Goal: Task Accomplishment & Management: Use online tool/utility

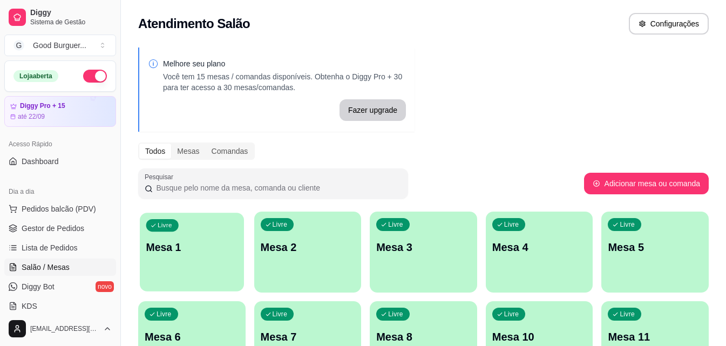
click at [199, 252] on p "Mesa 1" at bounding box center [191, 247] width 91 height 15
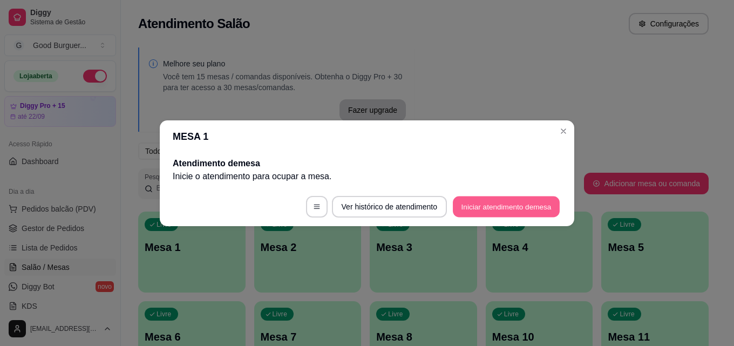
click at [479, 206] on button "Iniciar atendimento de mesa" at bounding box center [506, 206] width 107 height 21
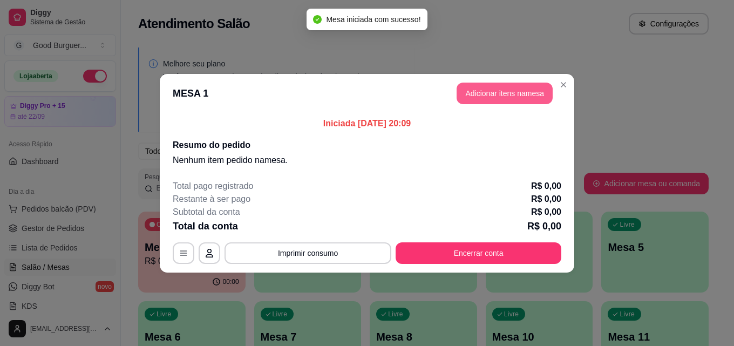
click at [520, 87] on button "Adicionar itens na mesa" at bounding box center [505, 94] width 96 height 22
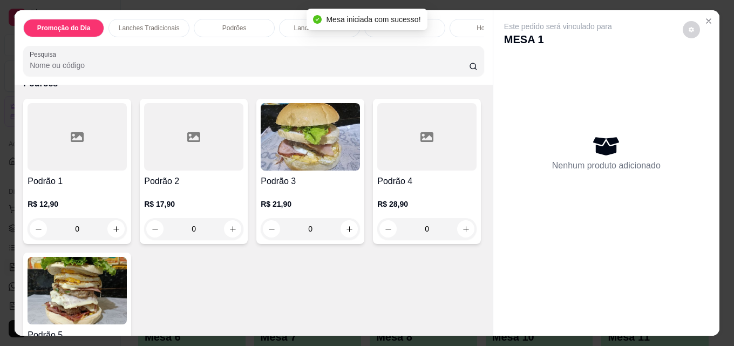
scroll to position [756, 0]
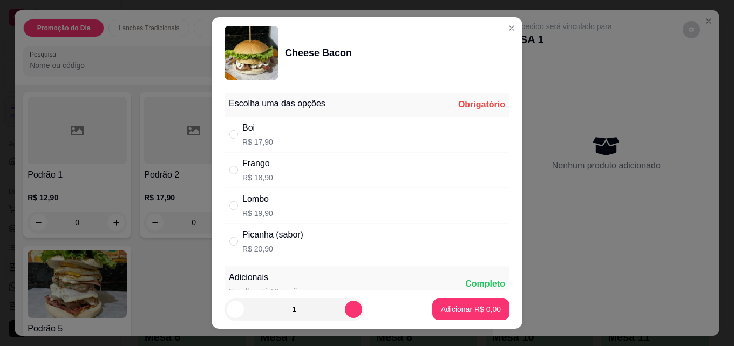
click at [258, 136] on div "Boi R$ 17,90" at bounding box center [257, 134] width 31 height 26
radio input "true"
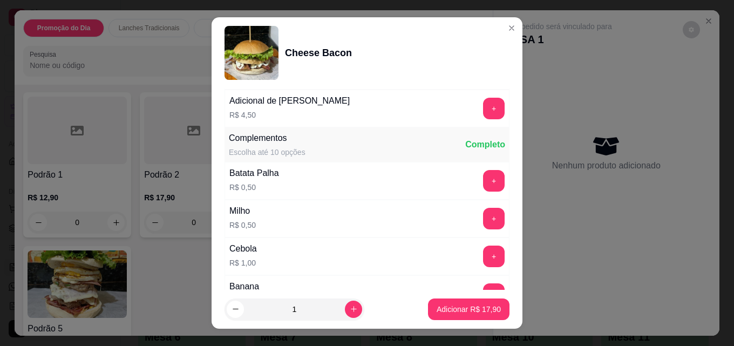
scroll to position [432, 0]
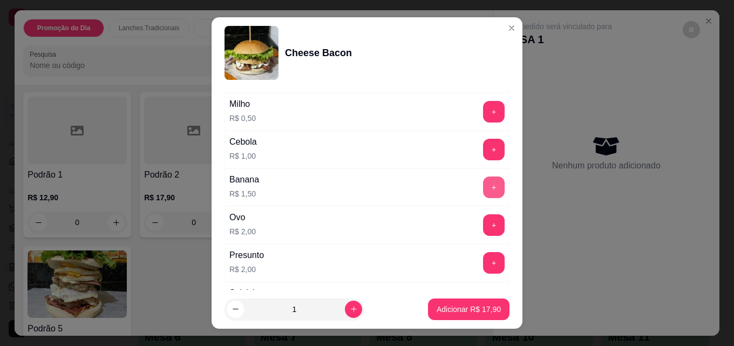
click at [483, 189] on button "+" at bounding box center [494, 188] width 22 height 22
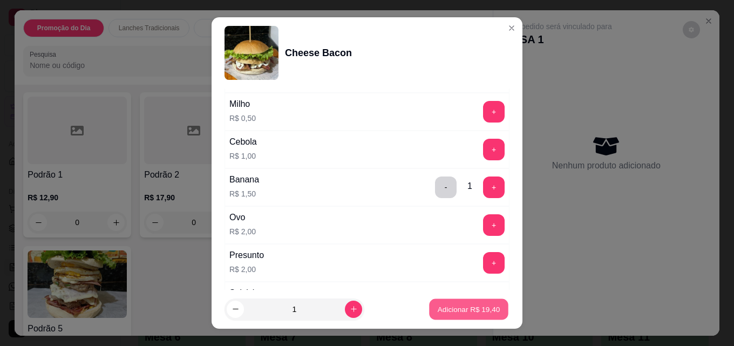
click at [464, 305] on p "Adicionar R$ 19,40" at bounding box center [469, 309] width 63 height 10
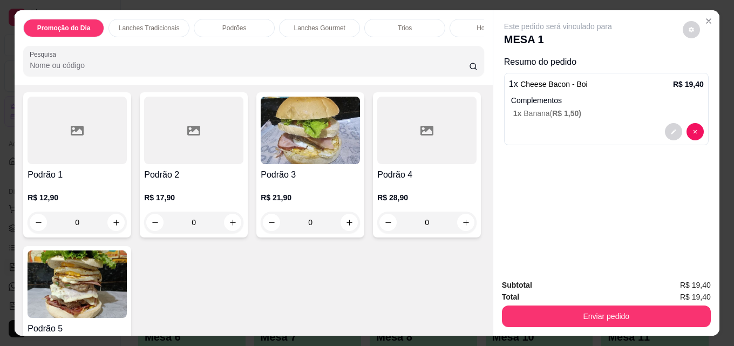
click at [477, 32] on div "Hot Dogs" at bounding box center [490, 28] width 81 height 18
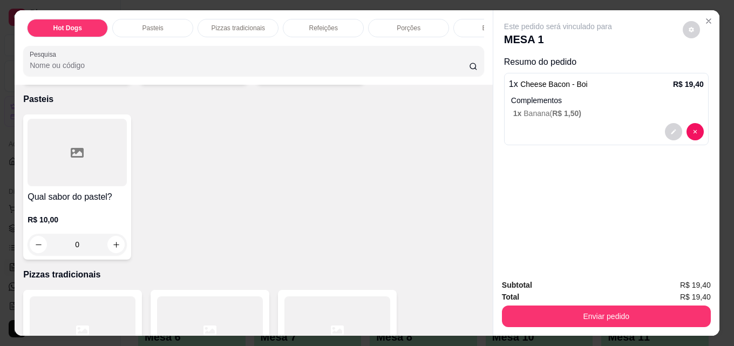
scroll to position [0, 473]
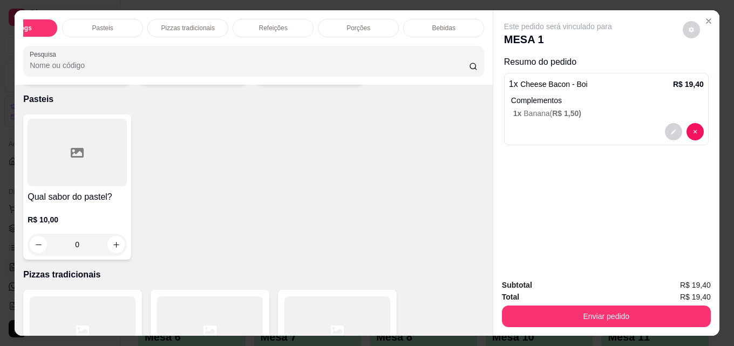
click at [435, 26] on p "Bebidas" at bounding box center [443, 28] width 23 height 9
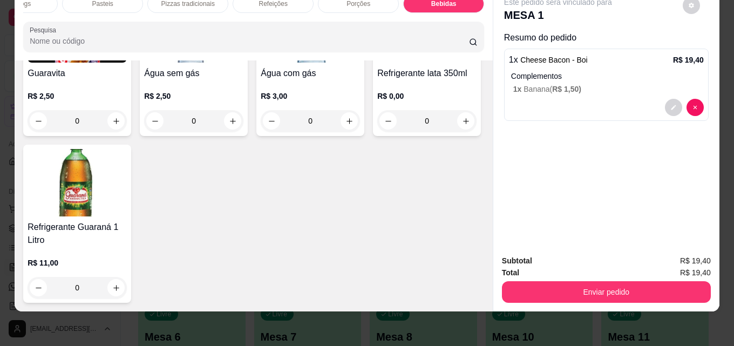
click at [377, 63] on img at bounding box center [426, 28] width 99 height 67
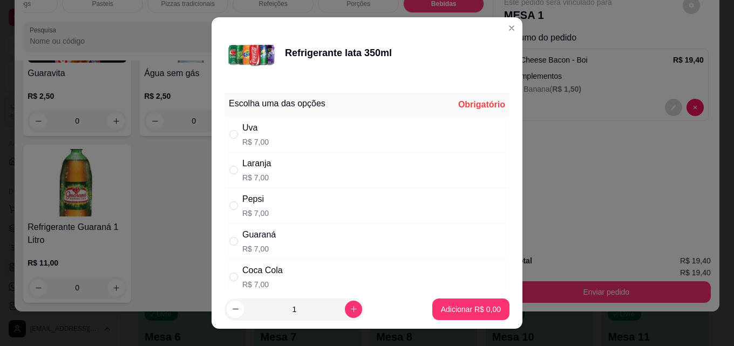
click at [246, 269] on div "Coca Cola" at bounding box center [262, 270] width 40 height 13
radio input "true"
click at [479, 313] on p "Adicionar R$ 7,00" at bounding box center [471, 309] width 60 height 11
type input "1"
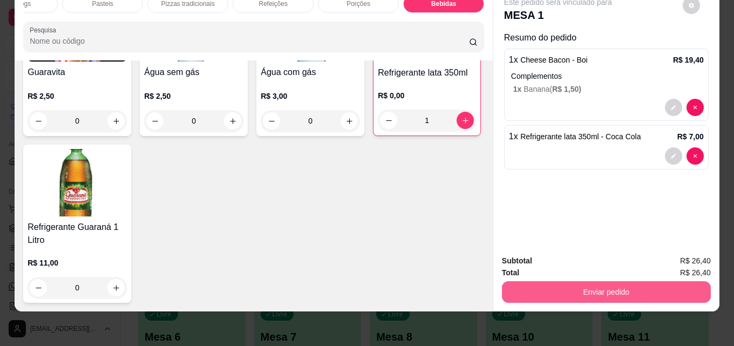
click at [563, 281] on button "Enviar pedido" at bounding box center [606, 292] width 209 height 22
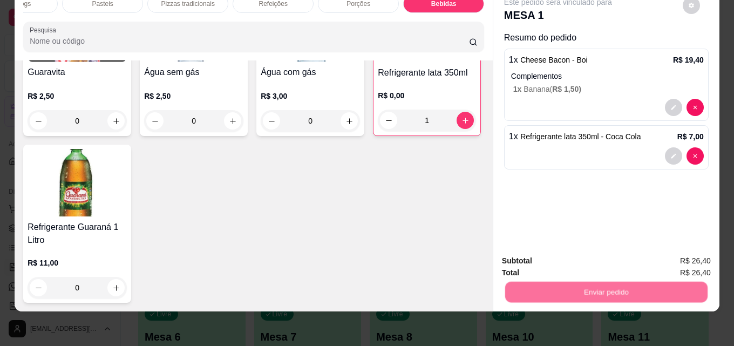
click at [531, 259] on button "Não registrar e enviar pedido" at bounding box center [571, 257] width 112 height 21
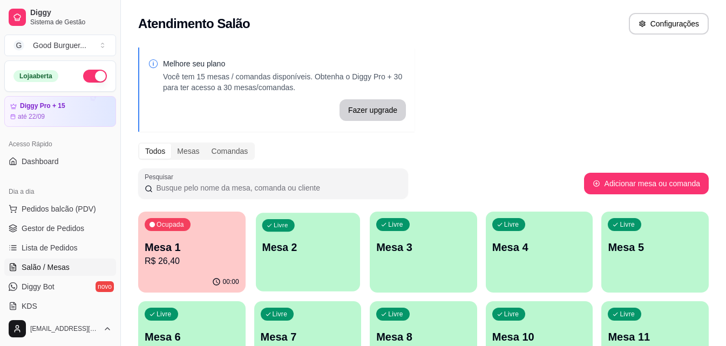
click at [296, 248] on p "Mesa 2" at bounding box center [307, 247] width 91 height 15
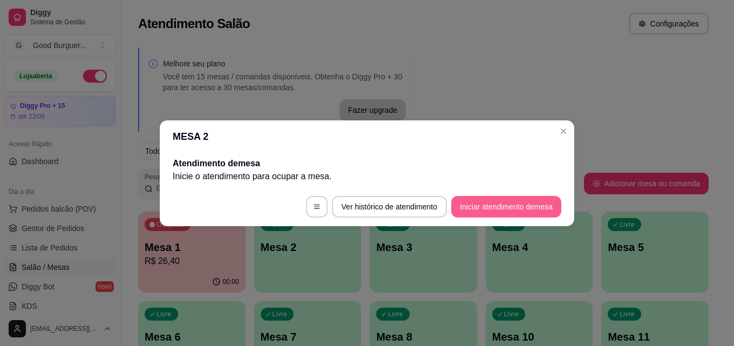
click at [506, 201] on button "Iniciar atendimento de mesa" at bounding box center [506, 207] width 110 height 22
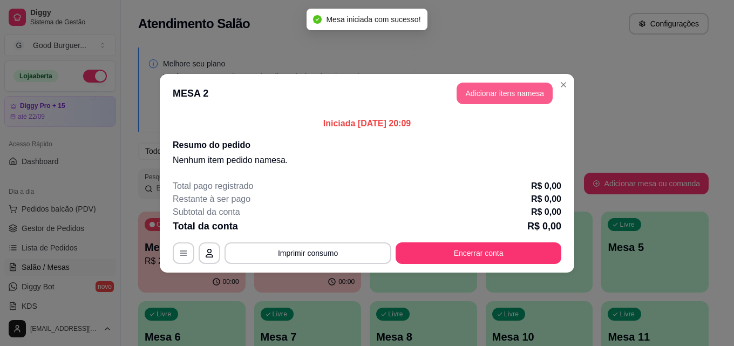
click at [515, 76] on header "MESA 2 Adicionar itens na mesa" at bounding box center [367, 93] width 415 height 39
click at [515, 91] on button "Adicionar itens na mesa" at bounding box center [505, 94] width 96 height 22
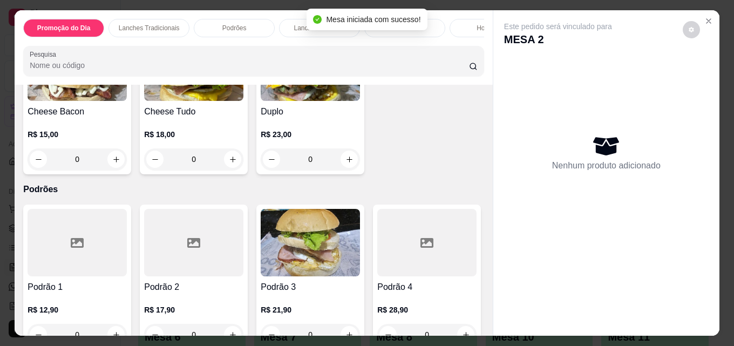
scroll to position [648, 0]
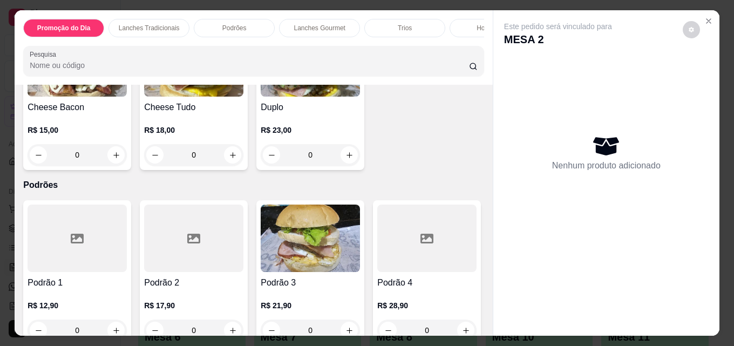
click at [244, 97] on img at bounding box center [193, 62] width 99 height 67
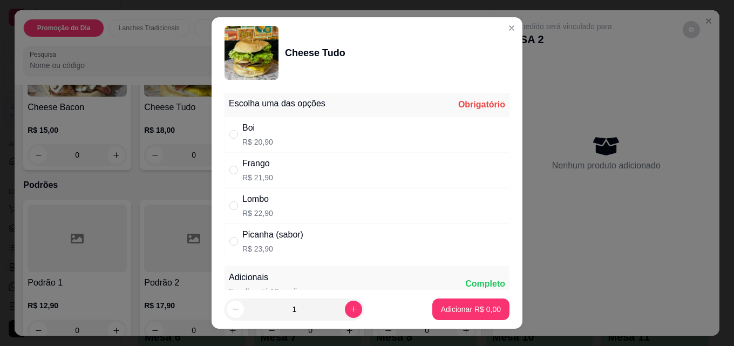
click at [274, 134] on div "Boi R$ 20,90" at bounding box center [367, 135] width 285 height 36
radio input "true"
click at [439, 313] on p "Adicionar R$ 20,90" at bounding box center [469, 309] width 63 height 10
type input "1"
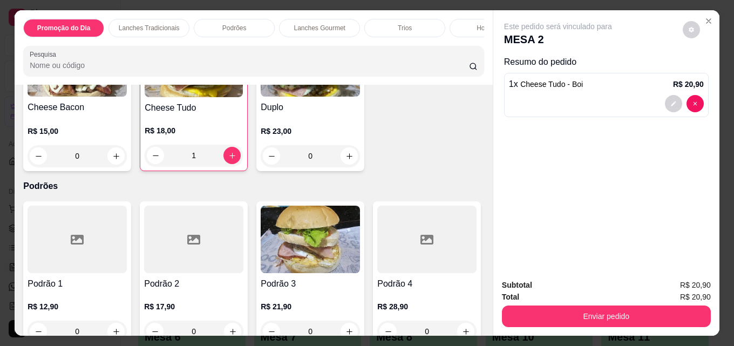
click at [127, 97] on img at bounding box center [77, 62] width 99 height 67
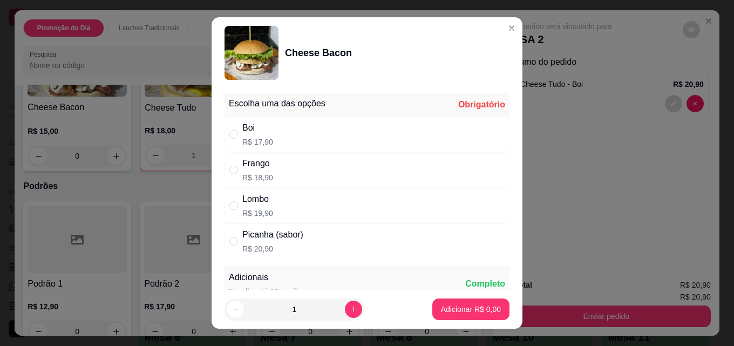
click at [249, 137] on p "R$ 17,90" at bounding box center [257, 142] width 31 height 11
radio input "true"
click at [458, 310] on p "Adicionar R$ 17,90" at bounding box center [469, 309] width 64 height 11
type input "1"
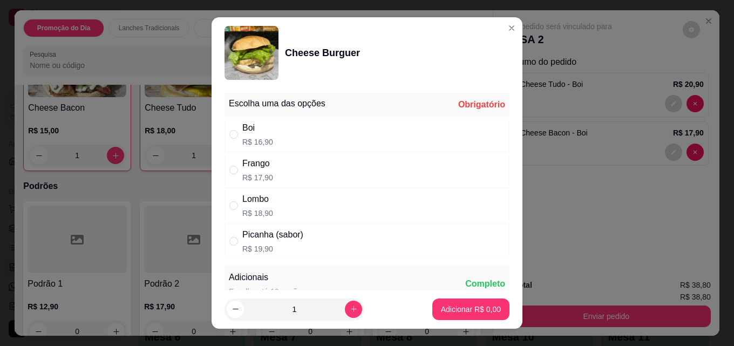
click at [278, 137] on div "Boi R$ 16,90" at bounding box center [367, 135] width 285 height 36
radio input "true"
click at [458, 315] on button "Adicionar R$ 16,90" at bounding box center [469, 310] width 82 height 22
type input "1"
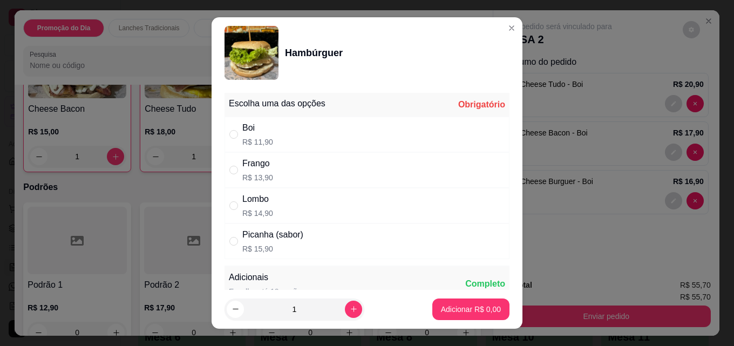
click at [259, 119] on div "Boi R$ 11,90" at bounding box center [367, 135] width 285 height 36
radio input "true"
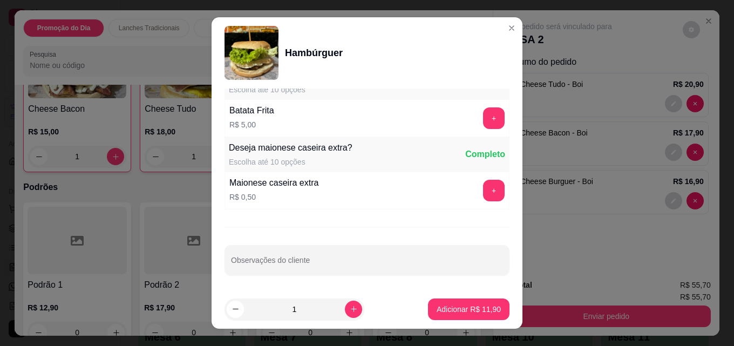
scroll to position [914, 0]
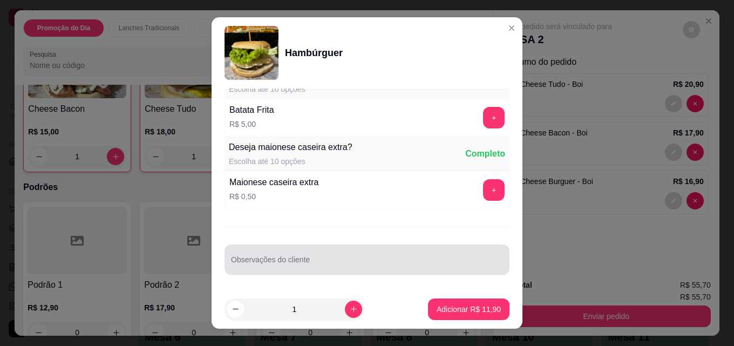
click at [279, 262] on input "Observações do cliente" at bounding box center [367, 264] width 272 height 11
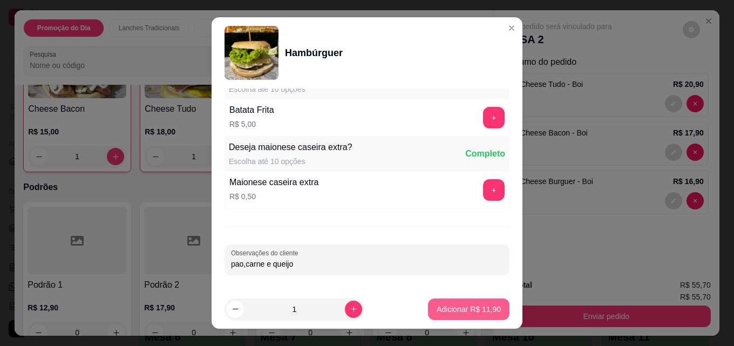
type input "pao,carne e queijo"
click at [484, 312] on p "Adicionar R$ 11,90" at bounding box center [469, 309] width 64 height 11
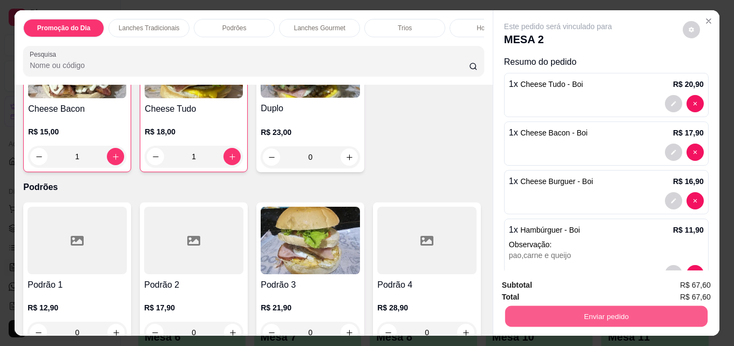
click at [585, 316] on button "Enviar pedido" at bounding box center [606, 316] width 202 height 21
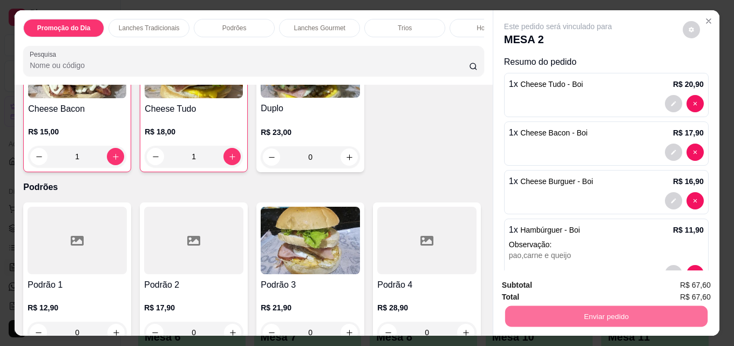
click at [542, 278] on button "Não registrar e enviar pedido" at bounding box center [571, 285] width 112 height 21
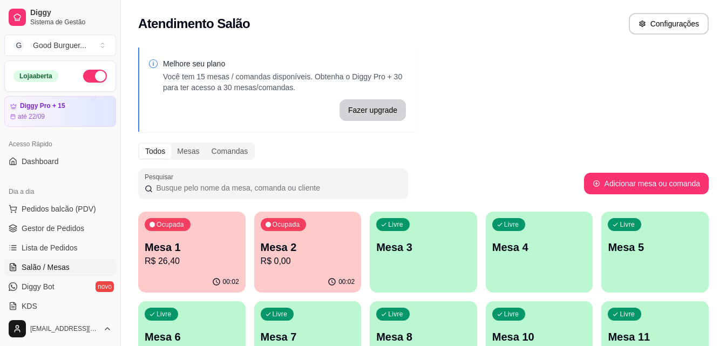
click at [216, 265] on p "R$ 26,40" at bounding box center [192, 261] width 94 height 13
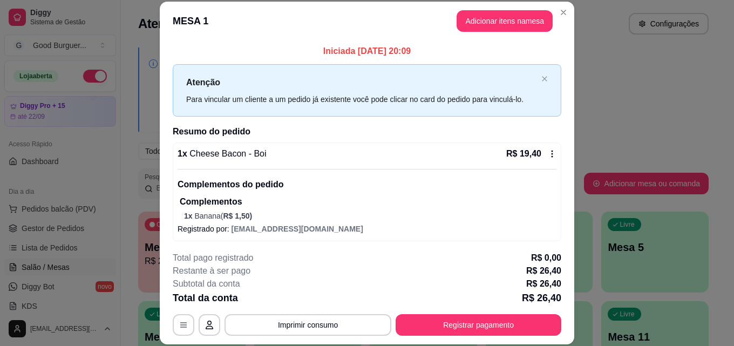
click at [552, 154] on icon at bounding box center [553, 154] width 2 height 7
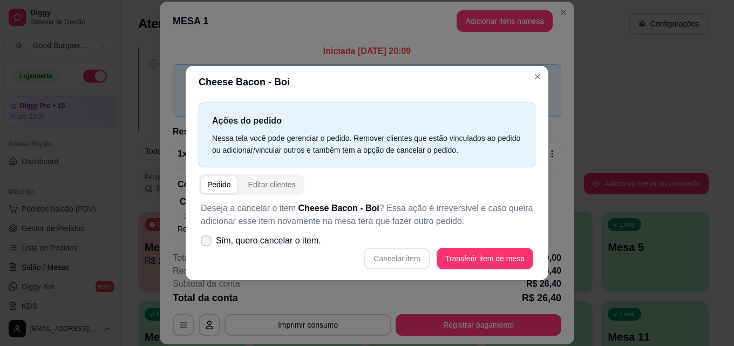
click at [303, 243] on span "Sim, quero cancelar o item." at bounding box center [268, 240] width 105 height 13
click at [207, 243] on input "Sim, quero cancelar o item." at bounding box center [203, 245] width 7 height 7
checkbox input "true"
click at [400, 256] on button "Cancelar item" at bounding box center [397, 259] width 66 height 22
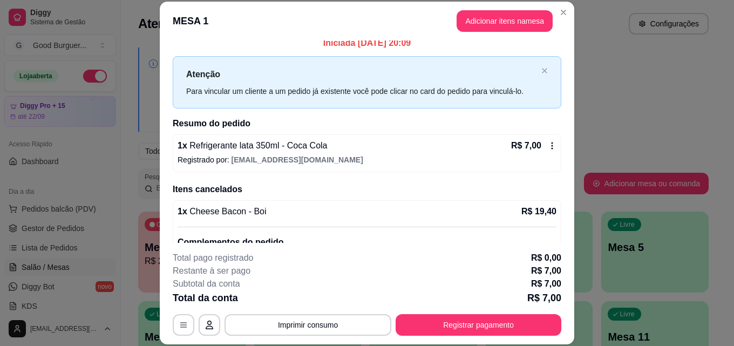
scroll to position [0, 0]
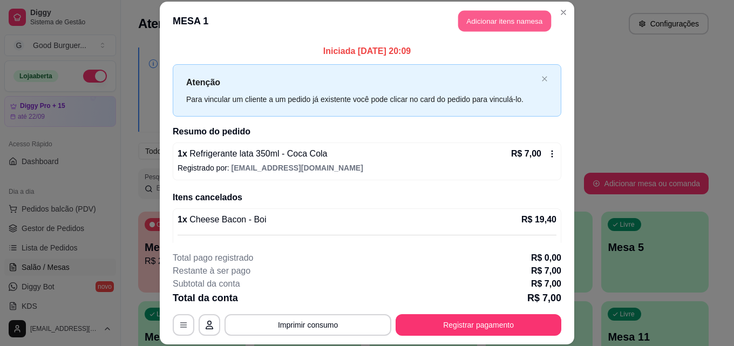
click at [504, 17] on button "Adicionar itens na mesa" at bounding box center [504, 21] width 93 height 21
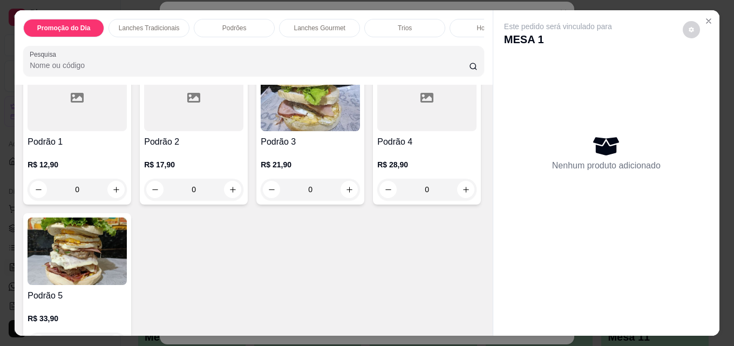
scroll to position [810, 0]
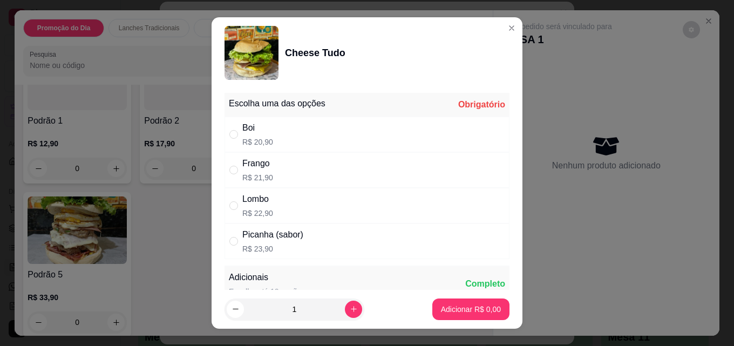
click at [242, 124] on div "Boi" at bounding box center [257, 127] width 31 height 13
radio input "true"
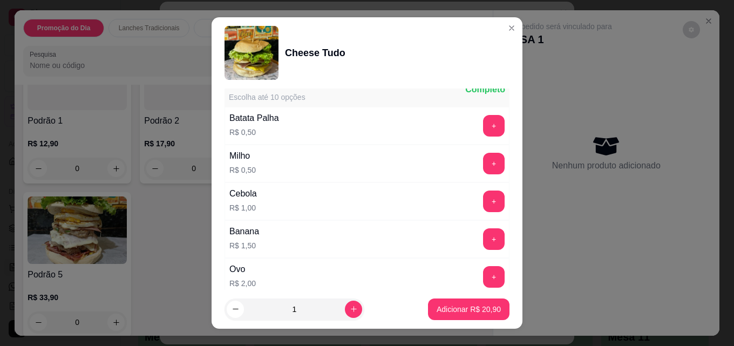
scroll to position [378, 0]
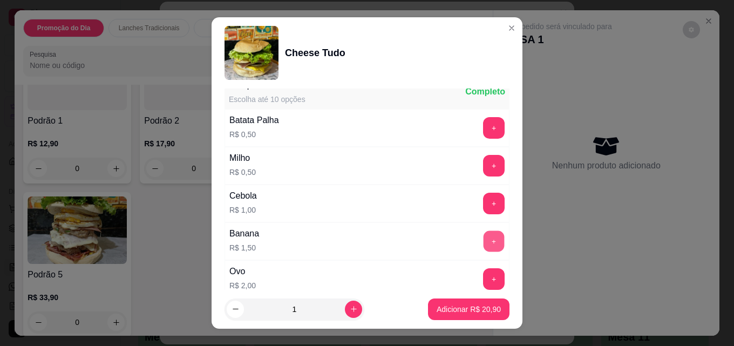
click at [484, 237] on button "+" at bounding box center [494, 241] width 21 height 21
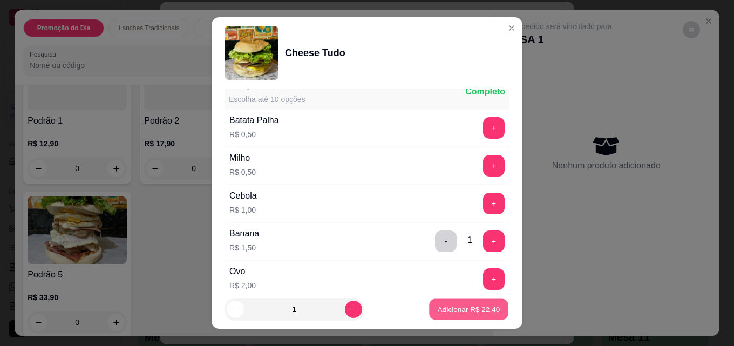
click at [447, 302] on button "Adicionar R$ 22,40" at bounding box center [468, 309] width 79 height 21
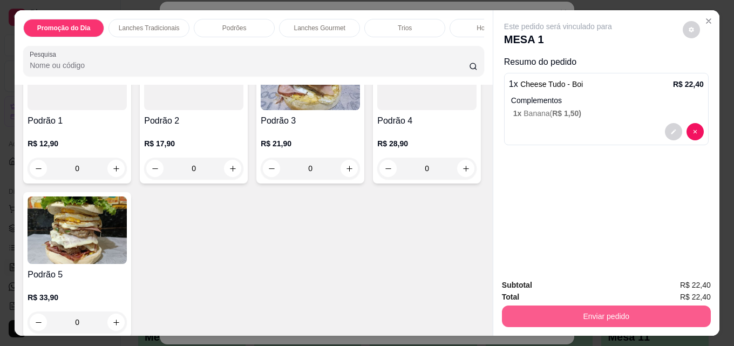
click at [572, 315] on button "Enviar pedido" at bounding box center [606, 317] width 209 height 22
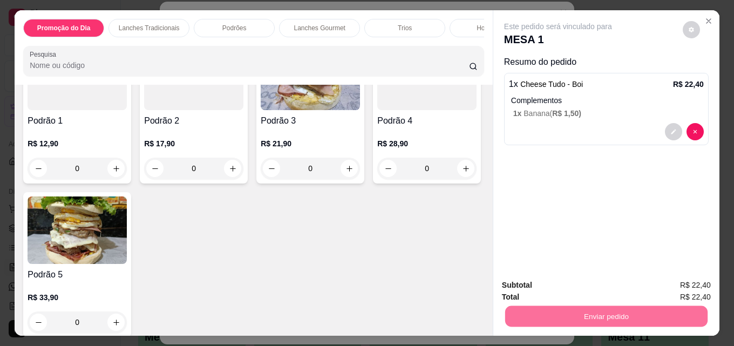
click at [556, 282] on button "Não registrar e enviar pedido" at bounding box center [571, 285] width 112 height 21
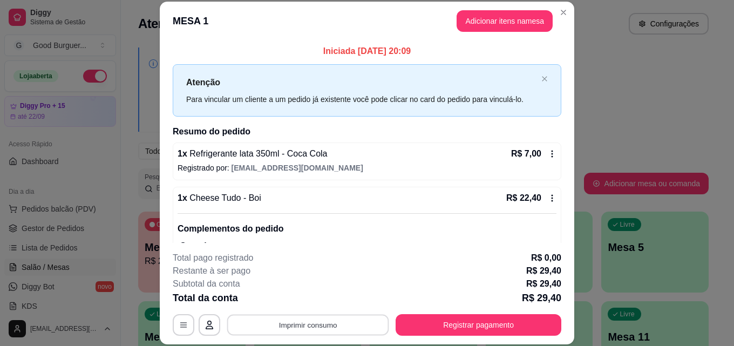
click at [356, 319] on button "Imprimir consumo" at bounding box center [308, 324] width 162 height 21
click at [307, 300] on button "IMPRESSORA" at bounding box center [307, 300] width 78 height 17
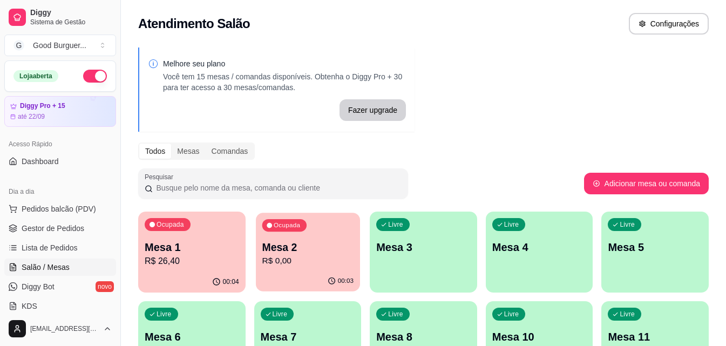
click at [334, 244] on p "Mesa 2" at bounding box center [307, 247] width 91 height 15
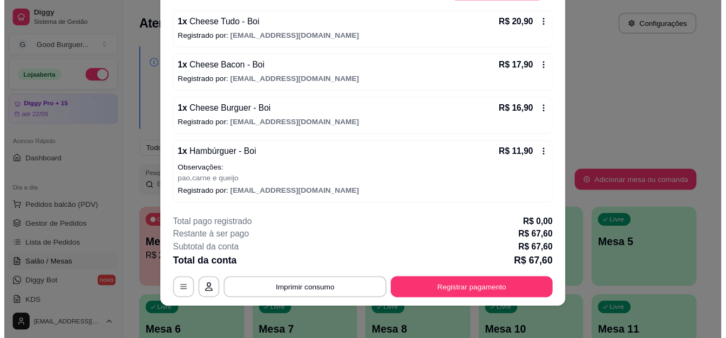
scroll to position [33, 0]
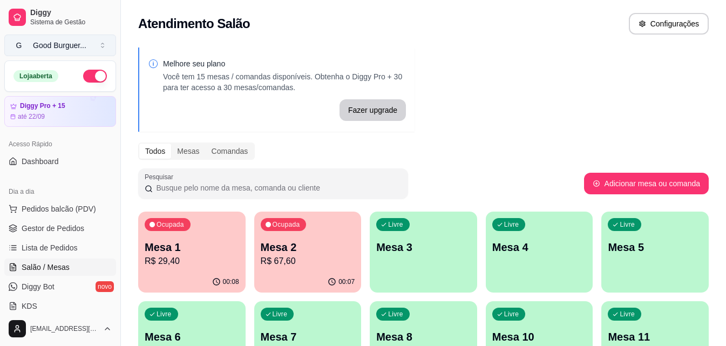
click at [52, 46] on div "Good Burguer ..." at bounding box center [59, 45] width 53 height 11
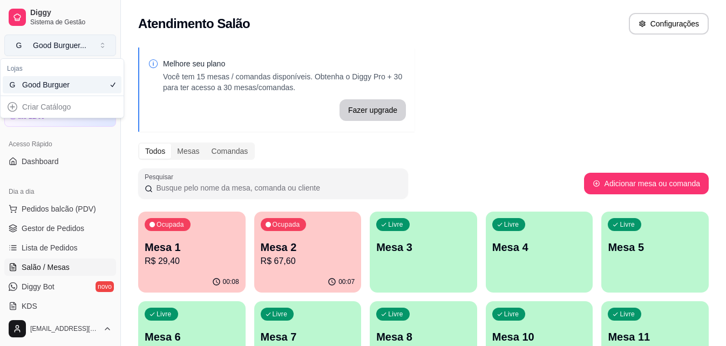
click at [75, 39] on button "G Good Burguer ..." at bounding box center [60, 46] width 112 height 22
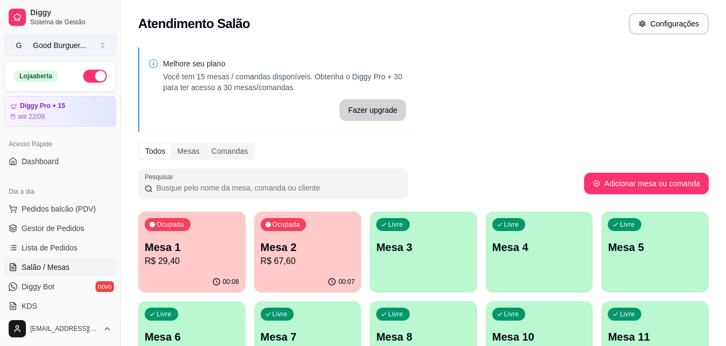
click at [105, 42] on button "G Good Burguer ..." at bounding box center [60, 46] width 112 height 22
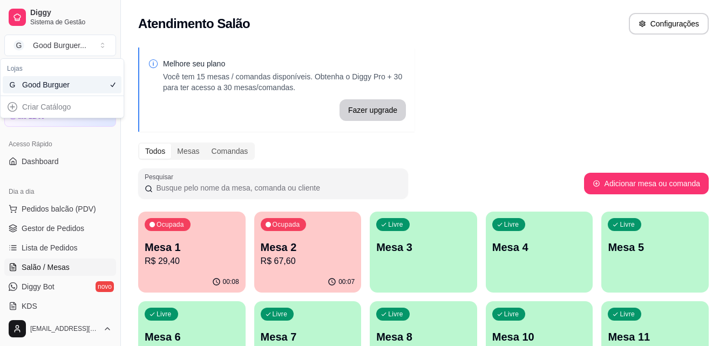
click at [60, 83] on div "Good Burguer" at bounding box center [46, 84] width 49 height 11
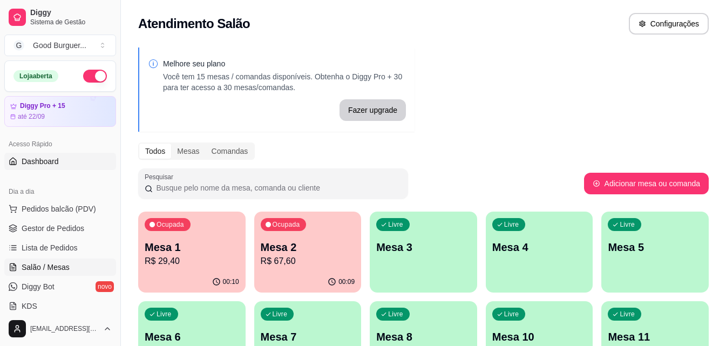
click at [60, 162] on link "Dashboard" at bounding box center [60, 161] width 112 height 17
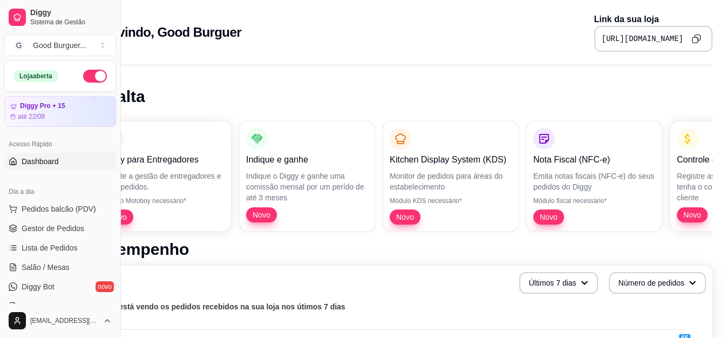
scroll to position [0, 52]
drag, startPoint x: 583, startPoint y: 37, endPoint x: 712, endPoint y: 38, distance: 129.0
click at [714, 38] on div "Bem vindo, Good Burguer Link da sua loja [URL][DOMAIN_NAME]" at bounding box center [399, 29] width 660 height 58
copy pre "[URL][DOMAIN_NAME]"
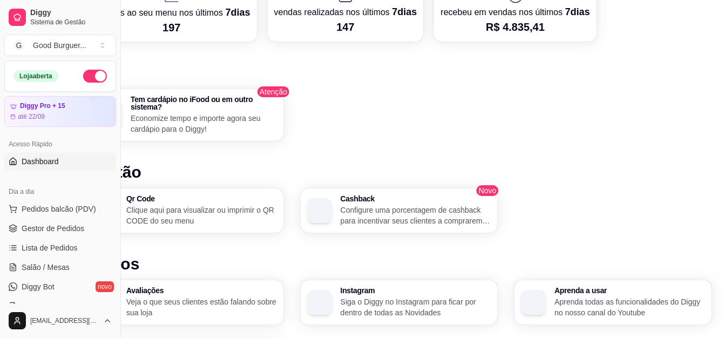
scroll to position [594, 52]
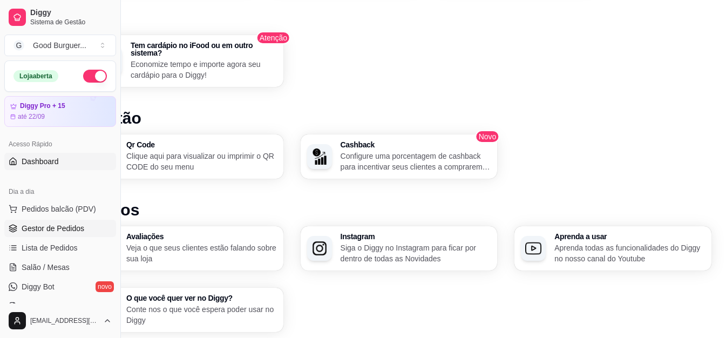
click at [57, 227] on span "Gestor de Pedidos" at bounding box center [53, 228] width 63 height 11
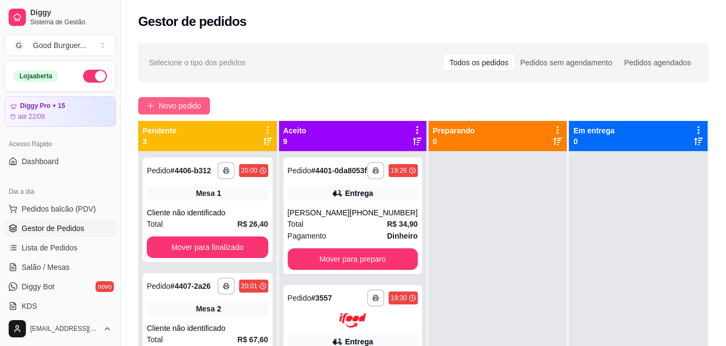
click at [198, 102] on span "Novo pedido" at bounding box center [180, 106] width 43 height 12
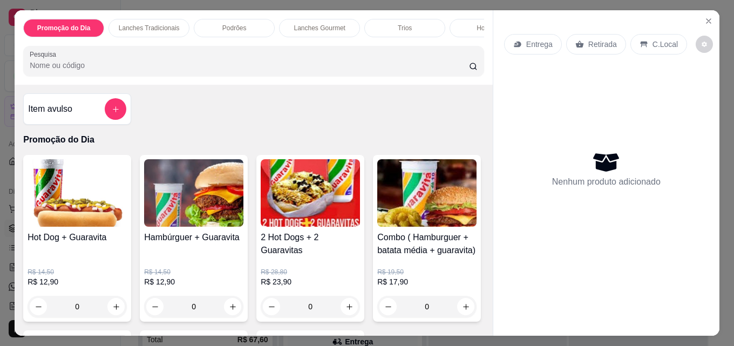
click at [537, 39] on p "Entrega" at bounding box center [539, 44] width 26 height 11
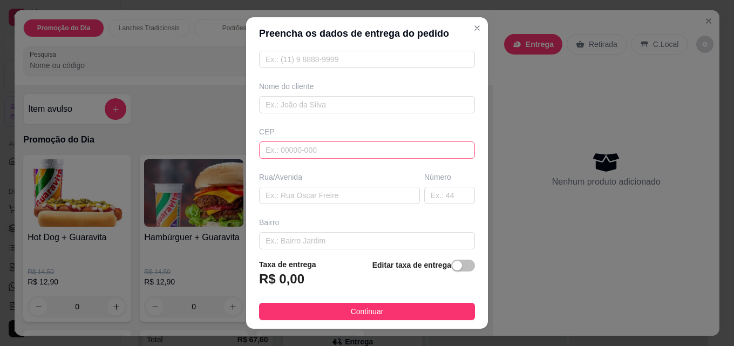
scroll to position [56, 0]
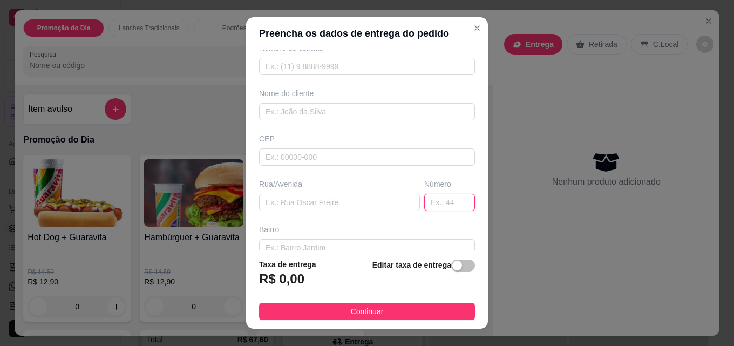
click at [425, 205] on input "text" at bounding box center [449, 202] width 51 height 17
type input "695"
click at [313, 202] on input "text" at bounding box center [339, 202] width 161 height 17
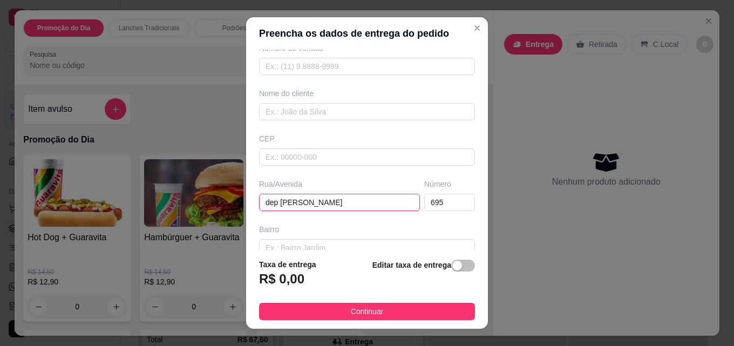
type input "dep [PERSON_NAME]"
click at [340, 313] on button "Continuar" at bounding box center [367, 311] width 216 height 17
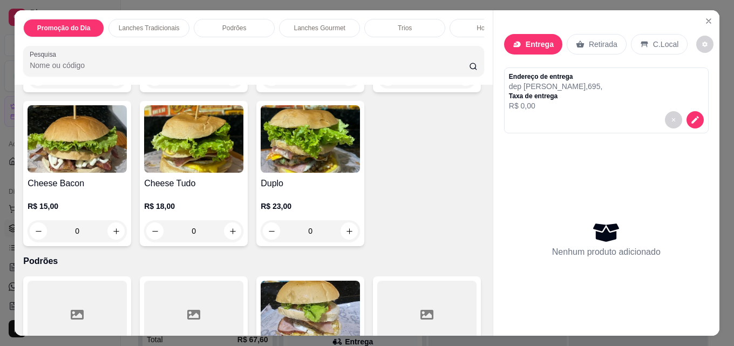
scroll to position [594, 0]
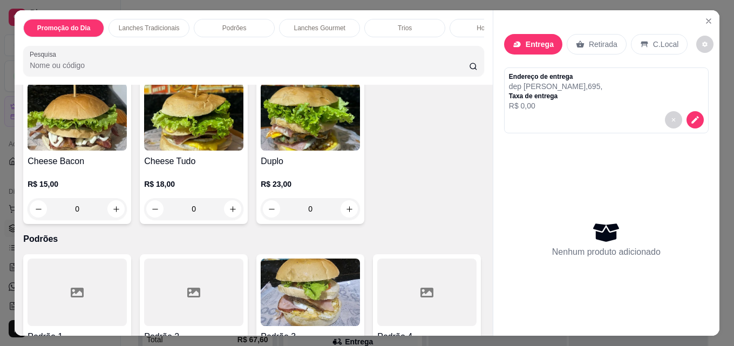
click at [164, 36] on p "R$ 10,00" at bounding box center [193, 30] width 99 height 11
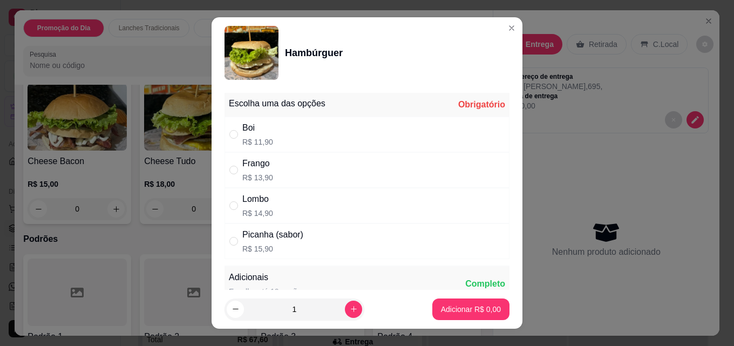
click at [283, 132] on div "Boi R$ 11,90" at bounding box center [367, 135] width 285 height 36
radio input "true"
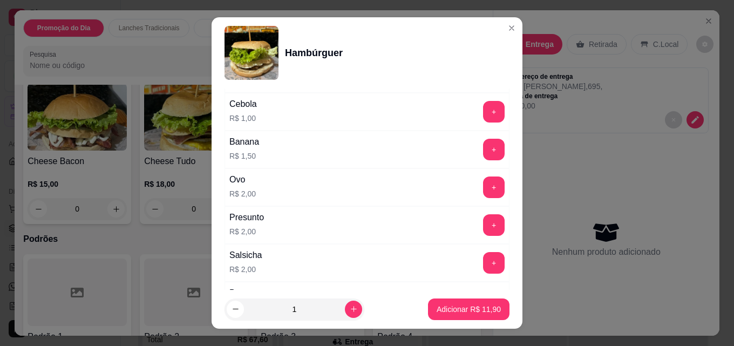
scroll to position [486, 0]
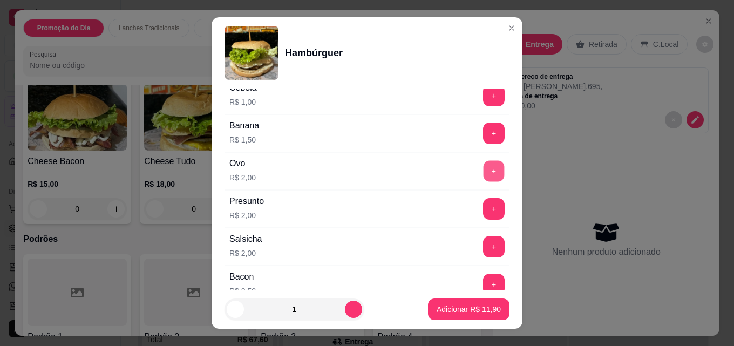
click at [484, 169] on button "+" at bounding box center [494, 171] width 21 height 21
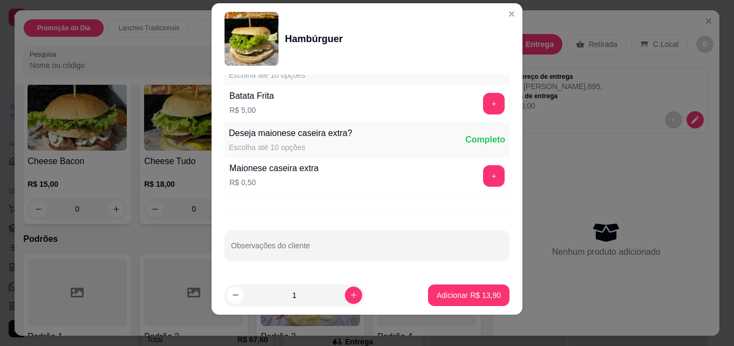
scroll to position [17, 0]
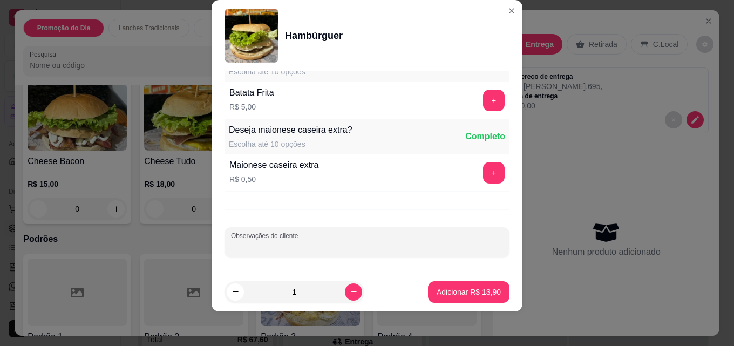
click at [281, 245] on input "Observações do cliente" at bounding box center [367, 246] width 272 height 11
type input "sem salada"
click at [465, 288] on p "Adicionar R$ 13,90" at bounding box center [469, 292] width 64 height 11
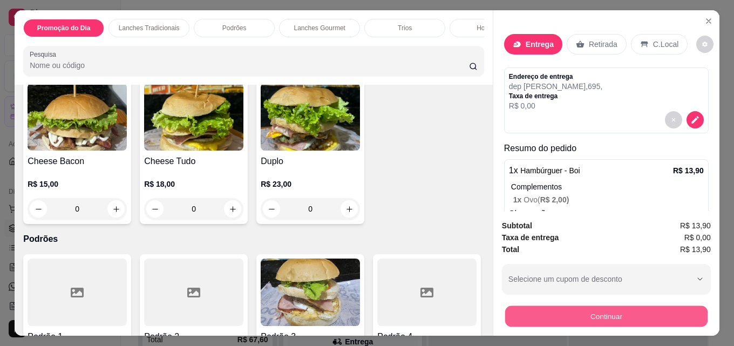
click at [551, 313] on button "Continuar" at bounding box center [606, 316] width 202 height 21
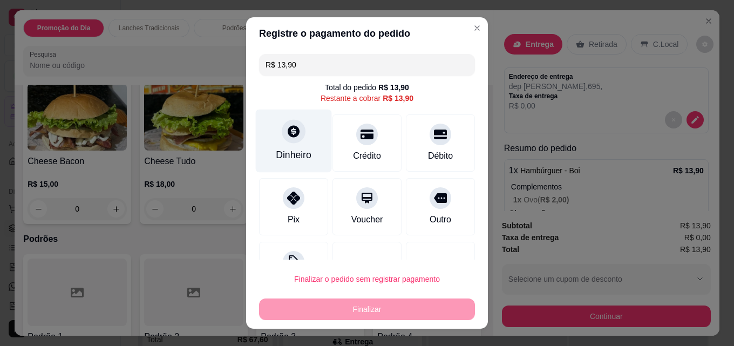
click at [295, 131] on div at bounding box center [294, 131] width 24 height 24
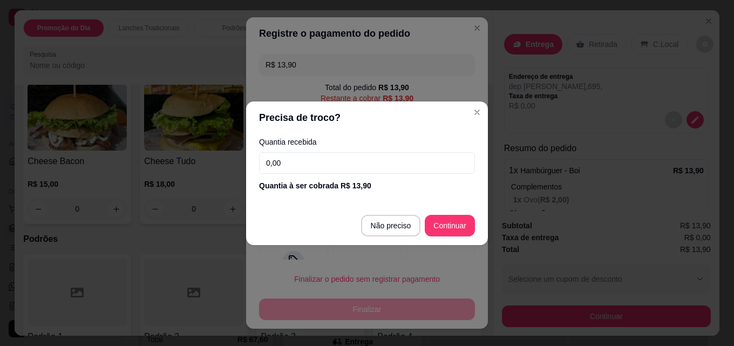
click at [294, 167] on input "0,00" at bounding box center [367, 163] width 216 height 22
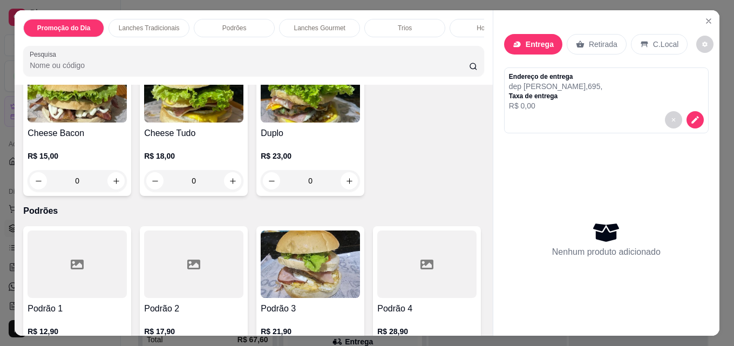
scroll to position [648, 0]
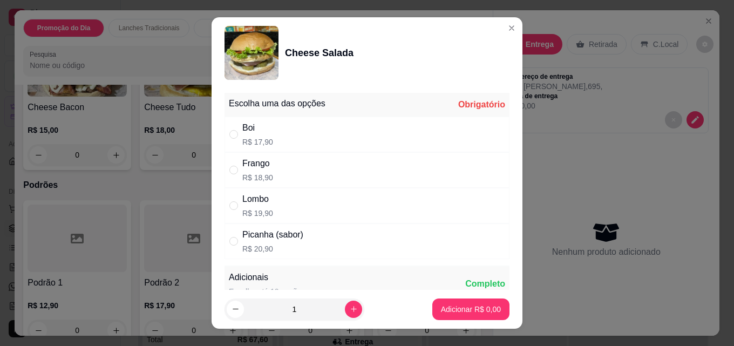
click at [263, 133] on div "Boi" at bounding box center [257, 127] width 31 height 13
radio input "true"
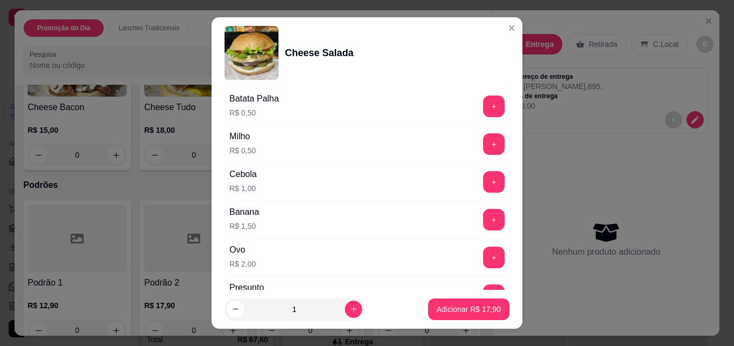
scroll to position [432, 0]
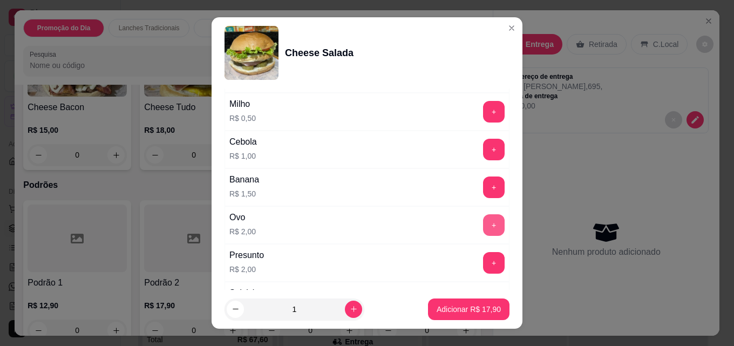
click at [483, 226] on button "+" at bounding box center [494, 225] width 22 height 22
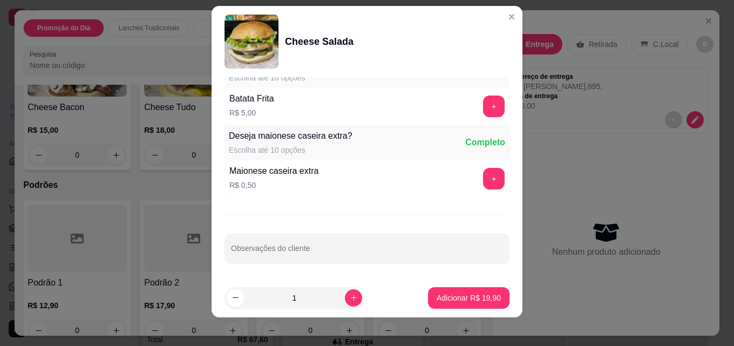
scroll to position [17, 0]
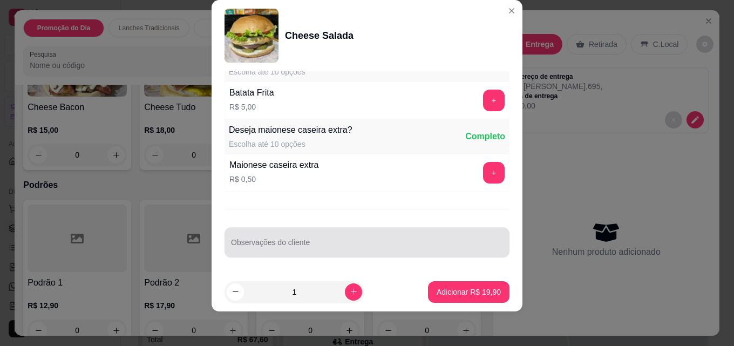
click at [296, 239] on div at bounding box center [367, 243] width 272 height 22
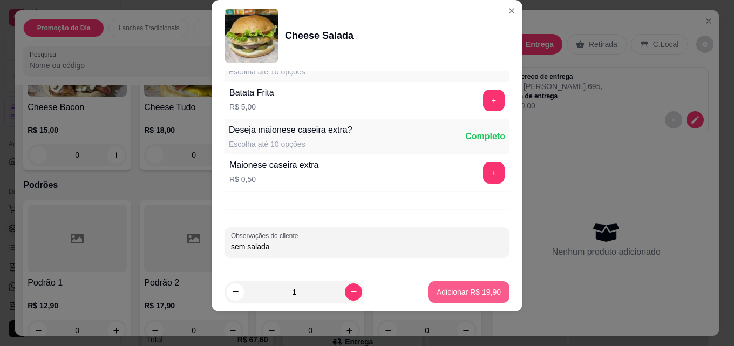
type input "sem salada"
click at [476, 294] on p "Adicionar R$ 19,90" at bounding box center [469, 292] width 64 height 11
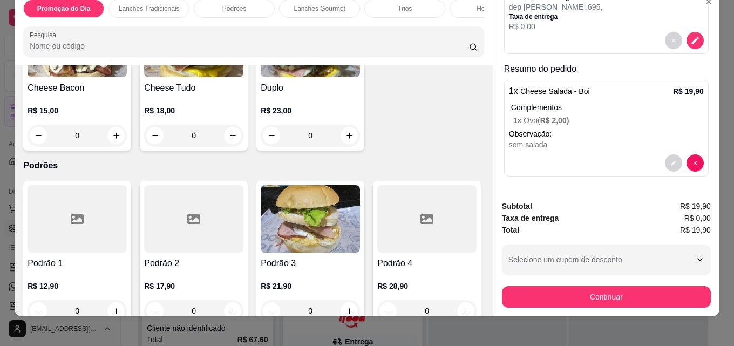
scroll to position [28, 0]
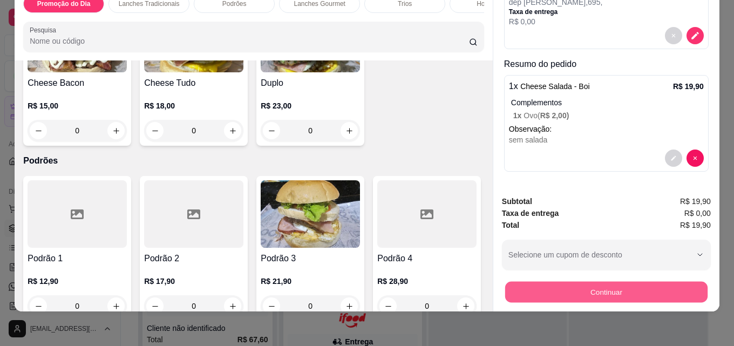
click at [589, 288] on button "Continuar" at bounding box center [606, 291] width 202 height 21
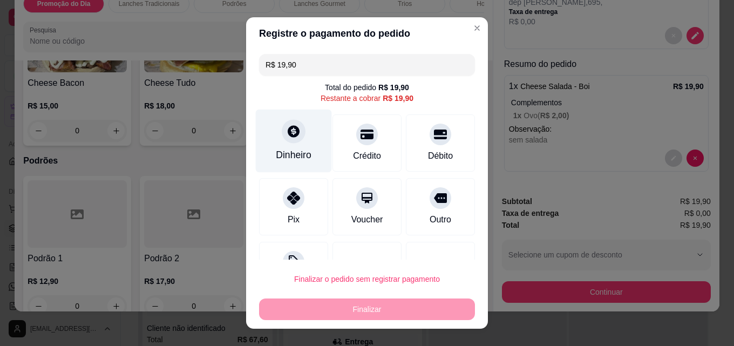
click at [297, 138] on div "Dinheiro" at bounding box center [294, 141] width 76 height 63
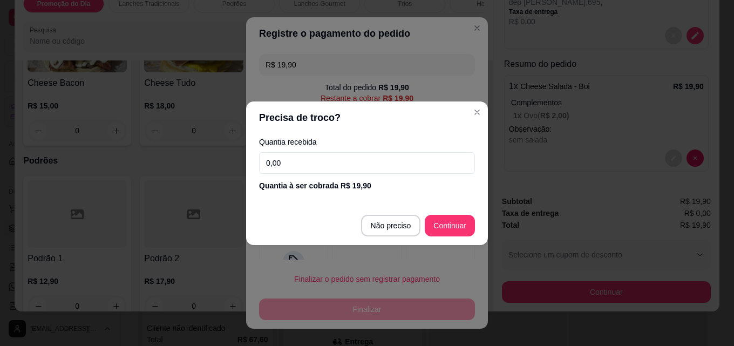
click at [351, 170] on input "0,00" at bounding box center [367, 163] width 216 height 22
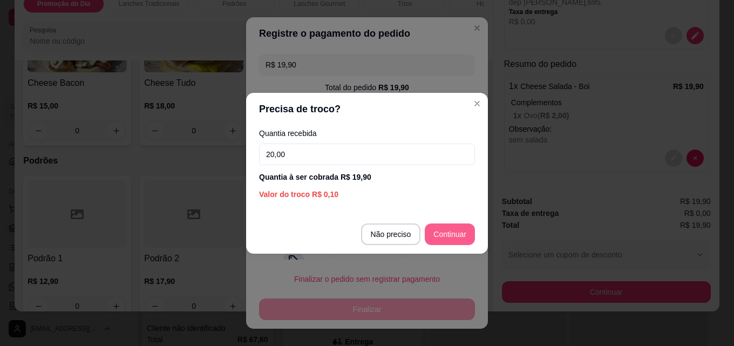
type input "20,00"
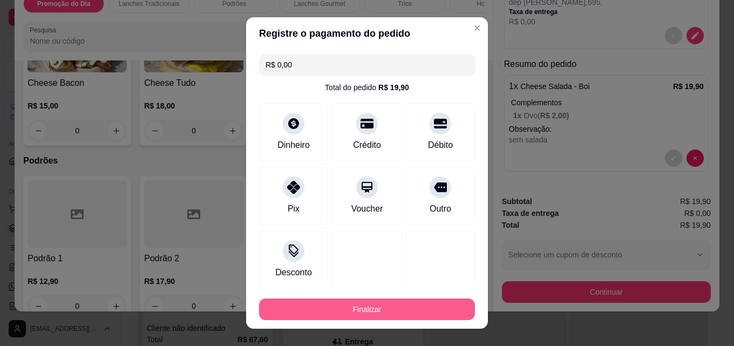
click at [433, 317] on button "Finalizar" at bounding box center [367, 310] width 216 height 22
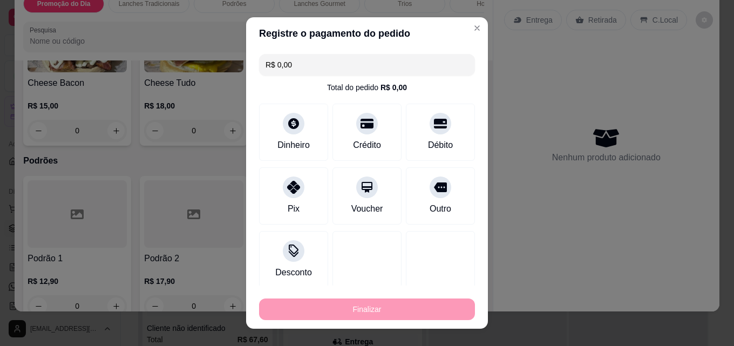
type input "-R$ 19,90"
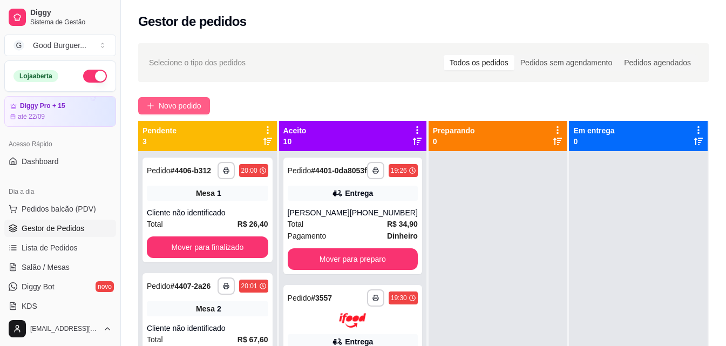
click at [178, 103] on span "Novo pedido" at bounding box center [180, 106] width 43 height 12
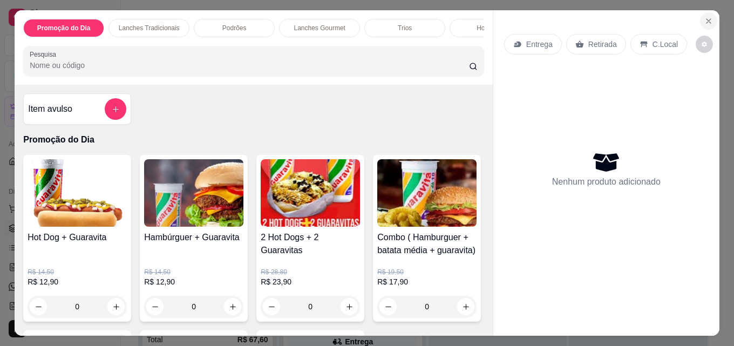
click at [707, 19] on icon "Close" at bounding box center [709, 21] width 4 height 4
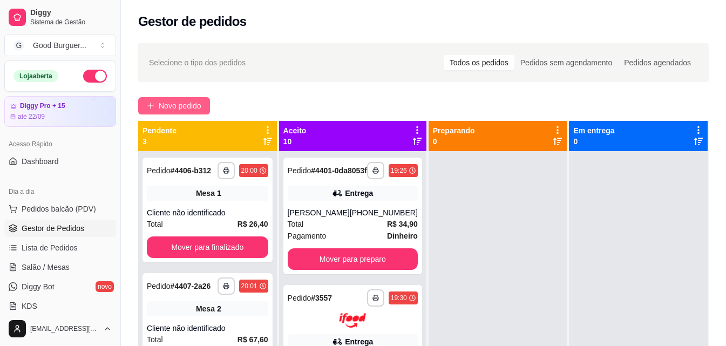
click at [197, 106] on span "Novo pedido" at bounding box center [180, 106] width 43 height 12
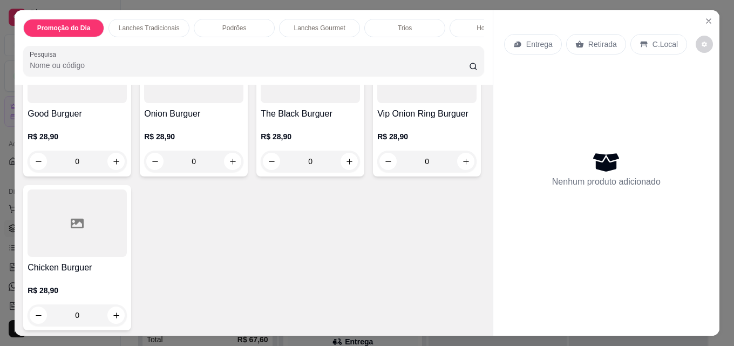
scroll to position [1134, 0]
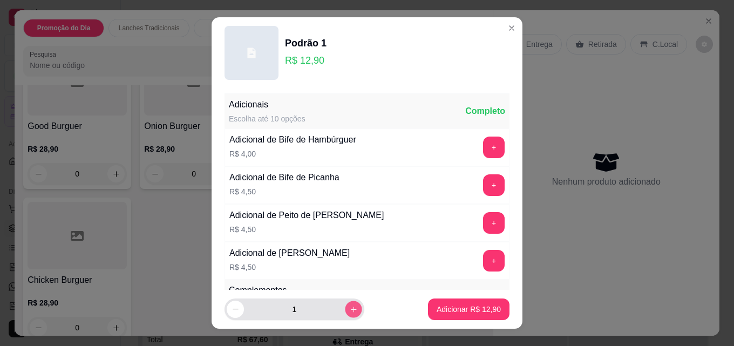
click at [350, 306] on icon "increase-product-quantity" at bounding box center [354, 310] width 8 height 8
type input "2"
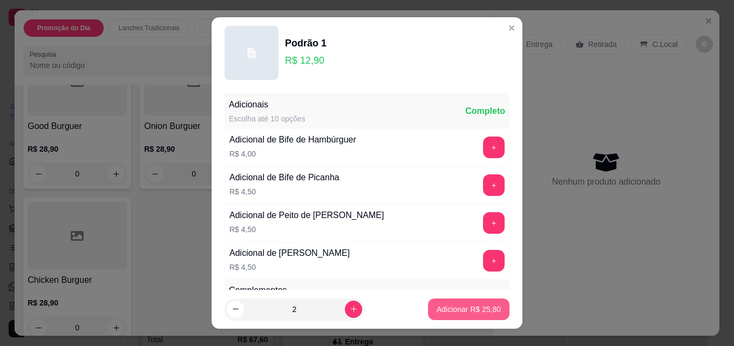
click at [469, 303] on button "Adicionar R$ 25,80" at bounding box center [469, 310] width 82 height 22
type input "2"
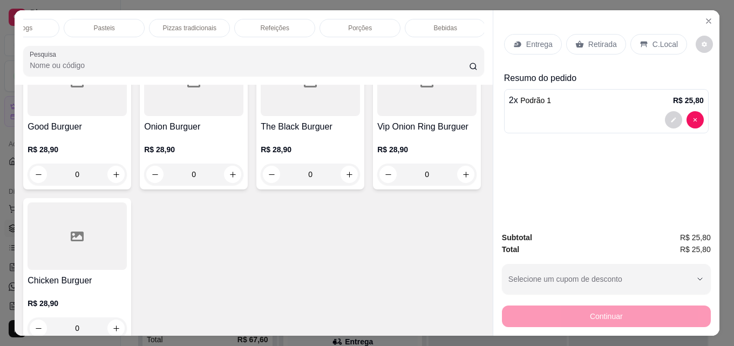
scroll to position [0, 473]
click at [430, 19] on div "Bebidas" at bounding box center [443, 28] width 81 height 18
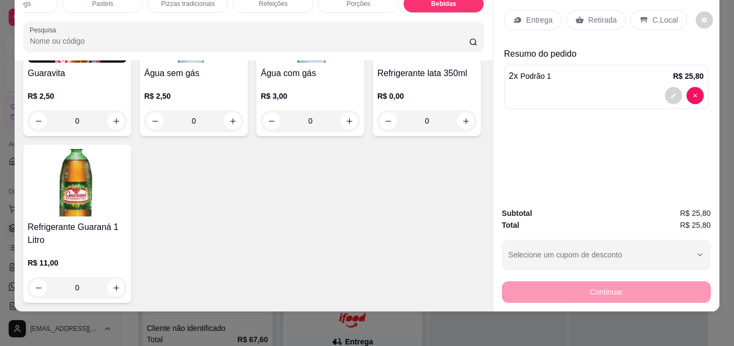
click at [377, 63] on img at bounding box center [426, 28] width 99 height 67
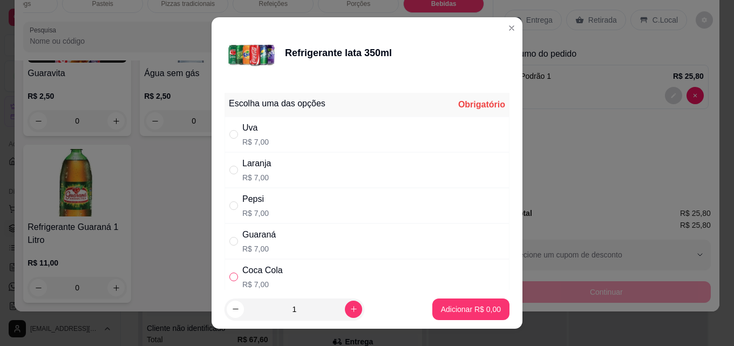
click at [231, 280] on input "" at bounding box center [233, 277] width 9 height 9
radio input "true"
click at [350, 310] on icon "increase-product-quantity" at bounding box center [354, 309] width 8 height 8
type input "2"
click at [471, 301] on button "Adicionar R$ 14,00" at bounding box center [468, 309] width 79 height 21
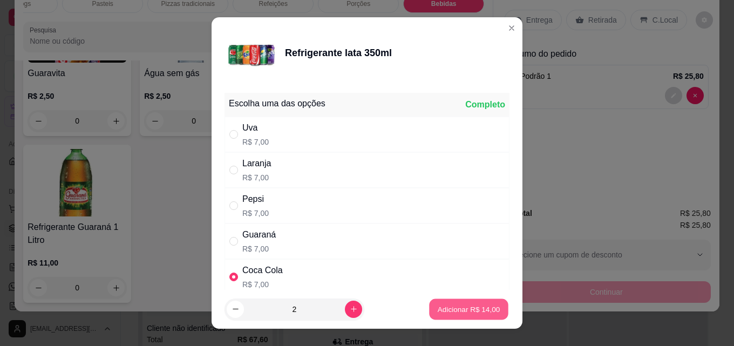
type input "2"
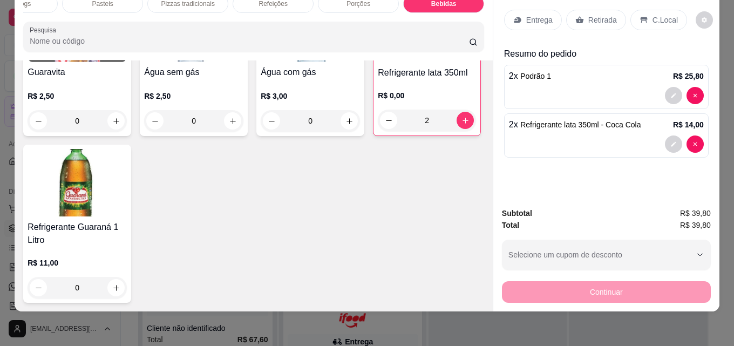
click at [533, 15] on p "Entrega" at bounding box center [539, 20] width 26 height 11
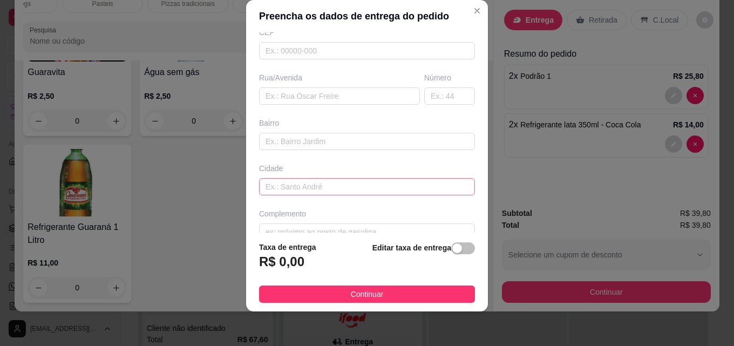
scroll to position [164, 0]
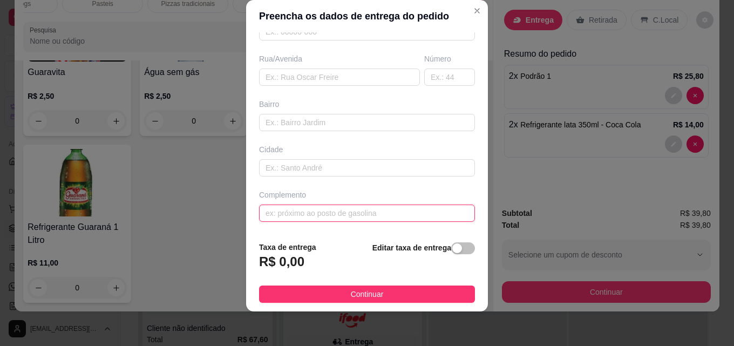
click at [307, 208] on input "text" at bounding box center [367, 213] width 216 height 17
click at [429, 73] on input "text" at bounding box center [449, 77] width 51 height 17
type input "30"
click at [299, 216] on input "text" at bounding box center [367, 213] width 216 height 17
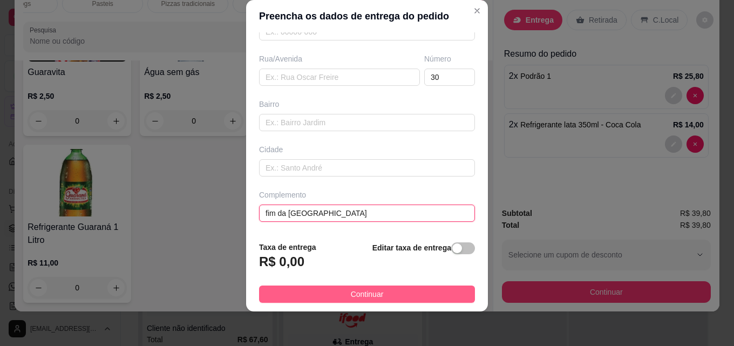
type input "fim da [GEOGRAPHIC_DATA]"
click at [376, 290] on button "Continuar" at bounding box center [367, 294] width 216 height 17
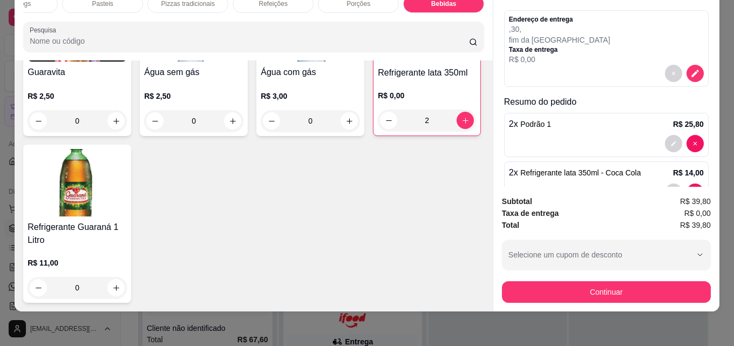
scroll to position [67, 0]
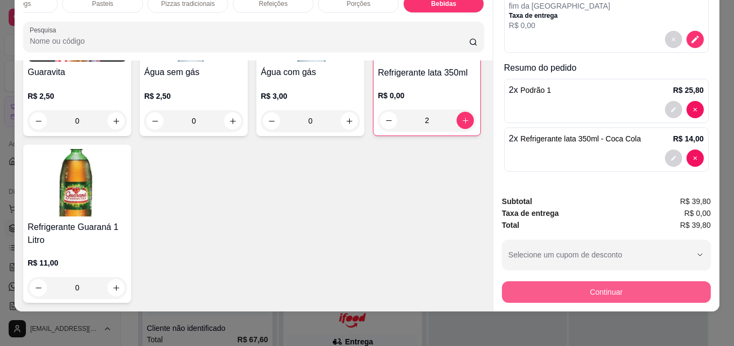
click at [571, 290] on button "Continuar" at bounding box center [606, 292] width 209 height 22
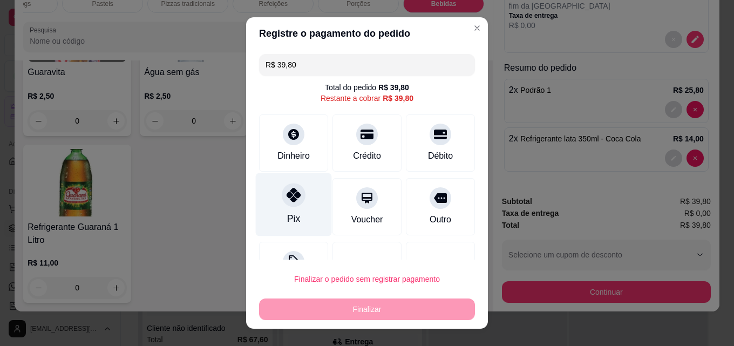
click at [287, 199] on icon at bounding box center [294, 195] width 14 height 14
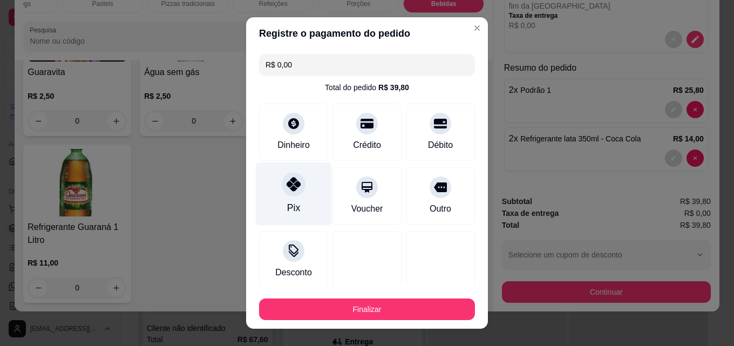
type input "R$ 0,00"
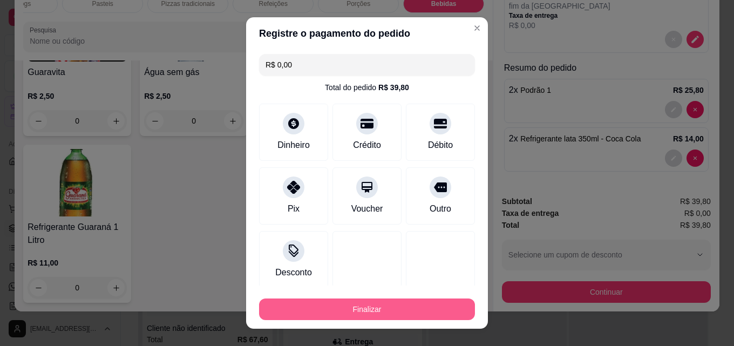
click at [367, 308] on button "Finalizar" at bounding box center [367, 310] width 216 height 22
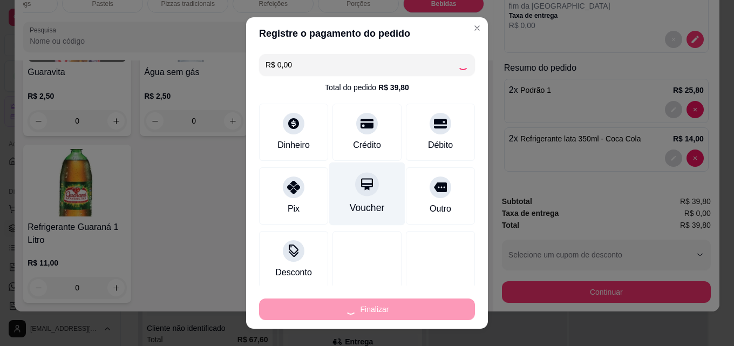
type input "0"
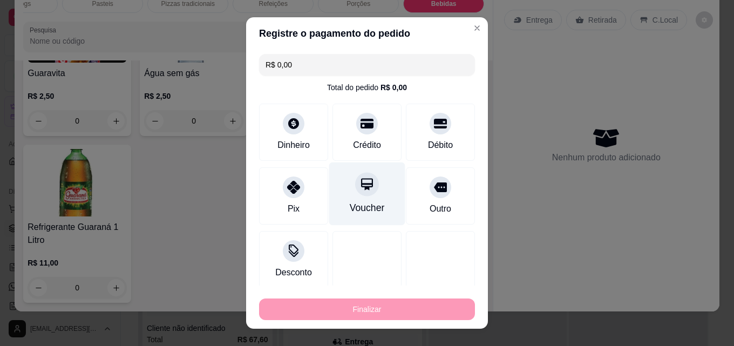
type input "-R$ 39,80"
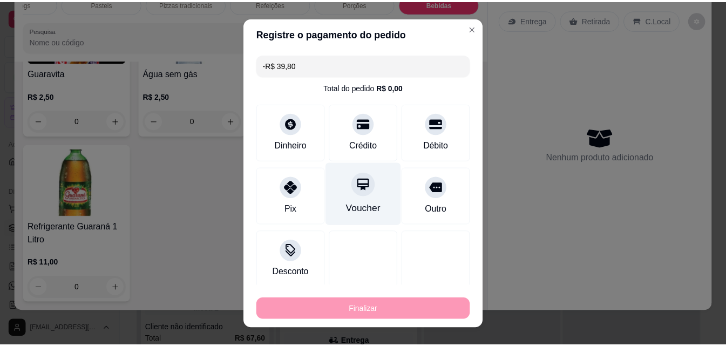
scroll to position [3615, 0]
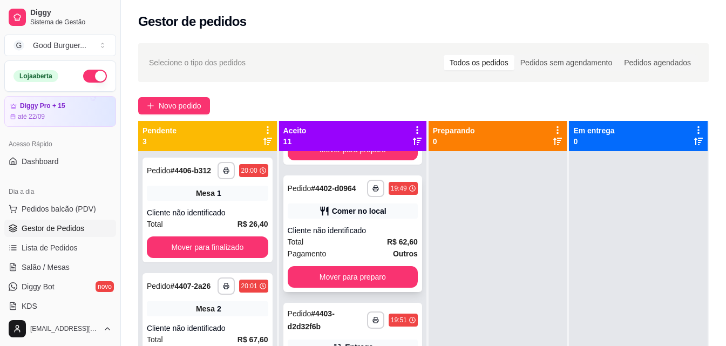
scroll to position [216, 0]
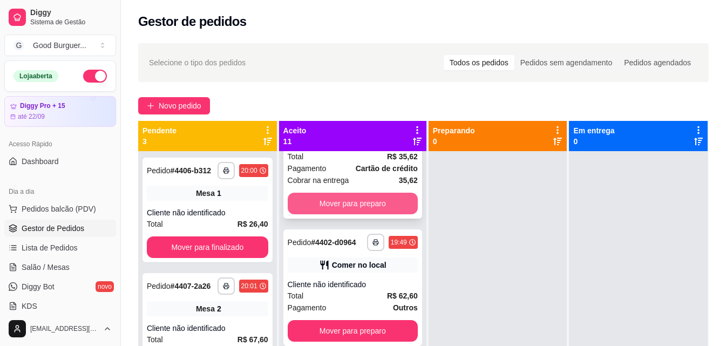
click at [348, 208] on button "Mover para preparo" at bounding box center [353, 204] width 130 height 22
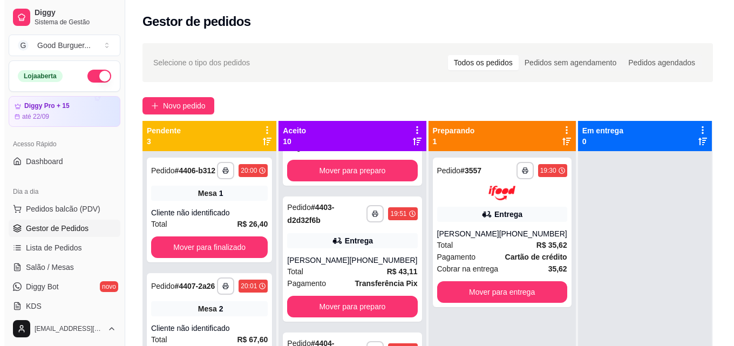
scroll to position [56, 0]
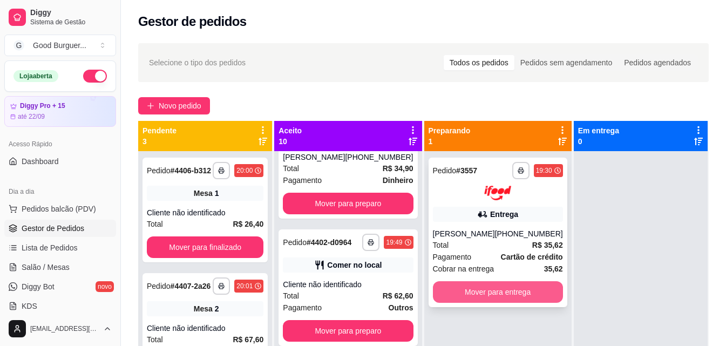
click at [498, 290] on button "Mover para entrega" at bounding box center [498, 292] width 130 height 22
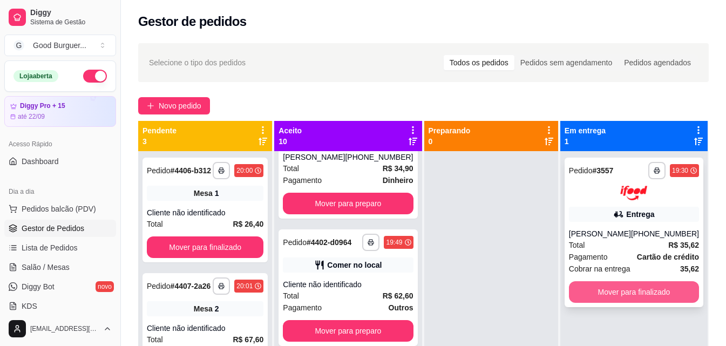
click at [606, 287] on button "Mover para finalizado" at bounding box center [634, 292] width 130 height 22
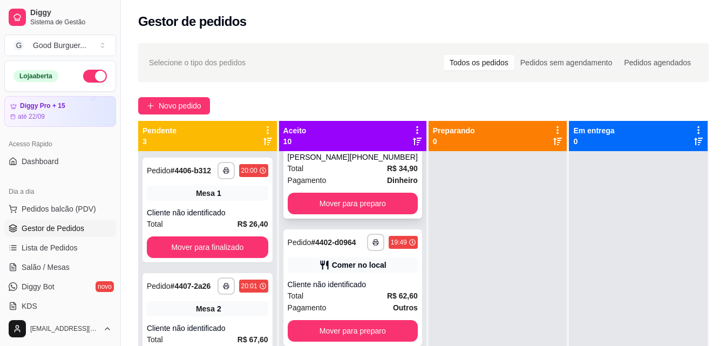
click at [323, 174] on div "Total R$ 34,90" at bounding box center [353, 169] width 130 height 12
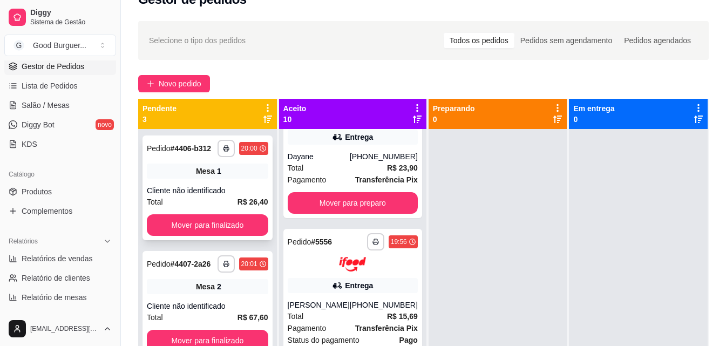
scroll to position [3, 0]
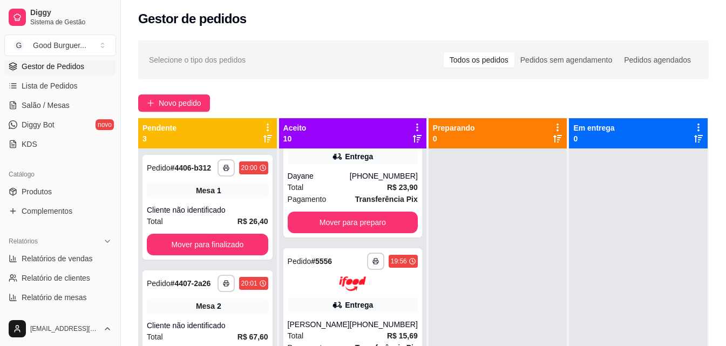
click at [46, 67] on span "Gestor de Pedidos" at bounding box center [53, 66] width 63 height 11
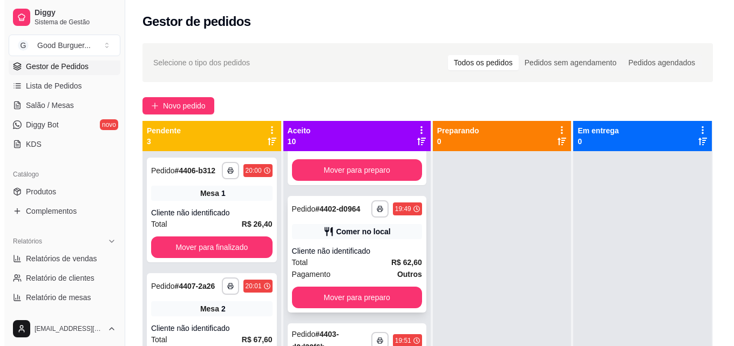
scroll to position [108, 0]
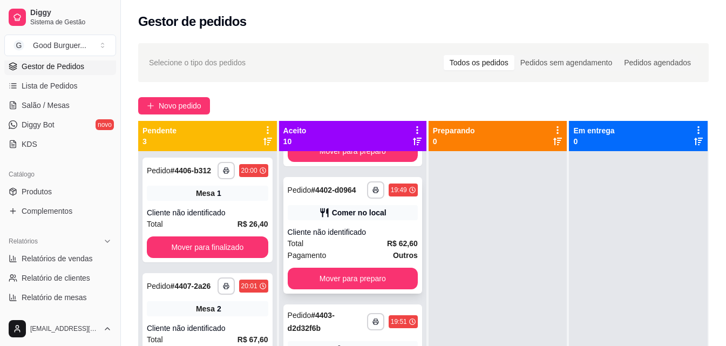
click at [340, 238] on div "Cliente não identificado" at bounding box center [353, 232] width 130 height 11
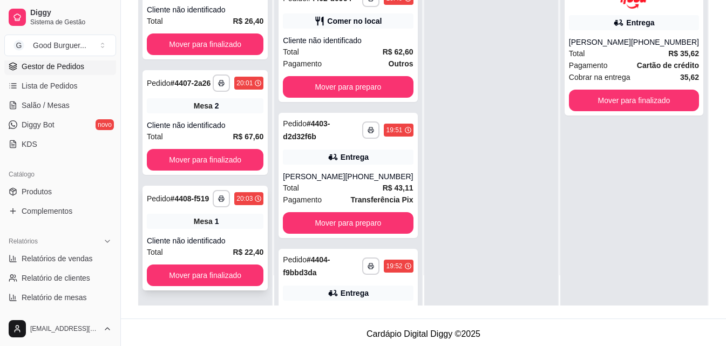
scroll to position [162, 0]
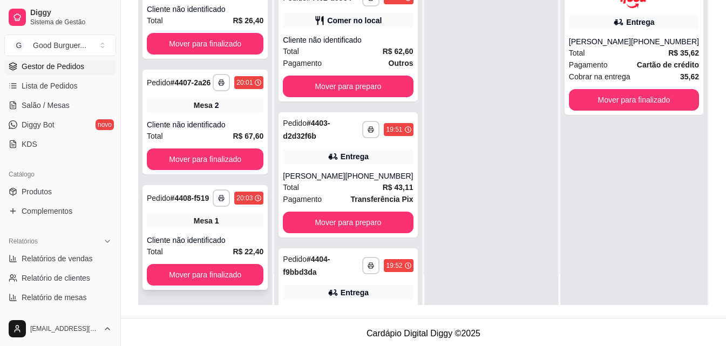
click at [227, 221] on div "Mesa 1" at bounding box center [205, 220] width 117 height 15
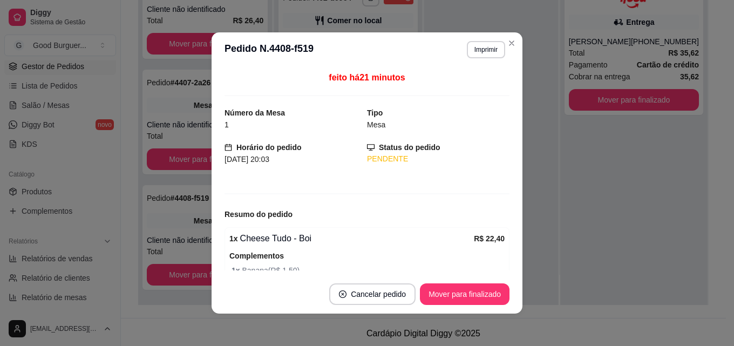
click at [485, 54] on button "Imprimir" at bounding box center [486, 49] width 38 height 17
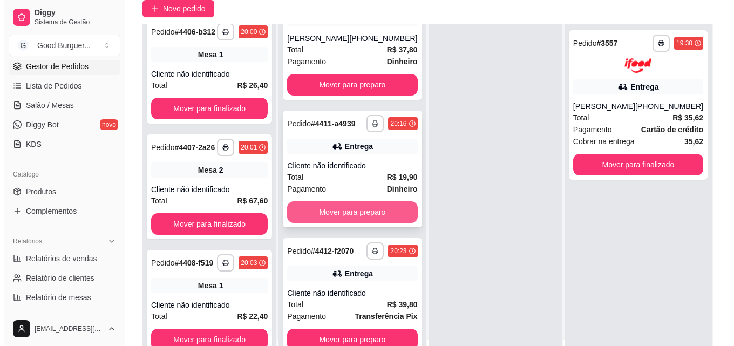
scroll to position [165, 0]
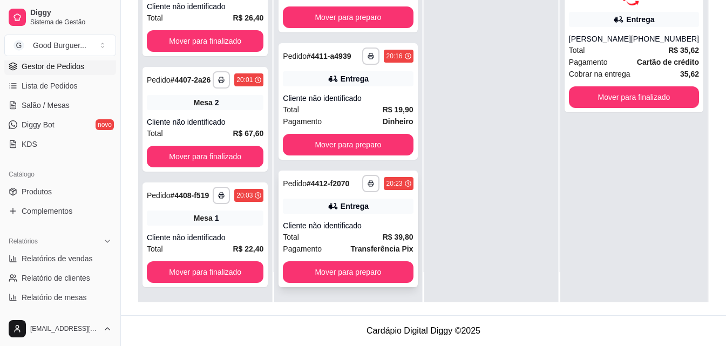
click at [356, 228] on div "Cliente não identificado" at bounding box center [348, 225] width 130 height 11
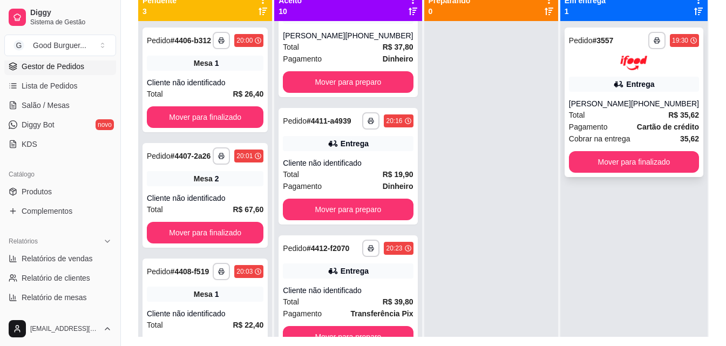
scroll to position [111, 0]
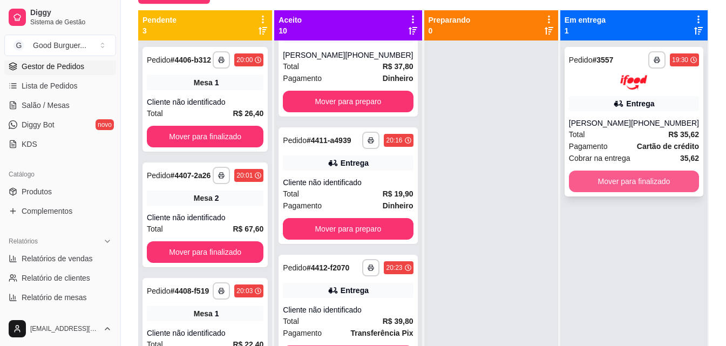
click at [631, 182] on button "Mover para finalizado" at bounding box center [634, 182] width 130 height 22
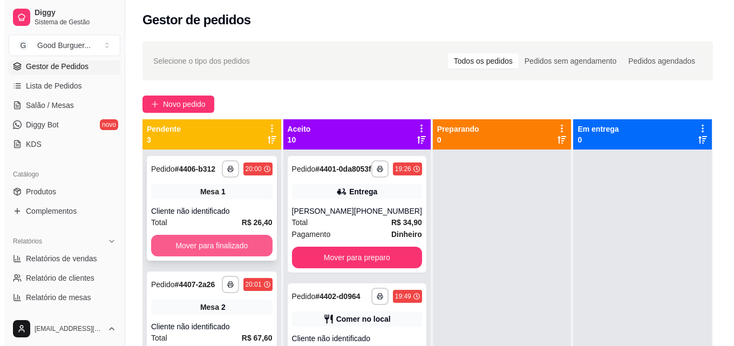
scroll to position [0, 0]
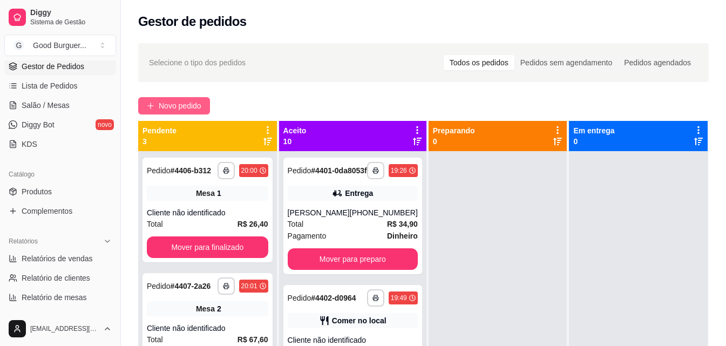
click at [177, 104] on span "Novo pedido" at bounding box center [180, 106] width 43 height 12
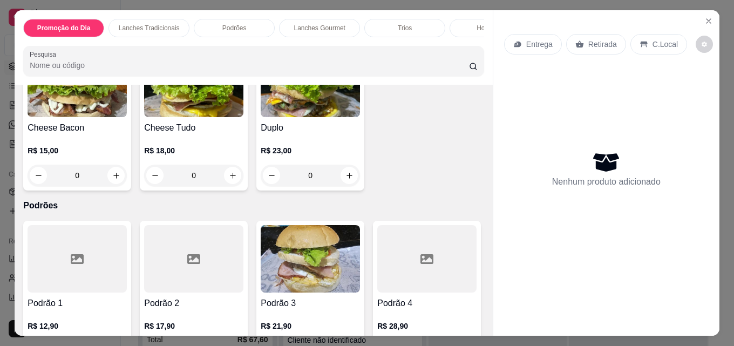
scroll to position [756, 0]
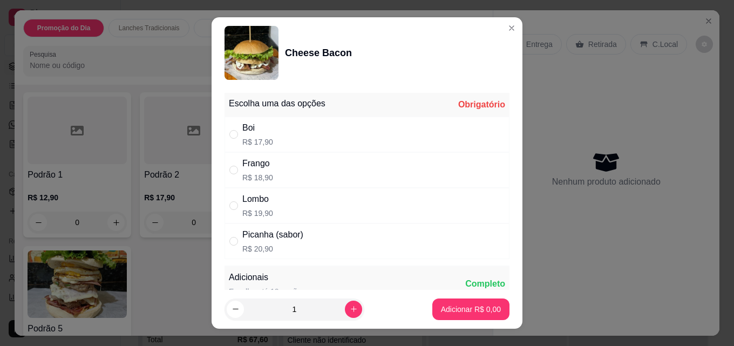
click at [307, 139] on div "Boi R$ 17,90" at bounding box center [367, 135] width 285 height 36
radio input "true"
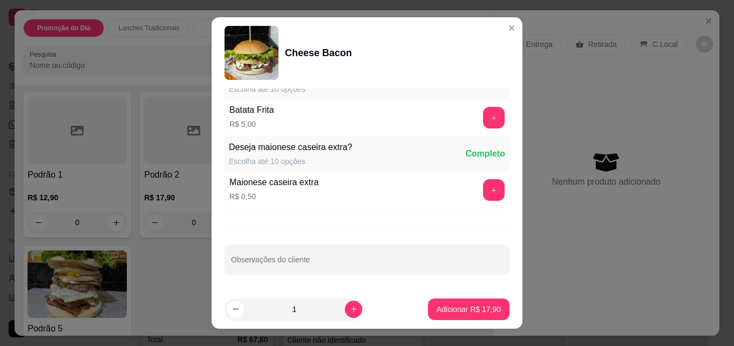
scroll to position [17, 0]
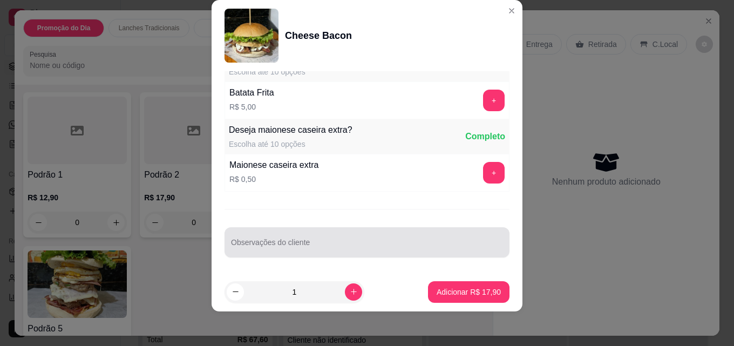
drag, startPoint x: 294, startPoint y: 242, endPoint x: 293, endPoint y: 253, distance: 10.9
click at [295, 243] on input "Observações do cliente" at bounding box center [367, 246] width 272 height 11
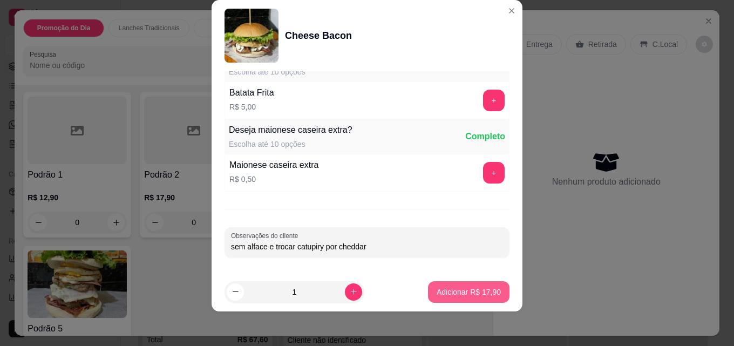
type input "sem alface e trocar catupiry por cheddar"
click at [455, 292] on p "Adicionar R$ 17,90" at bounding box center [469, 292] width 64 height 11
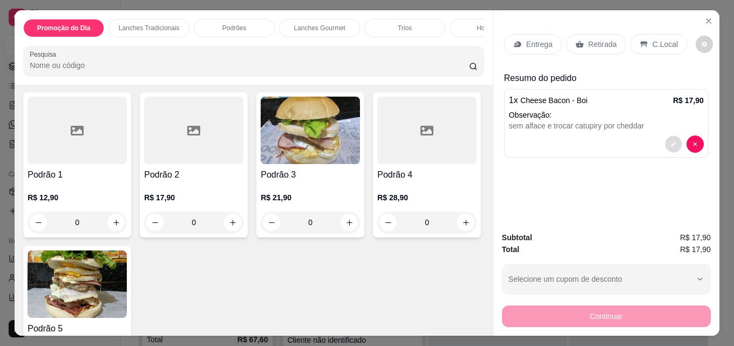
click at [671, 141] on icon "decrease-product-quantity" at bounding box center [674, 144] width 6 height 6
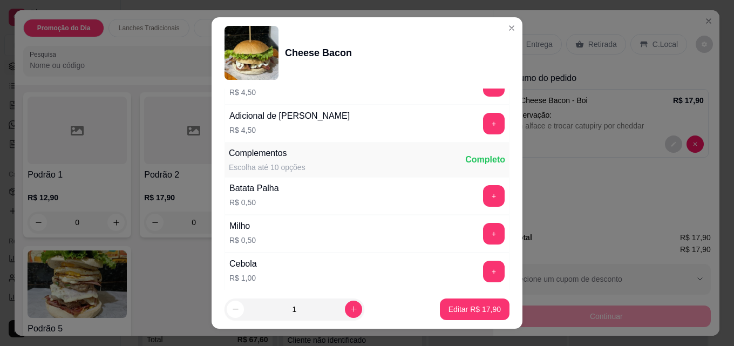
scroll to position [378, 0]
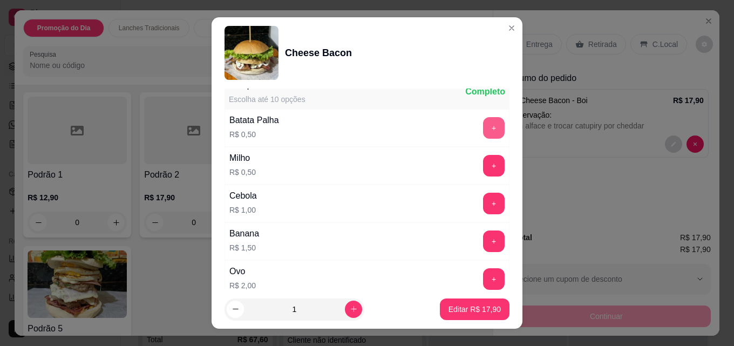
click at [483, 130] on button "+" at bounding box center [494, 128] width 22 height 22
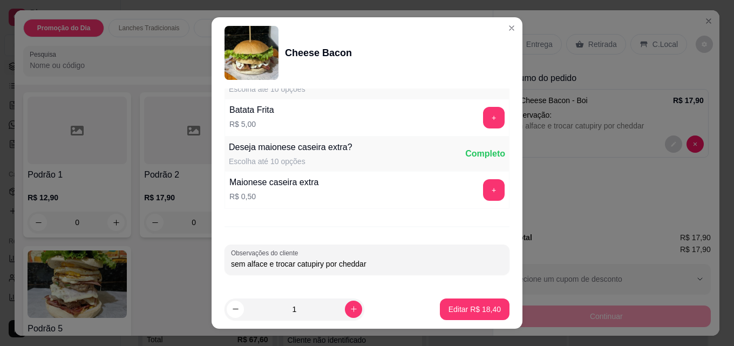
scroll to position [17, 0]
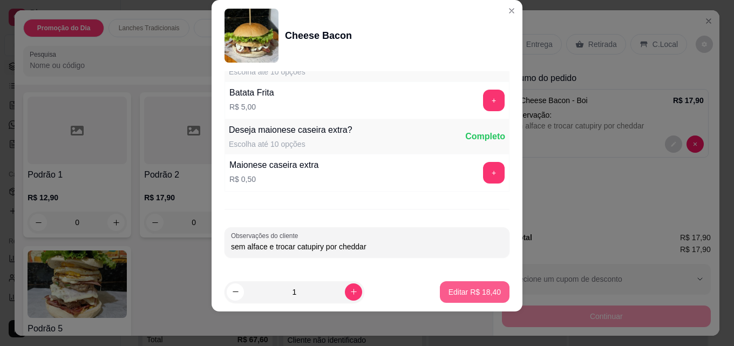
click at [463, 293] on p "Editar R$ 18,40" at bounding box center [475, 292] width 52 height 11
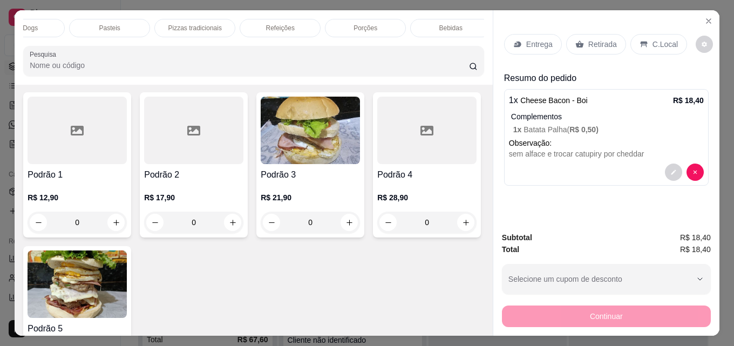
scroll to position [0, 473]
click at [459, 24] on div "Bebidas" at bounding box center [443, 28] width 81 height 18
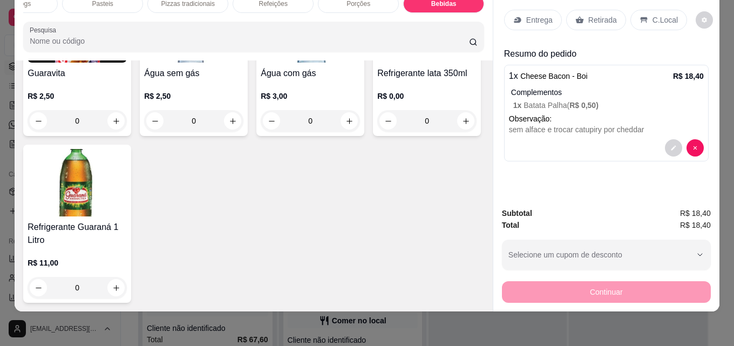
click at [119, 63] on img at bounding box center [77, 28] width 99 height 67
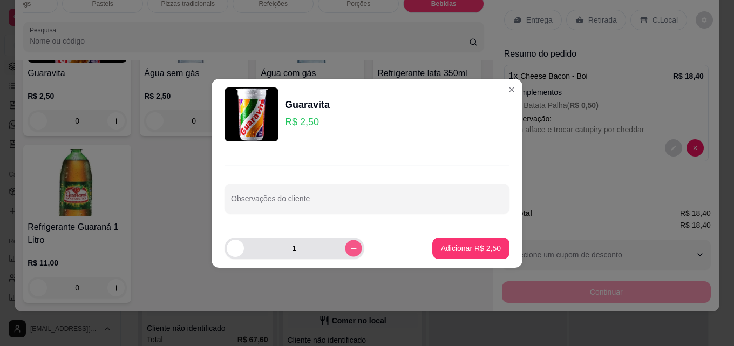
click at [345, 249] on button "increase-product-quantity" at bounding box center [353, 248] width 17 height 17
type input "3"
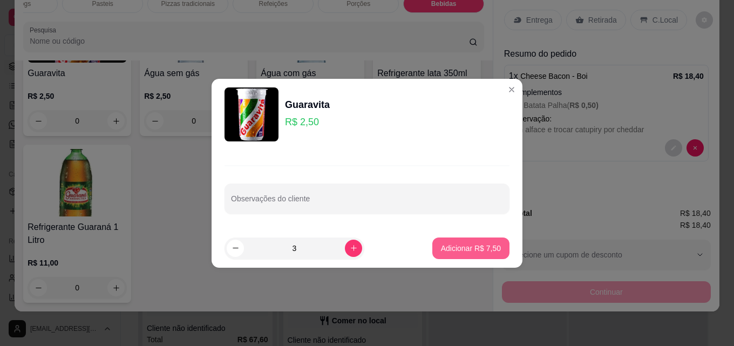
click at [446, 242] on button "Adicionar R$ 7,50" at bounding box center [470, 249] width 77 height 22
type input "3"
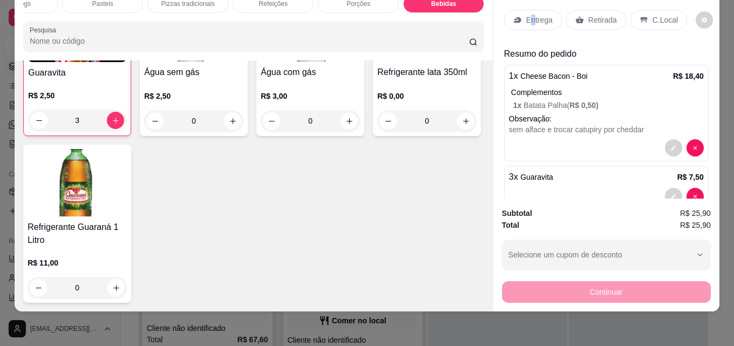
click at [529, 15] on p "Entrega" at bounding box center [539, 20] width 26 height 11
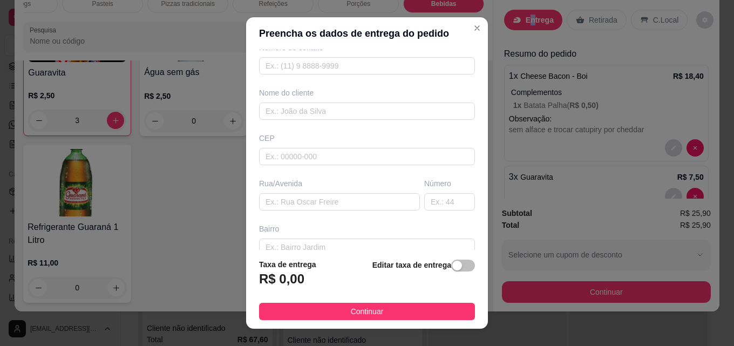
scroll to position [56, 0]
click at [300, 197] on input "text" at bounding box center [339, 202] width 161 height 17
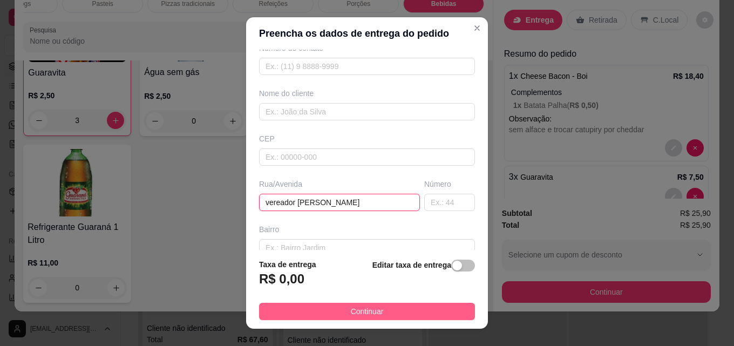
type input "vereador [PERSON_NAME]"
click at [368, 311] on span "Continuar" at bounding box center [367, 312] width 33 height 12
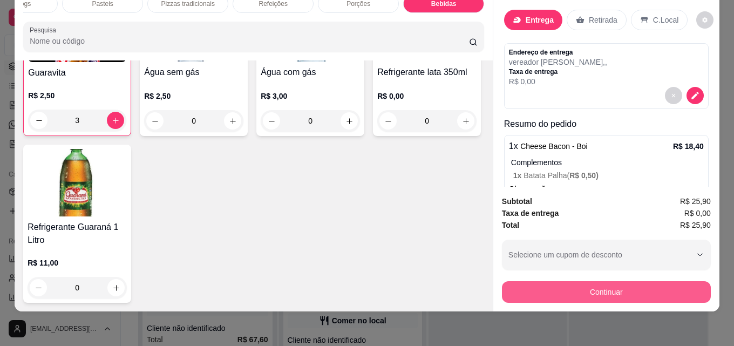
click at [558, 283] on button "Continuar" at bounding box center [606, 292] width 209 height 22
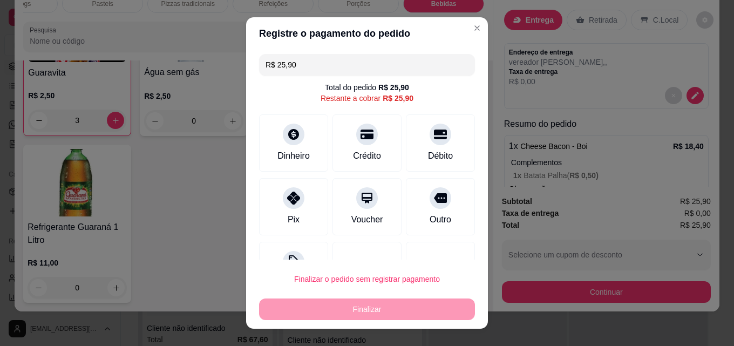
drag, startPoint x: 423, startPoint y: 134, endPoint x: 404, endPoint y: 163, distance: 35.0
click at [434, 134] on icon at bounding box center [440, 134] width 13 height 13
type input "R$ 0,00"
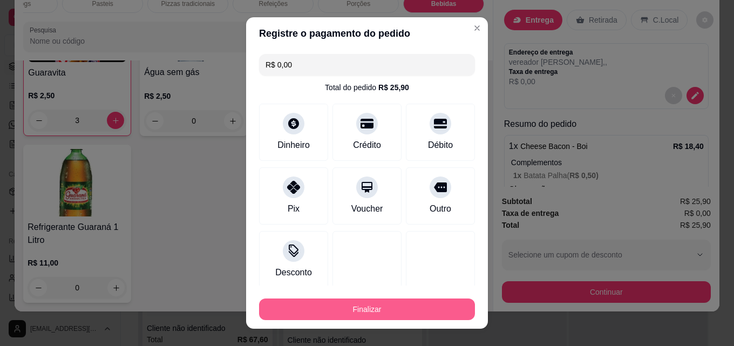
click at [374, 307] on button "Finalizar" at bounding box center [367, 310] width 216 height 22
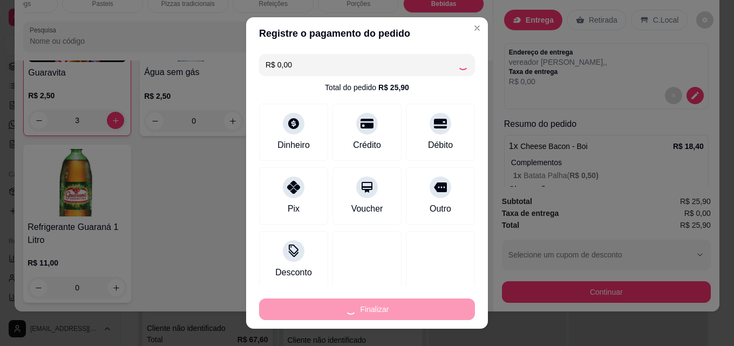
type input "0"
type input "-R$ 25,90"
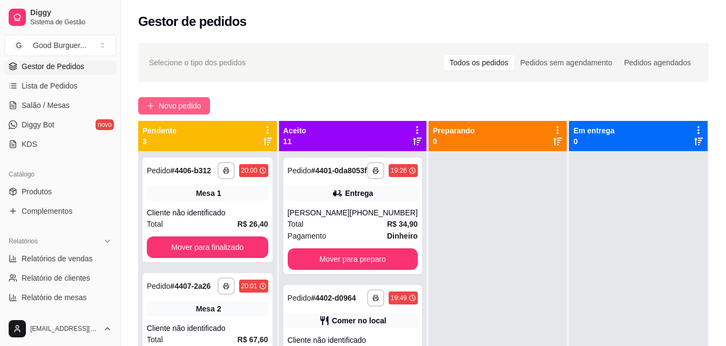
click at [183, 105] on span "Novo pedido" at bounding box center [180, 106] width 43 height 12
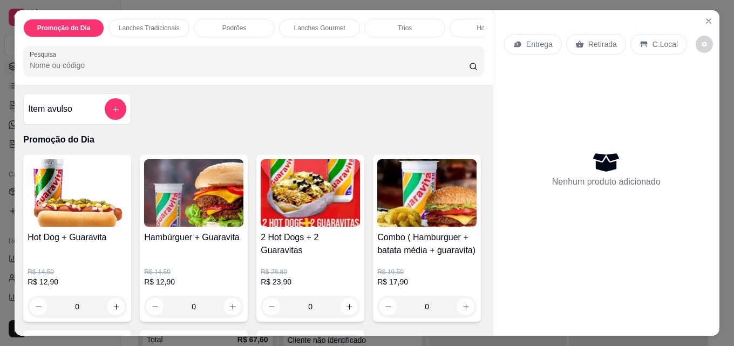
click at [545, 39] on p "Entrega" at bounding box center [539, 44] width 26 height 11
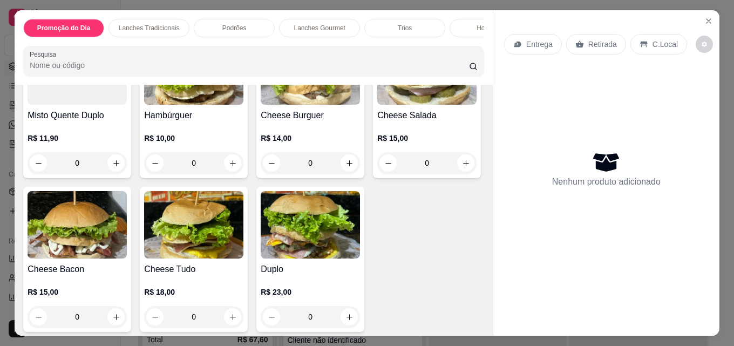
scroll to position [756, 0]
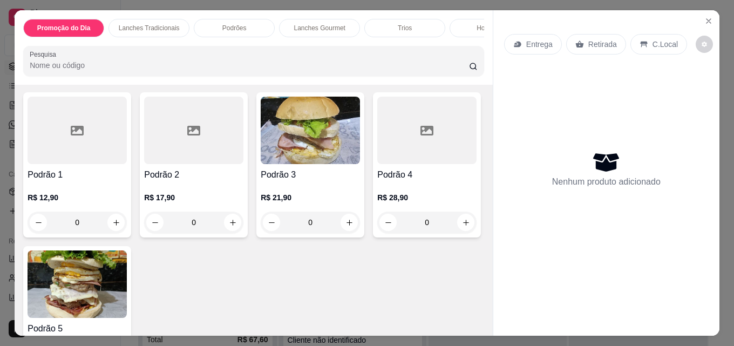
click at [477, 32] on div "Hot Dogs" at bounding box center [490, 28] width 81 height 18
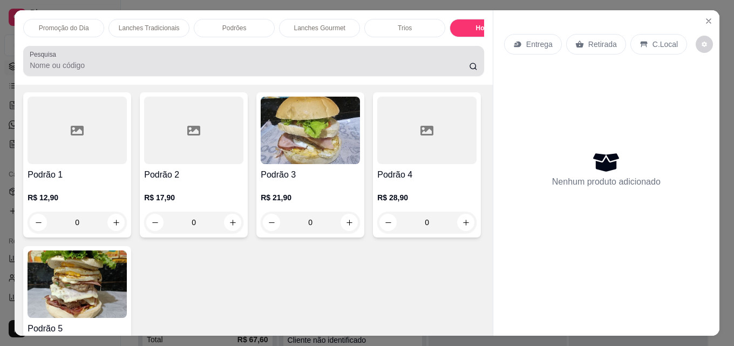
scroll to position [28, 0]
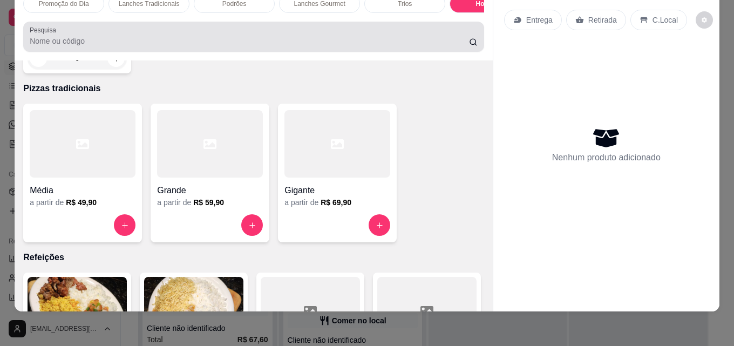
click at [476, 33] on div "Pesquisa" at bounding box center [253, 37] width 461 height 30
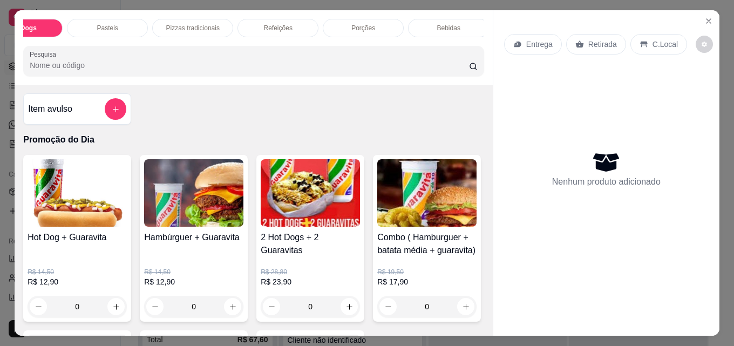
scroll to position [0, 473]
click at [164, 19] on div "Pizzas tradicionais" at bounding box center [187, 28] width 81 height 18
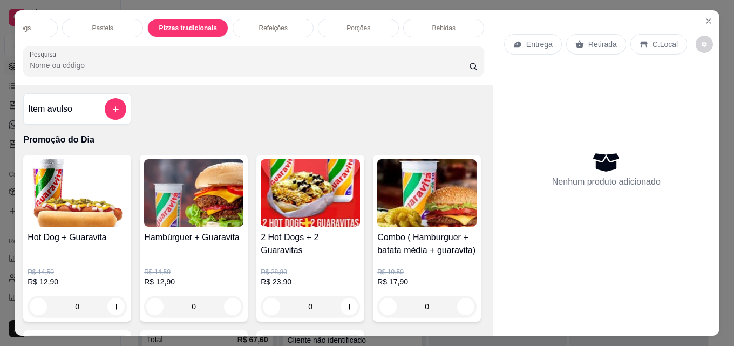
scroll to position [28, 0]
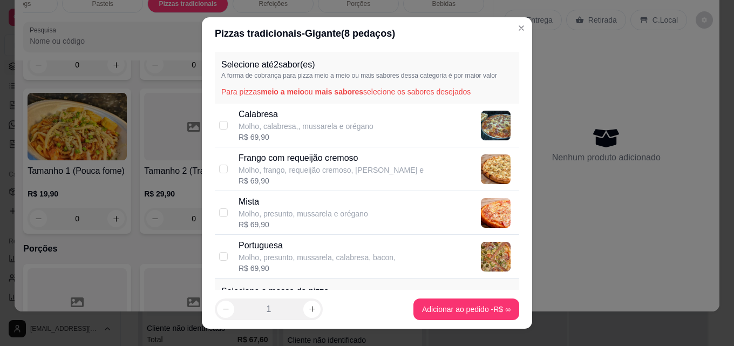
scroll to position [0, 0]
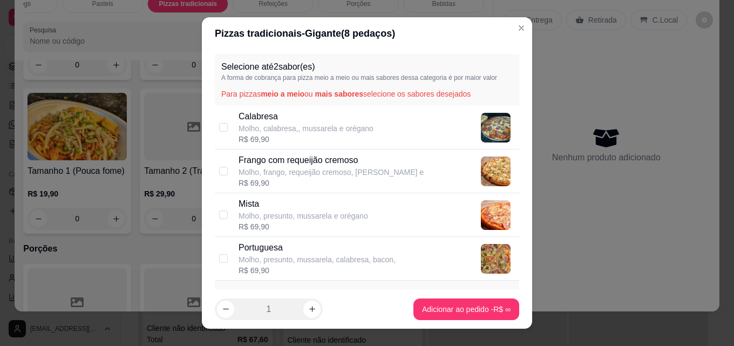
click at [329, 163] on p "Frango com requeijão cremoso" at bounding box center [331, 160] width 185 height 13
checkbox input "true"
click at [279, 246] on p "Portuguesa" at bounding box center [317, 247] width 157 height 13
checkbox input "true"
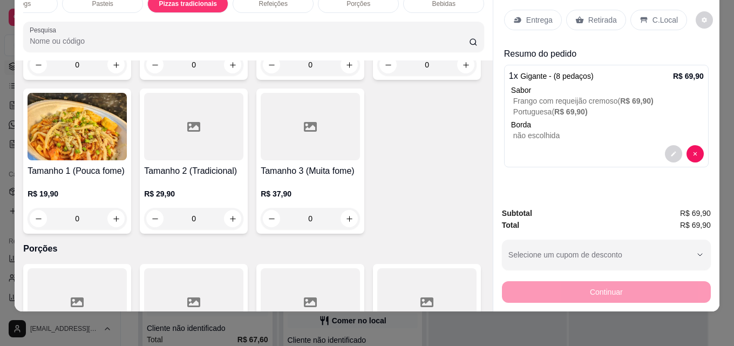
click at [526, 15] on p "Entrega" at bounding box center [539, 20] width 26 height 11
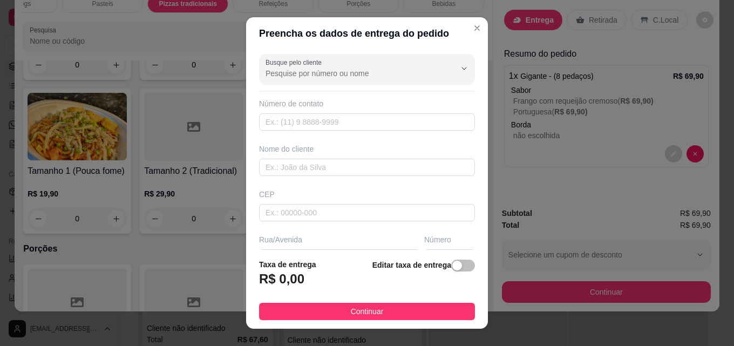
click at [438, 236] on div "Número" at bounding box center [449, 239] width 51 height 11
click at [424, 239] on div "Número" at bounding box center [449, 239] width 51 height 11
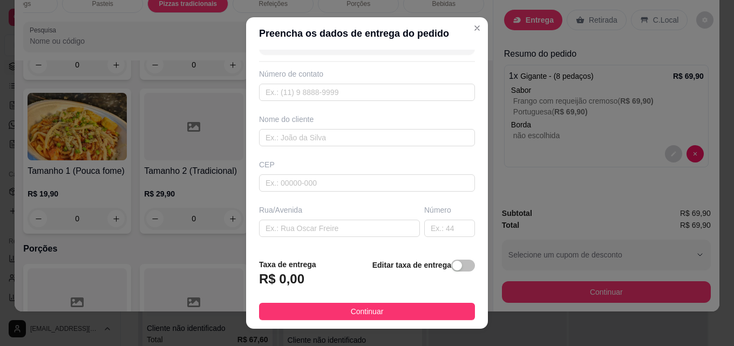
scroll to position [54, 0]
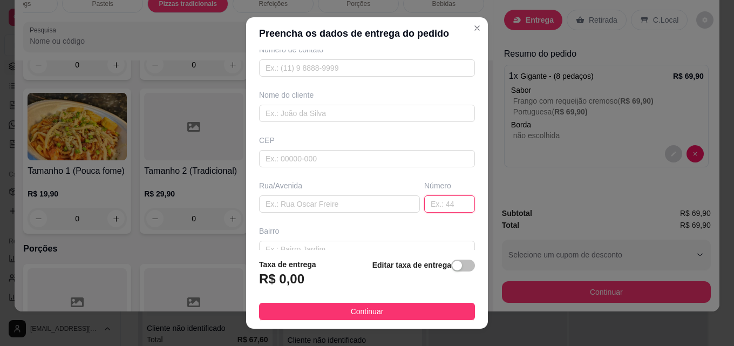
click at [429, 199] on input "text" at bounding box center [449, 203] width 51 height 17
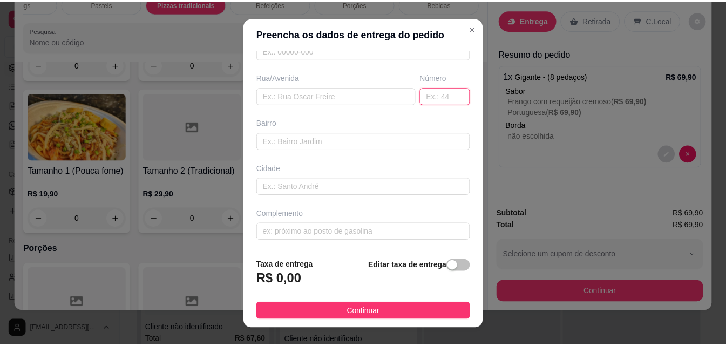
scroll to position [164, 0]
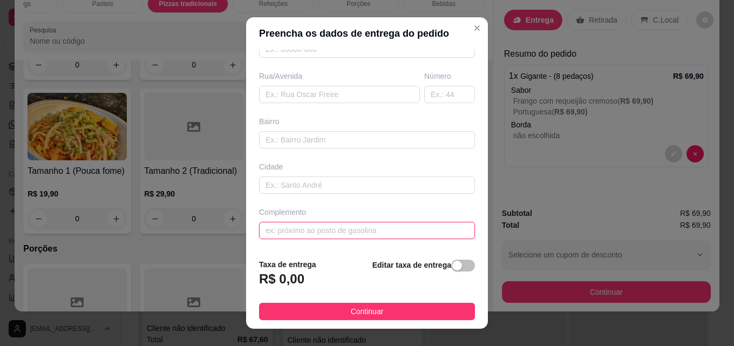
click at [307, 233] on input "text" at bounding box center [367, 230] width 216 height 17
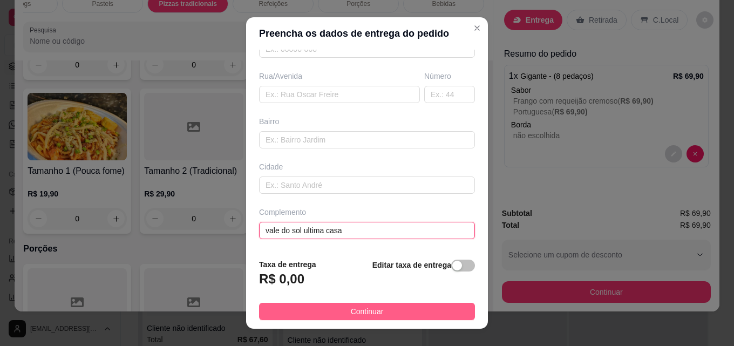
type input "vale do sol ultima casa"
click at [358, 309] on span "Continuar" at bounding box center [367, 312] width 33 height 12
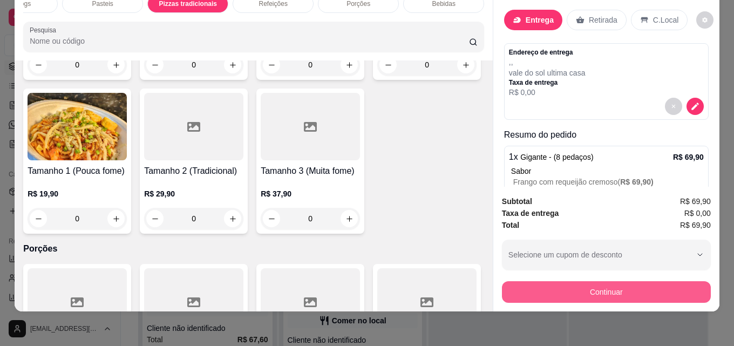
click at [574, 282] on button "Continuar" at bounding box center [606, 292] width 209 height 22
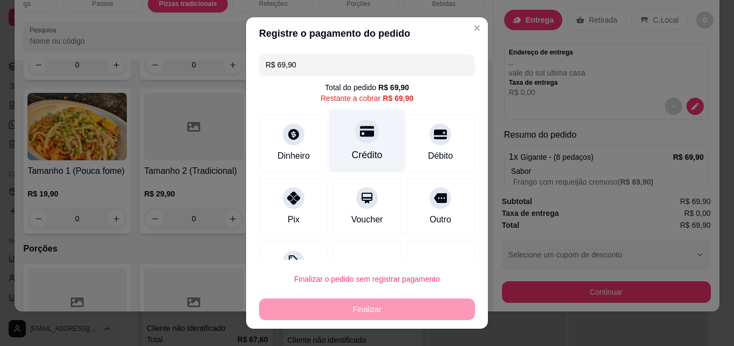
click at [363, 125] on div at bounding box center [367, 131] width 24 height 24
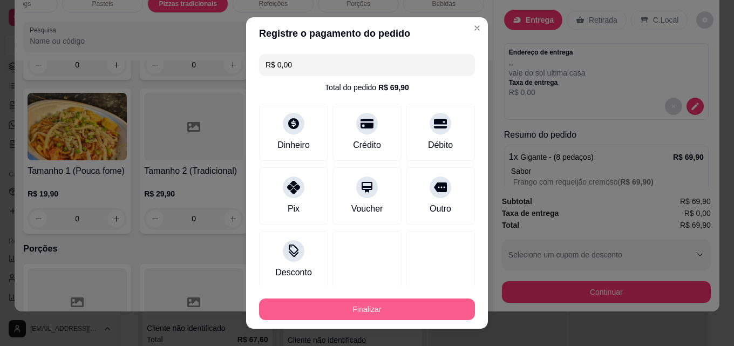
click at [389, 305] on button "Finalizar" at bounding box center [367, 310] width 216 height 22
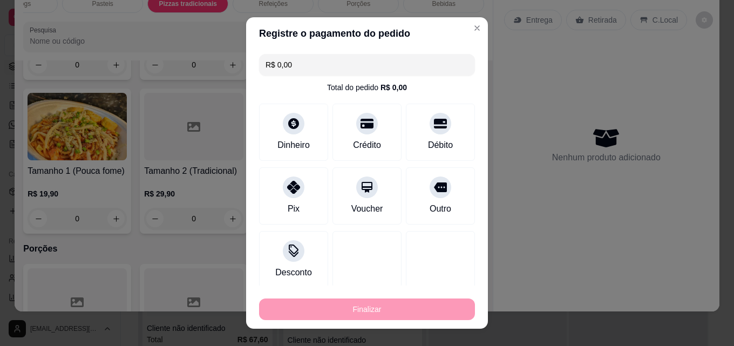
type input "-R$ 69,90"
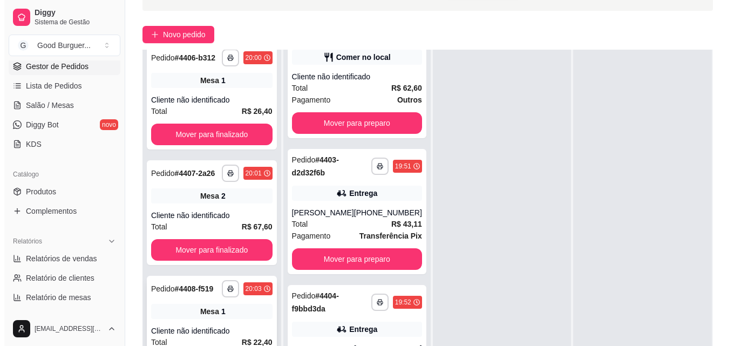
scroll to position [165, 0]
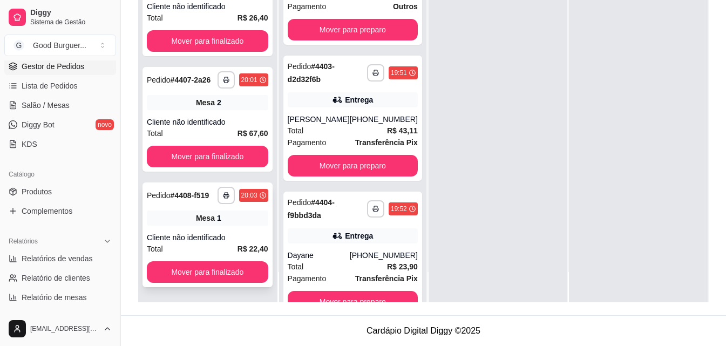
click at [190, 238] on div "Cliente não identificado" at bounding box center [207, 237] width 121 height 11
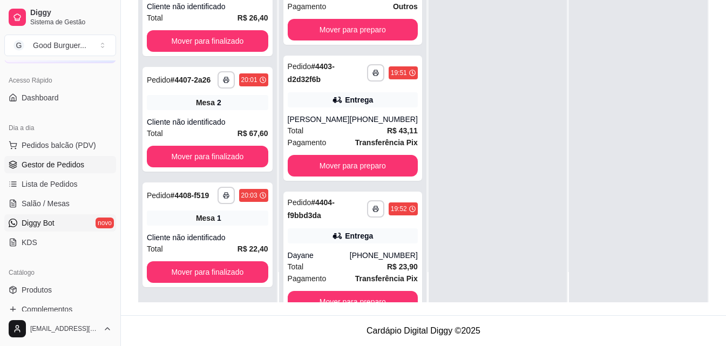
scroll to position [54, 0]
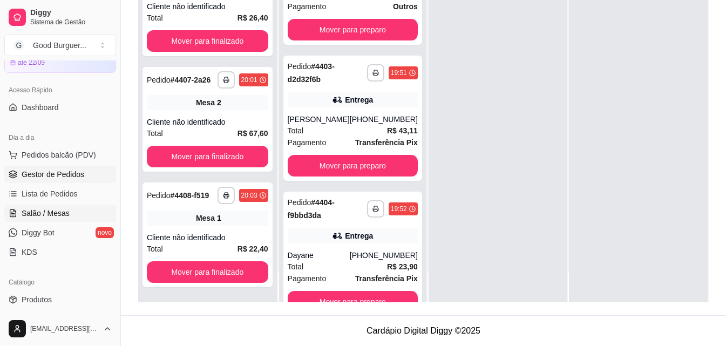
click at [51, 208] on span "Salão / Mesas" at bounding box center [46, 213] width 48 height 11
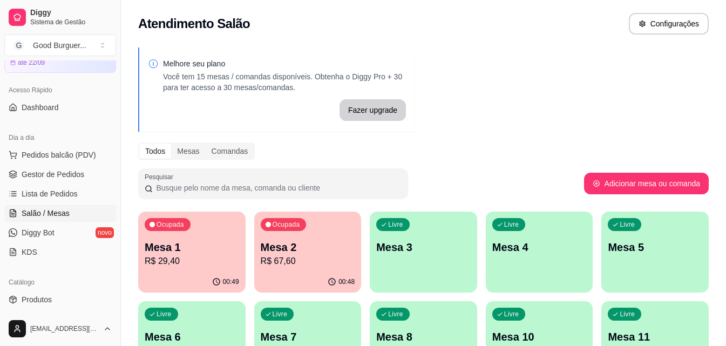
click at [182, 259] on p "R$ 29,40" at bounding box center [192, 261] width 94 height 13
click at [343, 250] on p "Mesa 2" at bounding box center [308, 247] width 94 height 15
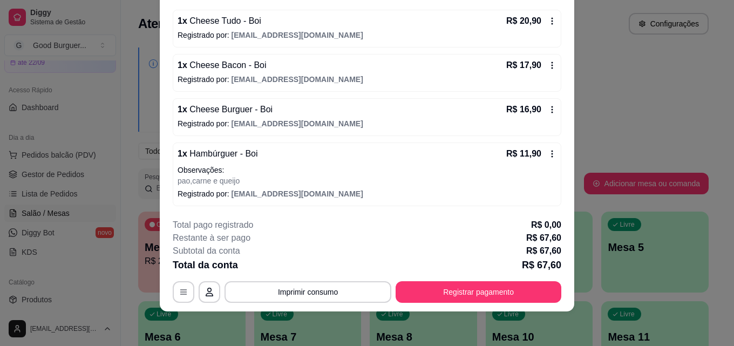
scroll to position [100, 0]
click at [552, 153] on icon at bounding box center [553, 153] width 2 height 7
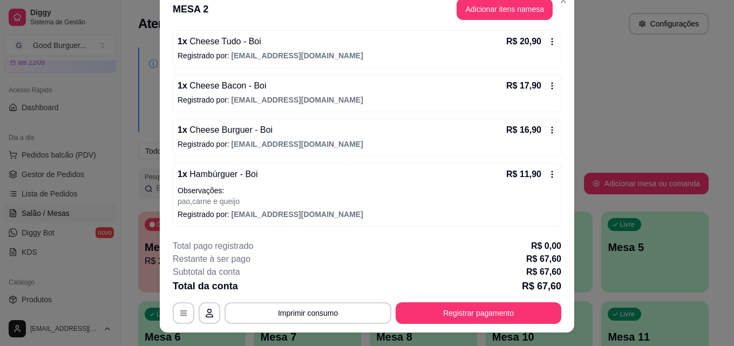
scroll to position [0, 0]
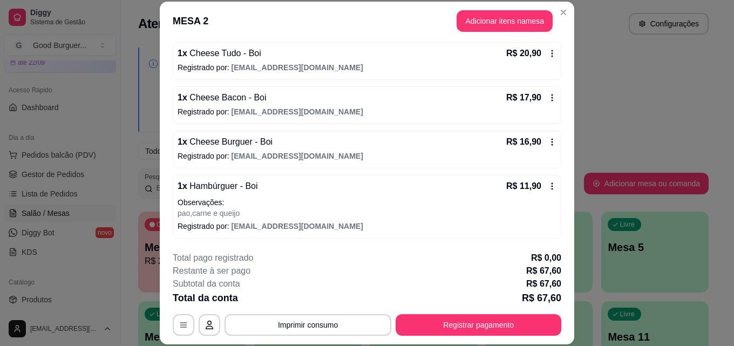
click at [272, 191] on div "1 x Hambúrguer - Boi R$ 11,90" at bounding box center [367, 186] width 379 height 13
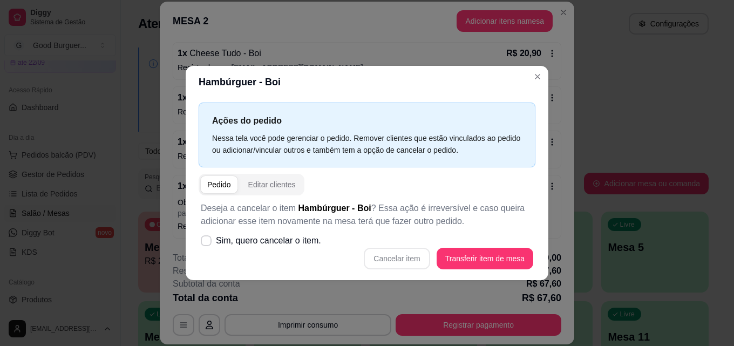
click at [220, 186] on div "Pedido" at bounding box center [219, 184] width 24 height 11
click at [258, 180] on div "Editar clientes" at bounding box center [272, 184] width 48 height 11
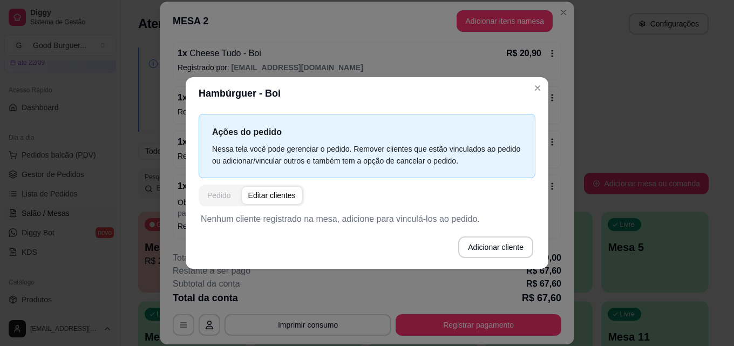
click at [223, 190] on button "Pedido" at bounding box center [219, 195] width 37 height 17
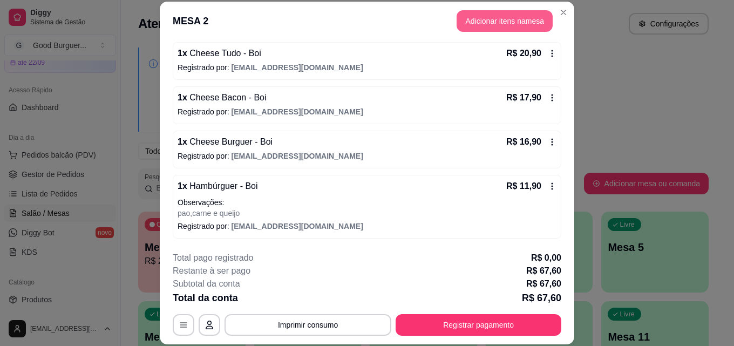
click at [503, 17] on button "Adicionar itens na mesa" at bounding box center [505, 21] width 96 height 22
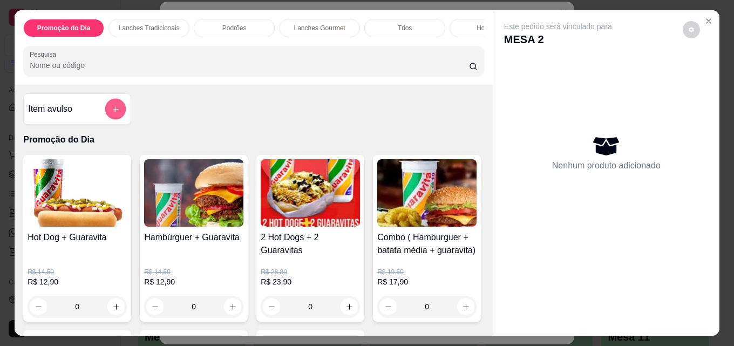
click at [116, 113] on button "add-separate-item" at bounding box center [115, 109] width 21 height 21
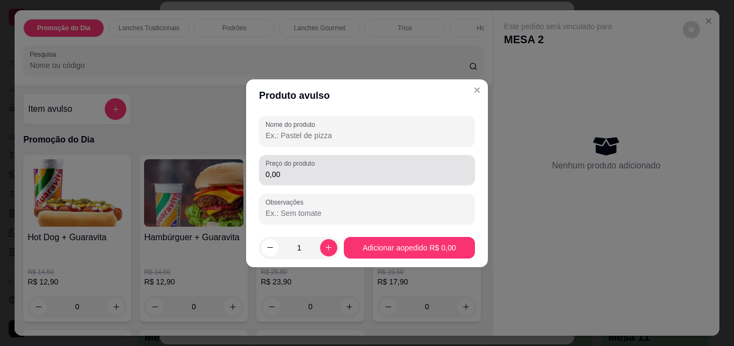
click at [282, 170] on input "0,00" at bounding box center [367, 174] width 203 height 11
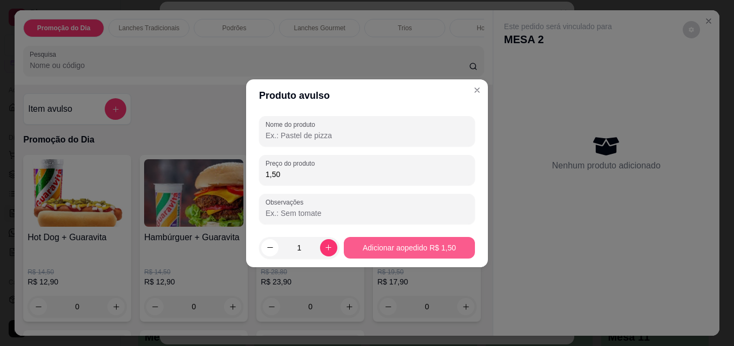
type input "1,50"
click at [394, 243] on button "Adicionar ao pedido R$ 1,50" at bounding box center [409, 248] width 131 height 22
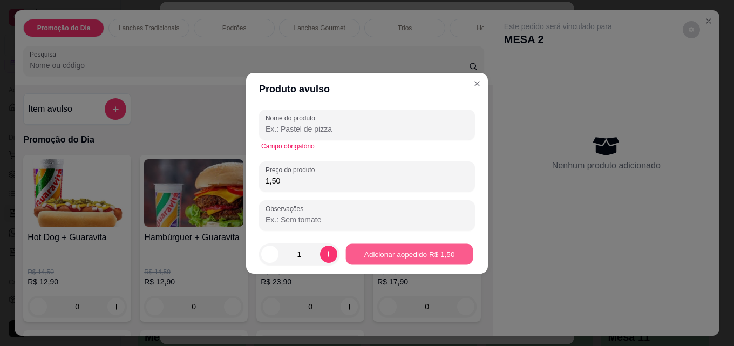
click at [417, 252] on button "Adicionar ao pedido R$ 1,50" at bounding box center [409, 254] width 127 height 21
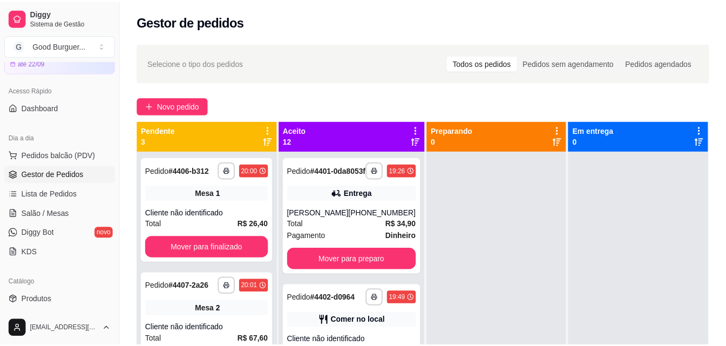
scroll to position [165, 0]
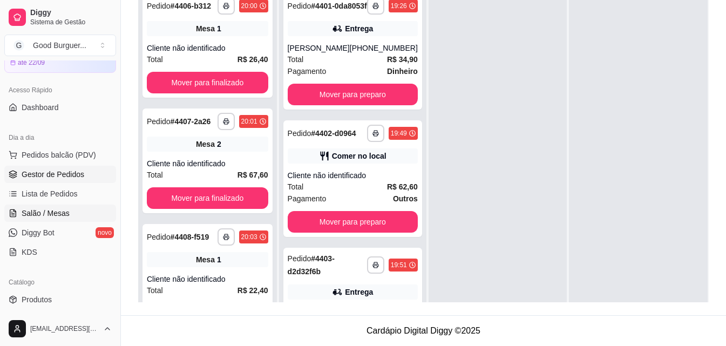
click at [51, 208] on span "Salão / Mesas" at bounding box center [46, 213] width 48 height 11
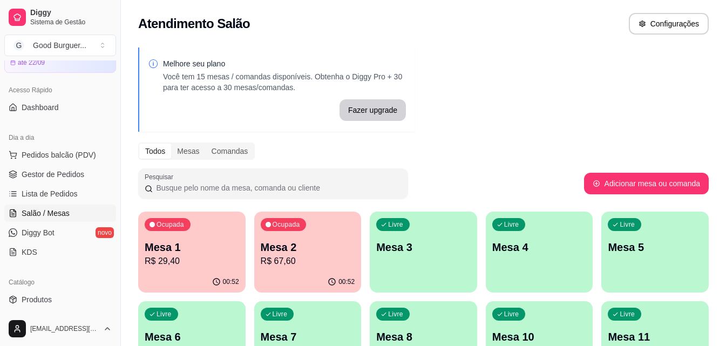
click at [172, 242] on p "Mesa 1" at bounding box center [192, 247] width 94 height 15
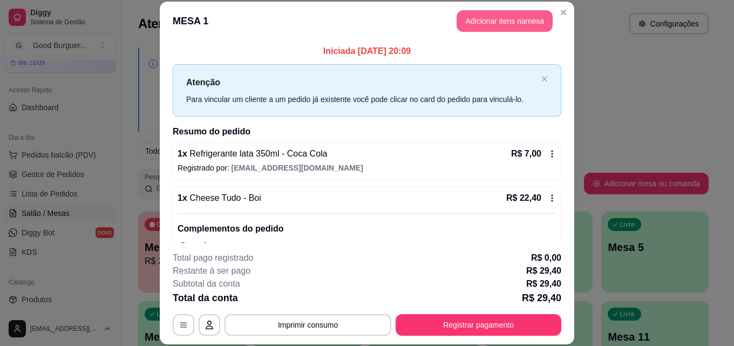
click at [515, 13] on button "Adicionar itens na mesa" at bounding box center [505, 21] width 96 height 22
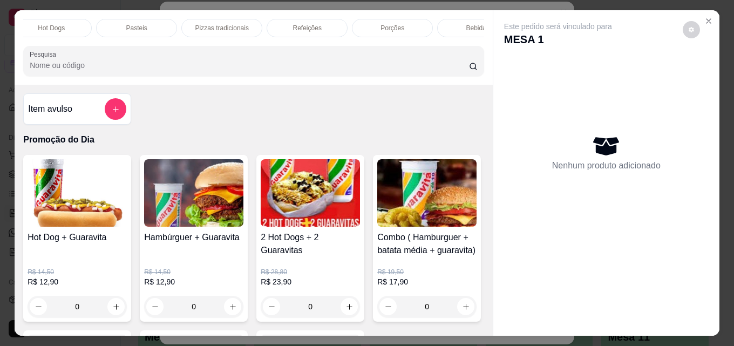
scroll to position [0, 473]
click at [449, 24] on p "Bebidas" at bounding box center [443, 28] width 23 height 9
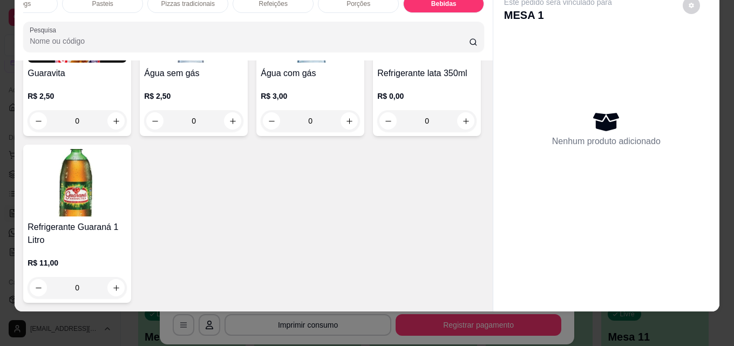
click at [377, 63] on img at bounding box center [426, 28] width 99 height 67
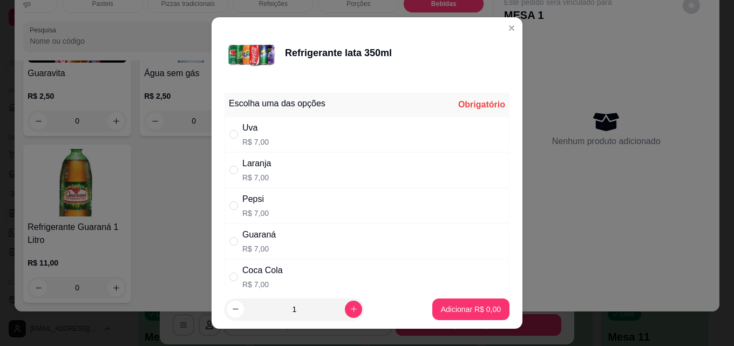
click at [246, 269] on div "Coca Cola" at bounding box center [262, 270] width 40 height 13
radio input "true"
click at [452, 304] on p "Adicionar R$ 7,00" at bounding box center [471, 309] width 58 height 10
type input "1"
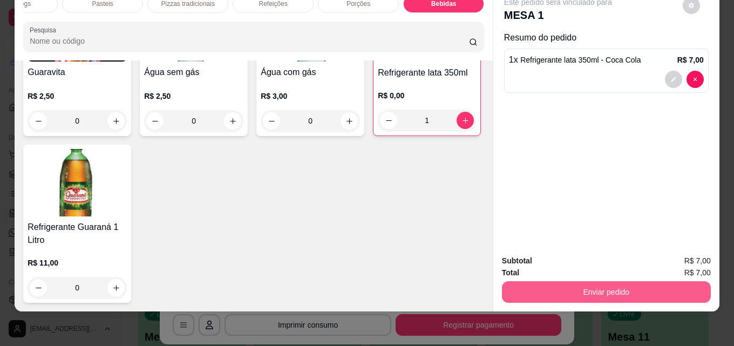
click at [580, 281] on button "Enviar pedido" at bounding box center [606, 292] width 209 height 22
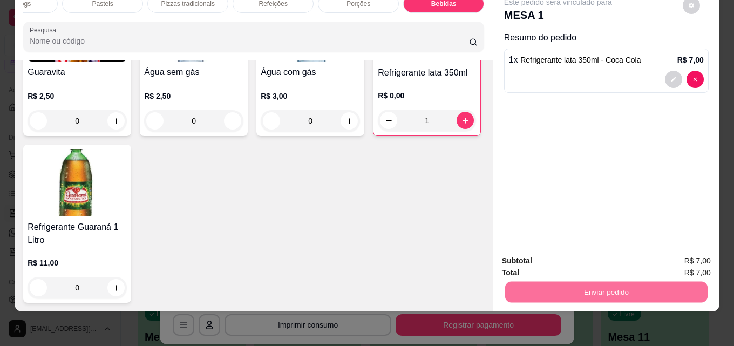
click at [537, 254] on button "Não registrar e enviar pedido" at bounding box center [570, 257] width 109 height 20
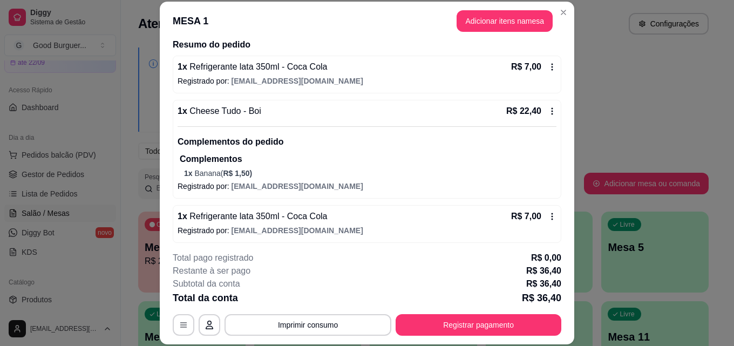
scroll to position [162, 0]
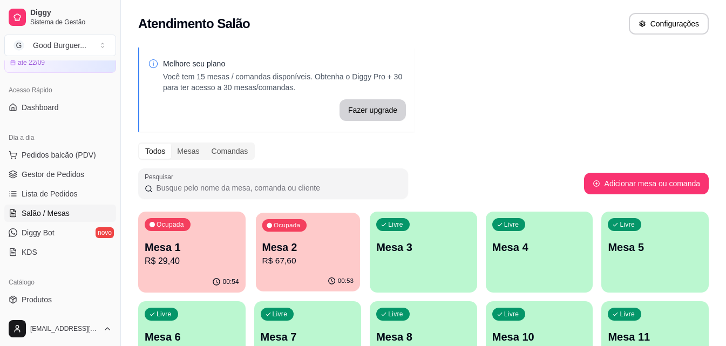
click at [297, 255] on p "R$ 67,60" at bounding box center [307, 261] width 91 height 12
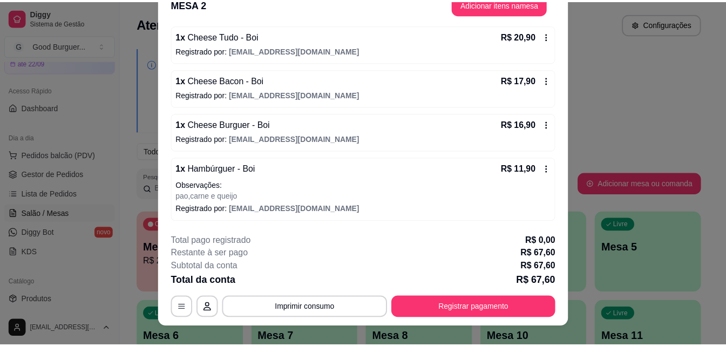
scroll to position [33, 0]
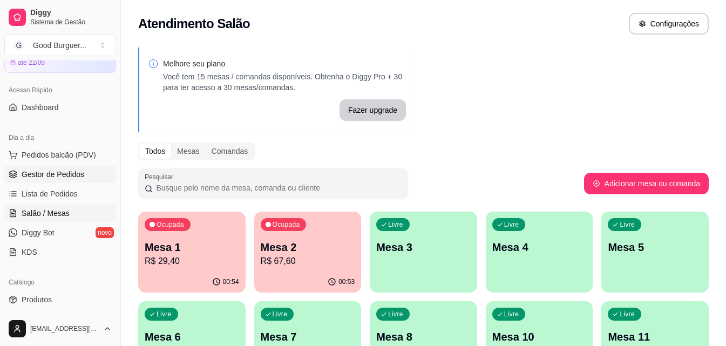
click at [45, 175] on span "Gestor de Pedidos" at bounding box center [53, 174] width 63 height 11
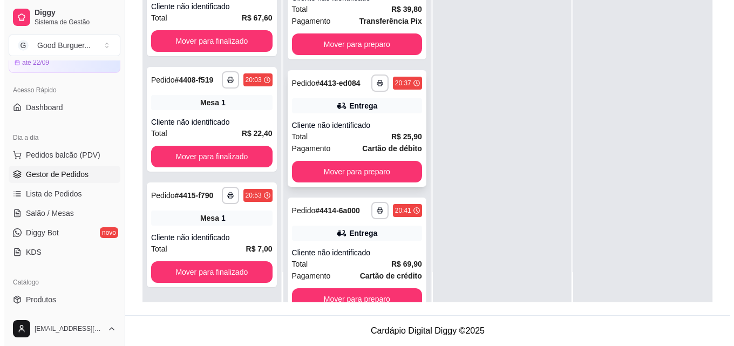
scroll to position [1322, 0]
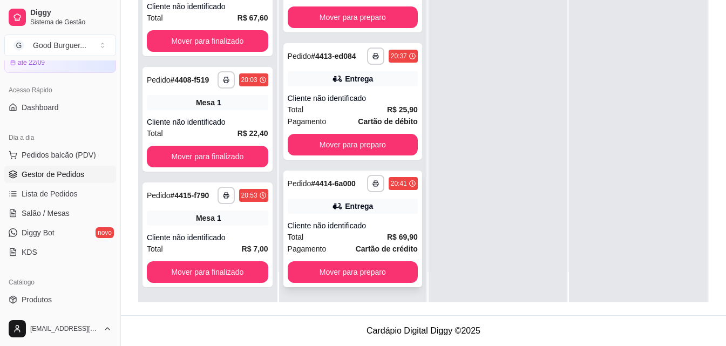
click at [330, 225] on div "Cliente não identificado" at bounding box center [353, 225] width 130 height 11
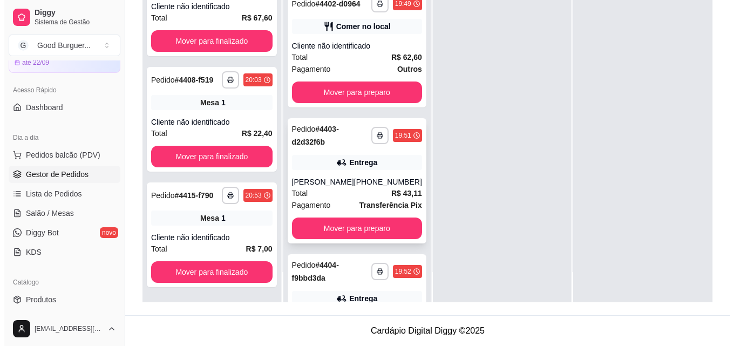
scroll to position [80, 0]
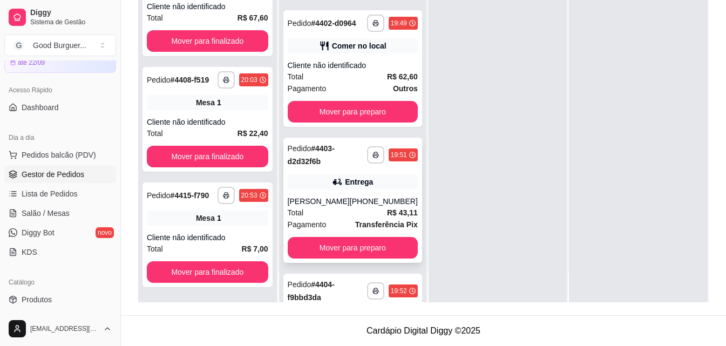
click at [345, 187] on div "Entrega" at bounding box center [359, 182] width 28 height 11
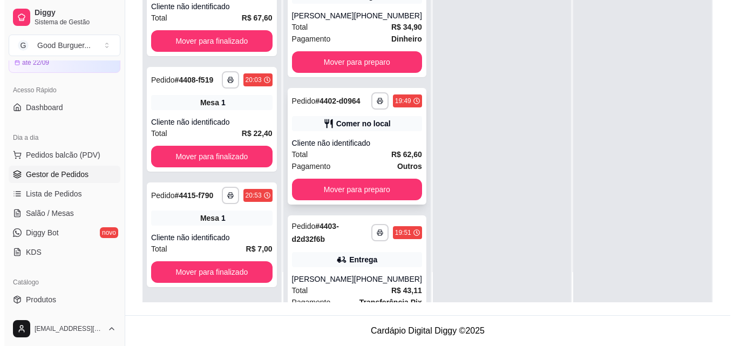
scroll to position [0, 0]
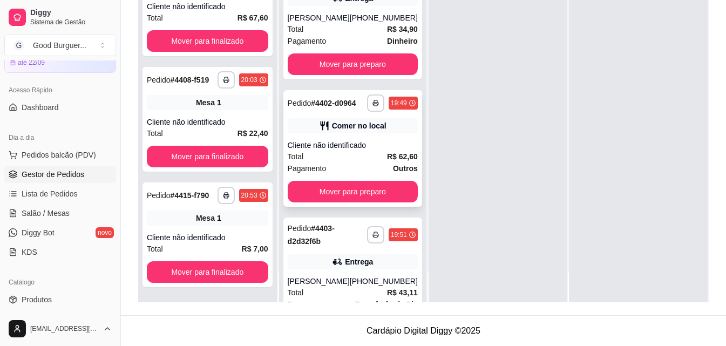
click at [346, 151] on div "Cliente não identificado" at bounding box center [353, 145] width 130 height 11
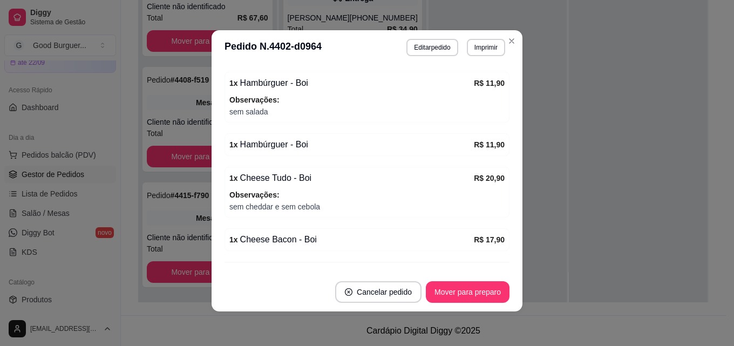
scroll to position [236, 0]
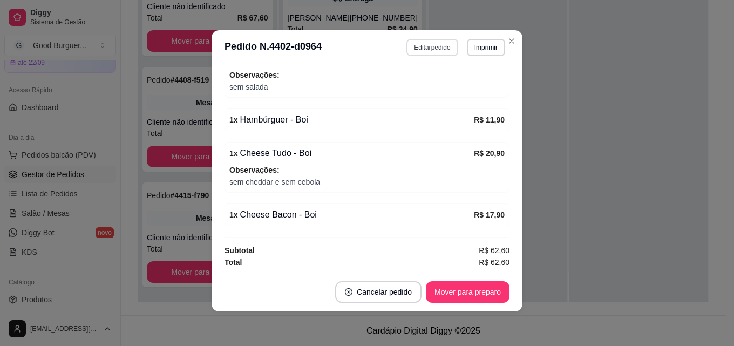
click at [417, 44] on button "Editar pedido" at bounding box center [432, 47] width 51 height 17
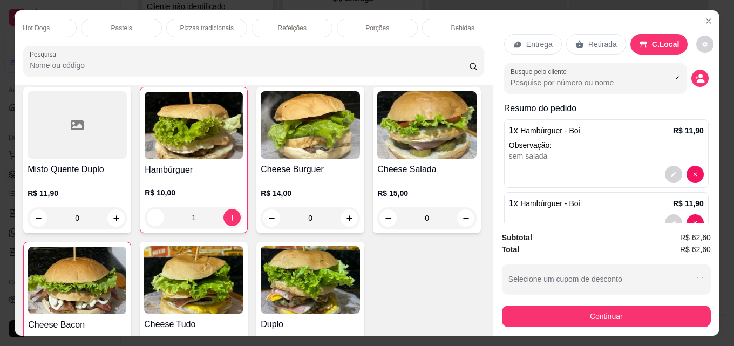
scroll to position [0, 473]
drag, startPoint x: 446, startPoint y: 15, endPoint x: 454, endPoint y: 28, distance: 15.3
click at [445, 19] on div "Bebidas" at bounding box center [443, 28] width 81 height 18
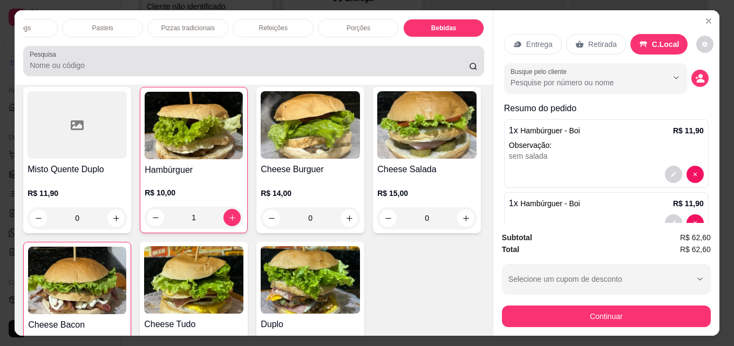
scroll to position [28, 0]
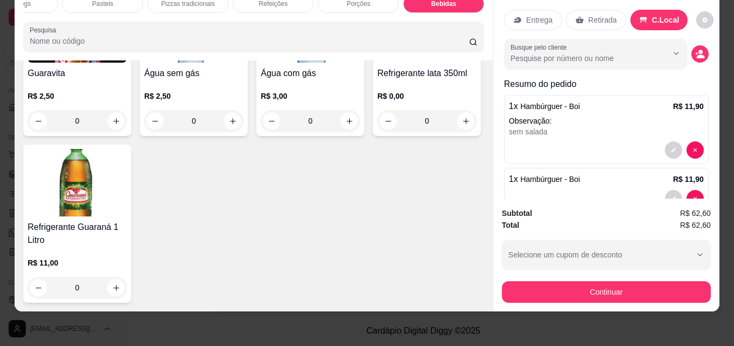
click at [377, 63] on img at bounding box center [426, 28] width 99 height 67
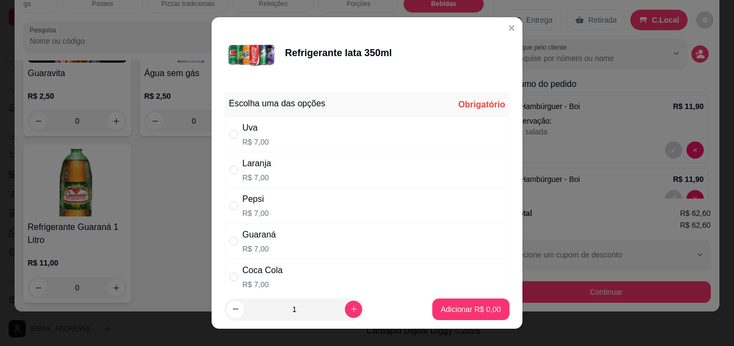
click at [257, 269] on div "Coca Cola" at bounding box center [262, 270] width 40 height 13
radio input "true"
click at [434, 304] on button "Adicionar R$ 7,00" at bounding box center [471, 309] width 75 height 21
type input "1"
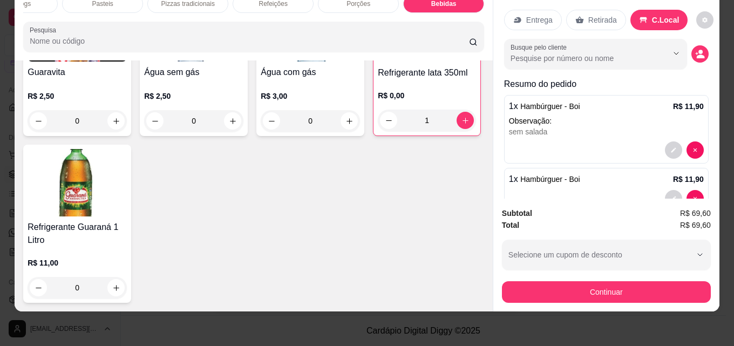
click at [127, 217] on img at bounding box center [77, 182] width 99 height 67
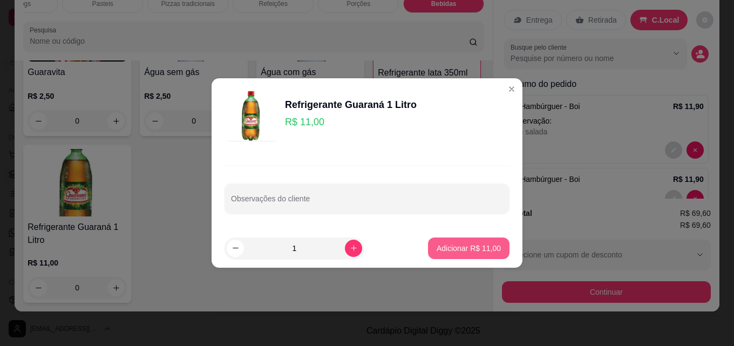
click at [484, 251] on p "Adicionar R$ 11,00" at bounding box center [469, 248] width 64 height 11
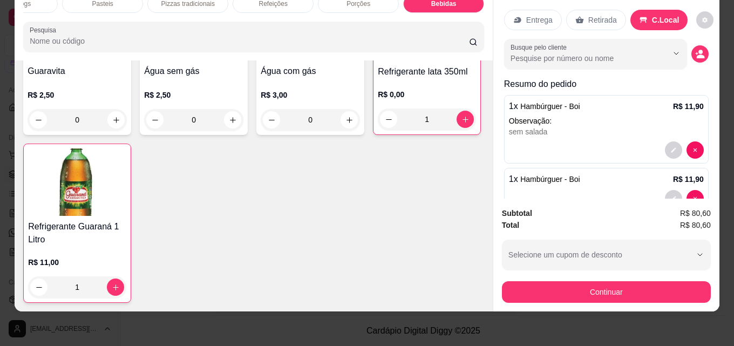
type input "1"
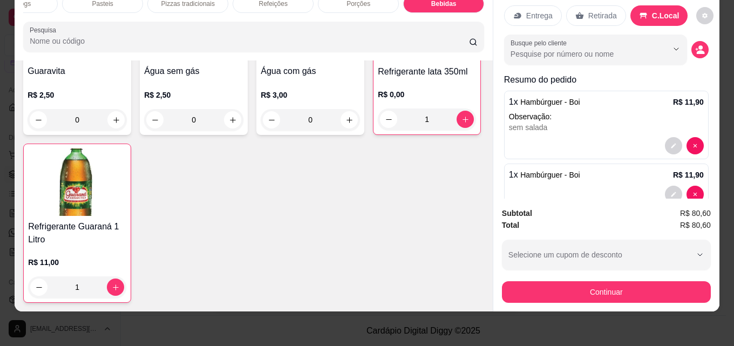
scroll to position [0, 0]
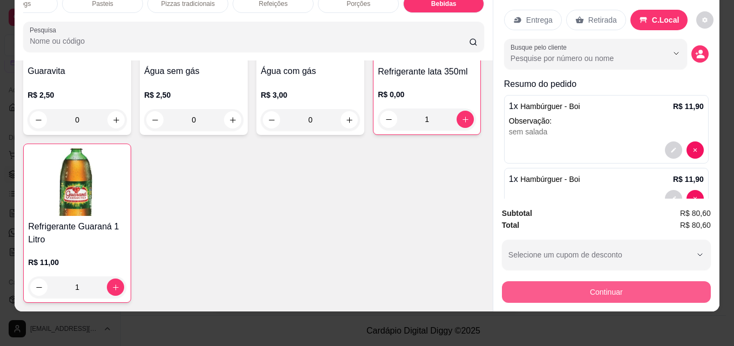
click at [603, 281] on button "Continuar" at bounding box center [606, 292] width 209 height 22
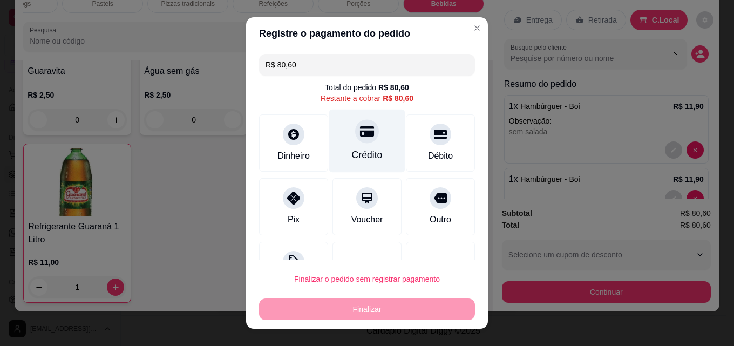
click at [360, 130] on icon at bounding box center [367, 131] width 14 height 14
type input "R$ 0,00"
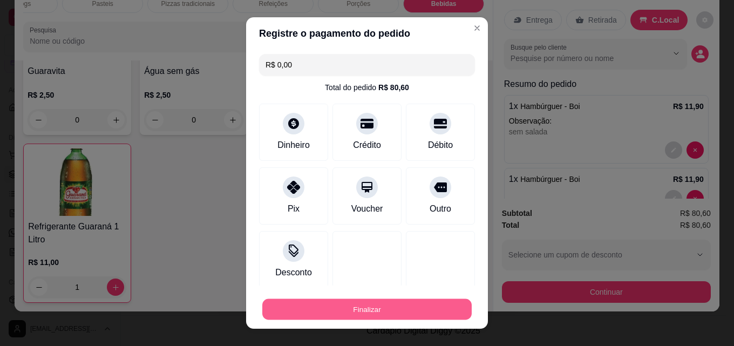
click at [346, 315] on button "Finalizar" at bounding box center [366, 309] width 209 height 21
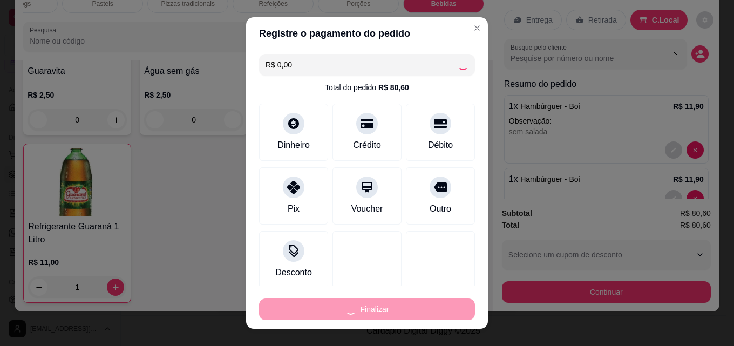
type input "0"
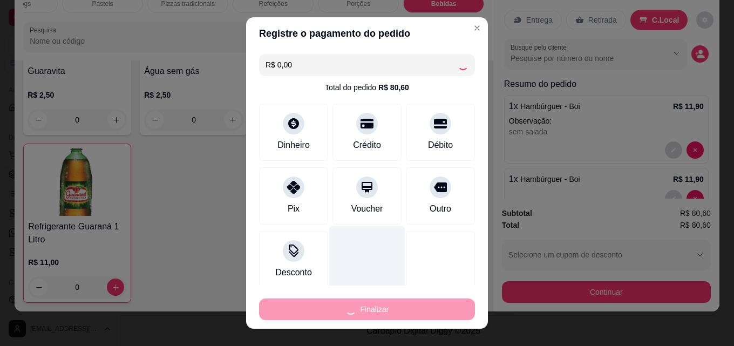
type input "-R$ 80,60"
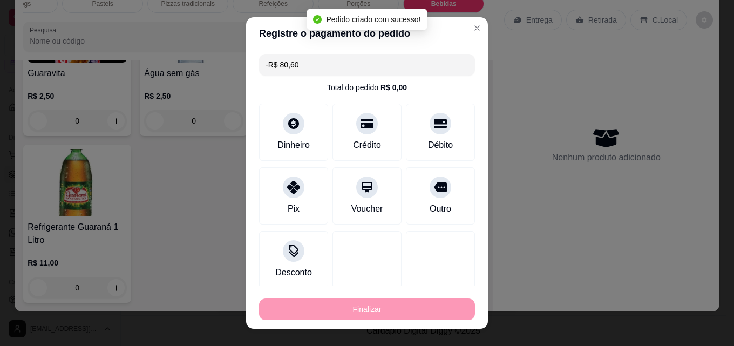
scroll to position [260, 0]
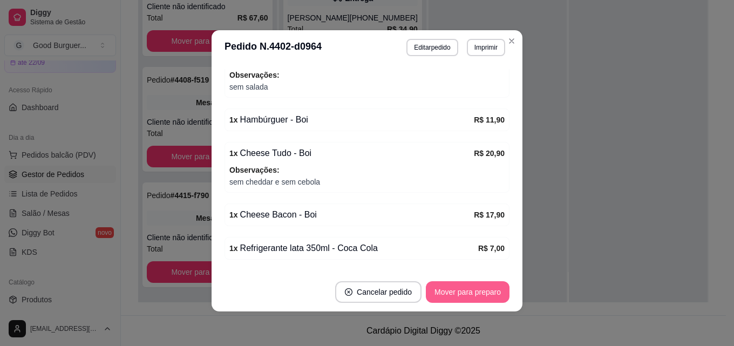
click at [456, 288] on button "Mover para preparo" at bounding box center [468, 292] width 84 height 22
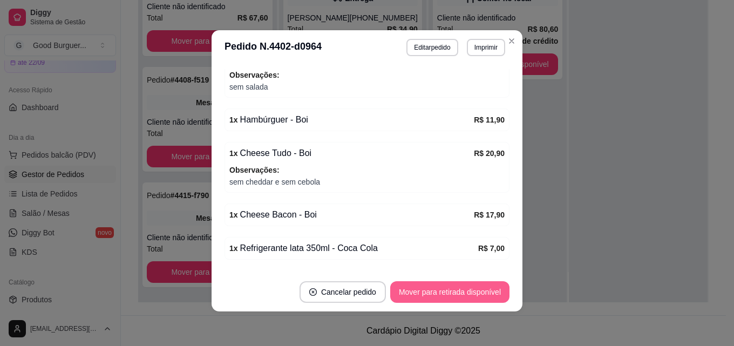
click at [465, 290] on button "Mover para retirada disponível" at bounding box center [449, 292] width 119 height 22
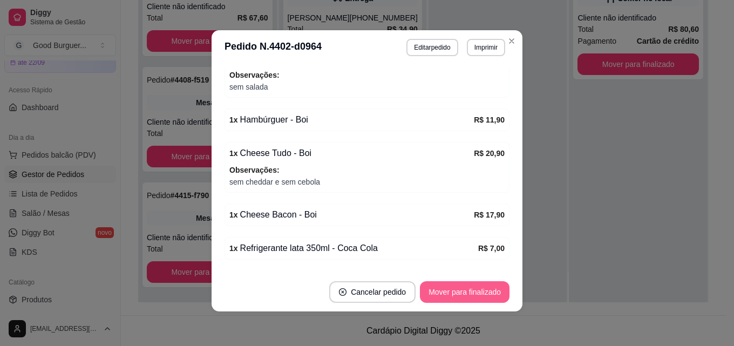
click at [464, 285] on button "Mover para finalizado" at bounding box center [465, 292] width 90 height 22
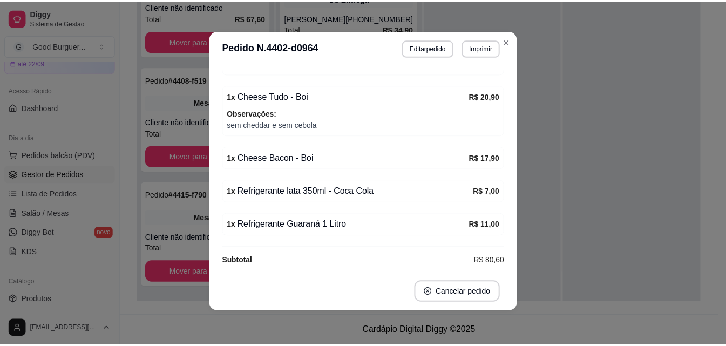
scroll to position [203, 0]
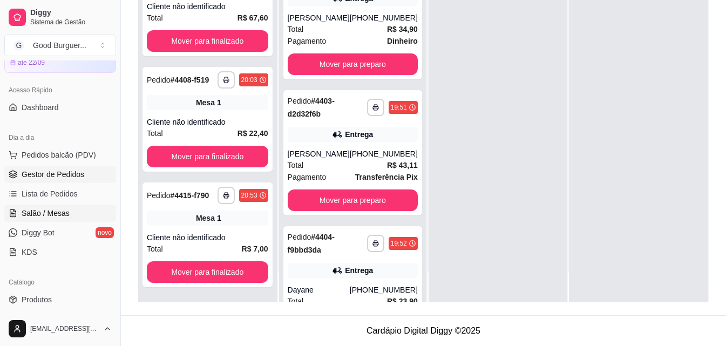
click at [43, 209] on span "Salão / Mesas" at bounding box center [46, 213] width 48 height 11
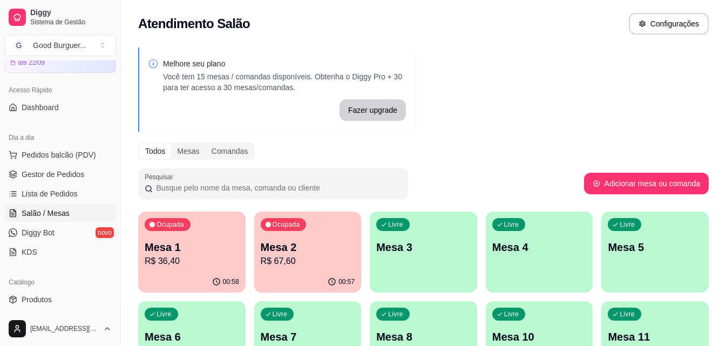
click at [295, 262] on p "R$ 67,60" at bounding box center [308, 261] width 94 height 13
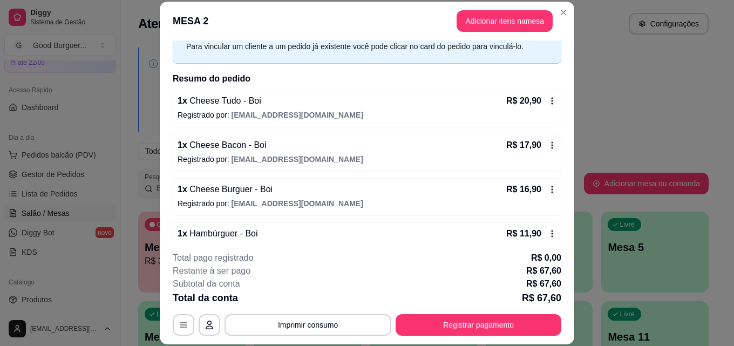
scroll to position [100, 0]
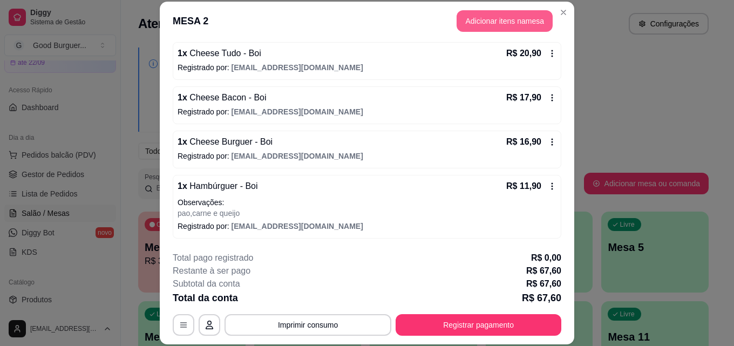
click at [498, 23] on button "Adicionar itens na mesa" at bounding box center [505, 21] width 96 height 22
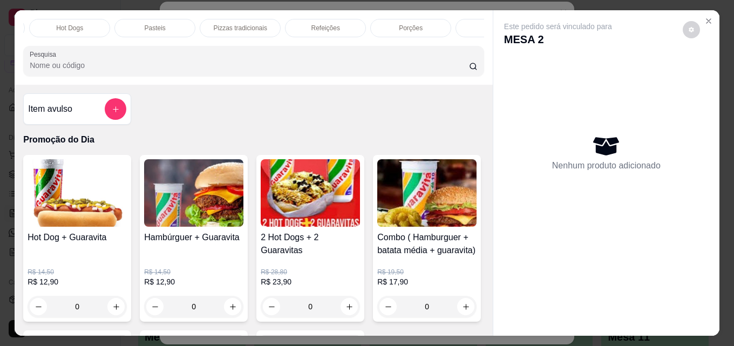
scroll to position [0, 473]
click at [457, 26] on div "Bebidas" at bounding box center [443, 28] width 81 height 18
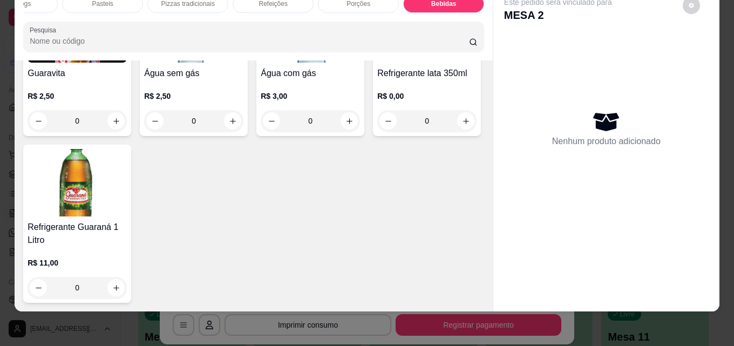
click at [127, 217] on img at bounding box center [77, 182] width 99 height 67
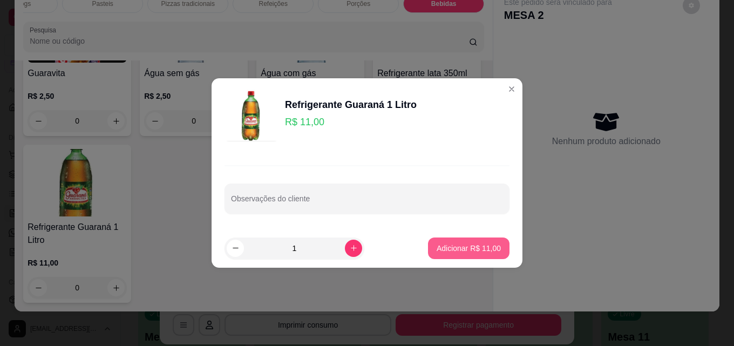
click at [437, 245] on p "Adicionar R$ 11,00" at bounding box center [469, 248] width 64 height 11
type input "1"
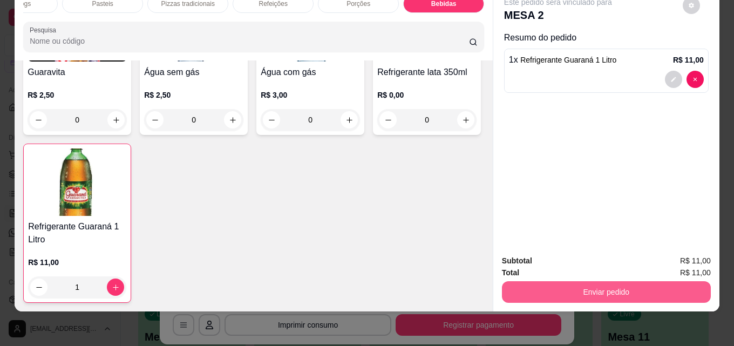
click at [529, 281] on button "Enviar pedido" at bounding box center [606, 292] width 209 height 22
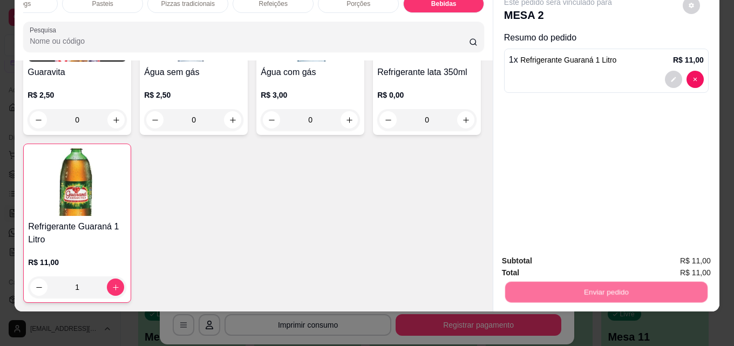
click at [529, 260] on button "Não registrar e enviar pedido" at bounding box center [571, 257] width 112 height 21
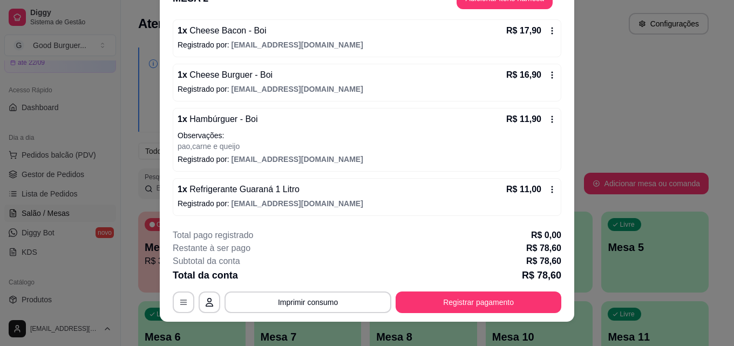
scroll to position [33, 0]
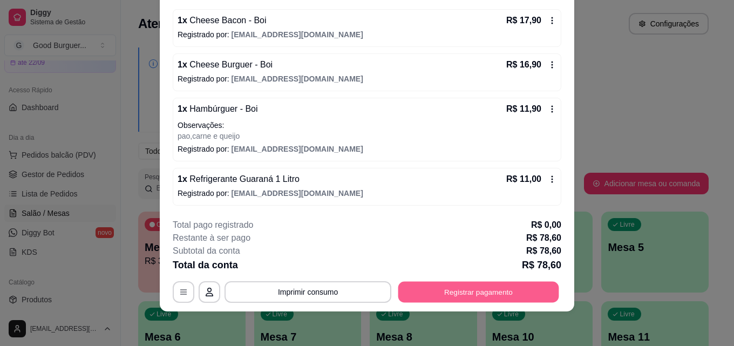
click at [474, 288] on button "Registrar pagamento" at bounding box center [478, 291] width 161 height 21
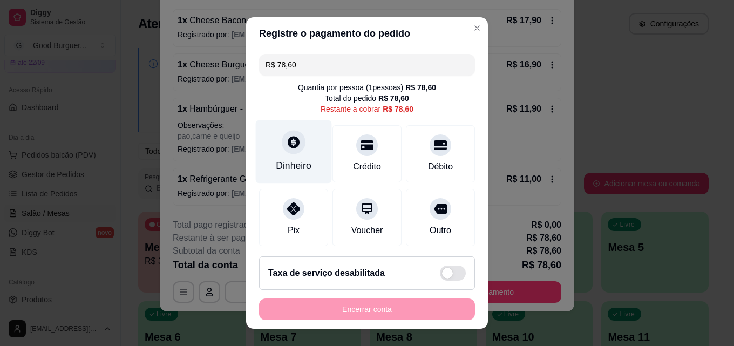
click at [288, 147] on icon at bounding box center [294, 142] width 12 height 12
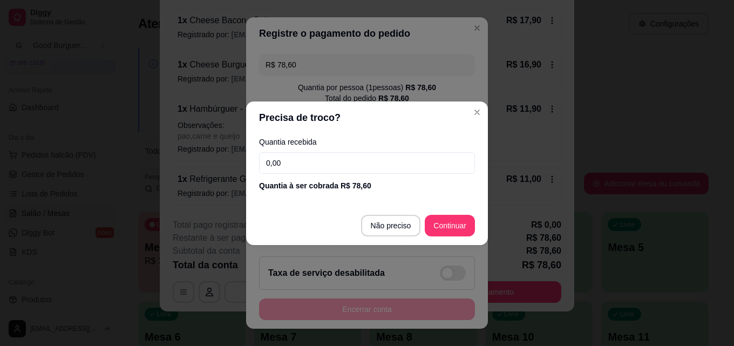
click at [326, 163] on input "0,00" at bounding box center [367, 163] width 216 height 22
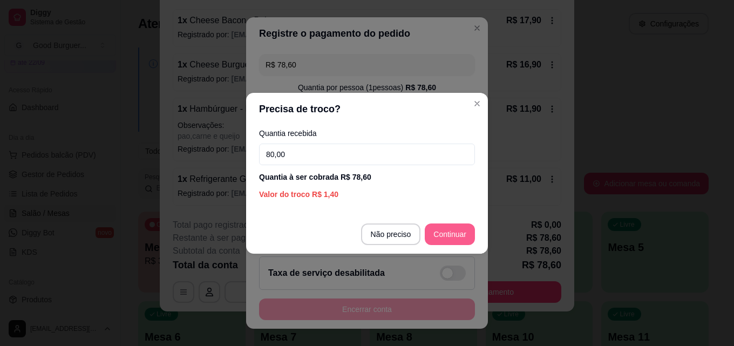
type input "80,00"
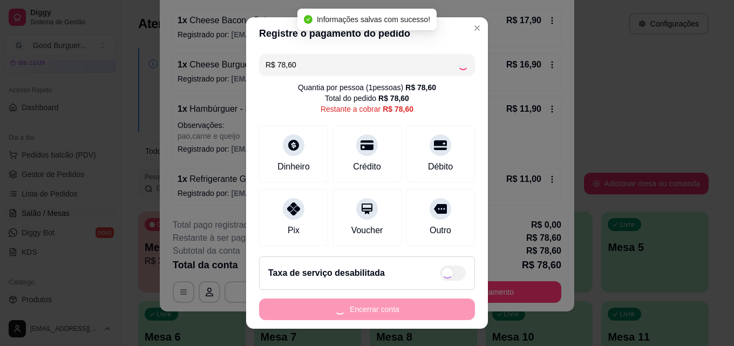
type input "R$ 0,00"
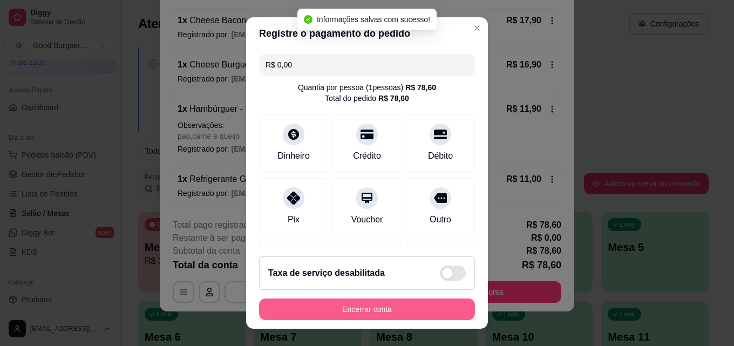
click at [346, 309] on button "Encerrar conta" at bounding box center [367, 310] width 216 height 22
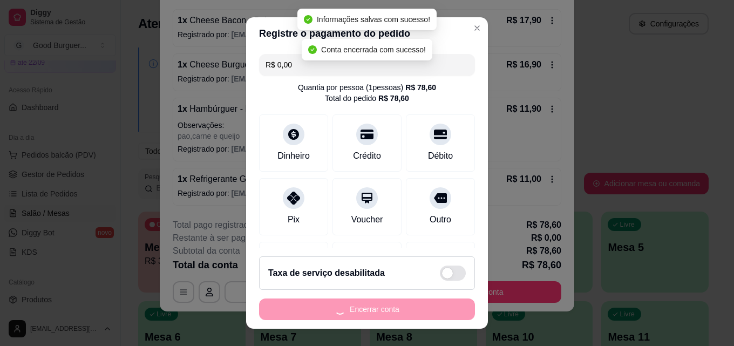
scroll to position [0, 0]
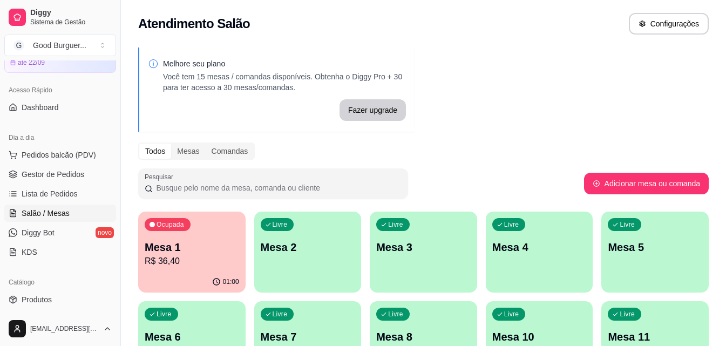
click at [191, 243] on p "Mesa 1" at bounding box center [192, 247] width 94 height 15
click at [209, 261] on p "R$ 36,40" at bounding box center [192, 261] width 94 height 13
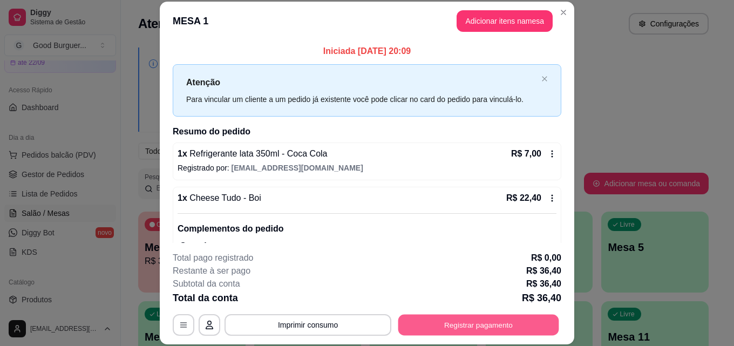
click at [433, 323] on button "Registrar pagamento" at bounding box center [478, 324] width 161 height 21
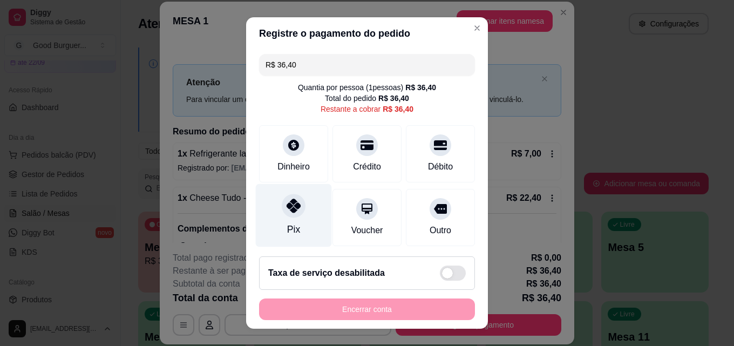
click at [292, 208] on icon at bounding box center [294, 206] width 14 height 14
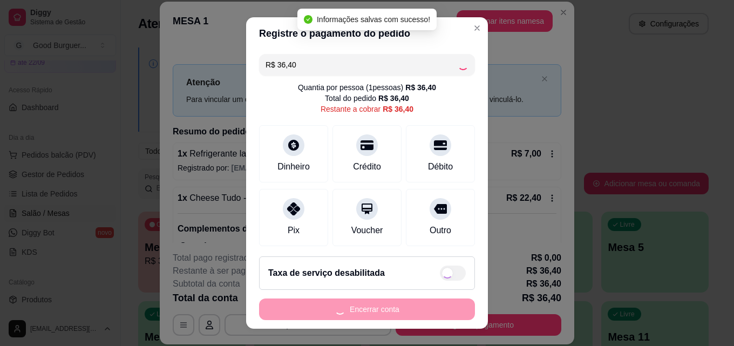
type input "R$ 0,00"
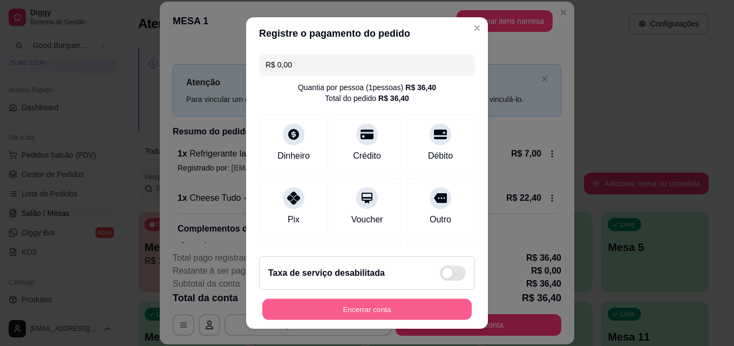
click at [391, 300] on button "Encerrar conta" at bounding box center [366, 309] width 209 height 21
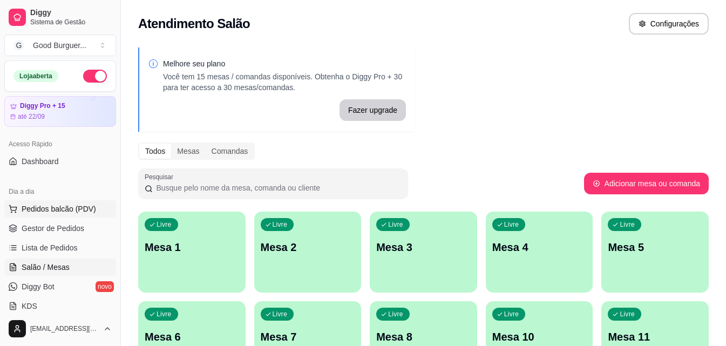
click at [67, 209] on span "Pedidos balcão (PDV)" at bounding box center [59, 209] width 75 height 11
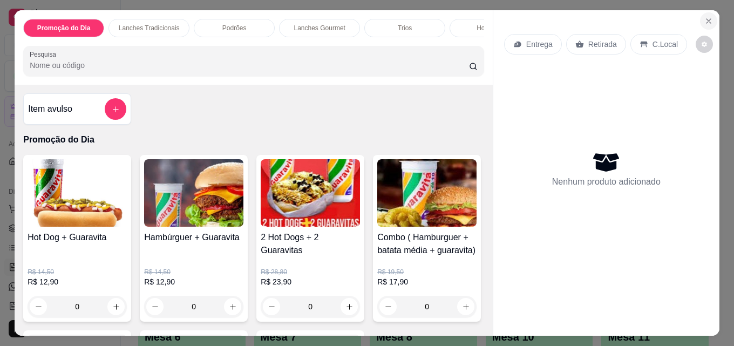
click at [705, 17] on icon "Close" at bounding box center [709, 21] width 9 height 9
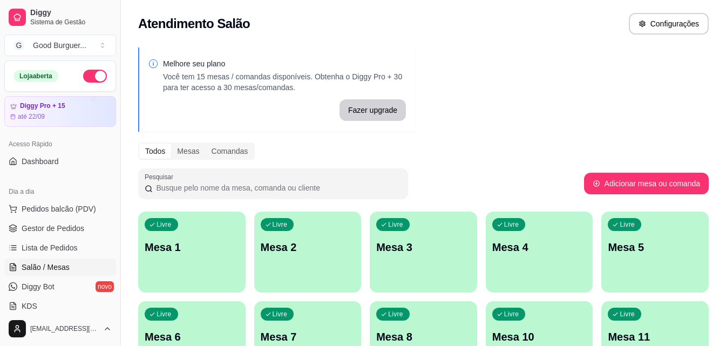
click at [242, 262] on div "Livre Mesa 1" at bounding box center [191, 246] width 107 height 68
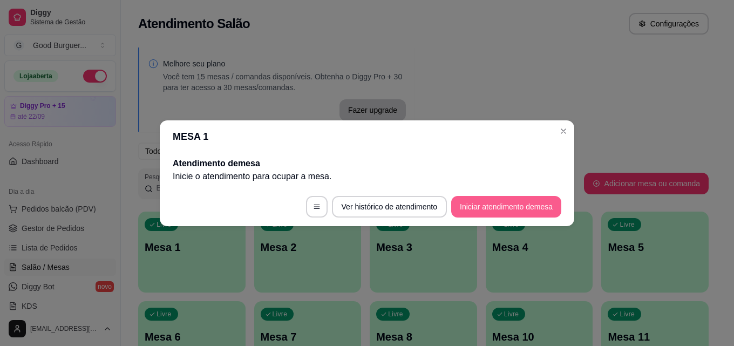
click at [525, 203] on button "Iniciar atendimento de mesa" at bounding box center [506, 207] width 110 height 22
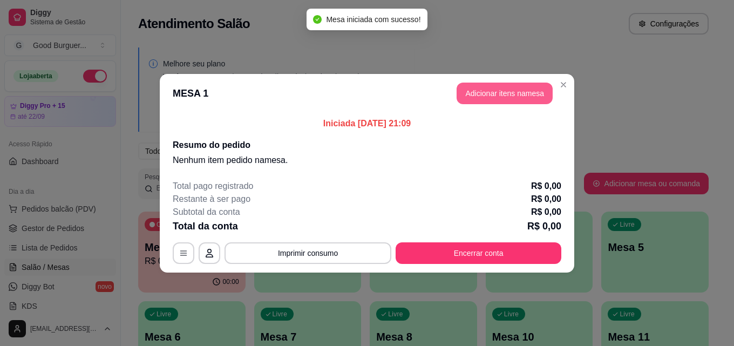
click at [515, 90] on button "Adicionar itens na mesa" at bounding box center [505, 94] width 96 height 22
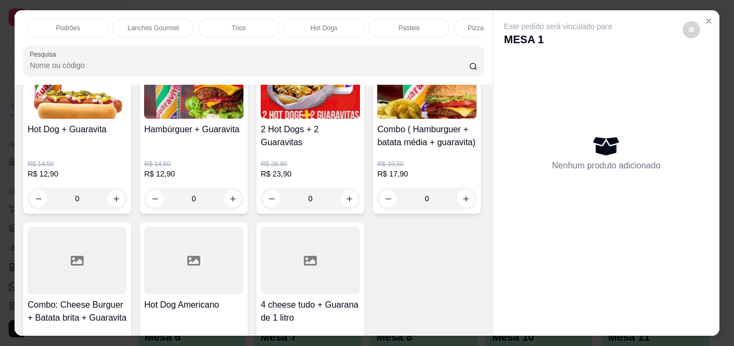
scroll to position [0, 173]
click at [397, 24] on p "Pasteis" at bounding box center [403, 28] width 21 height 9
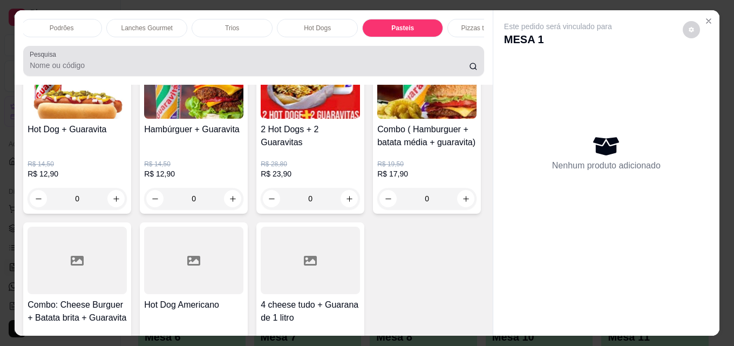
scroll to position [28, 0]
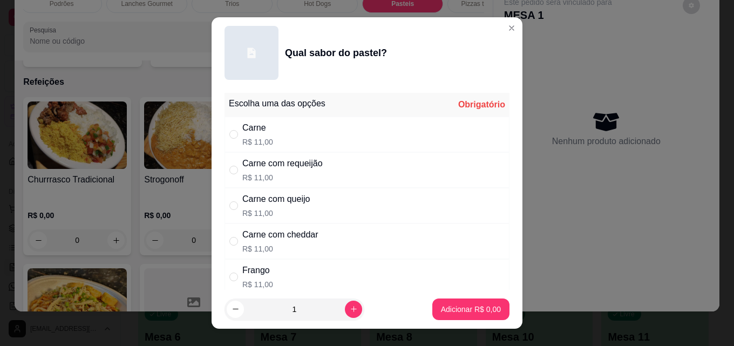
click at [287, 201] on div "Carne com queijo" at bounding box center [275, 199] width 67 height 13
radio input "true"
click at [450, 305] on p "Adicionar R$ 11,00" at bounding box center [469, 309] width 64 height 11
type input "1"
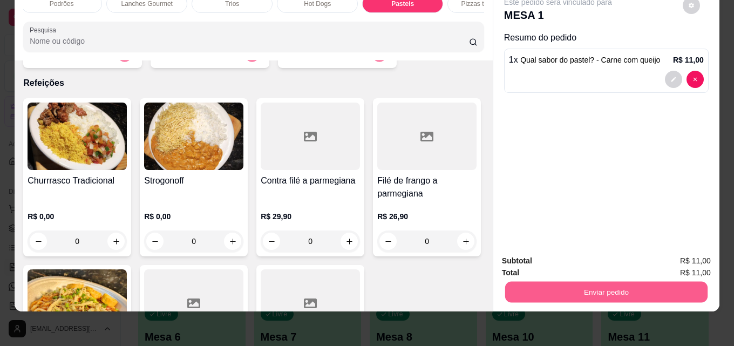
click at [570, 281] on button "Enviar pedido" at bounding box center [606, 291] width 202 height 21
click at [538, 253] on button "Não registrar e enviar pedido" at bounding box center [571, 257] width 112 height 21
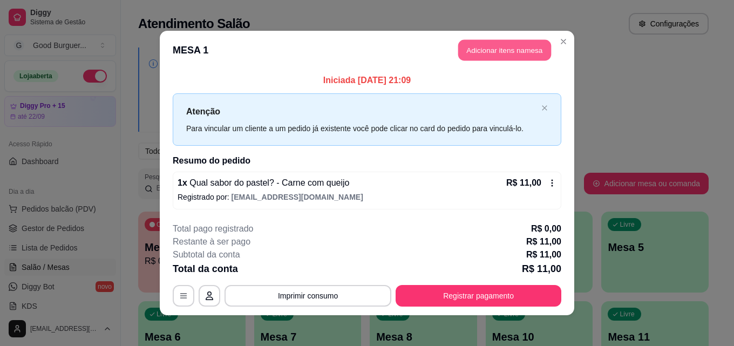
click at [490, 48] on button "Adicionar itens na mesa" at bounding box center [504, 50] width 93 height 21
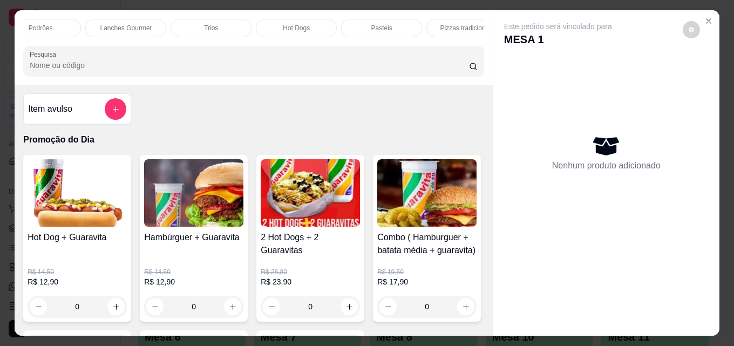
scroll to position [0, 216]
click at [366, 29] on div "Pasteis" at bounding box center [359, 28] width 81 height 18
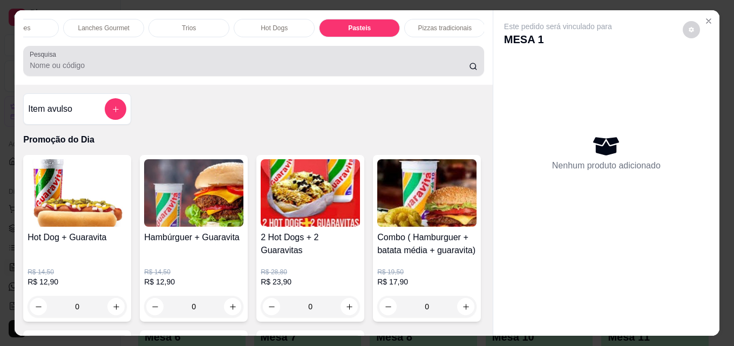
scroll to position [28, 0]
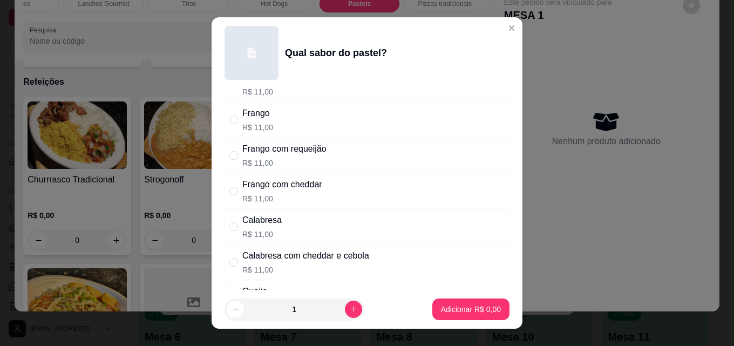
scroll to position [162, 0]
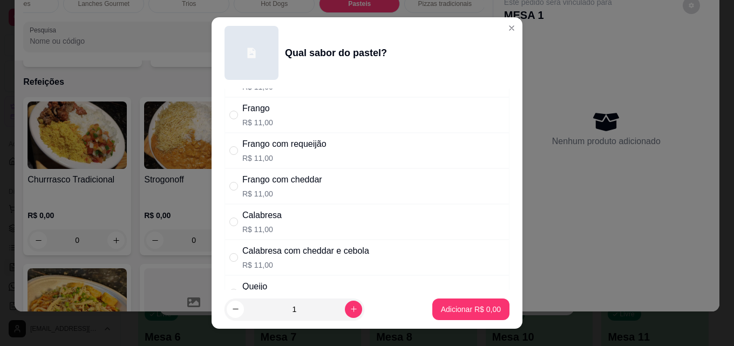
click at [273, 177] on div "Frango com cheddar" at bounding box center [282, 179] width 80 height 13
click at [281, 177] on div "Frango com cheddar" at bounding box center [282, 179] width 80 height 13
radio input "false"
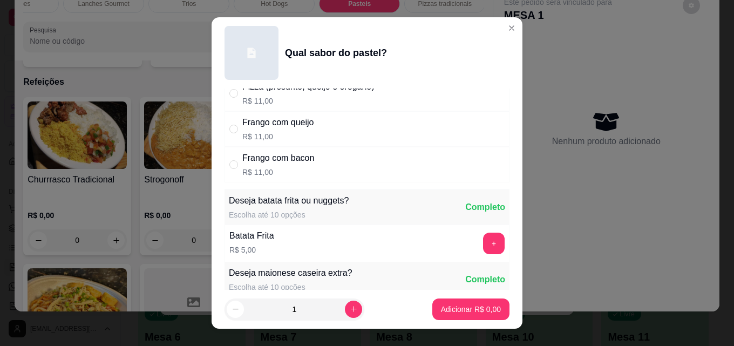
scroll to position [378, 0]
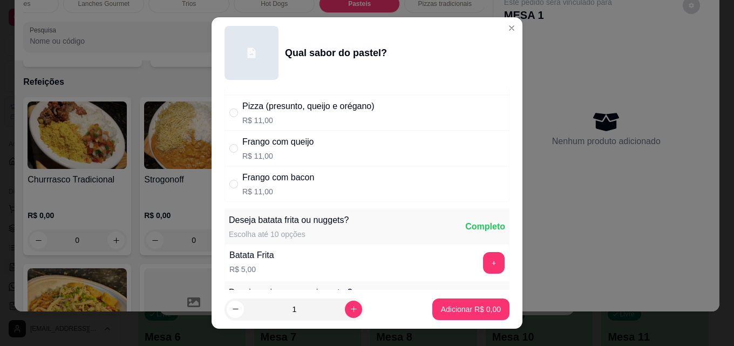
click at [289, 147] on div "Frango com queijo" at bounding box center [278, 142] width 72 height 13
radio input "true"
click at [450, 302] on button "Adicionar R$ 11,00" at bounding box center [468, 309] width 79 height 21
type input "1"
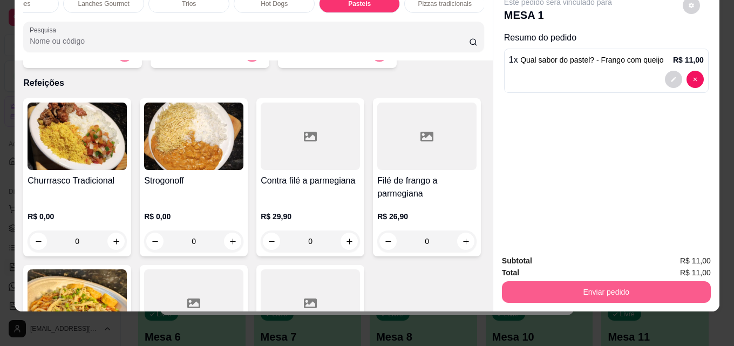
click at [557, 285] on button "Enviar pedido" at bounding box center [606, 292] width 209 height 22
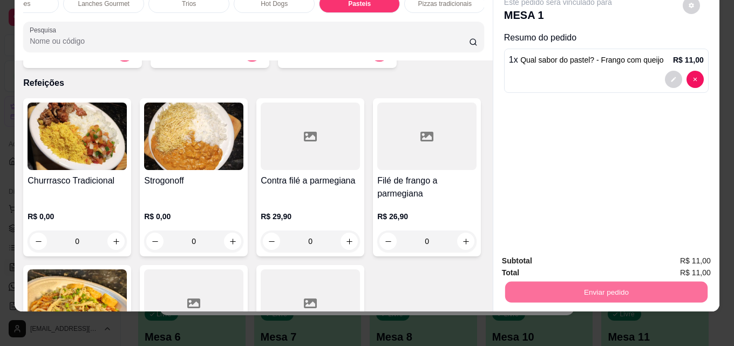
click at [551, 254] on button "Não registrar e enviar pedido" at bounding box center [570, 257] width 109 height 20
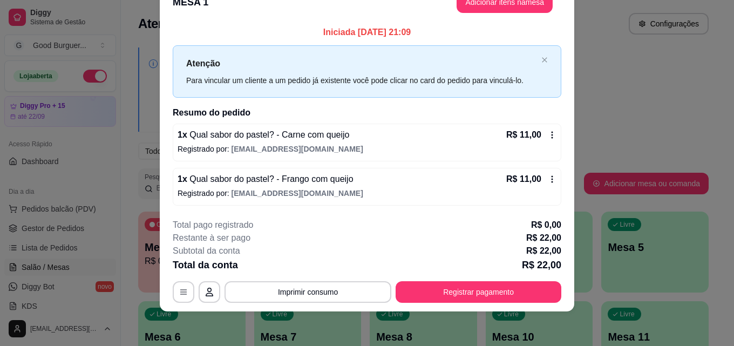
scroll to position [0, 0]
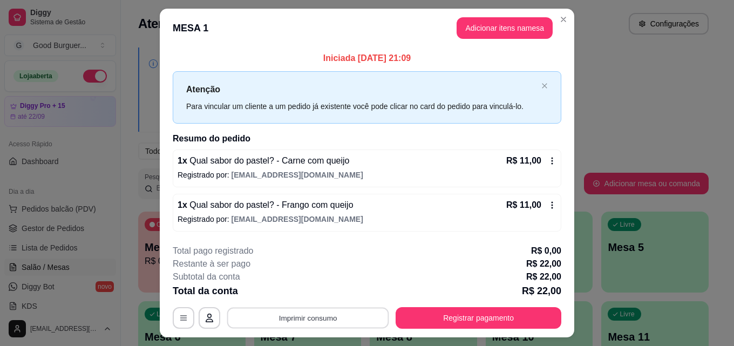
click at [364, 316] on button "Imprimir consumo" at bounding box center [308, 318] width 162 height 21
click at [315, 293] on button "IMPRESSORA" at bounding box center [307, 293] width 78 height 17
click at [496, 24] on button "Adicionar itens na mesa" at bounding box center [504, 28] width 93 height 21
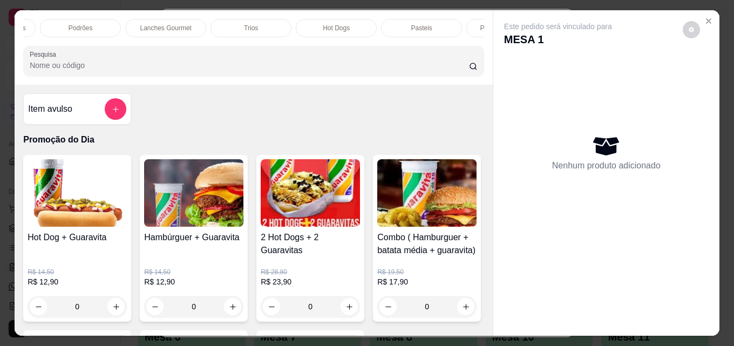
scroll to position [0, 173]
click at [411, 25] on div "Pasteis" at bounding box center [402, 28] width 81 height 18
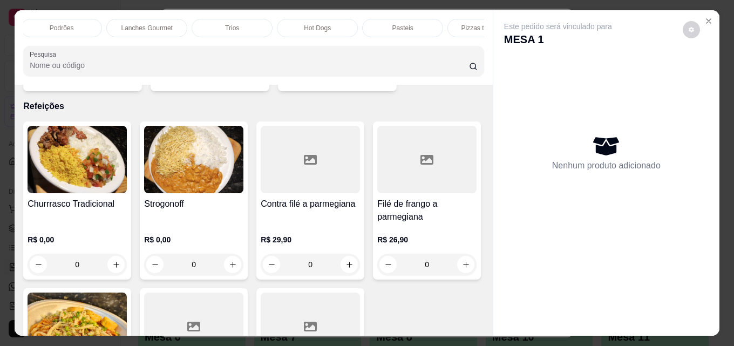
scroll to position [28, 0]
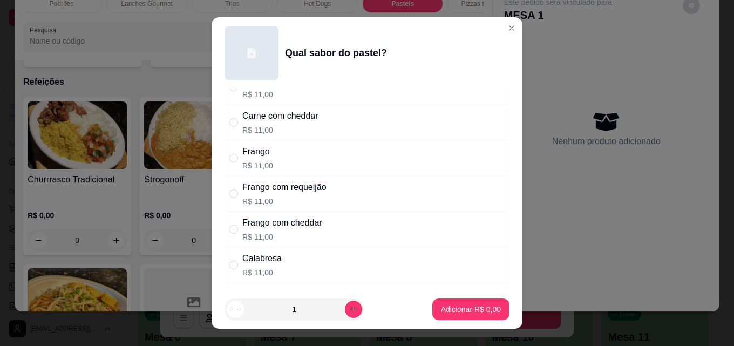
scroll to position [108, 0]
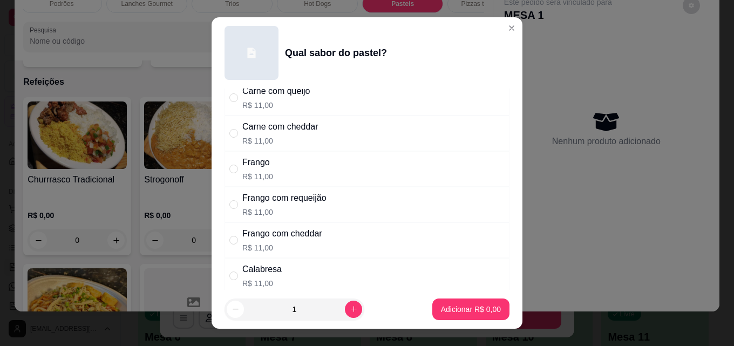
click at [279, 166] on div "Frango R$ 11,00" at bounding box center [367, 169] width 285 height 36
radio input "true"
click at [459, 305] on p "Adicionar R$ 11,00" at bounding box center [469, 309] width 64 height 11
type input "1"
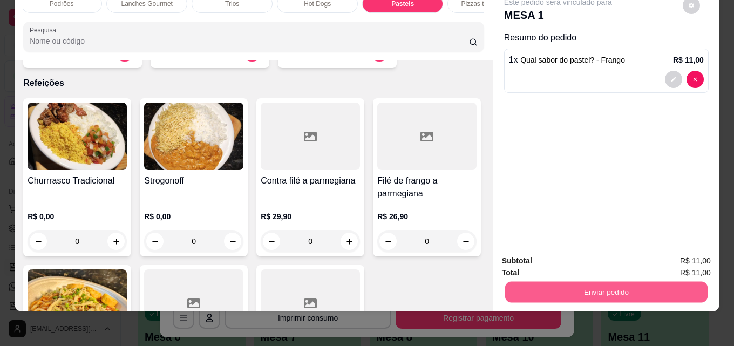
click at [558, 283] on button "Enviar pedido" at bounding box center [606, 291] width 202 height 21
click at [547, 252] on button "Não registrar e enviar pedido" at bounding box center [570, 257] width 109 height 20
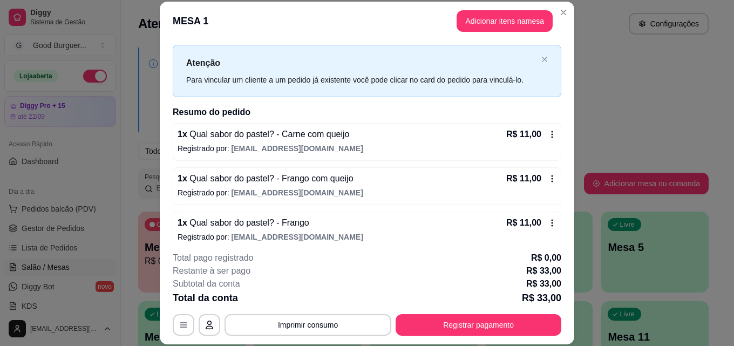
scroll to position [30, 0]
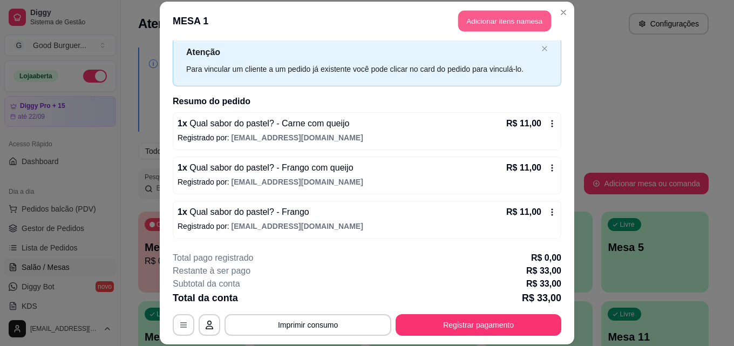
click at [479, 19] on button "Adicionar itens na mesa" at bounding box center [504, 21] width 93 height 21
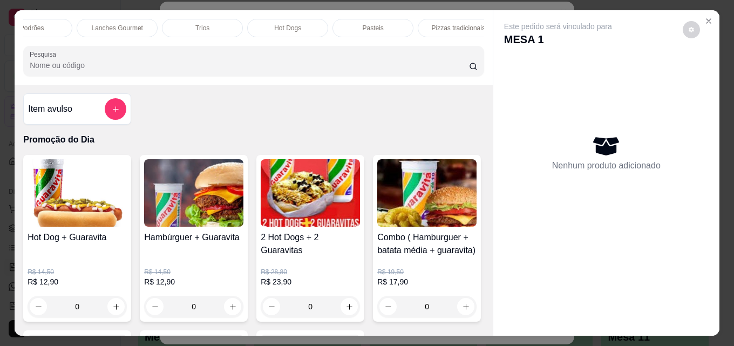
scroll to position [0, 216]
click at [349, 24] on p "Pasteis" at bounding box center [359, 28] width 21 height 9
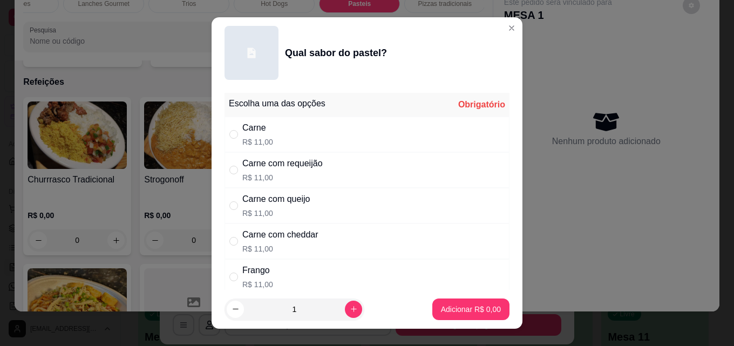
click at [285, 205] on div "Carne com queijo" at bounding box center [275, 199] width 67 height 13
radio input "true"
click at [462, 305] on p "Adicionar R$ 11,00" at bounding box center [469, 309] width 63 height 10
type input "1"
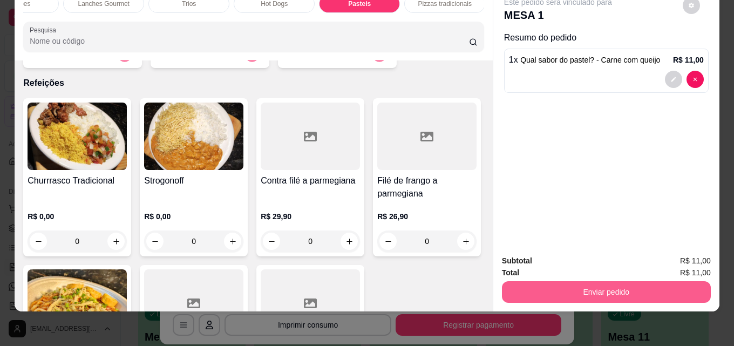
click at [578, 282] on button "Enviar pedido" at bounding box center [606, 292] width 209 height 22
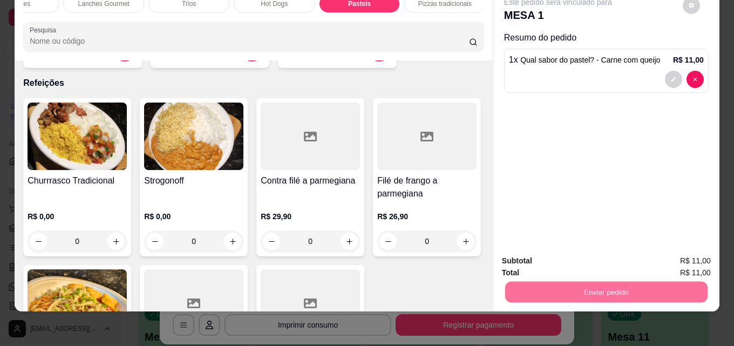
click at [548, 256] on button "Não registrar e enviar pedido" at bounding box center [571, 257] width 112 height 21
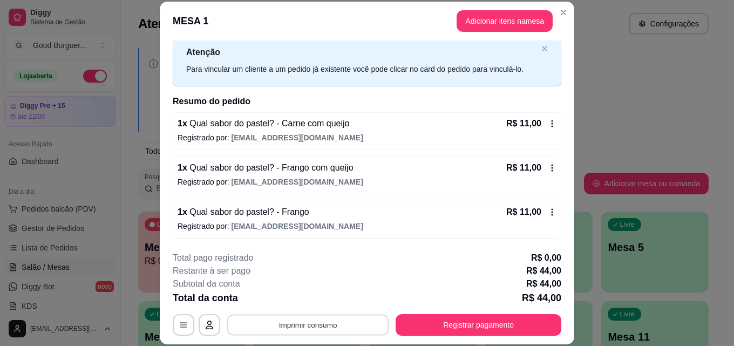
click at [327, 327] on button "Imprimir consumo" at bounding box center [308, 324] width 162 height 21
click at [318, 295] on button "IMPRESSORA" at bounding box center [307, 300] width 76 height 17
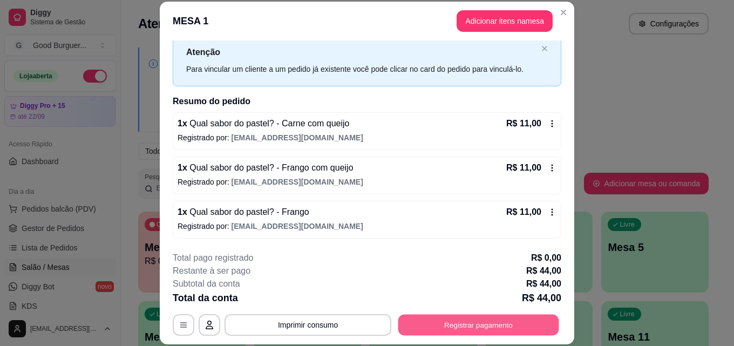
click at [489, 324] on button "Registrar pagamento" at bounding box center [478, 324] width 161 height 21
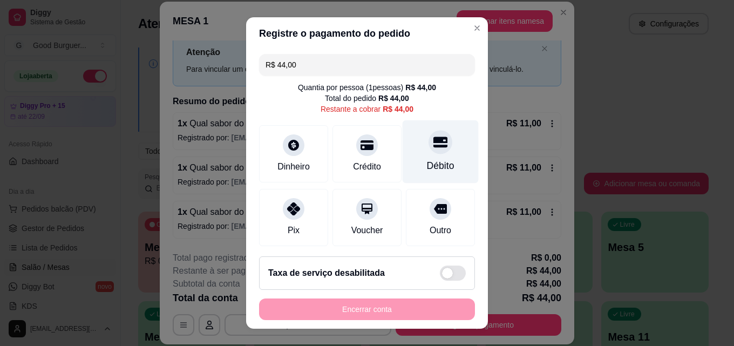
click at [434, 146] on icon at bounding box center [441, 142] width 14 height 11
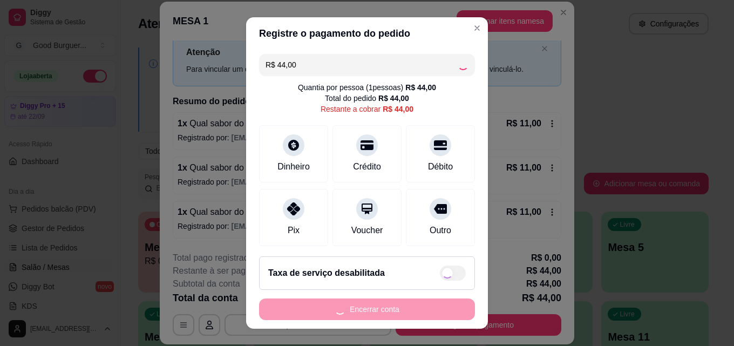
type input "R$ 0,00"
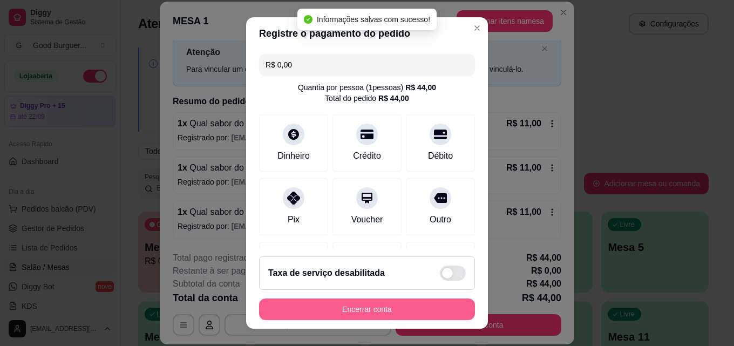
click at [398, 308] on button "Encerrar conta" at bounding box center [367, 310] width 216 height 22
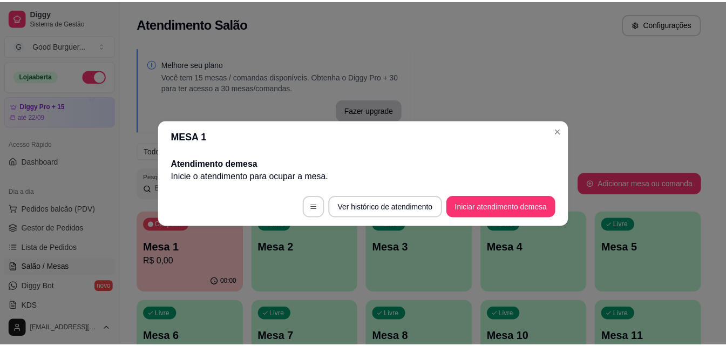
scroll to position [0, 0]
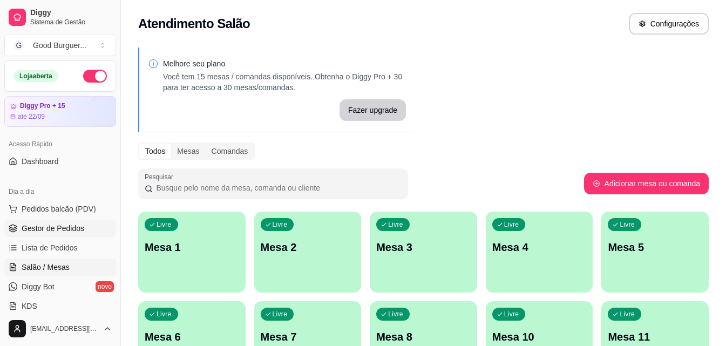
click at [63, 226] on span "Gestor de Pedidos" at bounding box center [53, 228] width 63 height 11
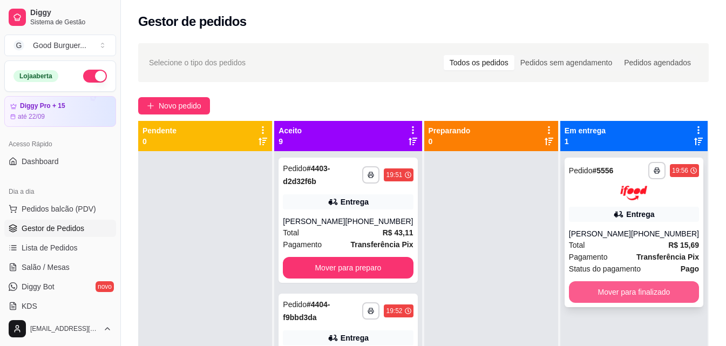
click at [631, 290] on button "Mover para finalizado" at bounding box center [634, 292] width 130 height 22
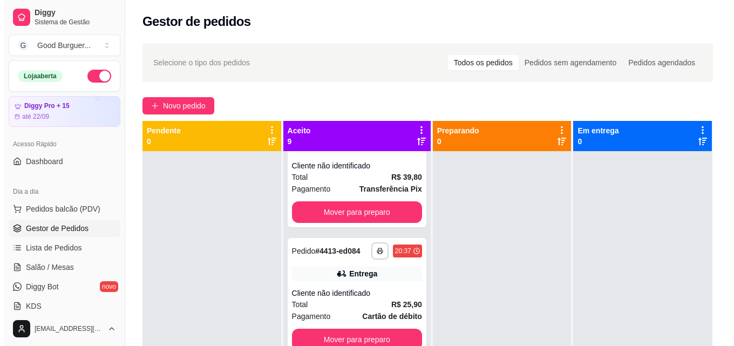
scroll to position [889, 0]
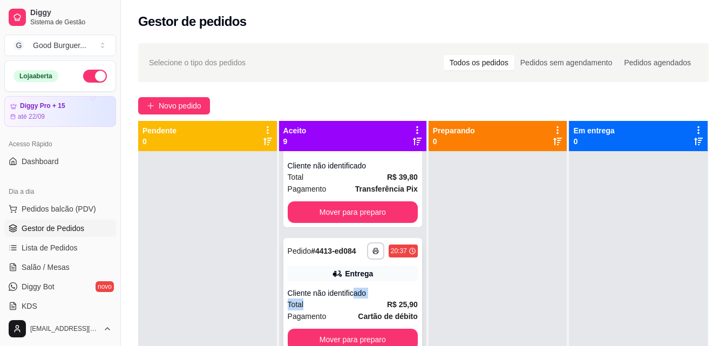
click at [353, 290] on div "**********" at bounding box center [352, 296] width 139 height 117
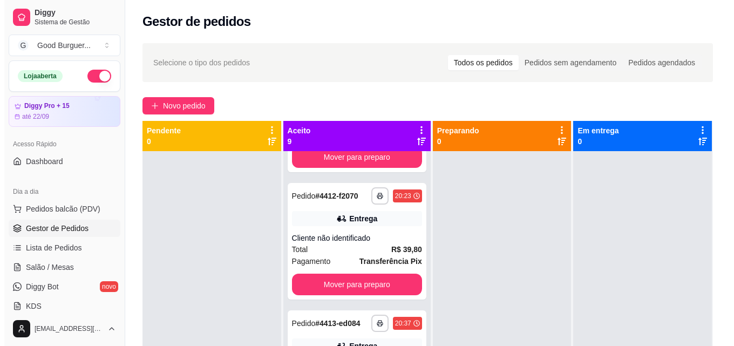
scroll to position [781, 0]
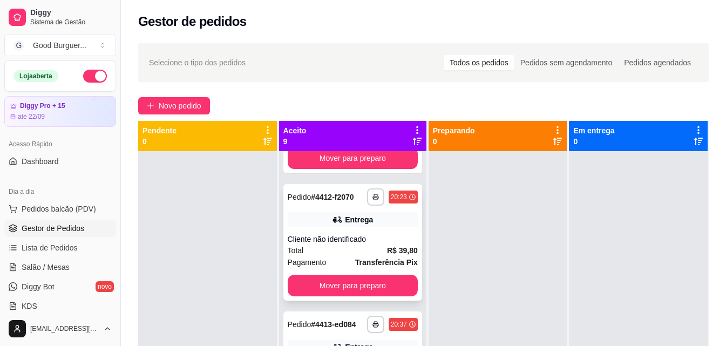
click at [320, 227] on div "Entrega" at bounding box center [353, 219] width 130 height 15
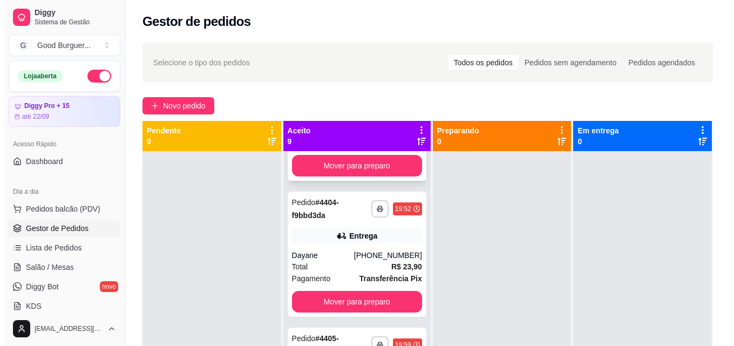
scroll to position [0, 0]
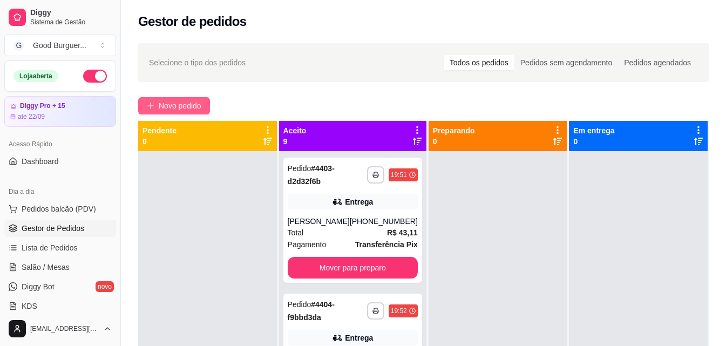
click at [178, 104] on span "Novo pedido" at bounding box center [180, 106] width 43 height 12
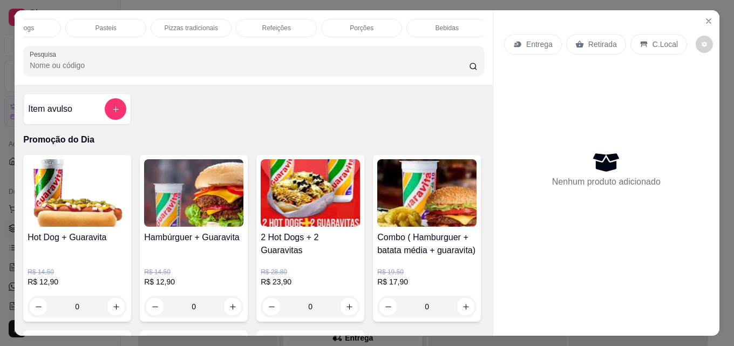
scroll to position [0, 473]
drag, startPoint x: 461, startPoint y: 23, endPoint x: 397, endPoint y: 46, distance: 67.8
click at [459, 23] on div "Bebidas" at bounding box center [443, 28] width 81 height 18
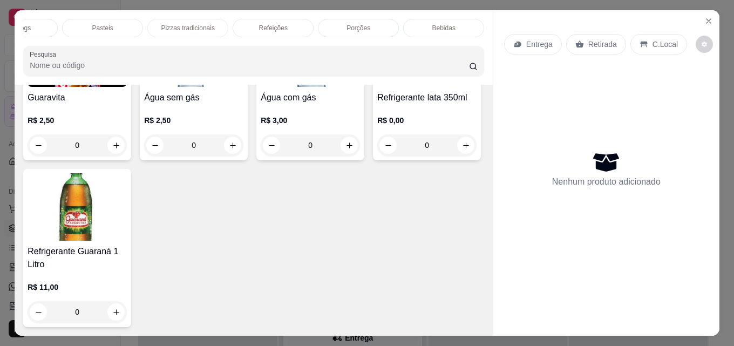
scroll to position [28, 0]
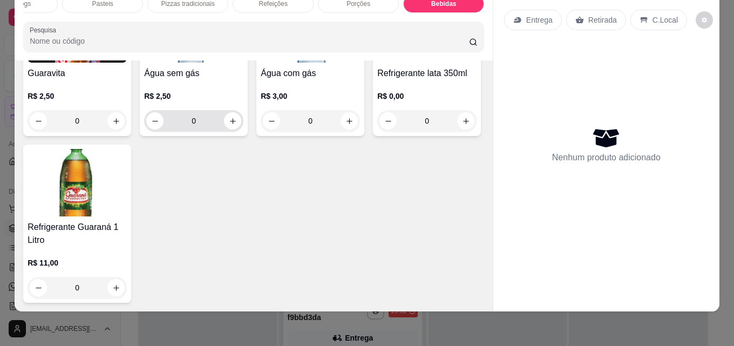
click at [204, 132] on div "R$ 2,50 0" at bounding box center [193, 111] width 99 height 41
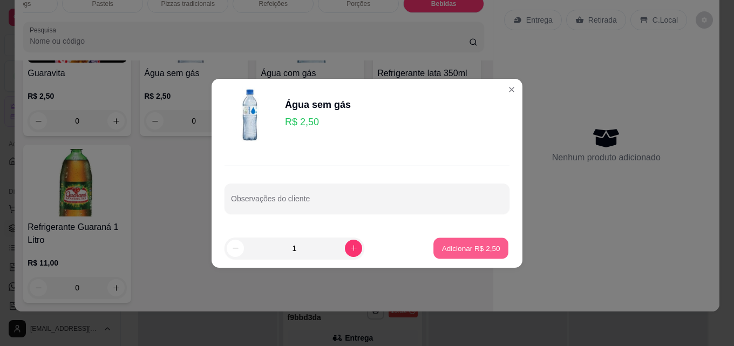
click at [462, 245] on p "Adicionar R$ 2,50" at bounding box center [471, 248] width 58 height 10
type input "1"
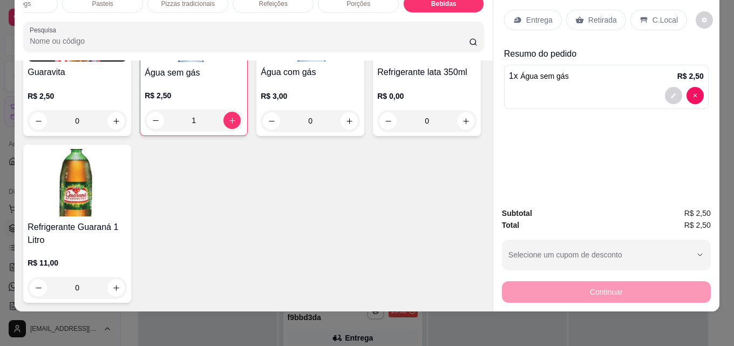
click at [603, 15] on p "Retirada" at bounding box center [603, 20] width 29 height 11
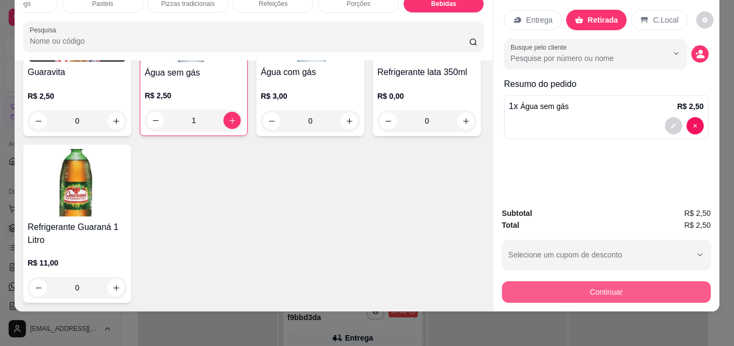
click at [575, 282] on button "Continuar" at bounding box center [606, 292] width 209 height 22
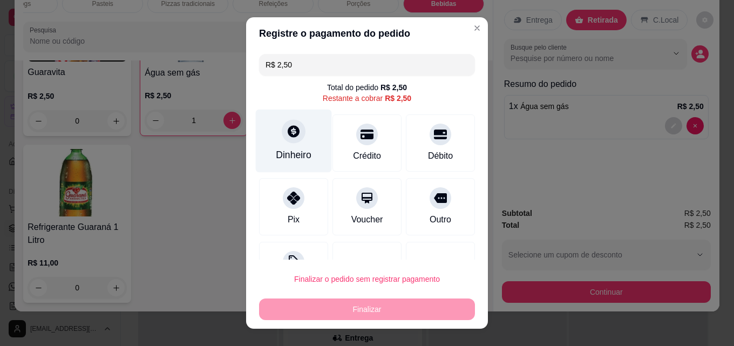
click at [287, 137] on icon at bounding box center [294, 131] width 14 height 14
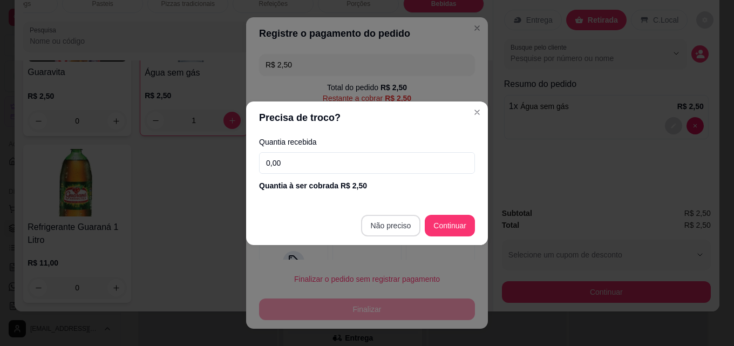
type input "R$ 0,00"
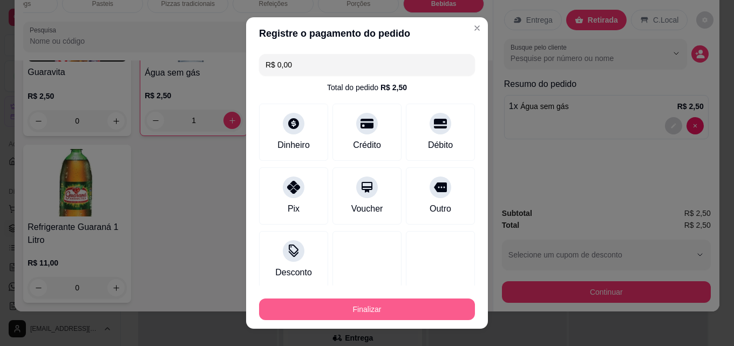
click at [391, 304] on button "Finalizar" at bounding box center [367, 310] width 216 height 22
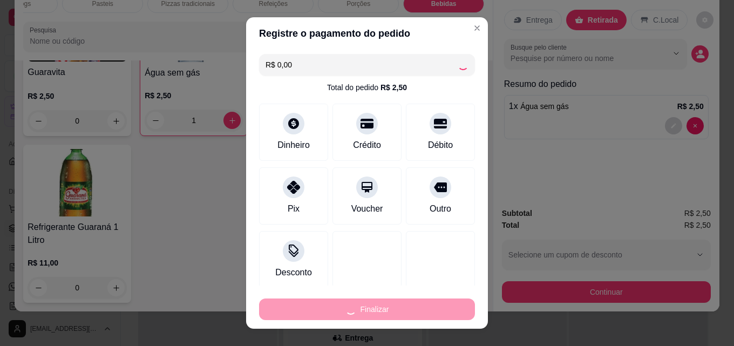
type input "0"
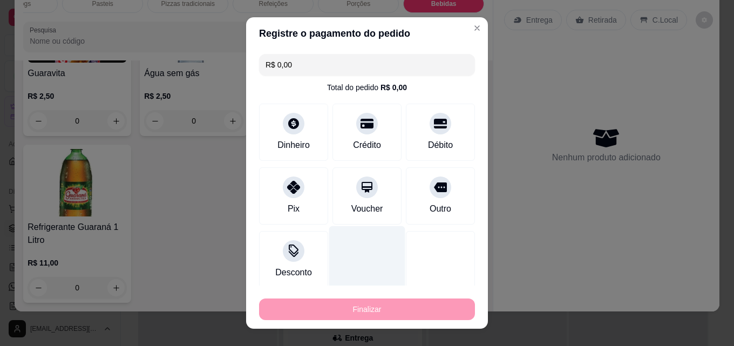
type input "-R$ 2,50"
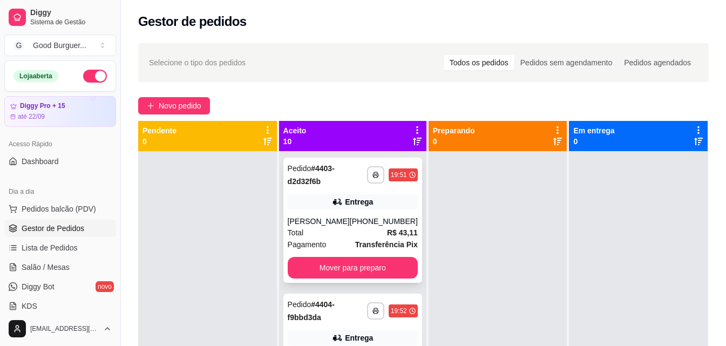
click at [353, 227] on div "Total R$ 43,11" at bounding box center [353, 233] width 130 height 12
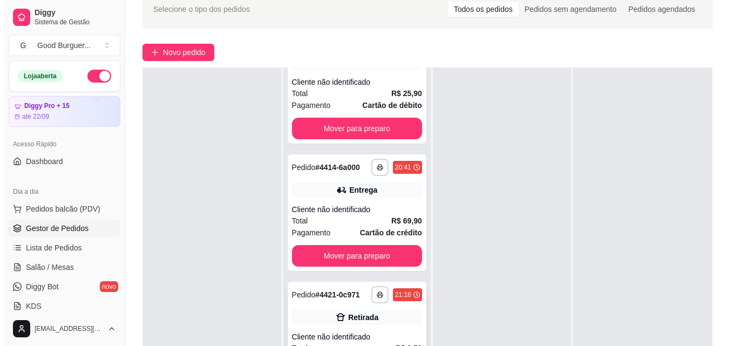
scroll to position [165, 0]
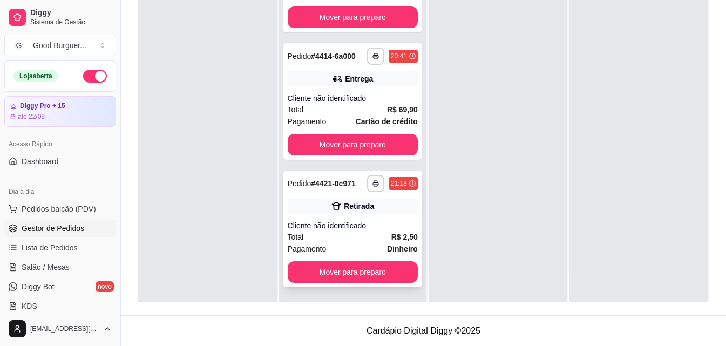
click at [344, 208] on div "Retirada" at bounding box center [359, 206] width 30 height 11
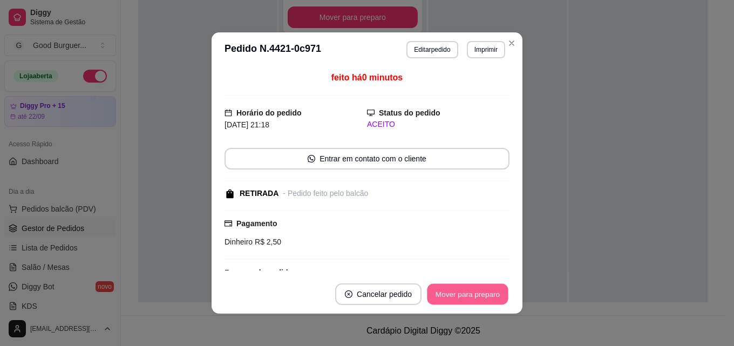
click at [445, 296] on button "Mover para preparo" at bounding box center [467, 294] width 81 height 21
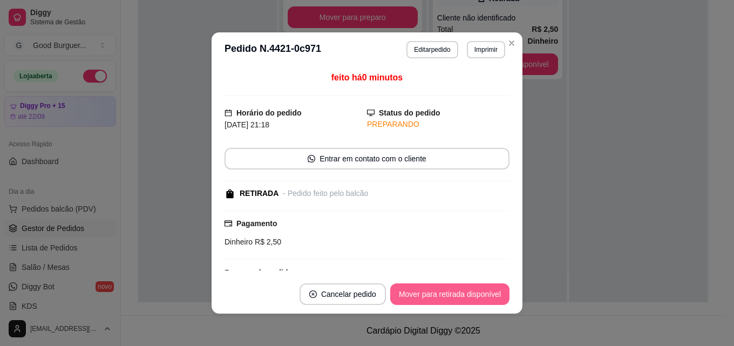
click at [464, 294] on button "Mover para retirada disponível" at bounding box center [449, 294] width 119 height 22
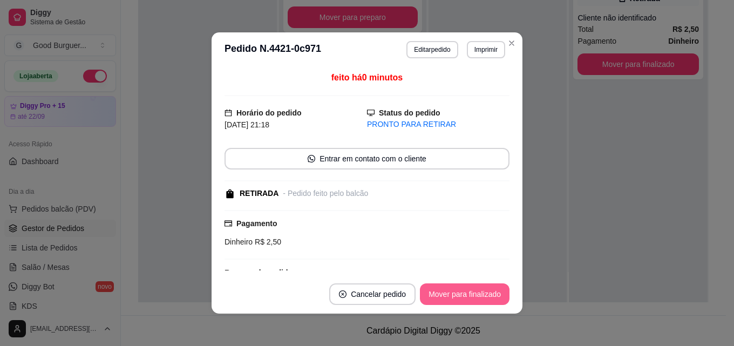
click at [476, 290] on button "Mover para finalizado" at bounding box center [465, 294] width 90 height 22
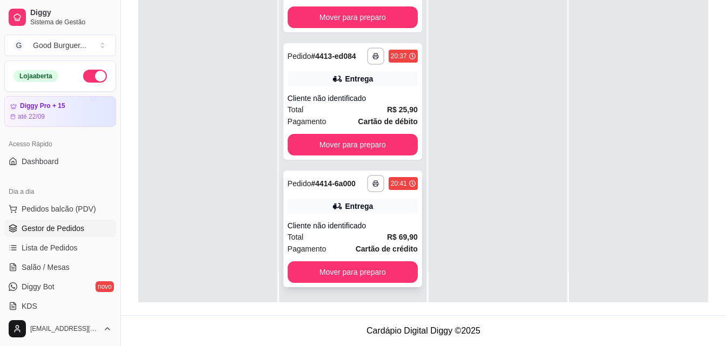
click at [373, 230] on div "Cliente não identificado" at bounding box center [353, 225] width 130 height 11
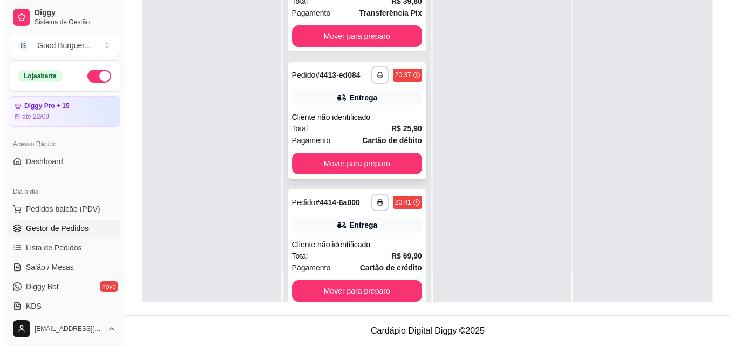
scroll to position [835, 0]
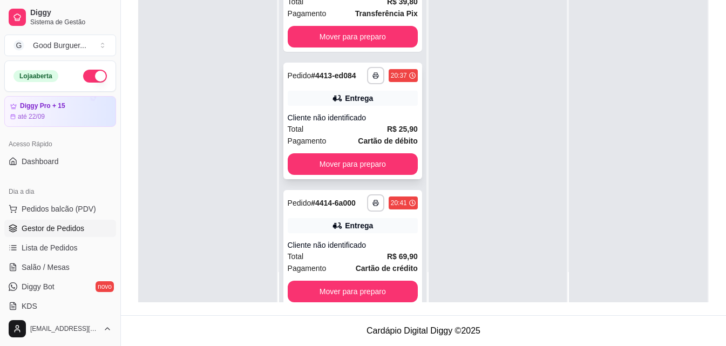
click at [348, 132] on div "**********" at bounding box center [352, 121] width 139 height 117
click at [348, 135] on div "Total R$ 25,90" at bounding box center [353, 129] width 130 height 12
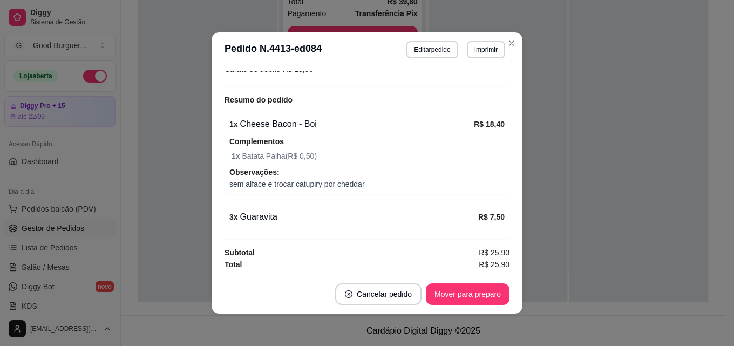
scroll to position [2, 0]
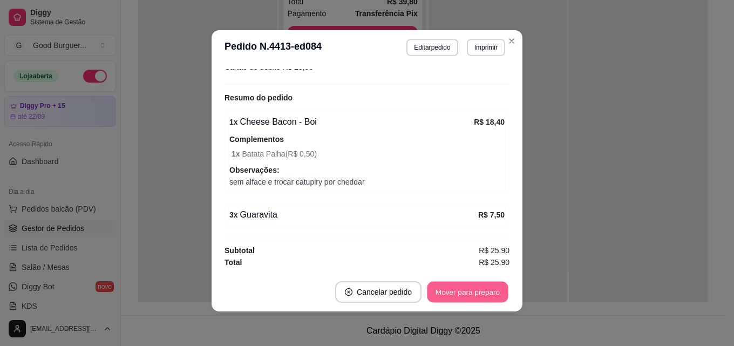
click at [458, 290] on button "Mover para preparo" at bounding box center [467, 292] width 81 height 21
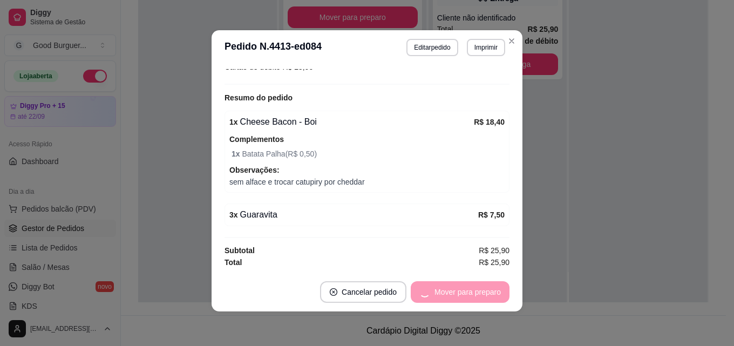
scroll to position [753, 0]
click at [474, 289] on button "Mover para entrega" at bounding box center [468, 292] width 81 height 21
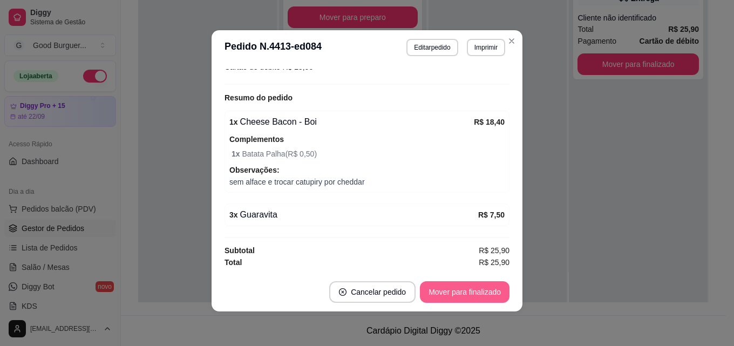
click at [477, 287] on button "Mover para finalizado" at bounding box center [465, 292] width 90 height 22
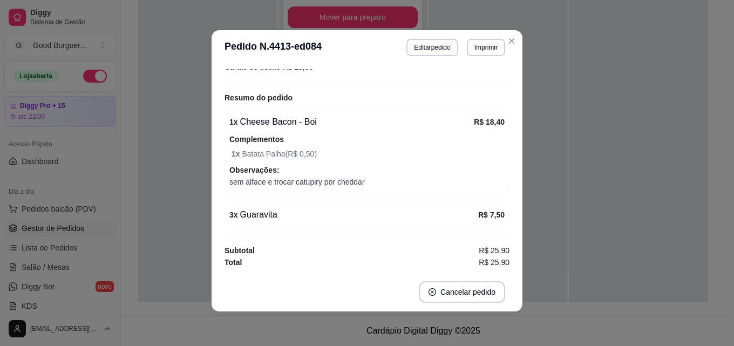
scroll to position [211, 0]
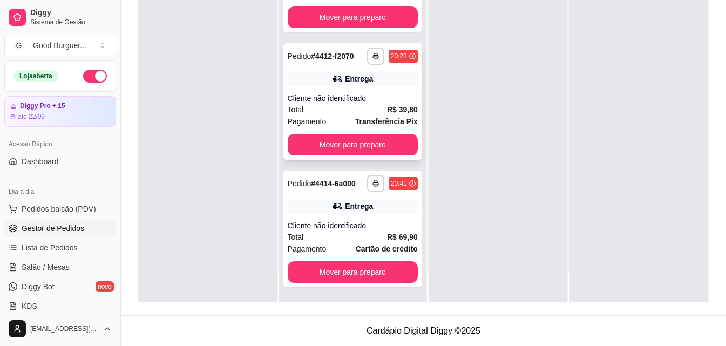
click at [356, 104] on div "Total R$ 39,80" at bounding box center [353, 110] width 130 height 12
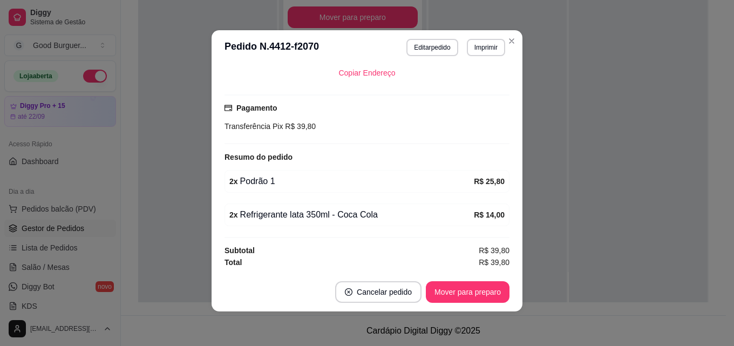
scroll to position [0, 0]
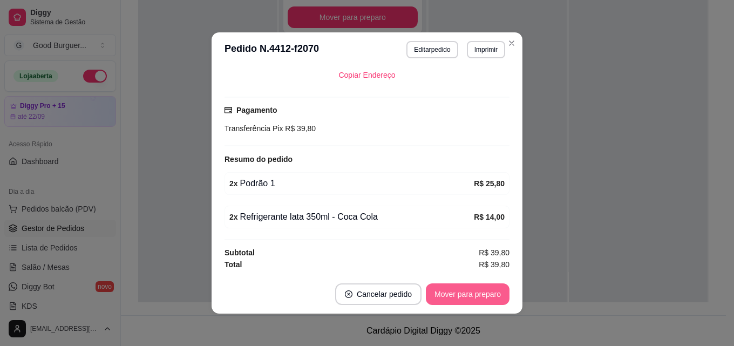
click at [451, 292] on button "Mover para preparo" at bounding box center [468, 294] width 84 height 22
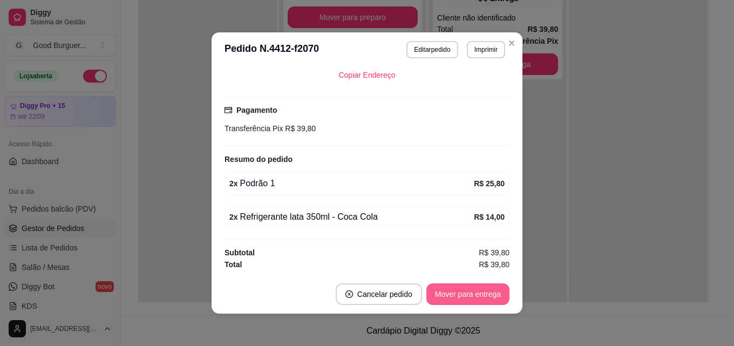
click at [443, 296] on button "Mover para entrega" at bounding box center [468, 294] width 83 height 22
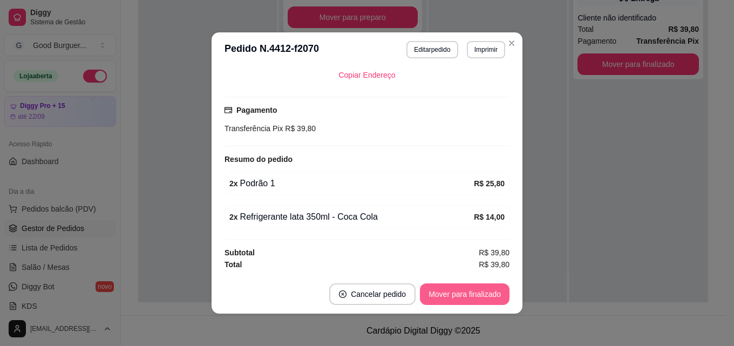
click at [447, 294] on button "Mover para finalizado" at bounding box center [465, 294] width 90 height 22
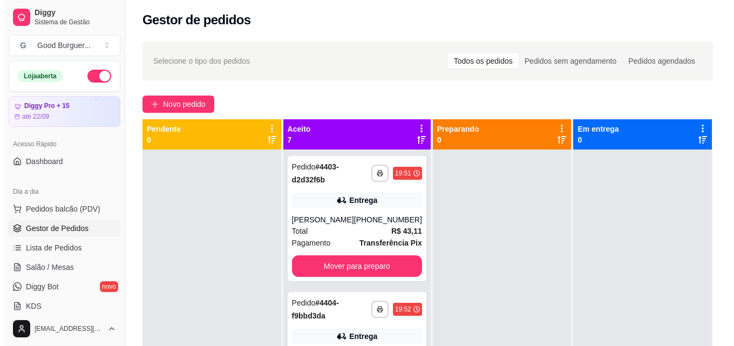
scroll to position [0, 0]
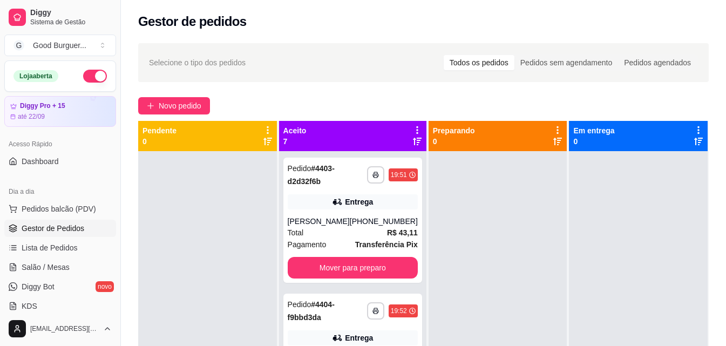
drag, startPoint x: 201, startPoint y: 140, endPoint x: 205, endPoint y: 150, distance: 10.9
click at [201, 139] on div "Pendente 0" at bounding box center [208, 136] width 130 height 22
click at [217, 161] on div at bounding box center [207, 324] width 139 height 346
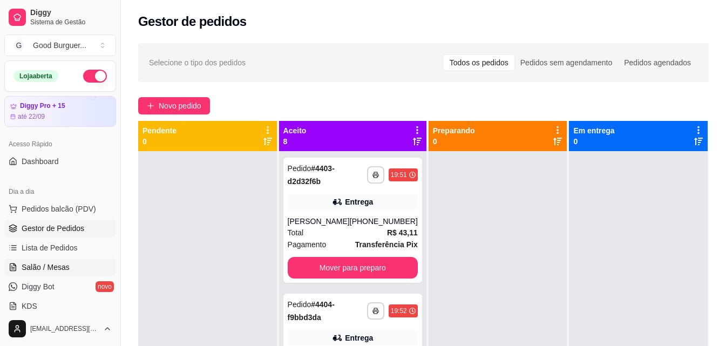
click at [49, 267] on span "Salão / Mesas" at bounding box center [46, 267] width 48 height 11
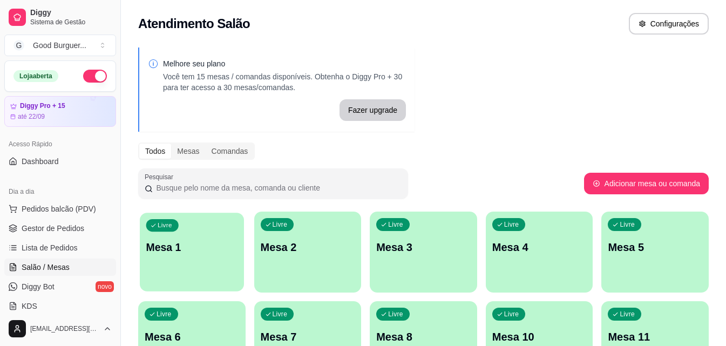
click at [184, 242] on p "Mesa 1" at bounding box center [191, 247] width 91 height 15
click at [229, 255] on div "Livre Mesa 1" at bounding box center [191, 246] width 107 height 68
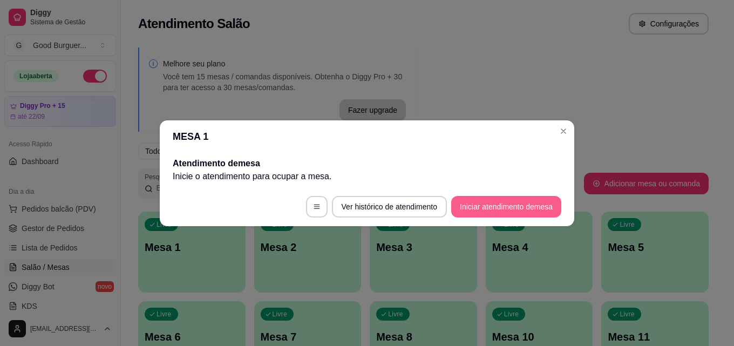
click at [532, 207] on button "Iniciar atendimento de mesa" at bounding box center [506, 207] width 110 height 22
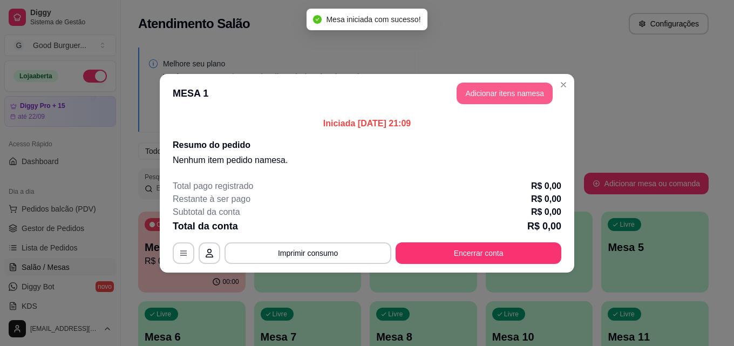
click at [507, 93] on button "Adicionar itens na mesa" at bounding box center [505, 94] width 96 height 22
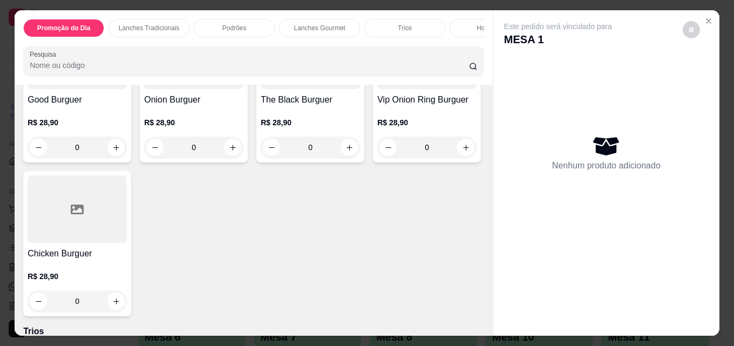
scroll to position [1134, 0]
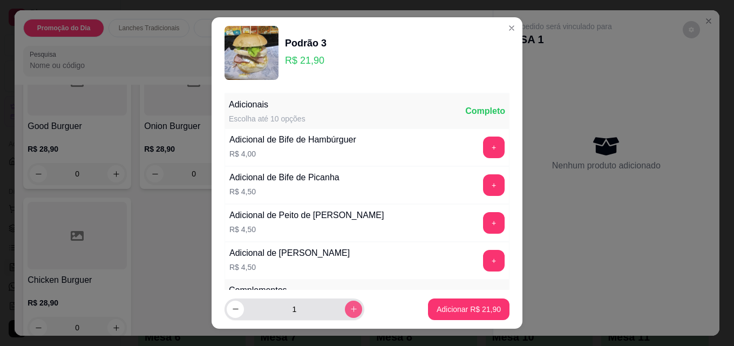
click at [350, 308] on icon "increase-product-quantity" at bounding box center [354, 309] width 8 height 8
type input "3"
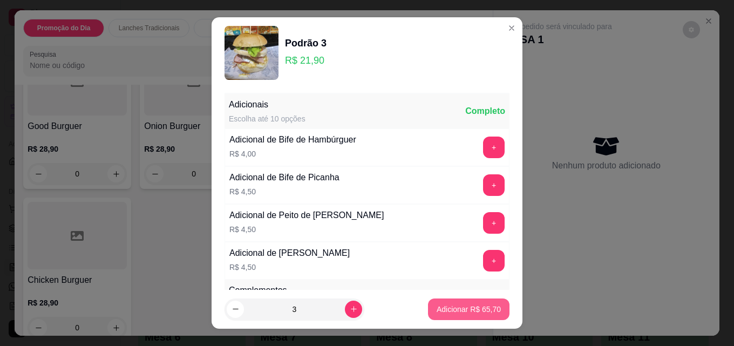
click at [445, 311] on p "Adicionar R$ 65,70" at bounding box center [469, 309] width 64 height 11
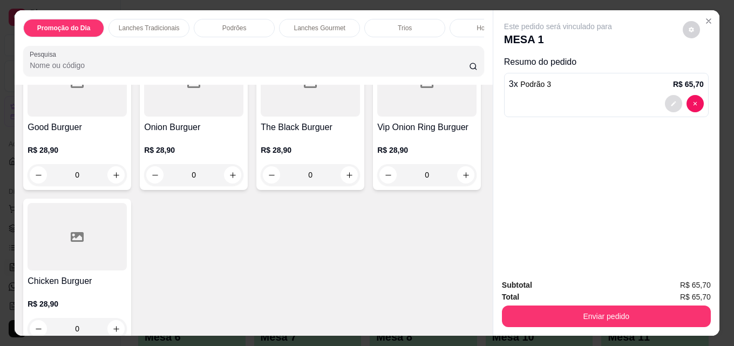
click at [665, 101] on button "decrease-product-quantity" at bounding box center [673, 103] width 17 height 17
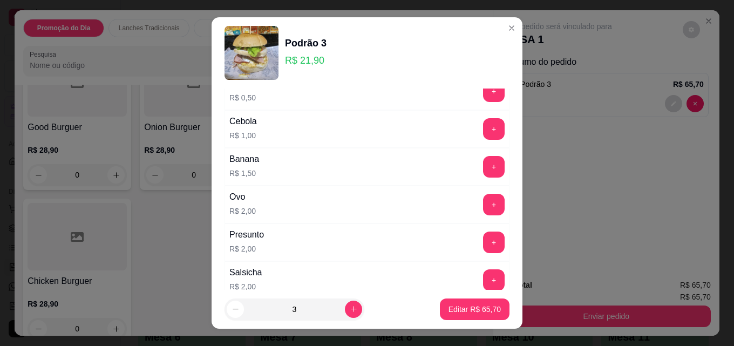
scroll to position [270, 0]
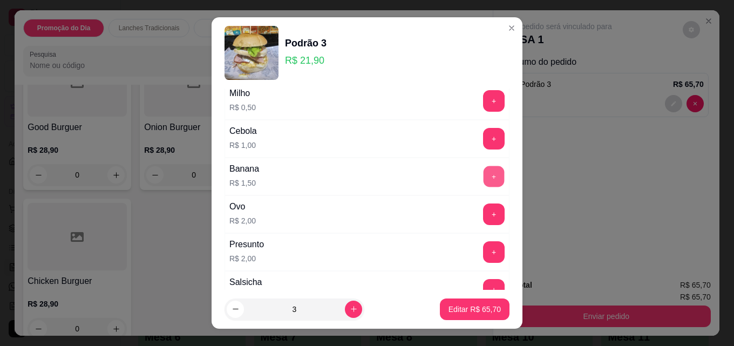
click at [484, 177] on button "+" at bounding box center [494, 176] width 21 height 21
click at [471, 307] on p "Editar R$ 70,20" at bounding box center [475, 309] width 52 height 11
type input "0"
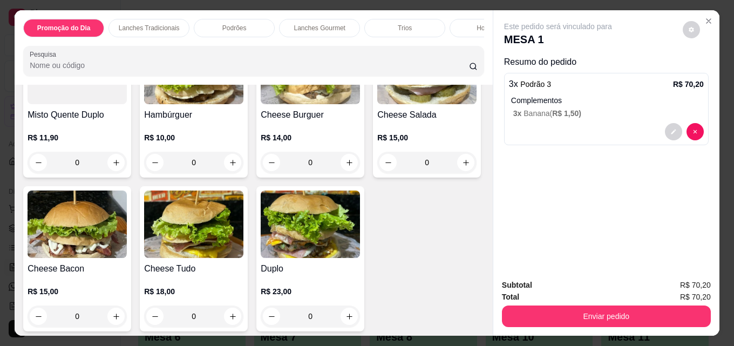
scroll to position [486, 0]
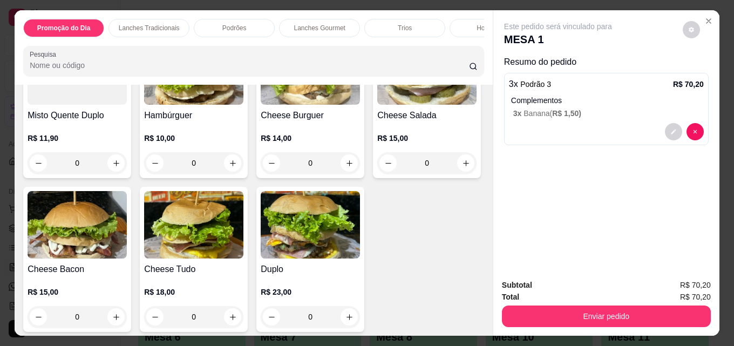
click at [215, 105] on img at bounding box center [193, 70] width 99 height 67
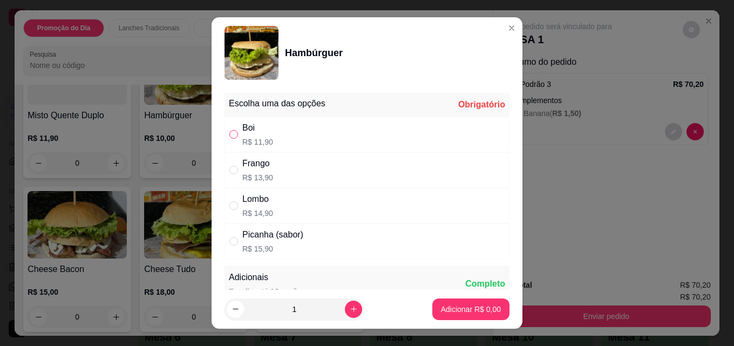
click at [234, 131] on input "" at bounding box center [233, 134] width 9 height 9
radio input "true"
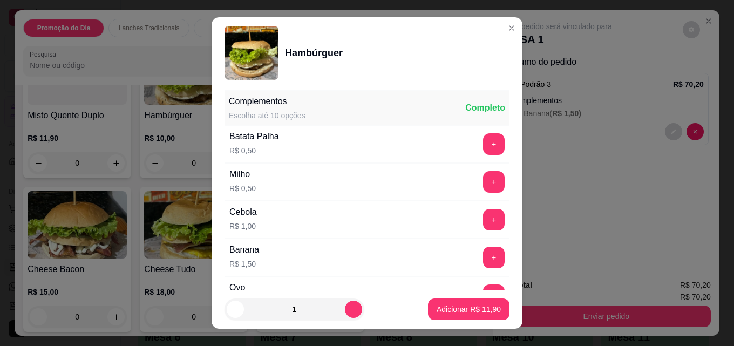
scroll to position [378, 0]
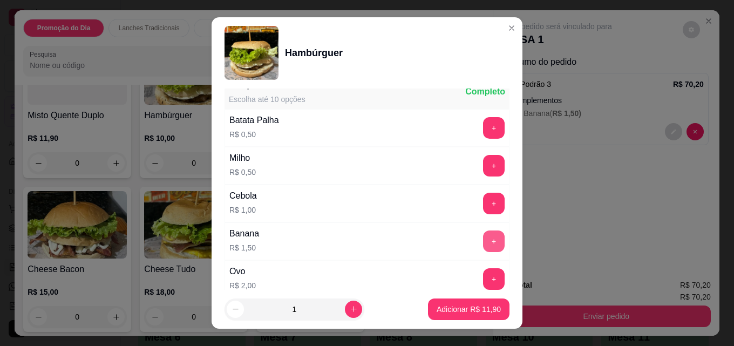
click at [483, 233] on button "+" at bounding box center [494, 242] width 22 height 22
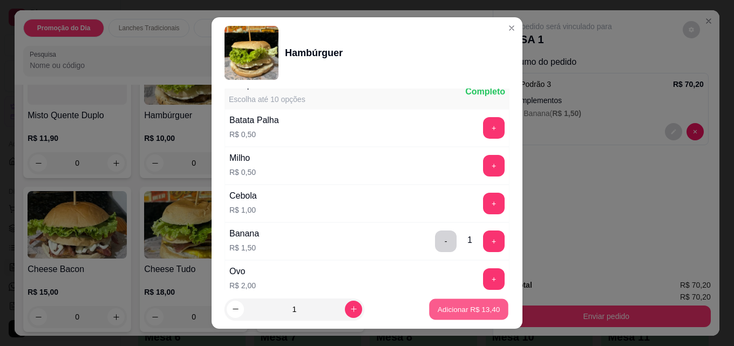
click at [474, 306] on p "Adicionar R$ 13,40" at bounding box center [469, 309] width 63 height 10
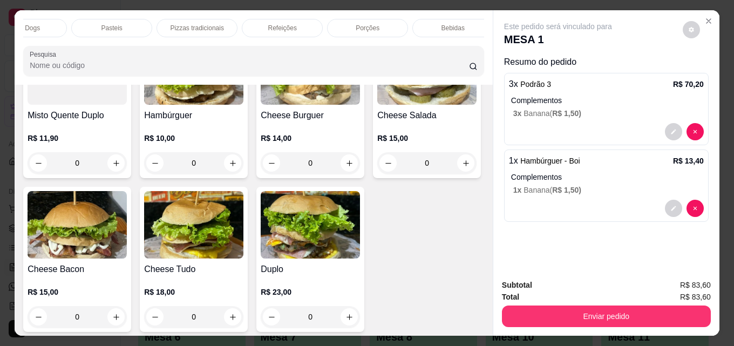
scroll to position [0, 473]
click at [423, 21] on div "Bebidas" at bounding box center [443, 28] width 81 height 18
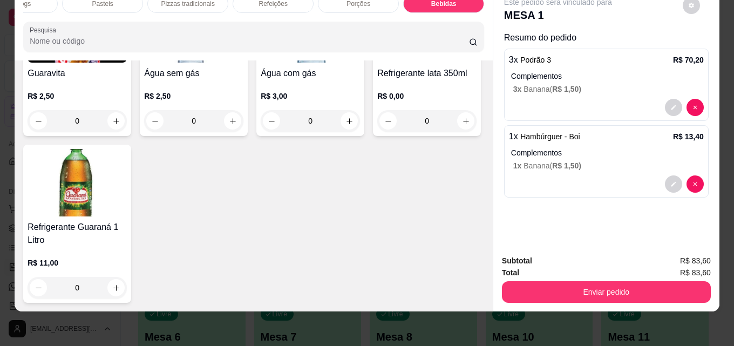
click at [130, 265] on div "Guaravita R$ 2,50 0 Água sem gás R$ 2,50 0 Água com gás R$ 3,00 0 Refrigerante …" at bounding box center [253, 147] width 461 height 312
click at [377, 63] on img at bounding box center [426, 28] width 99 height 67
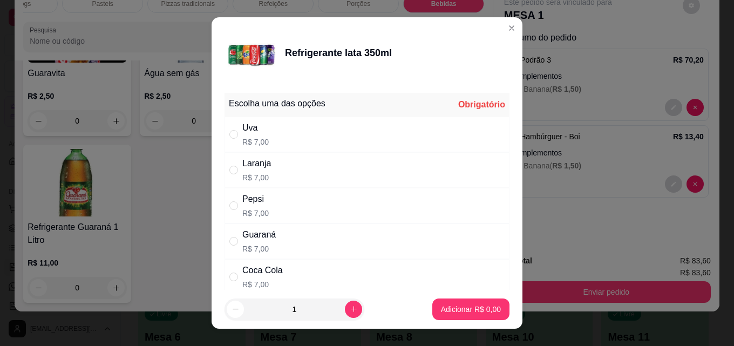
click at [256, 273] on div "Coca Cola" at bounding box center [262, 270] width 40 height 13
radio input "true"
click at [350, 308] on icon "increase-product-quantity" at bounding box center [354, 309] width 8 height 8
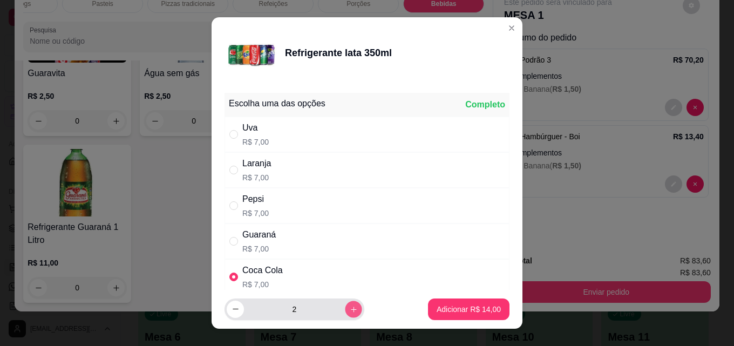
click at [345, 308] on button "increase-product-quantity" at bounding box center [353, 309] width 17 height 17
type input "3"
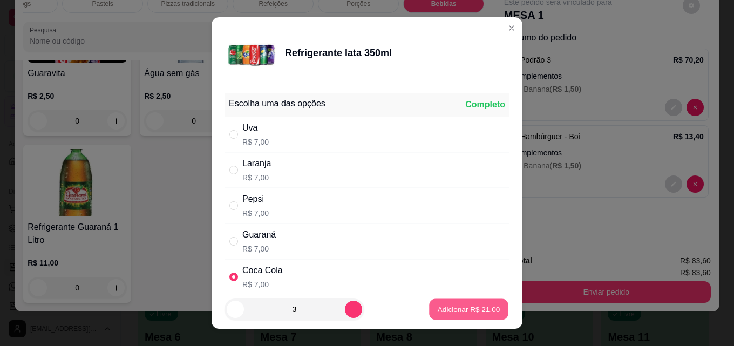
click at [472, 310] on p "Adicionar R$ 21,00" at bounding box center [469, 309] width 63 height 10
type input "3"
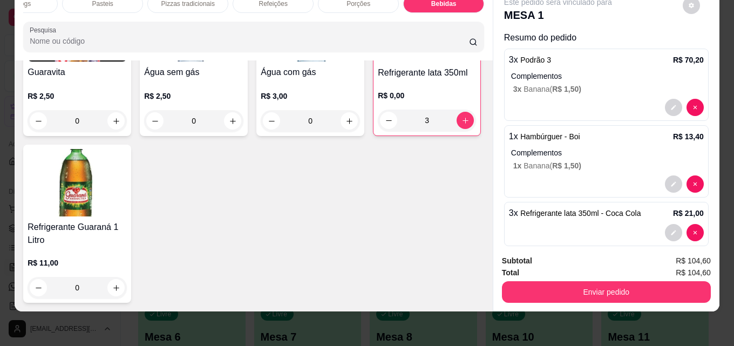
click at [197, 62] on img at bounding box center [193, 27] width 99 height 67
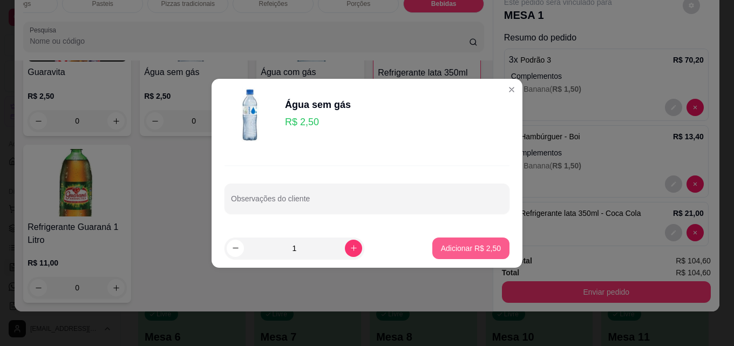
click at [465, 240] on button "Adicionar R$ 2,50" at bounding box center [470, 249] width 77 height 22
type input "1"
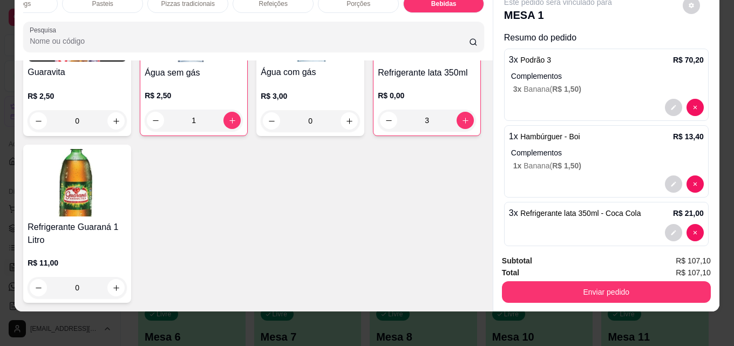
click at [431, 144] on div "Guaravita R$ 2,50 0 Água sem gás R$ 2,50 1 Água com gás R$ 3,00 0 Refrigerante …" at bounding box center [253, 146] width 461 height 313
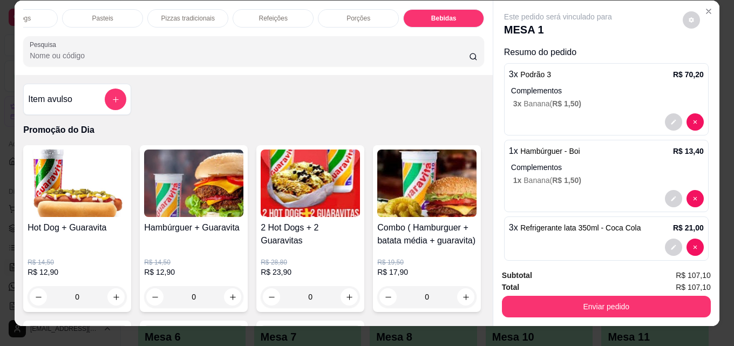
scroll to position [0, 0]
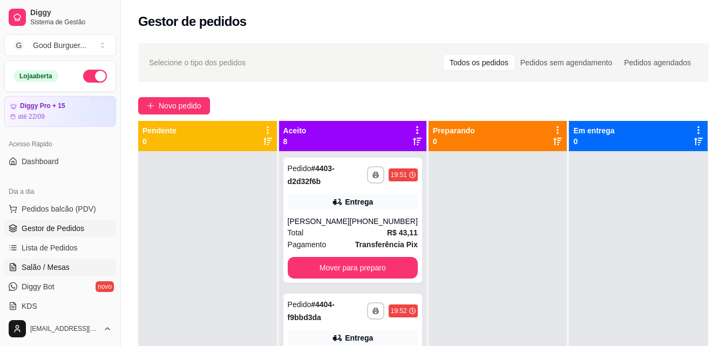
click at [47, 269] on span "Salão / Mesas" at bounding box center [46, 267] width 48 height 11
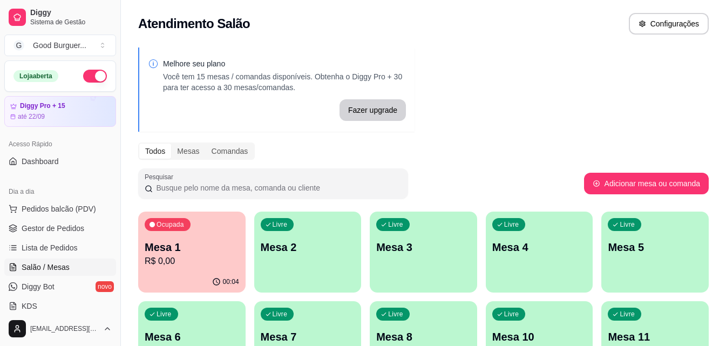
click at [285, 262] on div "Livre Mesa 2" at bounding box center [307, 246] width 107 height 68
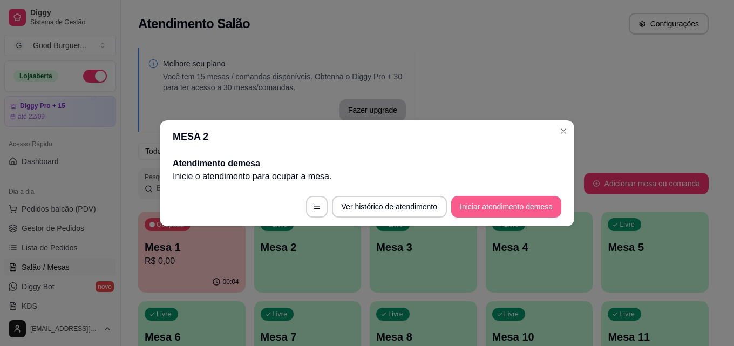
click at [468, 203] on button "Iniciar atendimento de mesa" at bounding box center [506, 207] width 110 height 22
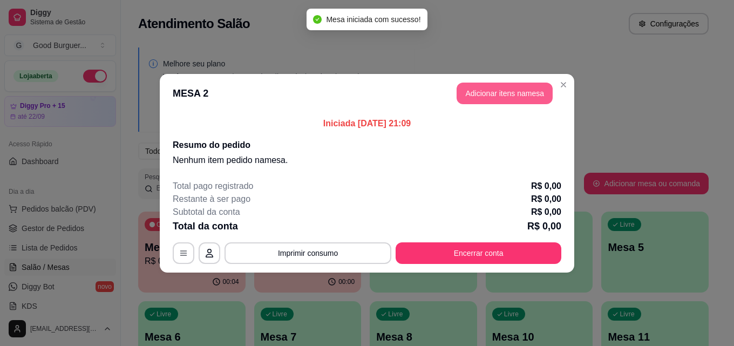
click at [494, 87] on button "Adicionar itens na mesa" at bounding box center [505, 94] width 96 height 22
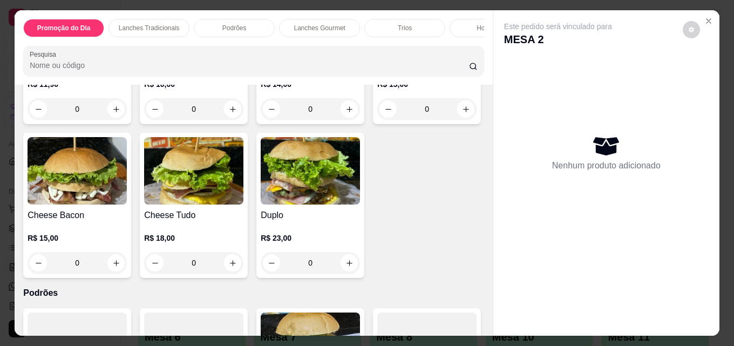
click at [314, 24] on p "Lanches Gourmet" at bounding box center [319, 28] width 51 height 9
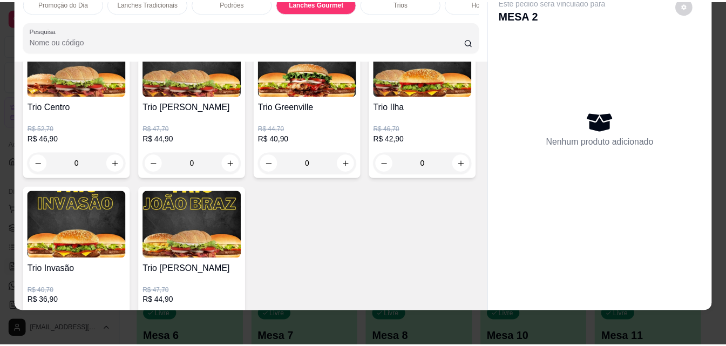
scroll to position [1509, 0]
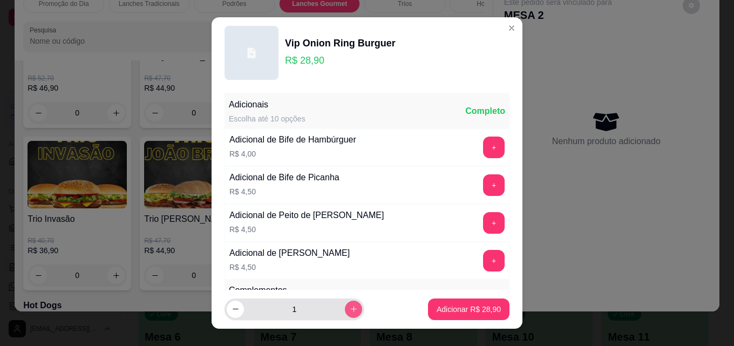
click at [345, 314] on button "increase-product-quantity" at bounding box center [353, 309] width 17 height 17
type input "2"
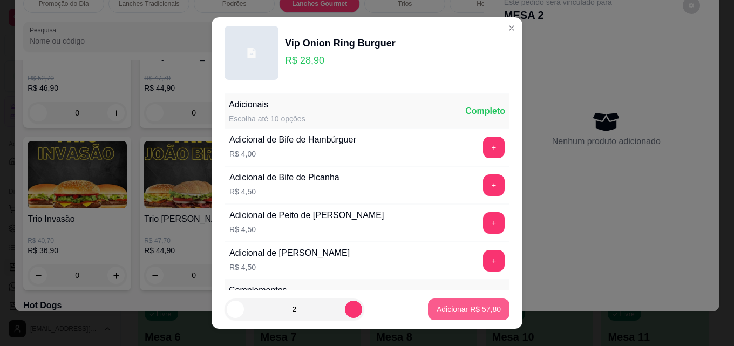
click at [487, 312] on p "Adicionar R$ 57,80" at bounding box center [469, 309] width 64 height 11
type input "2"
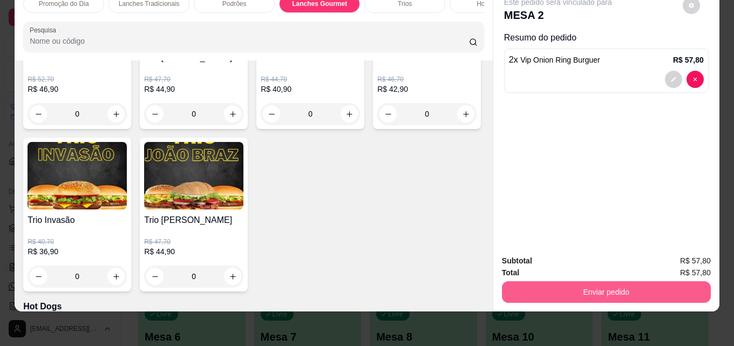
click at [554, 286] on button "Enviar pedido" at bounding box center [606, 292] width 209 height 22
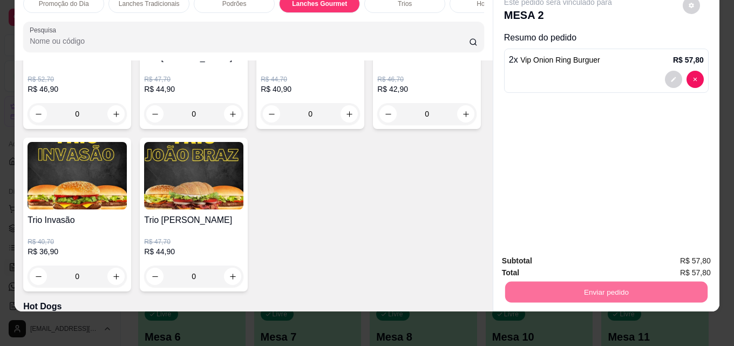
click at [533, 259] on button "Não registrar e enviar pedido" at bounding box center [570, 257] width 109 height 20
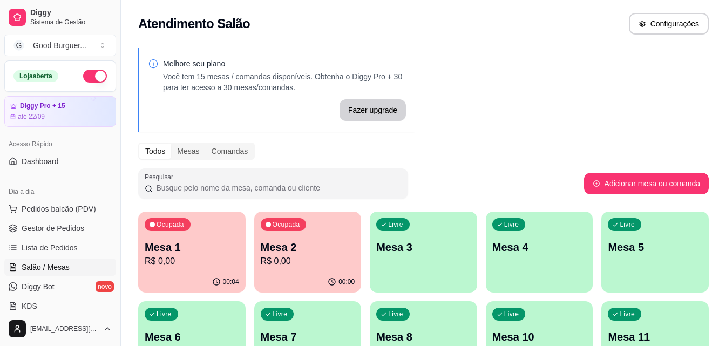
click at [201, 265] on p "R$ 0,00" at bounding box center [192, 261] width 94 height 13
click at [343, 257] on p "R$ 0,00" at bounding box center [307, 261] width 91 height 12
click at [36, 229] on span "Gestor de Pedidos" at bounding box center [53, 228] width 63 height 11
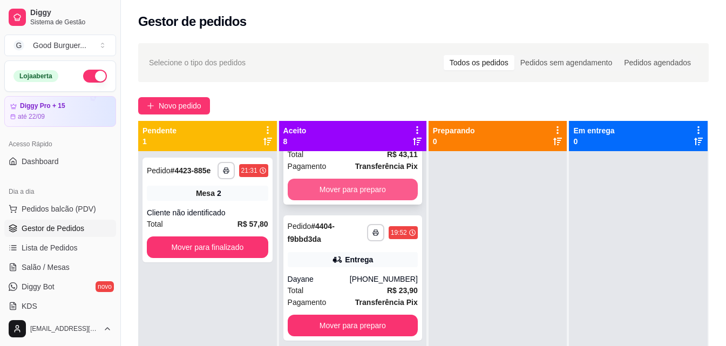
scroll to position [162, 0]
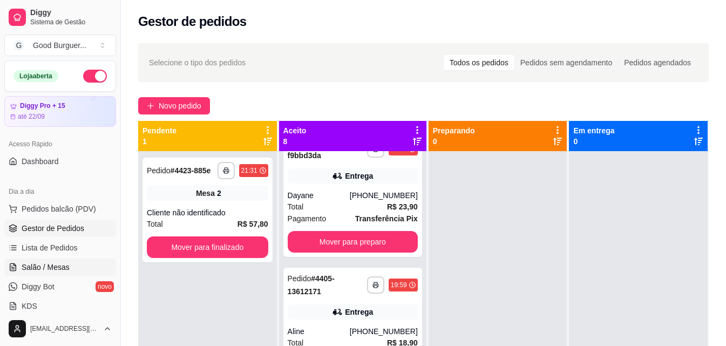
click at [44, 260] on link "Salão / Mesas" at bounding box center [60, 267] width 112 height 17
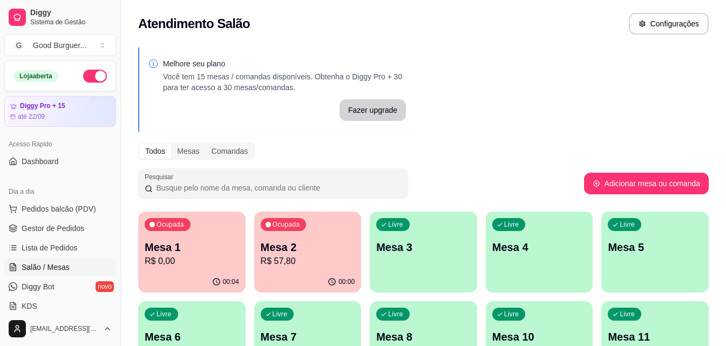
scroll to position [220, 0]
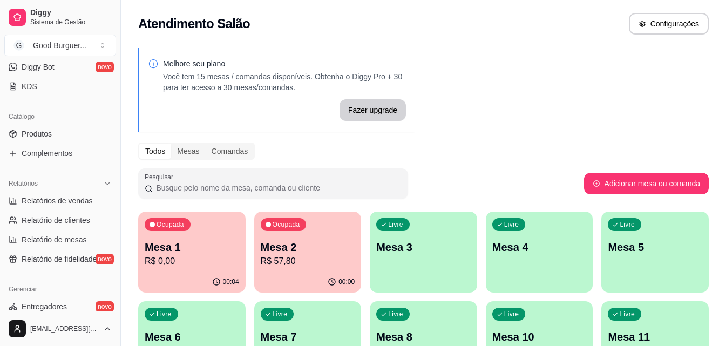
click at [182, 257] on p "R$ 0,00" at bounding box center [192, 261] width 94 height 13
click at [404, 293] on div "Ocupada Mesa 1 R$ 0,00 00:04 Ocupada Mesa 2 R$ 57,80 00:00 Livre Mesa 3 Livre M…" at bounding box center [423, 342] width 571 height 260
click at [337, 248] on p "Mesa 2" at bounding box center [308, 247] width 94 height 15
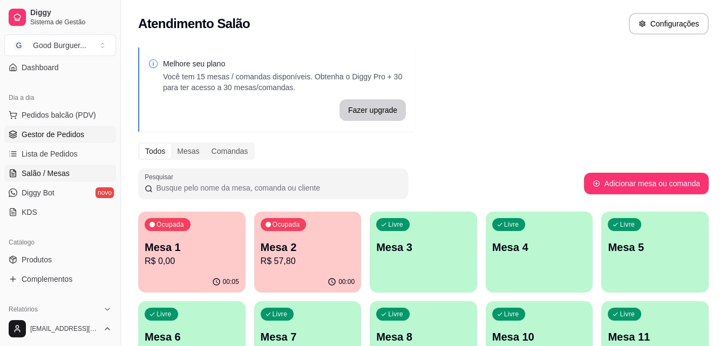
scroll to position [58, 0]
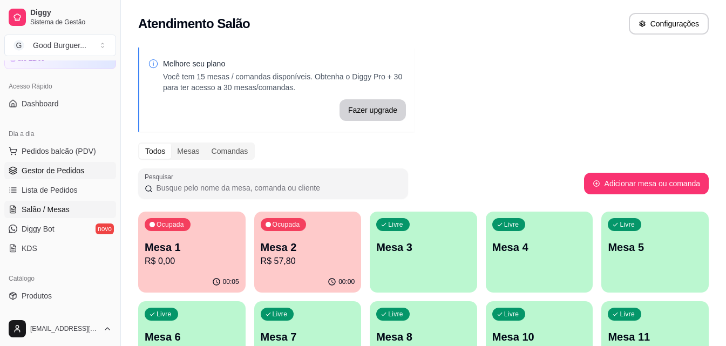
click at [53, 173] on span "Gestor de Pedidos" at bounding box center [53, 170] width 63 height 11
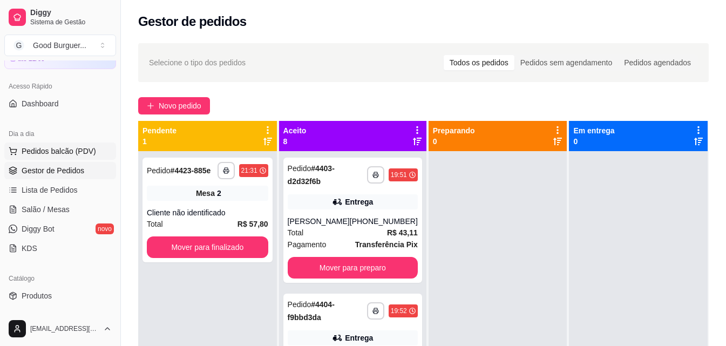
click at [60, 146] on span "Pedidos balcão (PDV)" at bounding box center [59, 151] width 75 height 11
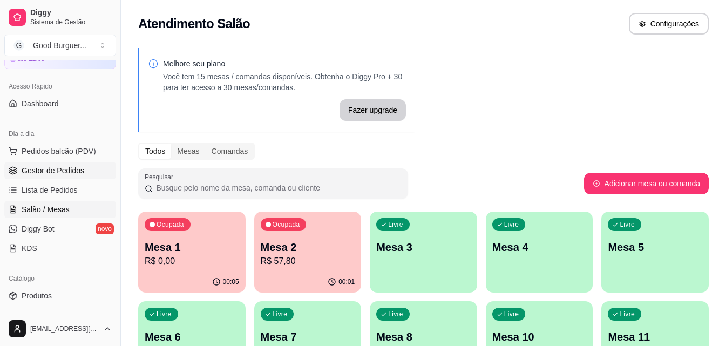
click at [52, 171] on span "Gestor de Pedidos" at bounding box center [53, 170] width 63 height 11
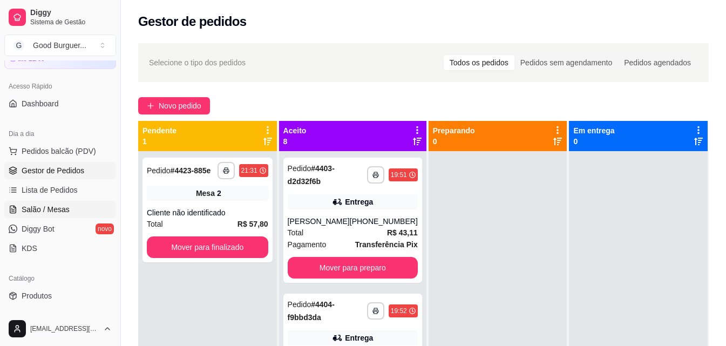
click at [62, 205] on span "Salão / Mesas" at bounding box center [46, 209] width 48 height 11
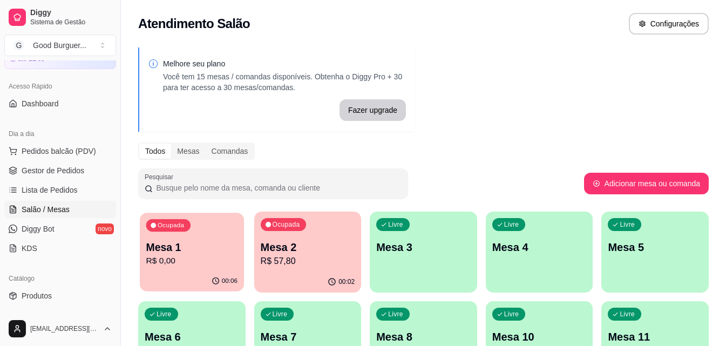
click at [199, 259] on p "R$ 0,00" at bounding box center [191, 261] width 91 height 12
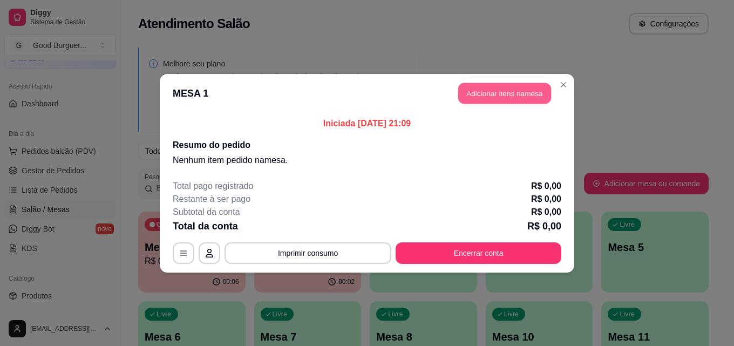
click at [493, 92] on button "Adicionar itens na mesa" at bounding box center [504, 93] width 93 height 21
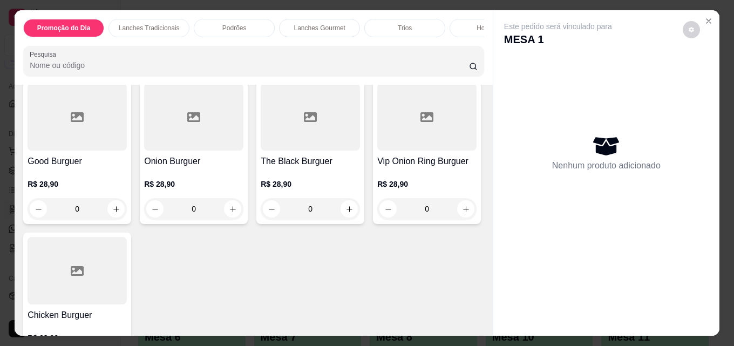
scroll to position [1080, 0]
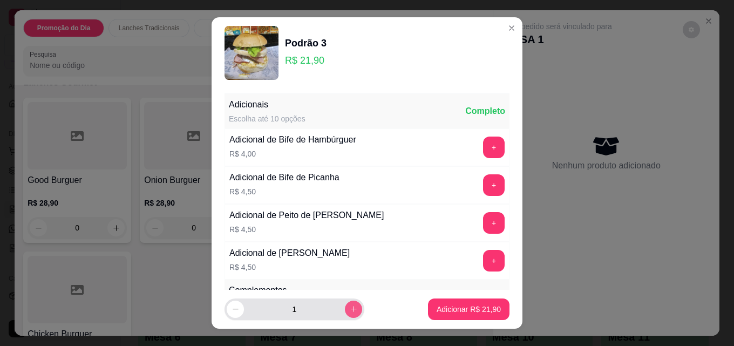
click at [346, 311] on button "increase-product-quantity" at bounding box center [353, 309] width 17 height 17
click at [345, 310] on button "increase-product-quantity" at bounding box center [353, 309] width 17 height 17
type input "3"
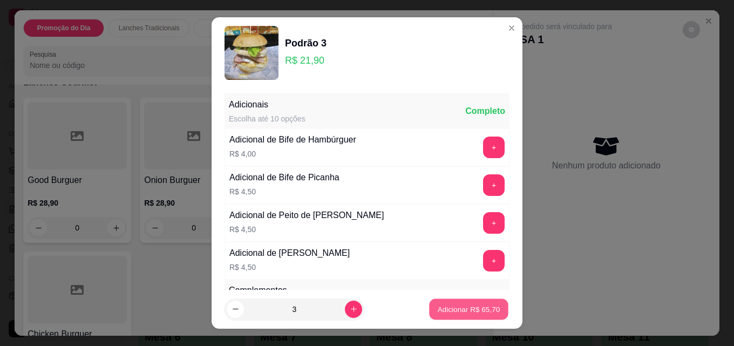
click at [466, 305] on p "Adicionar R$ 65,70" at bounding box center [469, 309] width 63 height 10
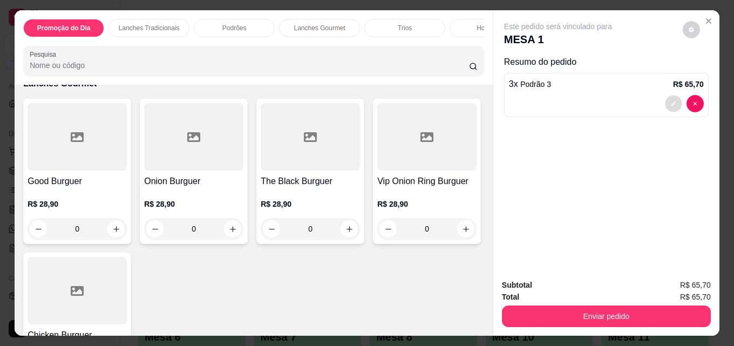
click at [673, 97] on button "decrease-product-quantity" at bounding box center [673, 104] width 17 height 17
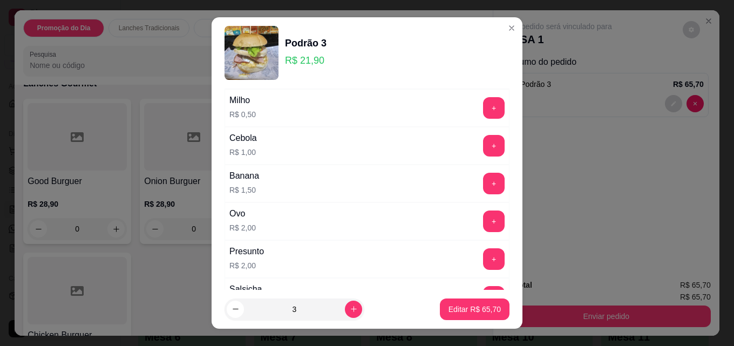
scroll to position [324, 0]
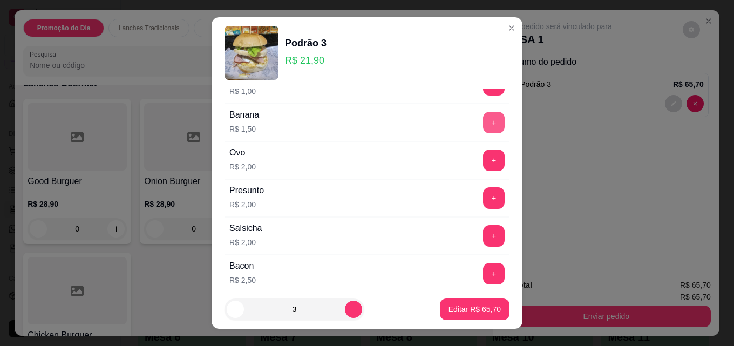
click at [483, 123] on button "+" at bounding box center [494, 123] width 22 height 22
click at [484, 123] on button "+" at bounding box center [494, 122] width 21 height 21
click at [470, 302] on button "Editar R$ 79,20" at bounding box center [475, 310] width 70 height 22
type input "0"
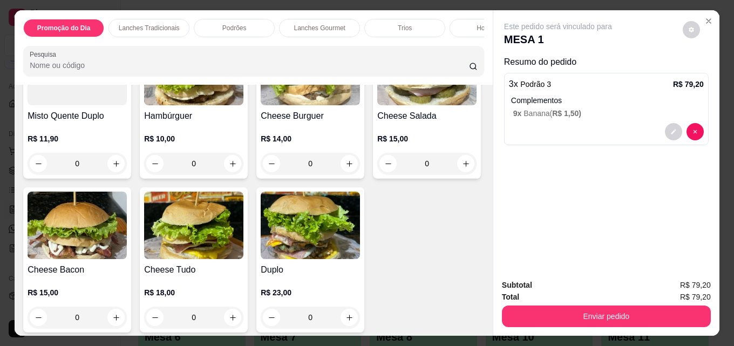
scroll to position [486, 0]
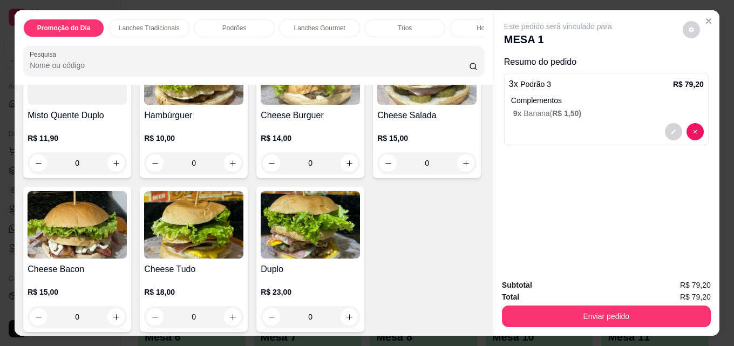
click at [185, 105] on img at bounding box center [193, 70] width 99 height 67
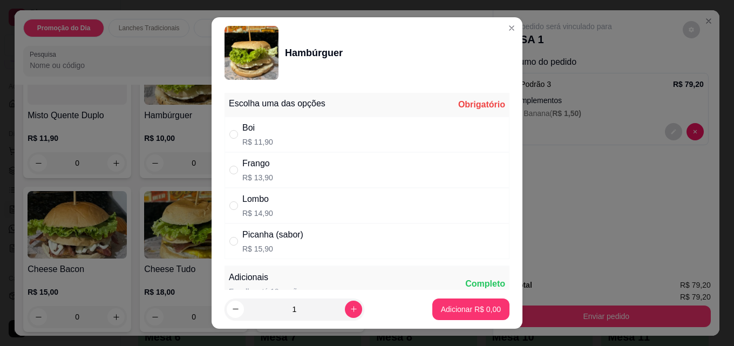
click at [270, 127] on div "Boi R$ 11,90" at bounding box center [367, 135] width 285 height 36
radio input "true"
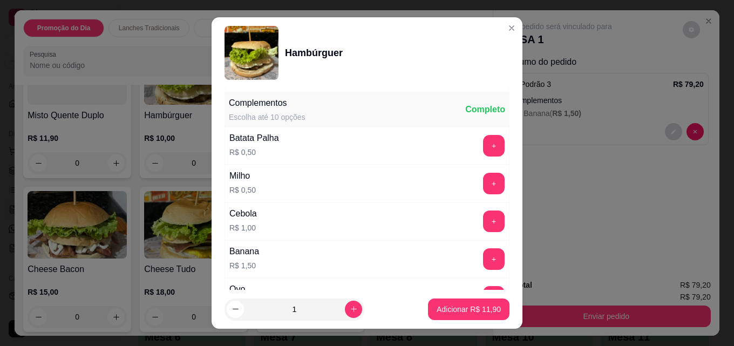
scroll to position [378, 0]
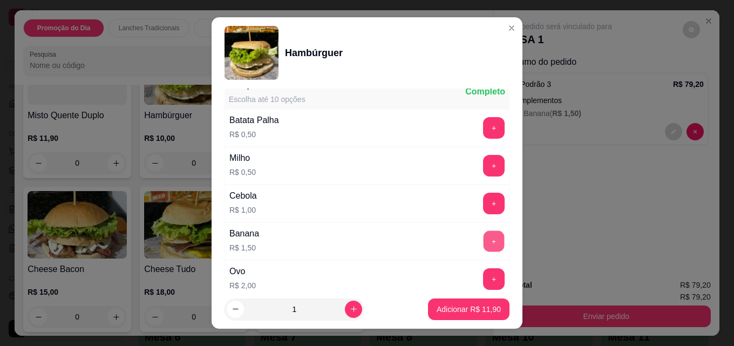
click at [484, 240] on button "+" at bounding box center [494, 241] width 21 height 21
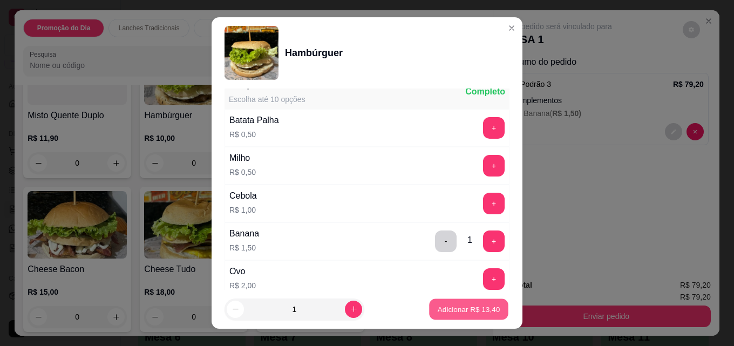
click at [465, 312] on p "Adicionar R$ 13,40" at bounding box center [469, 309] width 63 height 10
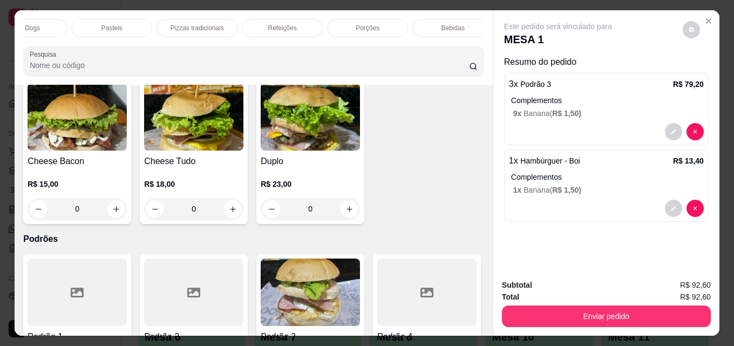
scroll to position [0, 473]
click at [449, 19] on div "Bebidas" at bounding box center [443, 28] width 81 height 18
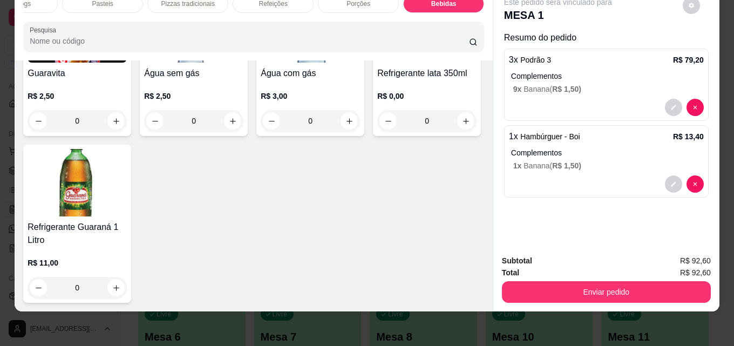
click at [207, 63] on img at bounding box center [193, 28] width 99 height 67
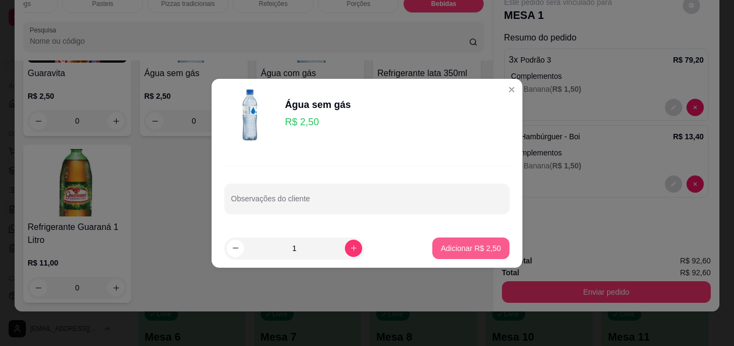
click at [439, 240] on button "Adicionar R$ 2,50" at bounding box center [470, 249] width 77 height 22
type input "1"
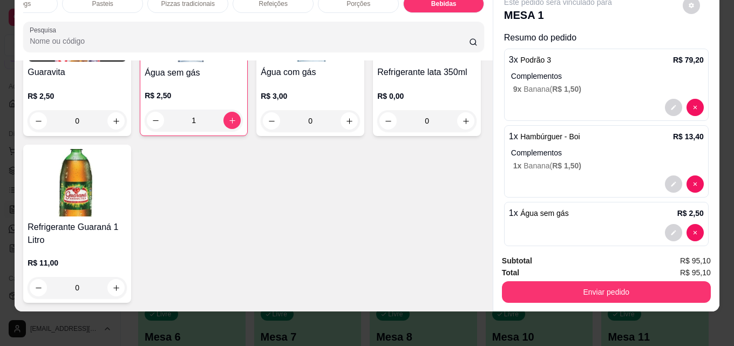
click at [377, 62] on img at bounding box center [426, 27] width 99 height 67
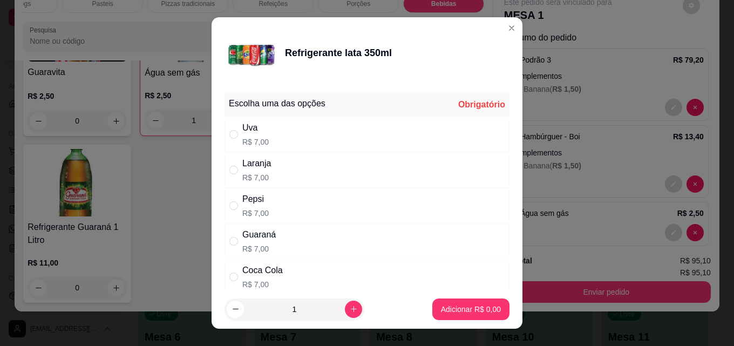
click at [252, 137] on p "R$ 7,00" at bounding box center [255, 142] width 26 height 11
click at [256, 272] on div "Coca Cola" at bounding box center [262, 270] width 40 height 13
radio input "false"
drag, startPoint x: 256, startPoint y: 272, endPoint x: 274, endPoint y: 272, distance: 18.4
click at [256, 272] on div "Coca Cola" at bounding box center [262, 270] width 40 height 13
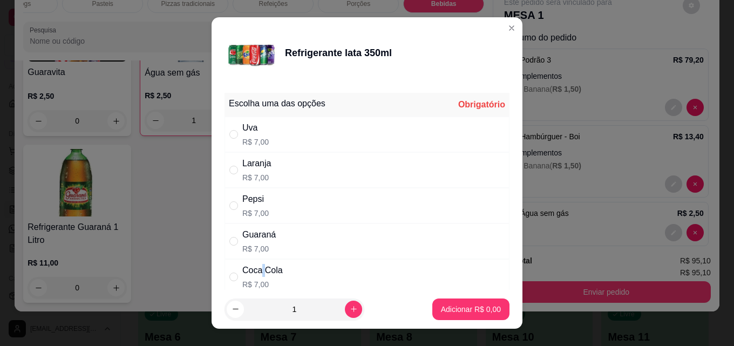
click at [261, 271] on div "Coca Cola" at bounding box center [262, 270] width 40 height 13
radio input "true"
click at [350, 310] on icon "increase-product-quantity" at bounding box center [354, 309] width 8 height 8
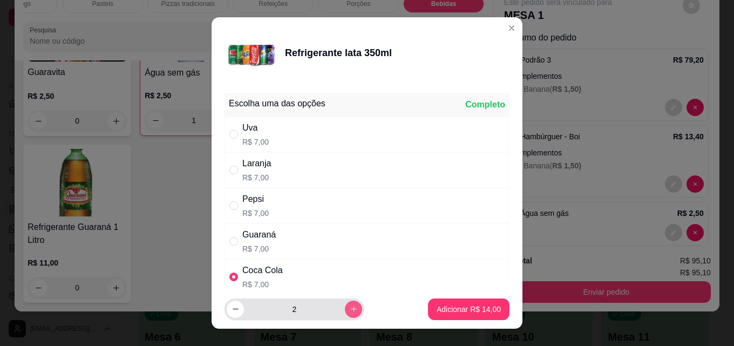
click at [350, 310] on icon "increase-product-quantity" at bounding box center [354, 309] width 8 height 8
type input "3"
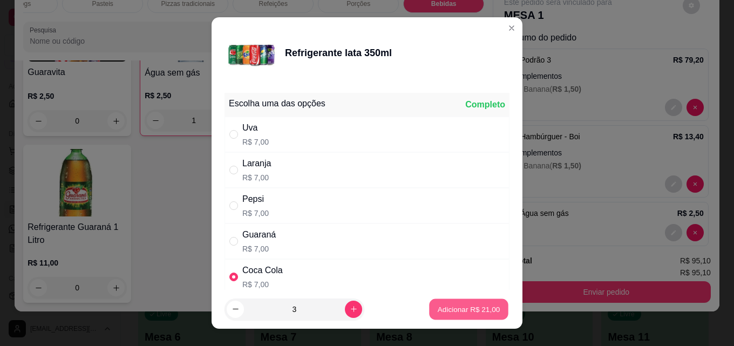
click at [452, 307] on p "Adicionar R$ 21,00" at bounding box center [469, 309] width 63 height 10
type input "3"
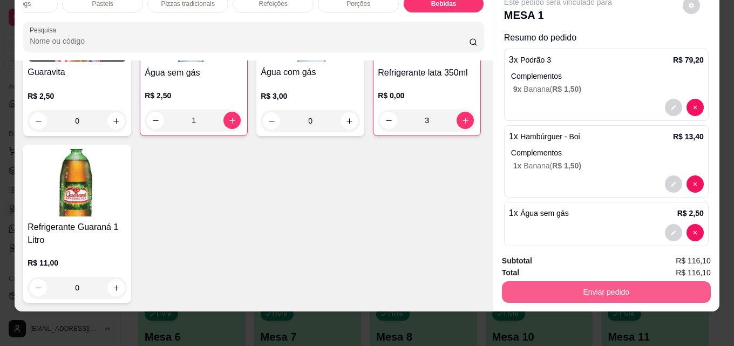
click at [603, 285] on button "Enviar pedido" at bounding box center [606, 292] width 209 height 22
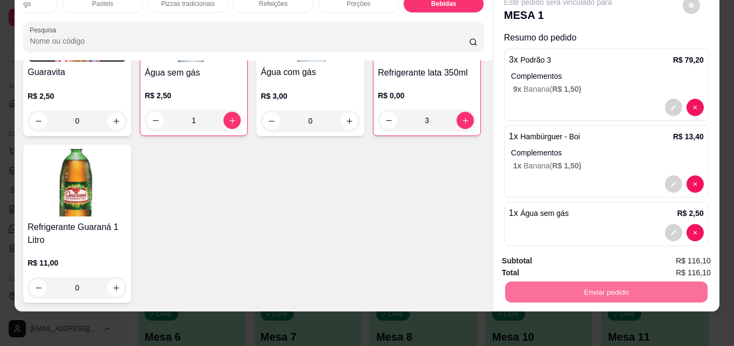
click at [432, 244] on div "Guaravita R$ 2,50 0 Água sem gás R$ 2,50 1 Água com gás R$ 3,00 0 Refrigerante …" at bounding box center [253, 146] width 461 height 313
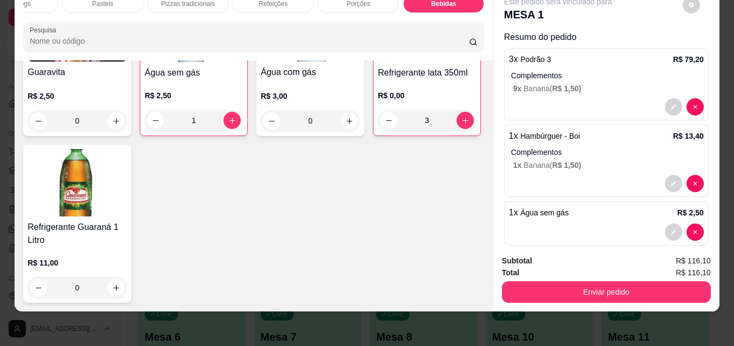
scroll to position [0, 0]
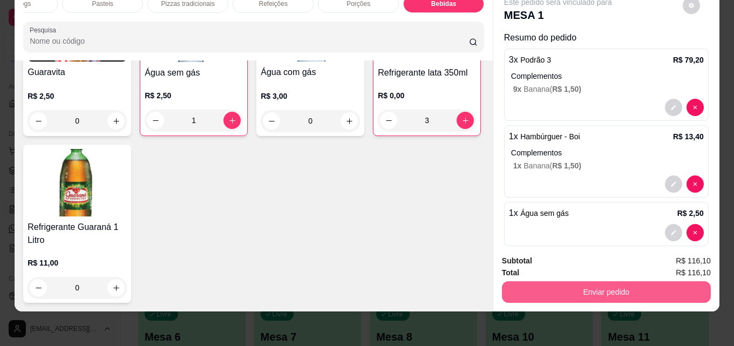
click at [582, 288] on button "Enviar pedido" at bounding box center [606, 292] width 209 height 22
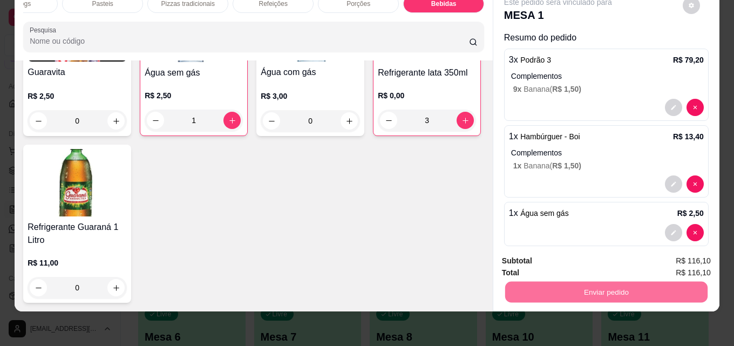
click at [549, 254] on button "Não registrar e enviar pedido" at bounding box center [571, 257] width 112 height 21
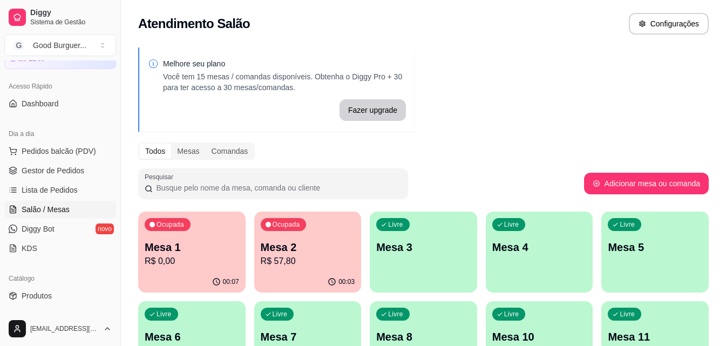
click at [186, 242] on p "Mesa 1" at bounding box center [192, 247] width 94 height 15
click at [505, 114] on div "Melhore seu plano Você tem 15 mesas / comandas disponíveis. Obtenha o Diggy Pro…" at bounding box center [423, 263] width 605 height 444
click at [35, 150] on span "Pedidos balcão (PDV)" at bounding box center [59, 151] width 75 height 11
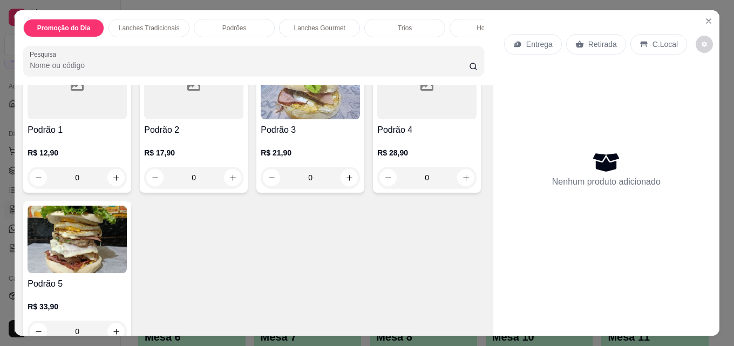
scroll to position [810, 0]
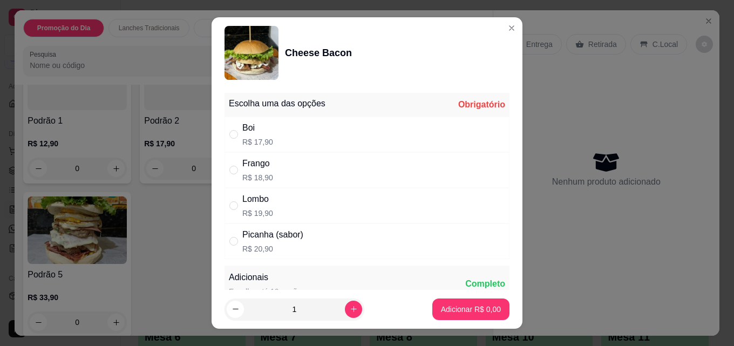
click at [268, 133] on div "Boi R$ 17,90" at bounding box center [367, 135] width 285 height 36
radio input "true"
click at [437, 307] on p "Adicionar R$ 17,90" at bounding box center [469, 309] width 64 height 11
type input "1"
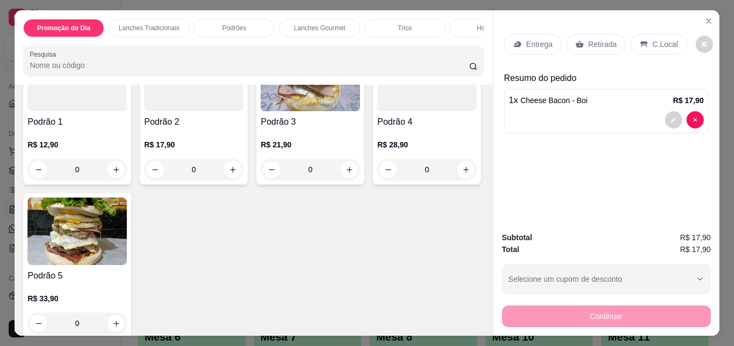
click at [599, 42] on p "Retirada" at bounding box center [603, 44] width 29 height 11
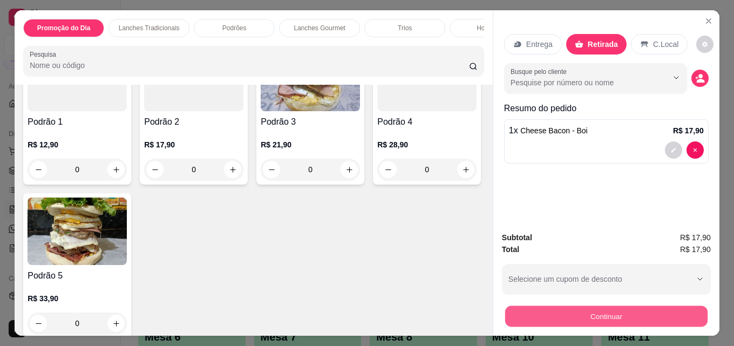
click at [574, 317] on button "Continuar" at bounding box center [606, 316] width 202 height 21
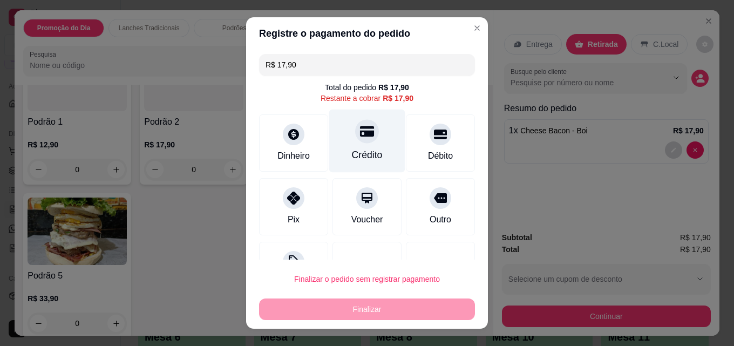
click at [343, 133] on div "Crédito" at bounding box center [367, 141] width 76 height 63
type input "R$ 0,00"
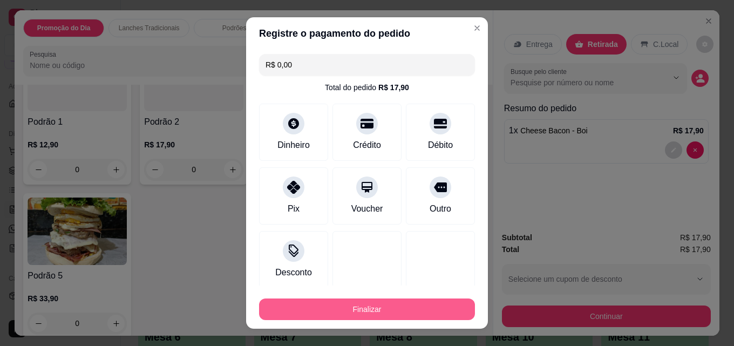
click at [390, 303] on button "Finalizar" at bounding box center [367, 310] width 216 height 22
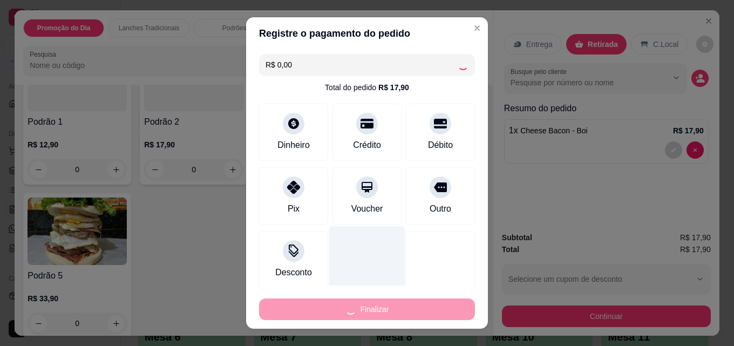
type input "0"
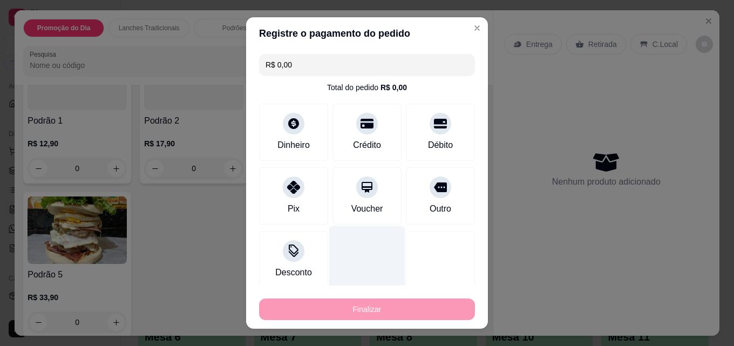
type input "-R$ 17,90"
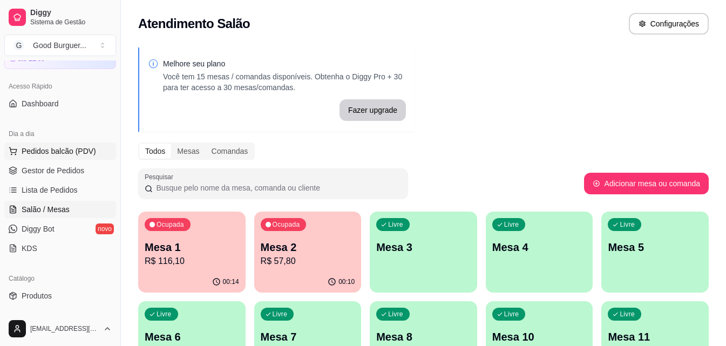
click at [56, 151] on span "Pedidos balcão (PDV)" at bounding box center [59, 151] width 75 height 11
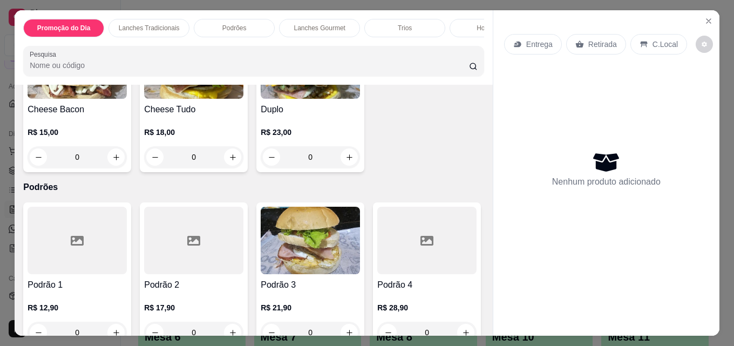
scroll to position [648, 0]
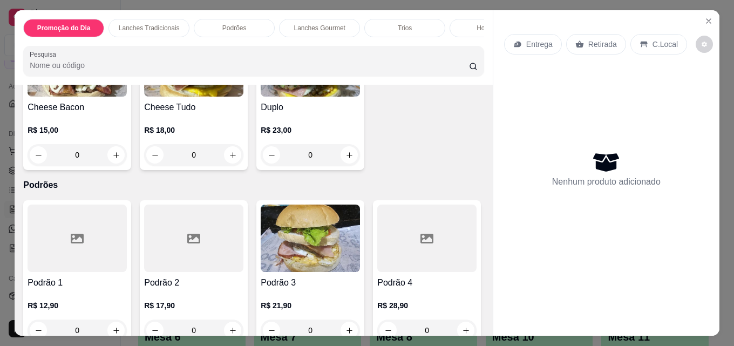
click at [127, 97] on img at bounding box center [77, 62] width 99 height 67
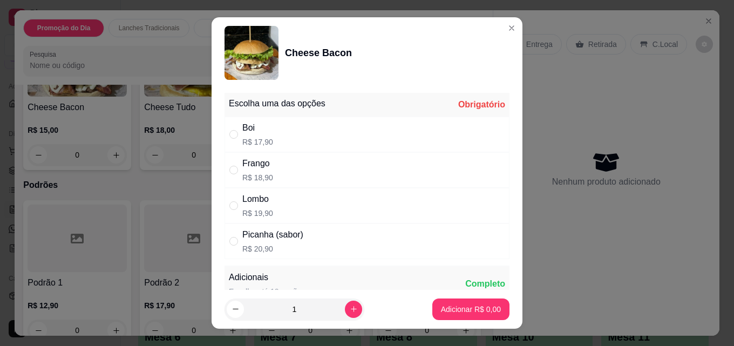
click at [242, 123] on div "Boi" at bounding box center [257, 127] width 31 height 13
radio input "true"
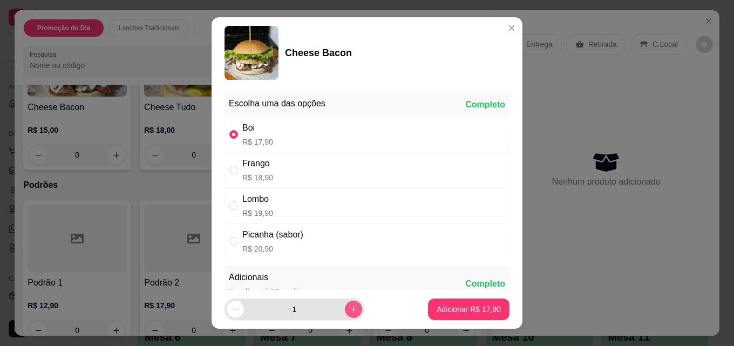
click at [349, 309] on button "increase-product-quantity" at bounding box center [353, 309] width 17 height 17
type input "2"
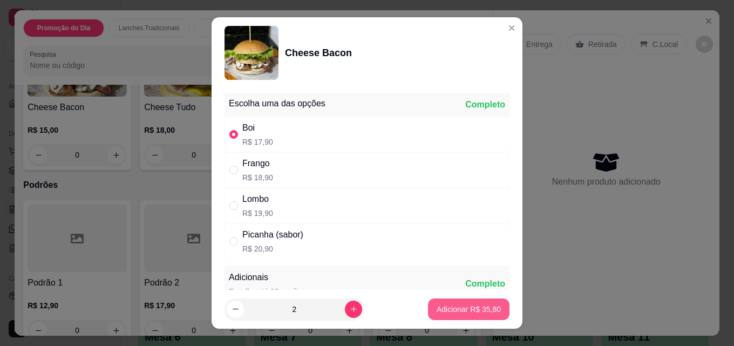
click at [450, 313] on p "Adicionar R$ 35,80" at bounding box center [469, 309] width 64 height 11
type input "2"
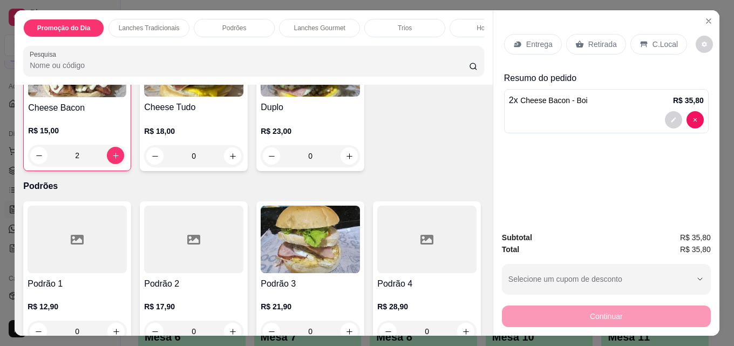
click at [601, 45] on p "Retirada" at bounding box center [603, 44] width 29 height 11
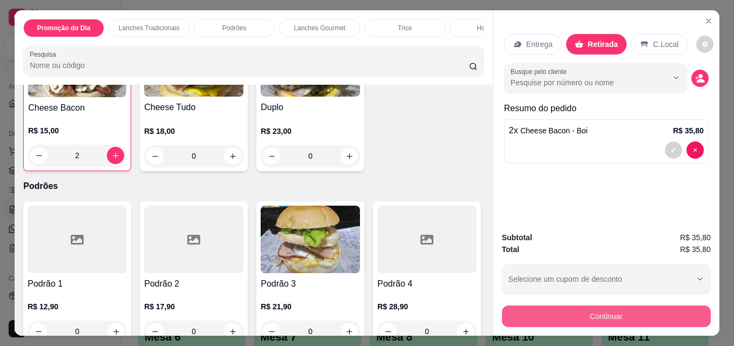
click at [626, 306] on button "Continuar" at bounding box center [606, 317] width 209 height 22
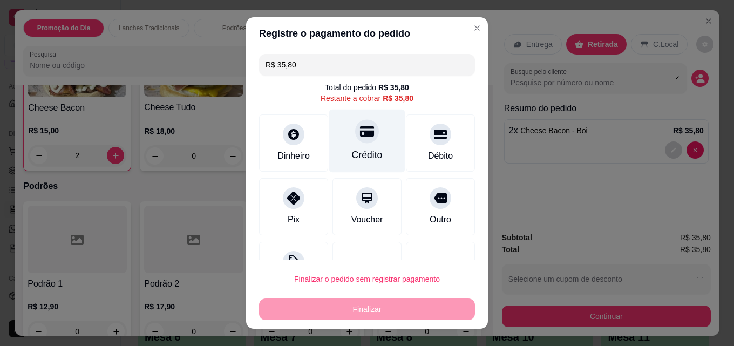
click at [361, 138] on icon at bounding box center [367, 131] width 14 height 14
type input "R$ 0,00"
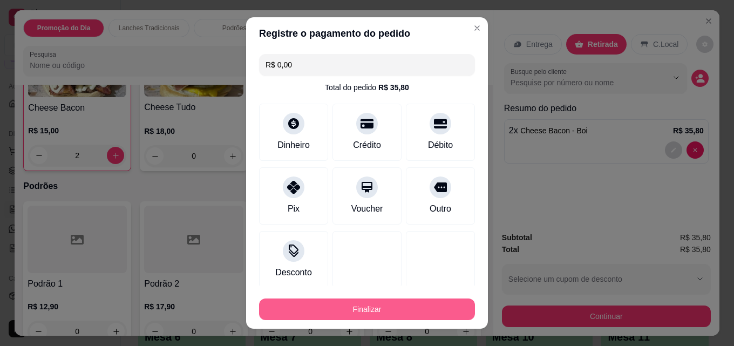
click at [390, 303] on button "Finalizar" at bounding box center [367, 310] width 216 height 22
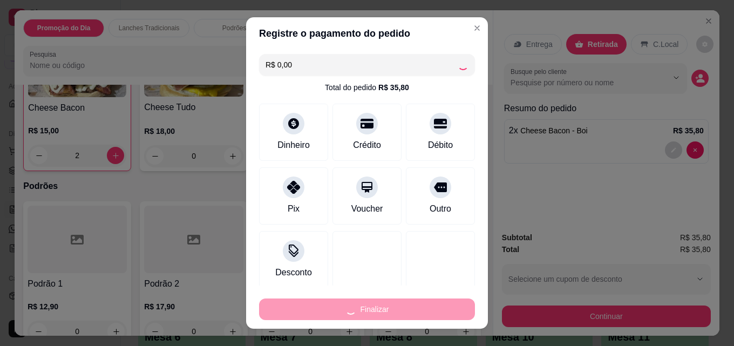
type input "0"
type input "-R$ 35,80"
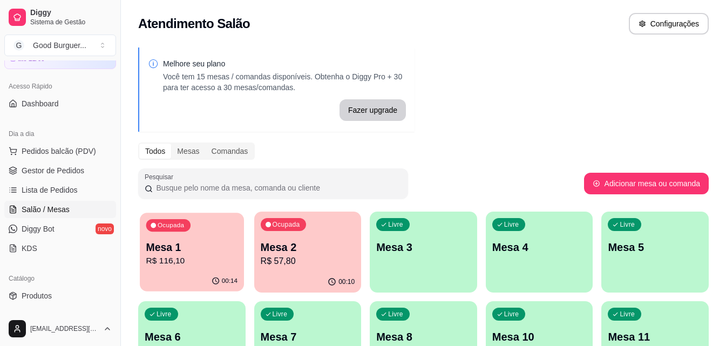
click at [205, 262] on p "R$ 116,10" at bounding box center [191, 261] width 91 height 12
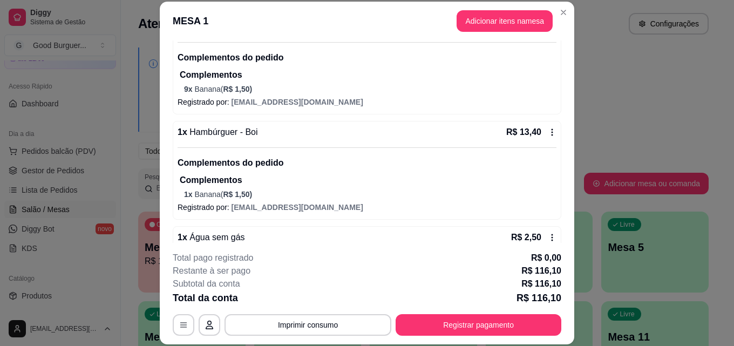
scroll to position [108, 0]
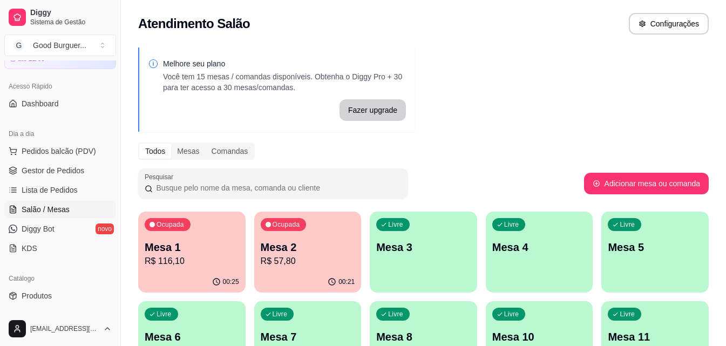
click at [275, 254] on p "Mesa 2" at bounding box center [308, 247] width 94 height 15
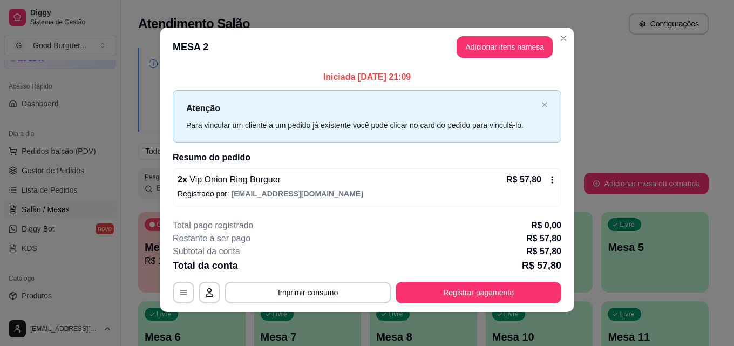
scroll to position [4, 0]
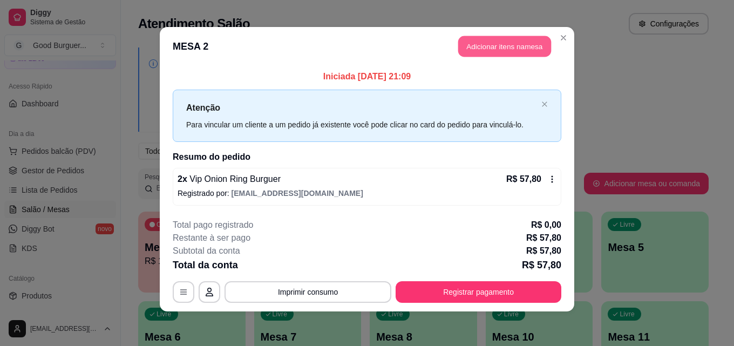
click at [480, 45] on button "Adicionar itens na mesa" at bounding box center [504, 46] width 93 height 21
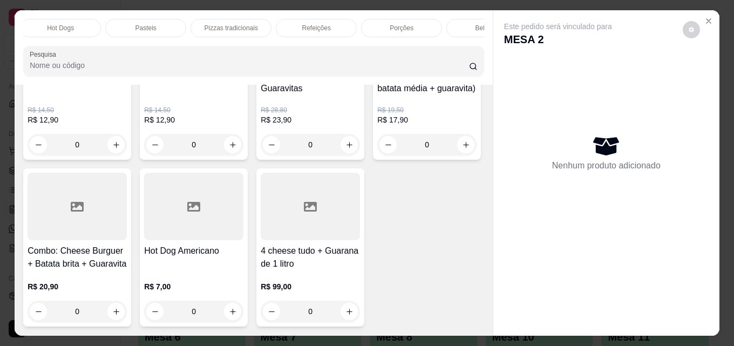
scroll to position [0, 473]
click at [462, 19] on div "Bebidas" at bounding box center [443, 28] width 81 height 18
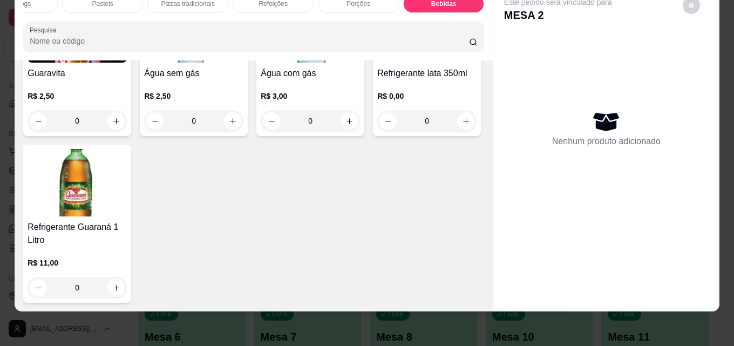
click at [131, 240] on div "Refrigerante Guaraná 1 Litro R$ 11,00 0" at bounding box center [77, 224] width 108 height 158
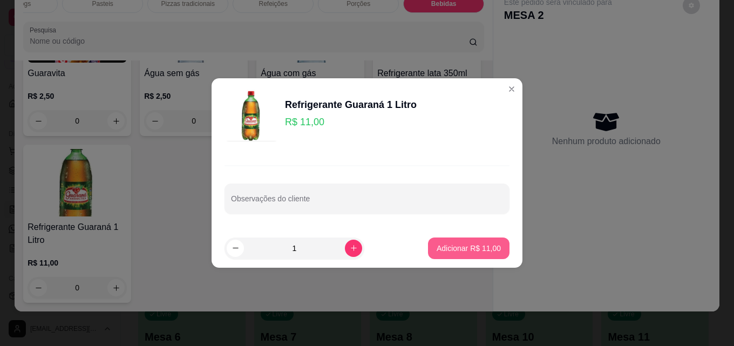
click at [463, 249] on p "Adicionar R$ 11,00" at bounding box center [469, 248] width 64 height 11
type input "1"
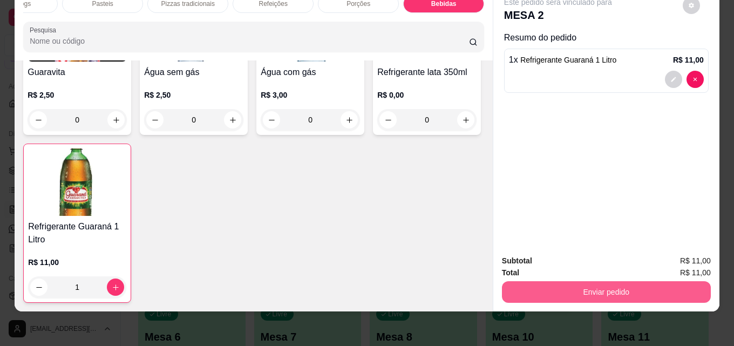
click at [604, 290] on button "Enviar pedido" at bounding box center [606, 292] width 209 height 22
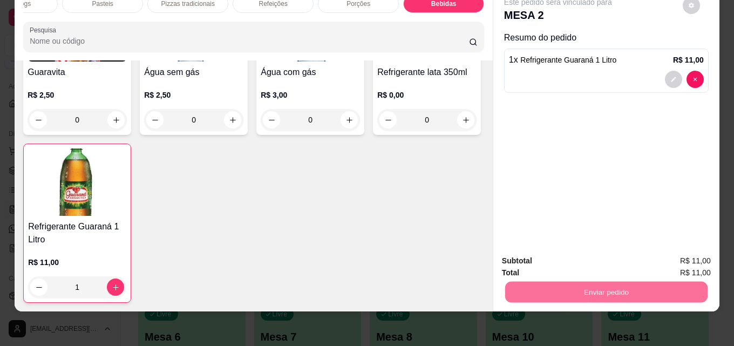
click at [593, 259] on button "Não registrar e enviar pedido" at bounding box center [571, 257] width 112 height 21
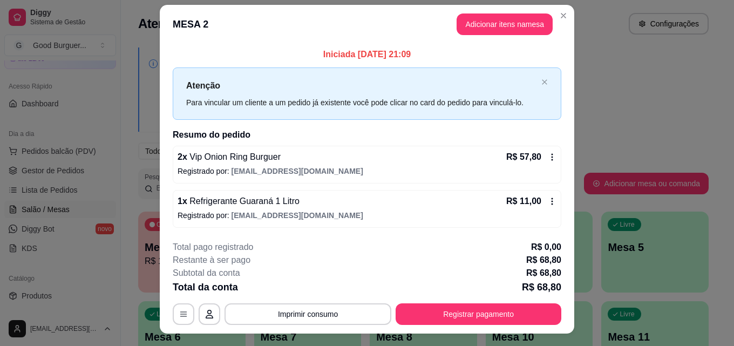
scroll to position [0, 0]
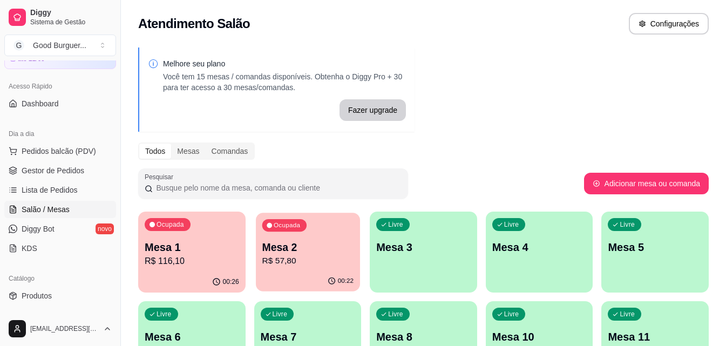
click at [308, 266] on p "R$ 57,80" at bounding box center [307, 261] width 91 height 12
click at [209, 248] on p "Mesa 1" at bounding box center [192, 247] width 94 height 15
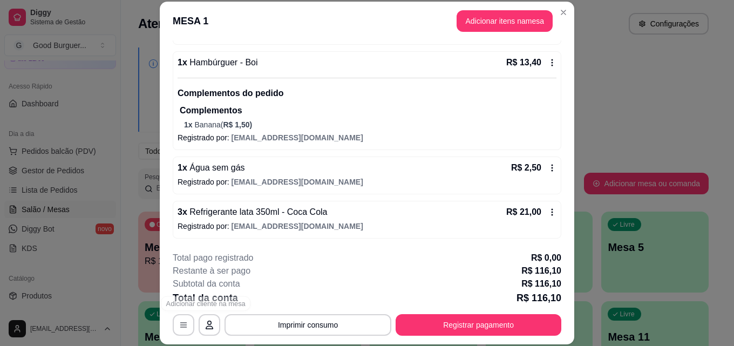
click at [29, 275] on div "**********" at bounding box center [367, 173] width 734 height 346
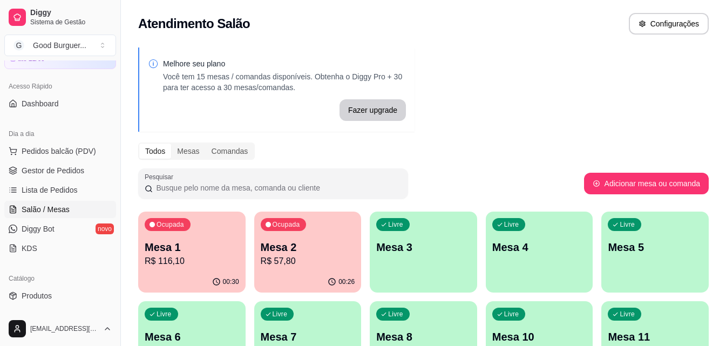
click at [285, 258] on p "R$ 57,80" at bounding box center [308, 261] width 94 height 13
click at [48, 175] on span "Gestor de Pedidos" at bounding box center [53, 170] width 63 height 11
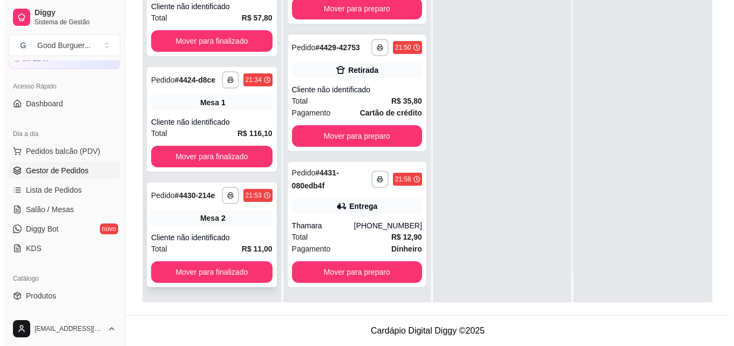
scroll to position [37, 0]
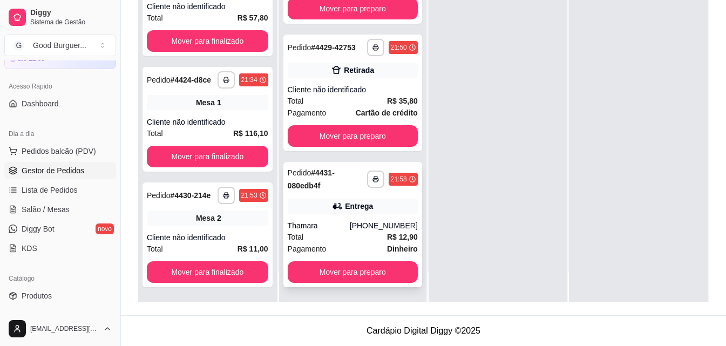
click at [351, 290] on div "**********" at bounding box center [352, 129] width 147 height 346
click at [367, 183] on button "button" at bounding box center [375, 179] width 17 height 17
click at [384, 207] on div "Entrega" at bounding box center [353, 206] width 130 height 15
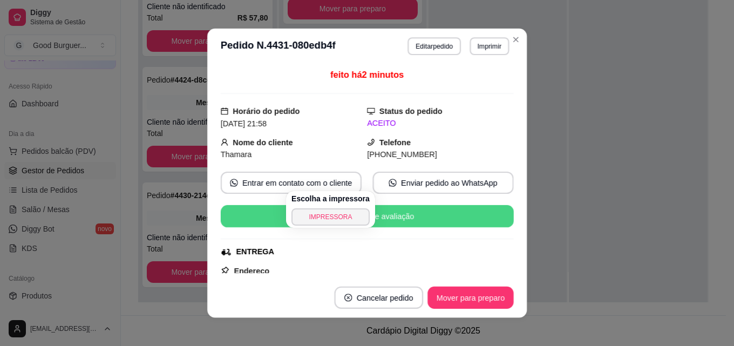
click at [380, 209] on button "Enviar link de avaliação" at bounding box center [367, 216] width 293 height 22
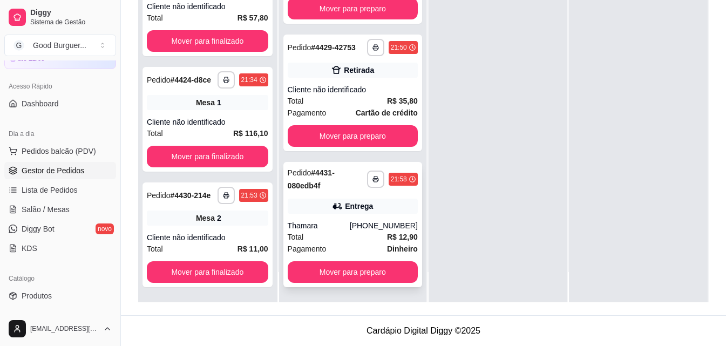
click at [335, 217] on div "**********" at bounding box center [352, 224] width 139 height 125
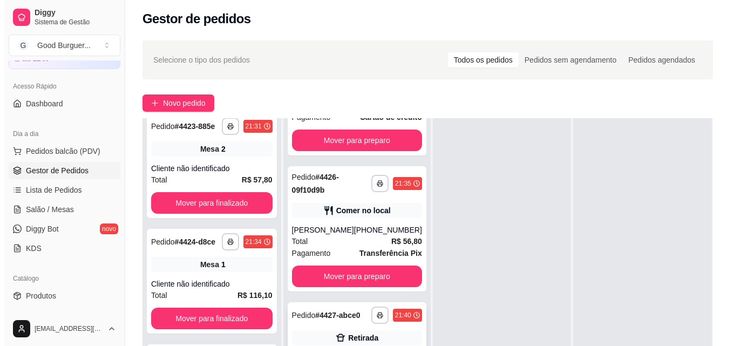
scroll to position [1138, 0]
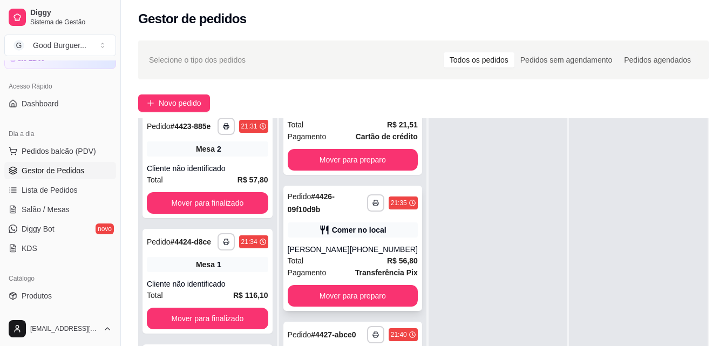
click at [317, 266] on div "**********" at bounding box center [352, 248] width 139 height 125
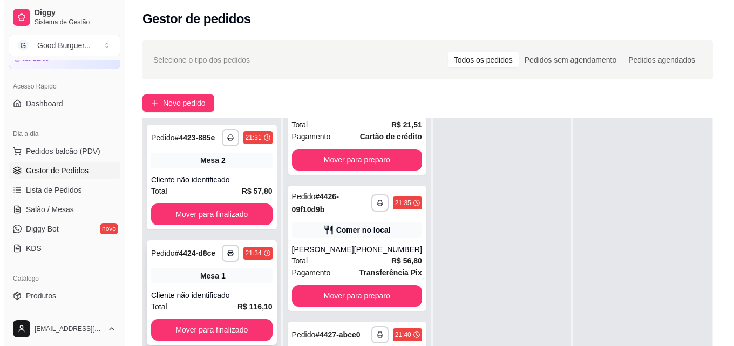
scroll to position [37, 0]
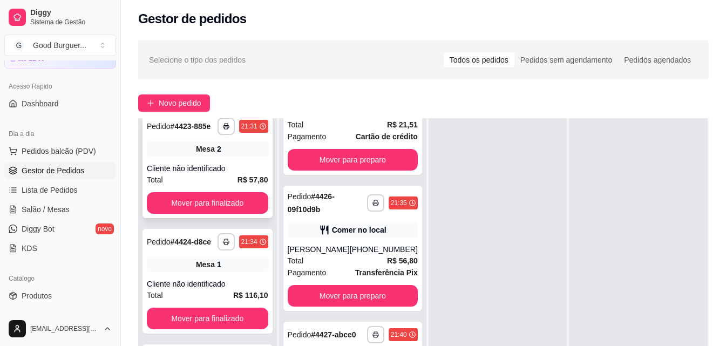
click at [206, 174] on div "Total R$ 57,80" at bounding box center [207, 180] width 121 height 12
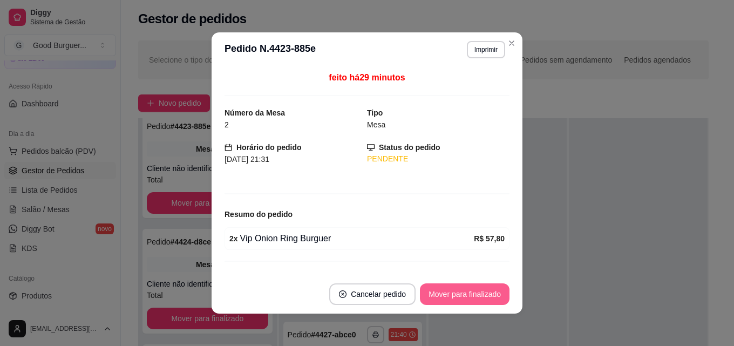
click at [453, 294] on button "Mover para finalizado" at bounding box center [465, 294] width 90 height 22
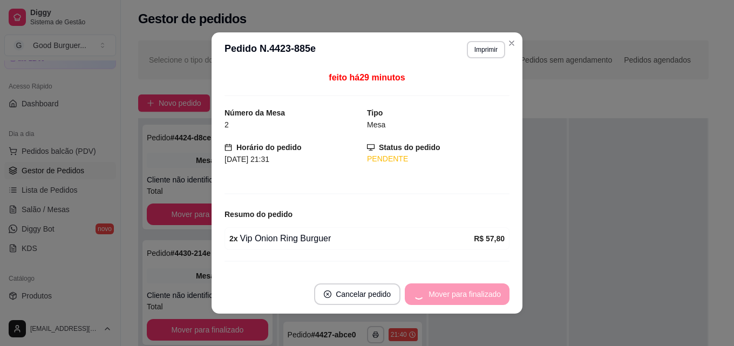
scroll to position [0, 0]
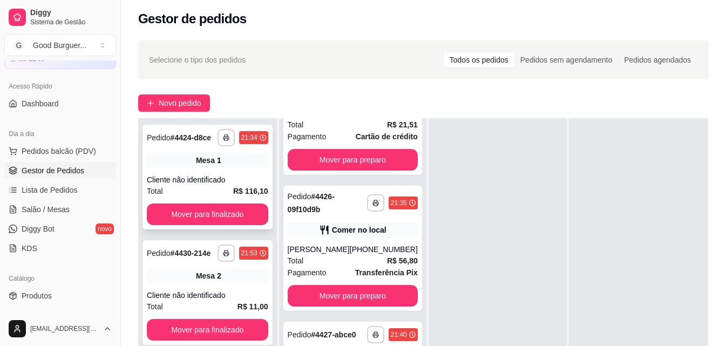
click at [220, 172] on div "**********" at bounding box center [208, 177] width 130 height 105
click at [196, 279] on span "Mesa" at bounding box center [205, 275] width 19 height 11
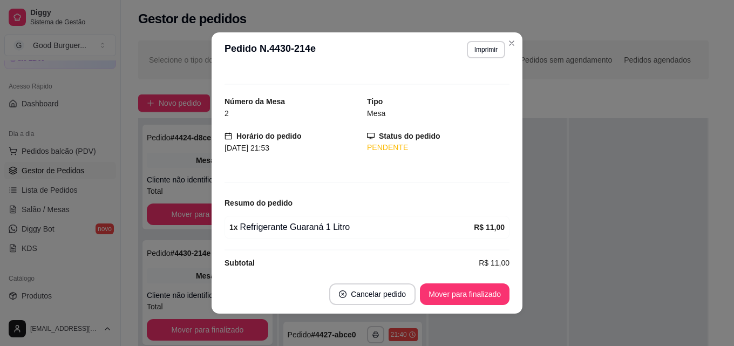
scroll to position [22, 0]
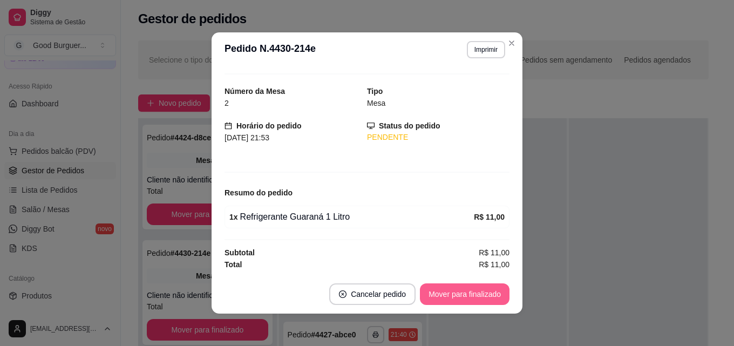
click at [483, 296] on button "Mover para finalizado" at bounding box center [465, 294] width 90 height 22
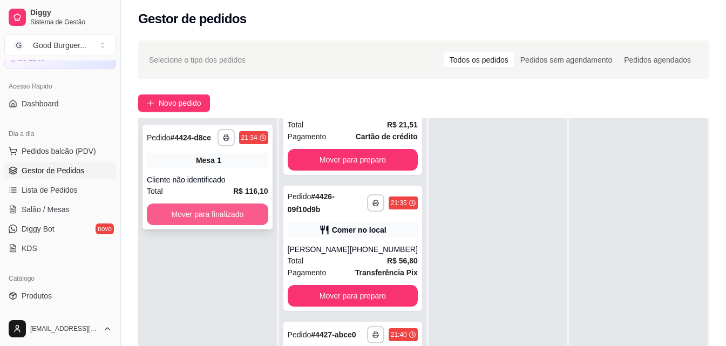
scroll to position [0, 0]
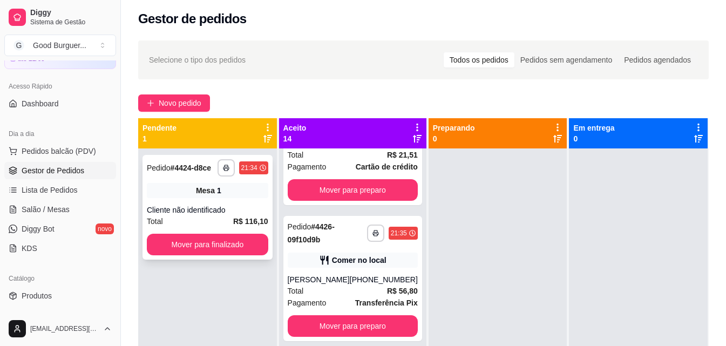
click at [247, 190] on div "Mesa 1" at bounding box center [207, 190] width 121 height 15
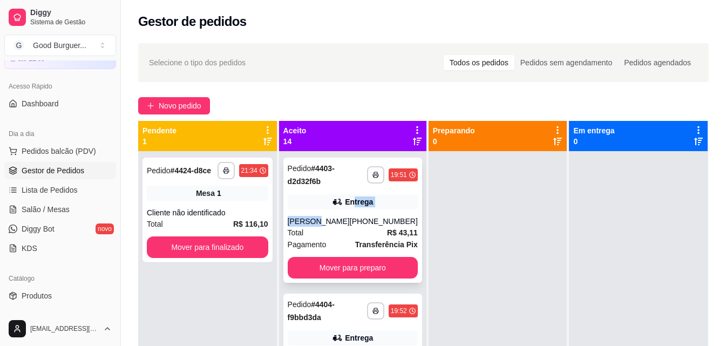
click at [348, 208] on div "**********" at bounding box center [352, 220] width 139 height 125
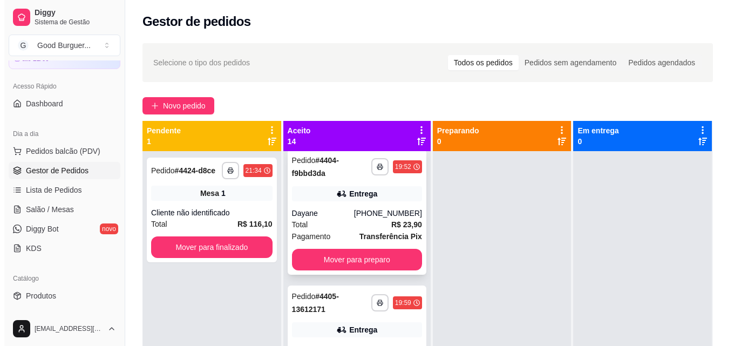
scroll to position [162, 0]
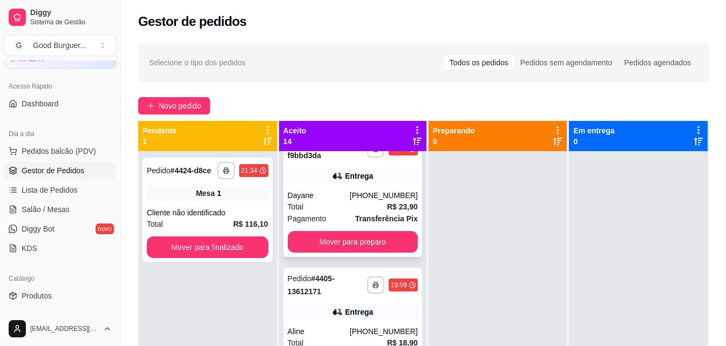
click at [342, 211] on div "Total R$ 23,90" at bounding box center [353, 207] width 130 height 12
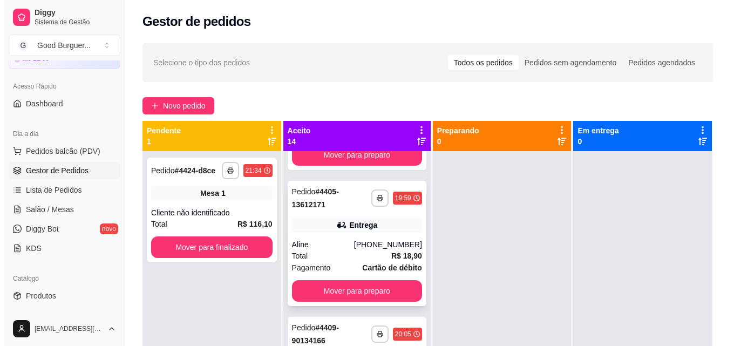
scroll to position [270, 0]
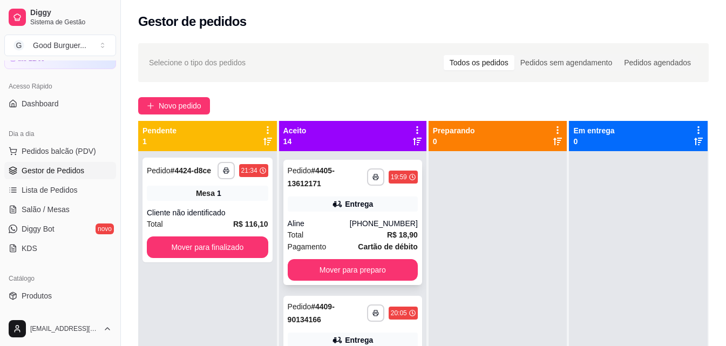
click at [320, 239] on div "Total R$ 18,90" at bounding box center [353, 235] width 130 height 12
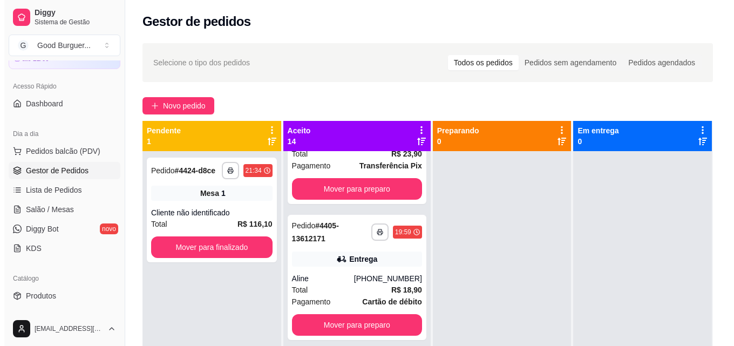
scroll to position [0, 0]
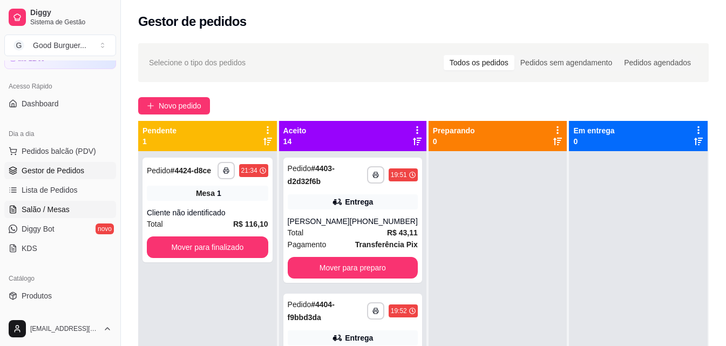
click at [55, 208] on span "Salão / Mesas" at bounding box center [46, 209] width 48 height 11
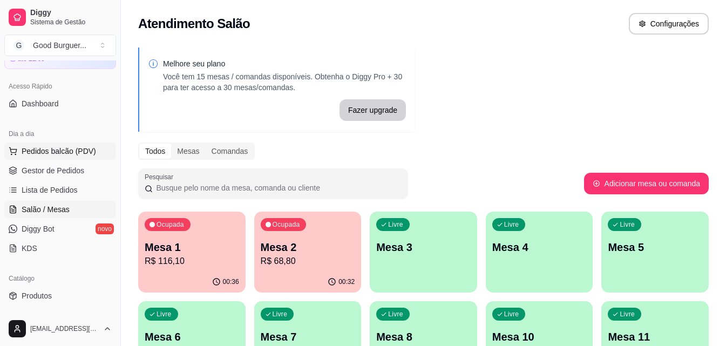
click at [42, 148] on span "Pedidos balcão (PDV)" at bounding box center [59, 151] width 75 height 11
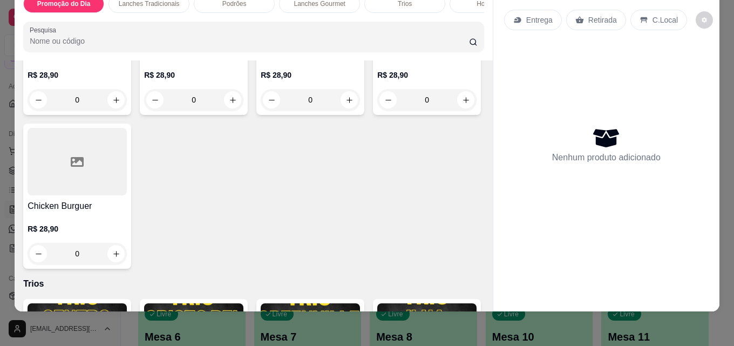
scroll to position [1188, 0]
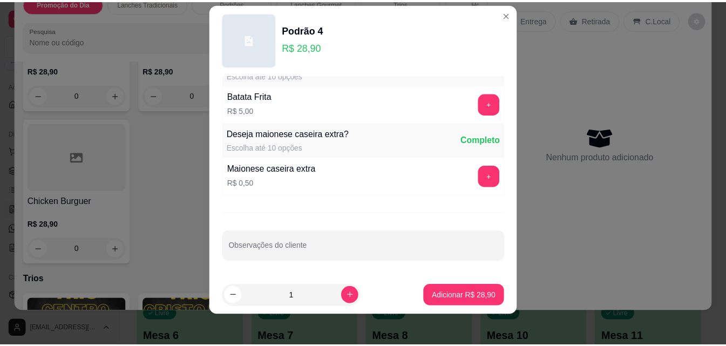
scroll to position [17, 0]
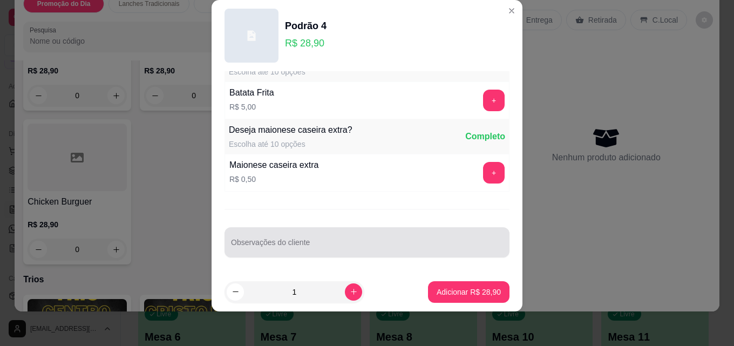
drag, startPoint x: 297, startPoint y: 231, endPoint x: 288, endPoint y: 228, distance: 9.1
click at [297, 232] on div "Observações do cliente" at bounding box center [367, 242] width 285 height 30
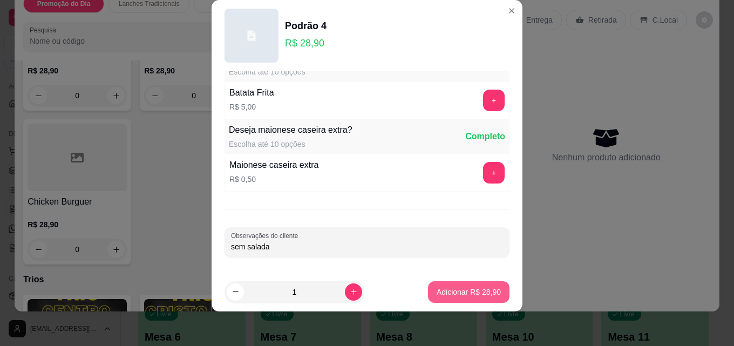
type input "sem salada"
click at [438, 282] on button "Adicionar R$ 28,90" at bounding box center [468, 292] width 79 height 21
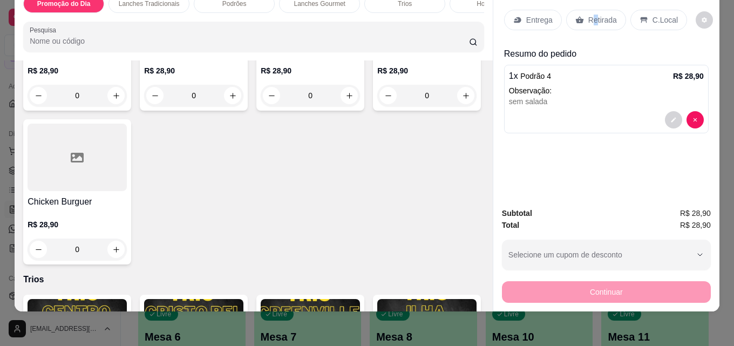
click at [590, 15] on p "Retirada" at bounding box center [603, 20] width 29 height 11
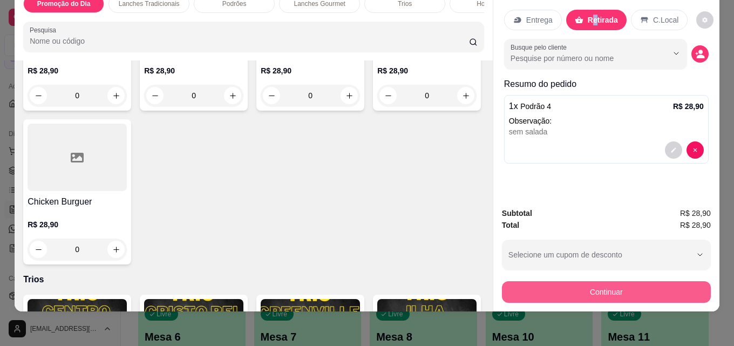
click at [603, 281] on button "Continuar" at bounding box center [606, 292] width 209 height 22
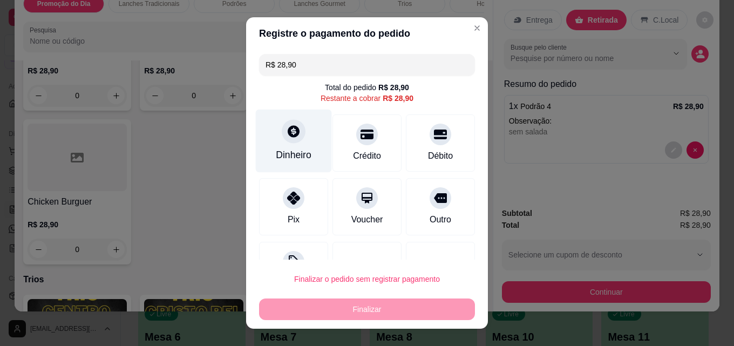
click at [288, 130] on icon at bounding box center [294, 131] width 12 height 12
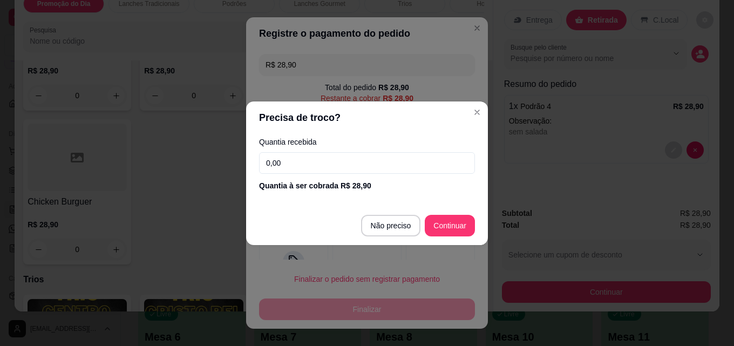
click at [281, 163] on input "0,00" at bounding box center [367, 163] width 216 height 22
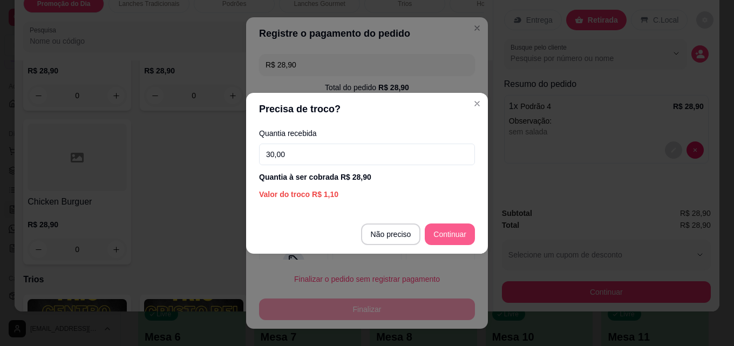
type input "30,00"
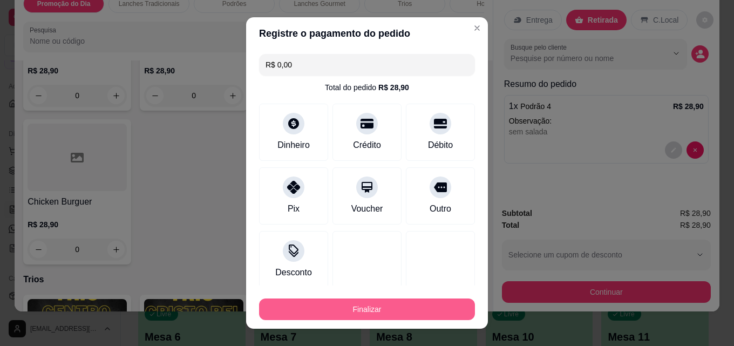
click at [308, 301] on button "Finalizar" at bounding box center [367, 310] width 216 height 22
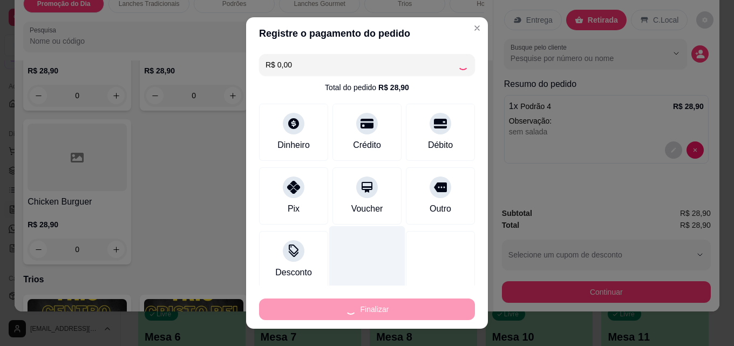
type input "-R$ 28,90"
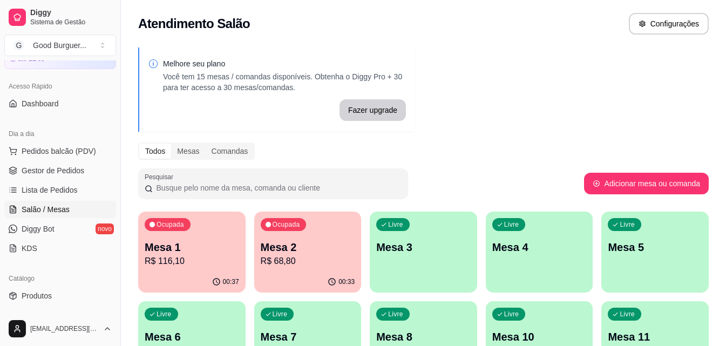
click at [280, 267] on p "R$ 68,80" at bounding box center [308, 261] width 94 height 13
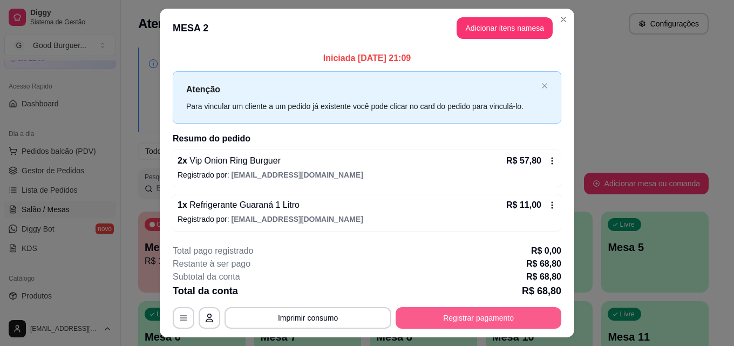
click at [466, 319] on button "Registrar pagamento" at bounding box center [479, 318] width 166 height 22
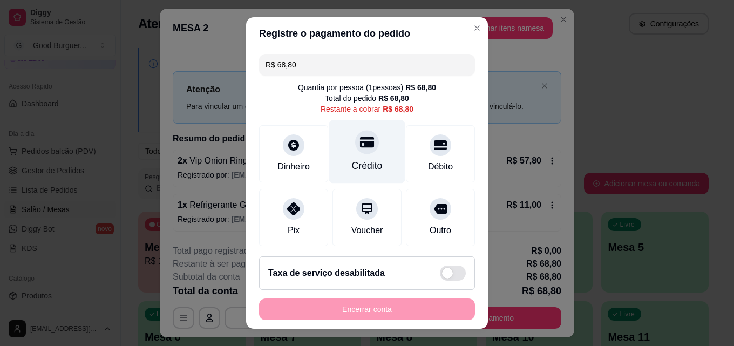
click at [360, 143] on icon at bounding box center [367, 142] width 14 height 11
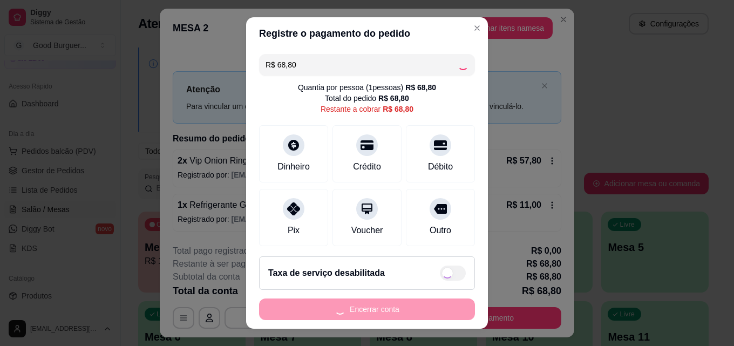
type input "R$ 0,00"
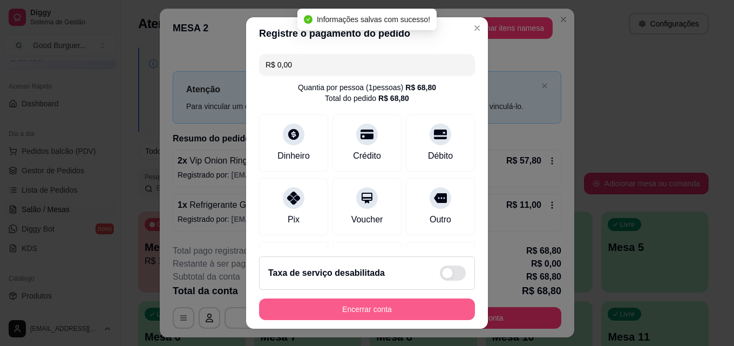
click at [414, 309] on button "Encerrar conta" at bounding box center [367, 310] width 216 height 22
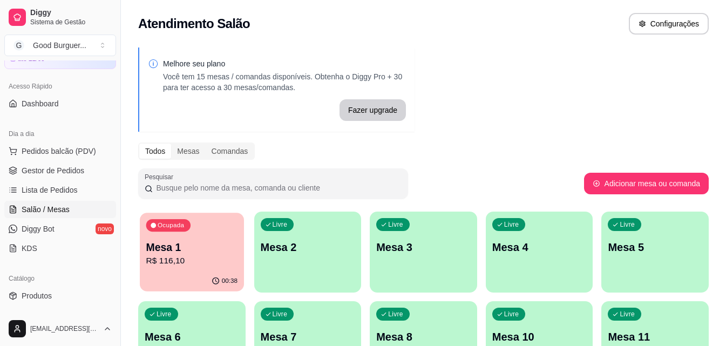
click at [222, 247] on p "Mesa 1" at bounding box center [191, 247] width 91 height 15
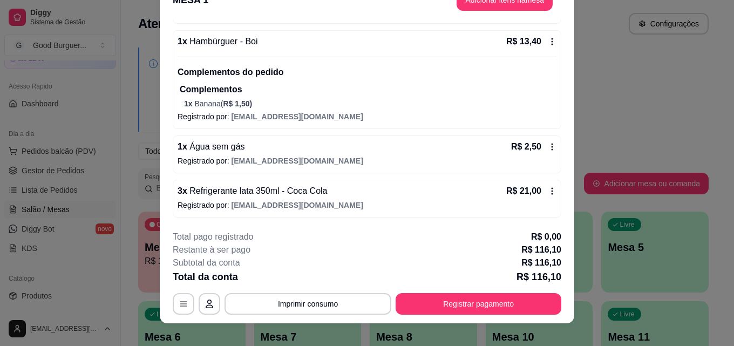
scroll to position [33, 0]
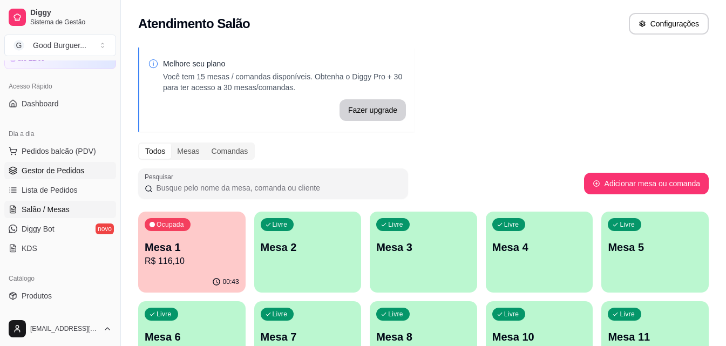
click at [40, 172] on span "Gestor de Pedidos" at bounding box center [53, 170] width 63 height 11
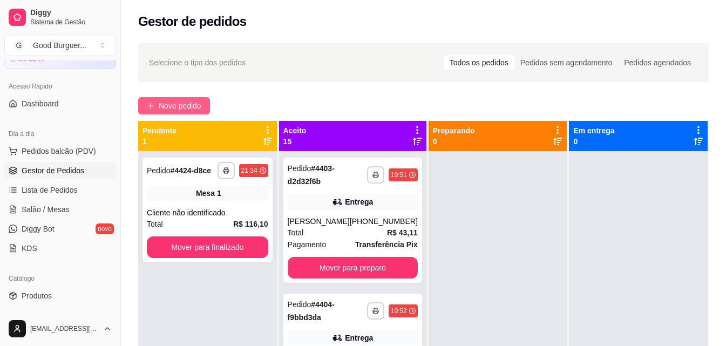
click at [181, 105] on span "Novo pedido" at bounding box center [180, 106] width 43 height 12
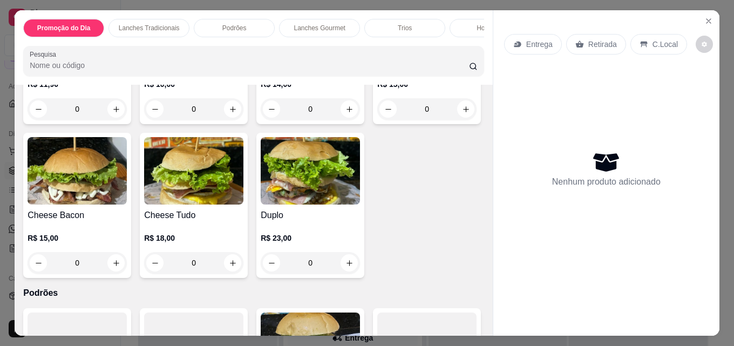
scroll to position [810, 0]
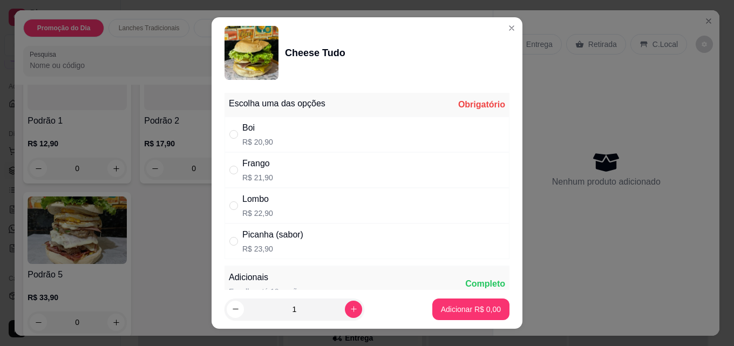
click at [255, 139] on p "R$ 20,90" at bounding box center [257, 142] width 31 height 11
radio input "true"
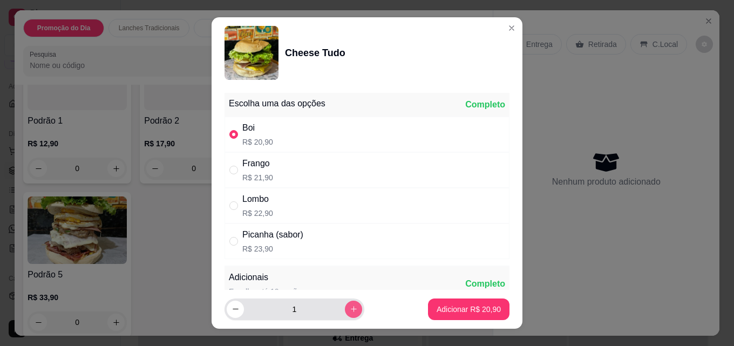
click at [345, 305] on button "increase-product-quantity" at bounding box center [353, 309] width 17 height 17
type input "2"
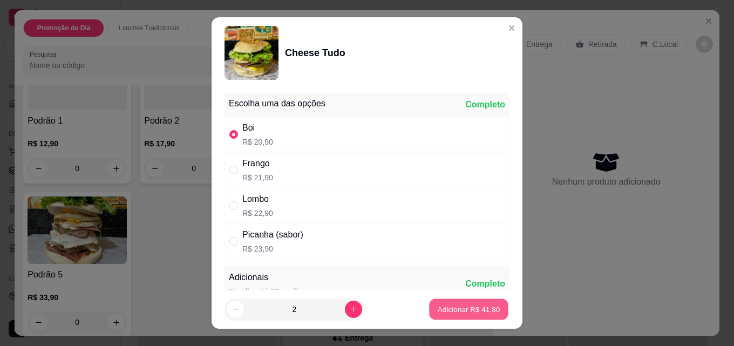
click at [438, 311] on p "Adicionar R$ 41,80" at bounding box center [469, 309] width 63 height 10
type input "2"
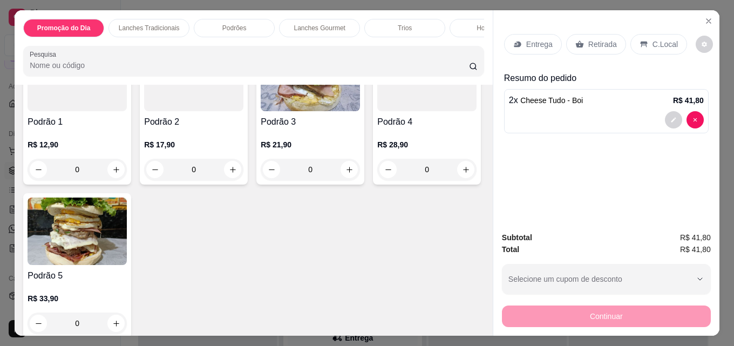
click at [532, 39] on p "Entrega" at bounding box center [539, 44] width 26 height 11
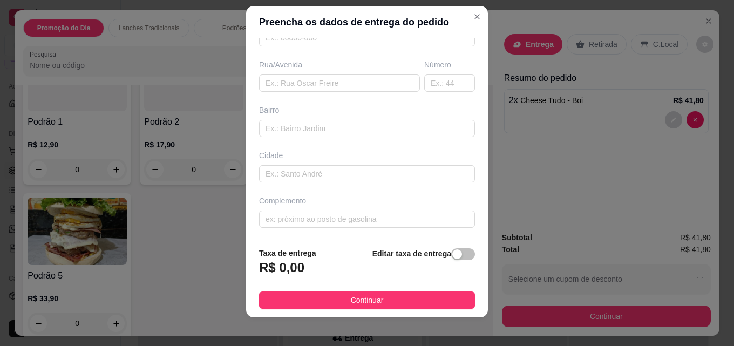
scroll to position [17, 0]
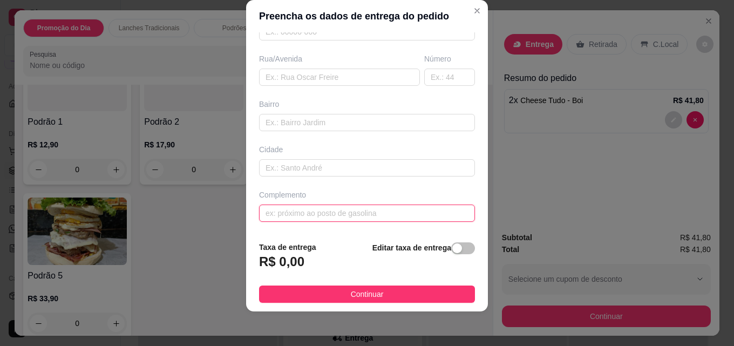
click at [298, 212] on input "text" at bounding box center [367, 213] width 216 height 17
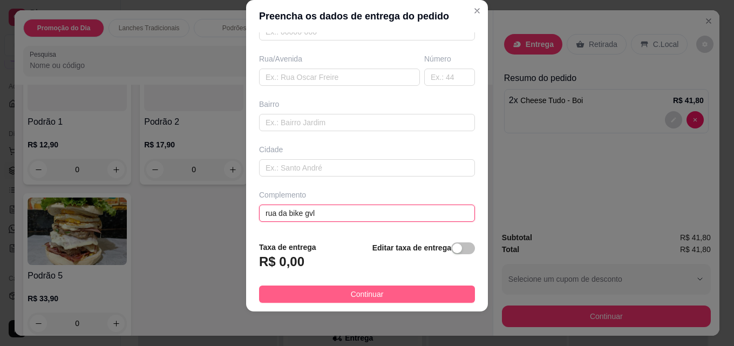
type input "rua da bike gvl"
click at [351, 289] on span "Continuar" at bounding box center [367, 294] width 33 height 12
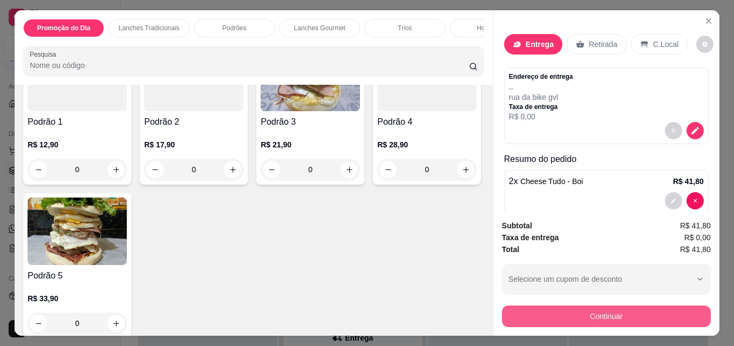
click at [596, 309] on button "Continuar" at bounding box center [606, 317] width 209 height 22
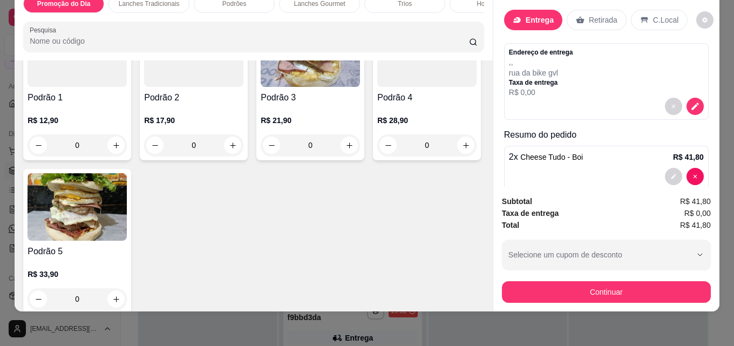
scroll to position [0, 0]
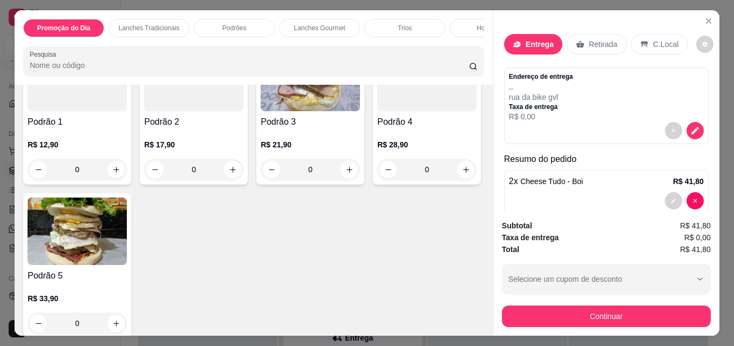
click at [541, 40] on p "Entrega" at bounding box center [540, 44] width 28 height 11
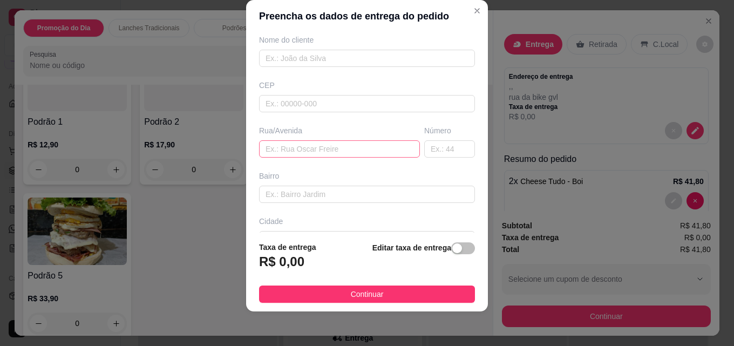
scroll to position [56, 0]
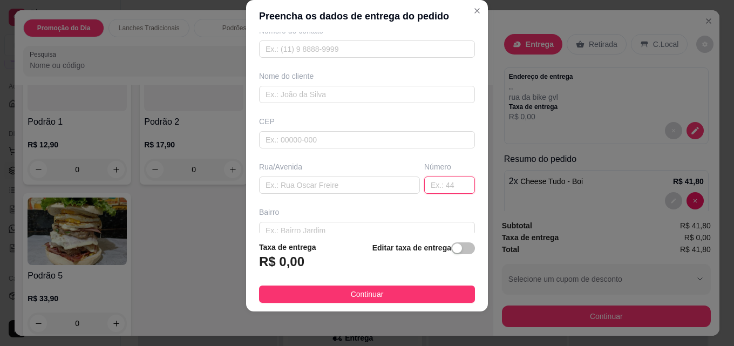
click at [424, 184] on input "text" at bounding box center [449, 185] width 51 height 17
type input "21"
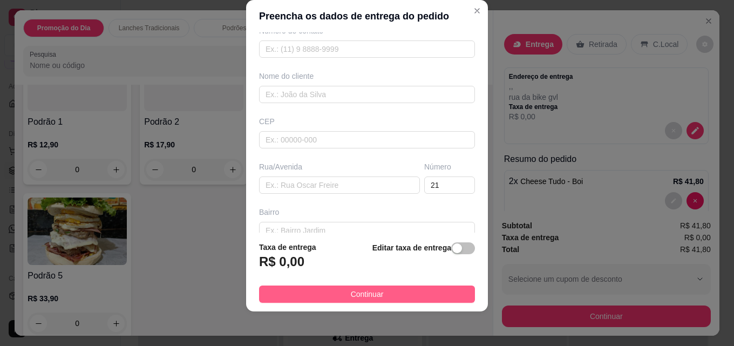
click at [435, 286] on button "Continuar" at bounding box center [367, 294] width 216 height 17
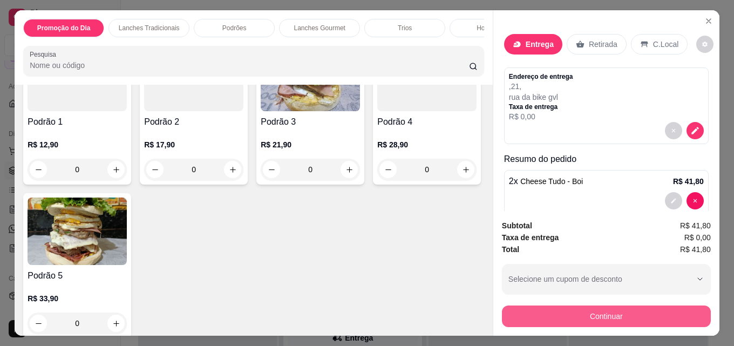
click at [591, 310] on button "Continuar" at bounding box center [606, 317] width 209 height 22
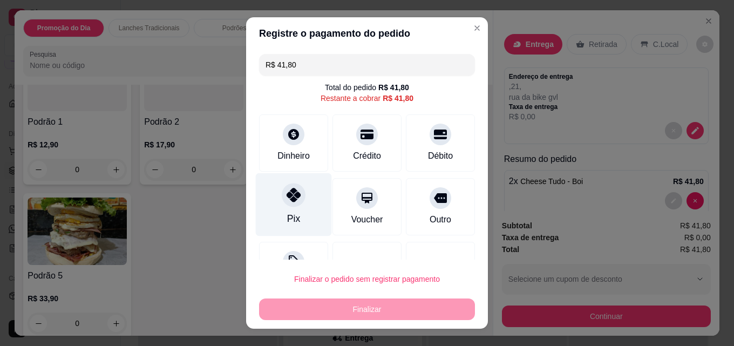
click at [287, 194] on icon at bounding box center [294, 195] width 14 height 14
type input "R$ 0,00"
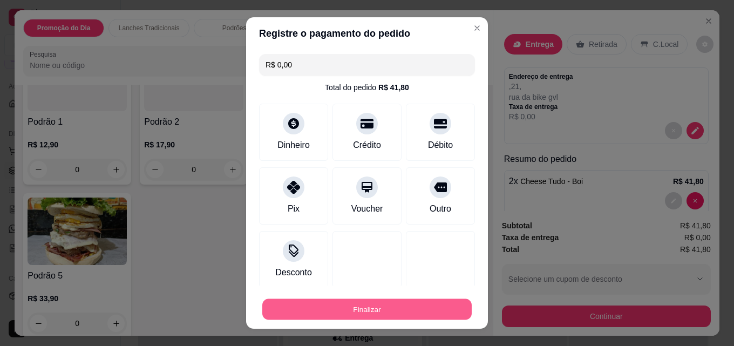
click at [344, 308] on button "Finalizar" at bounding box center [366, 309] width 209 height 21
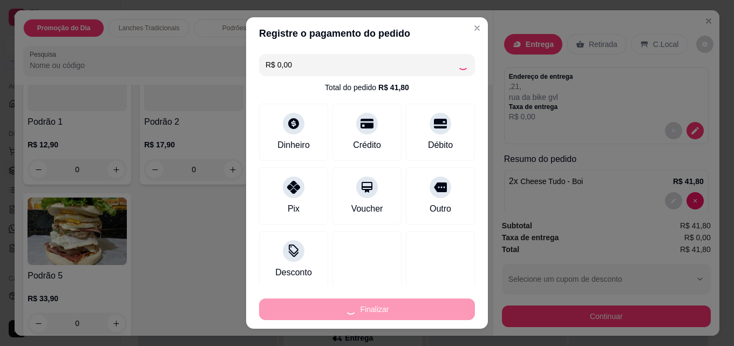
type input "0"
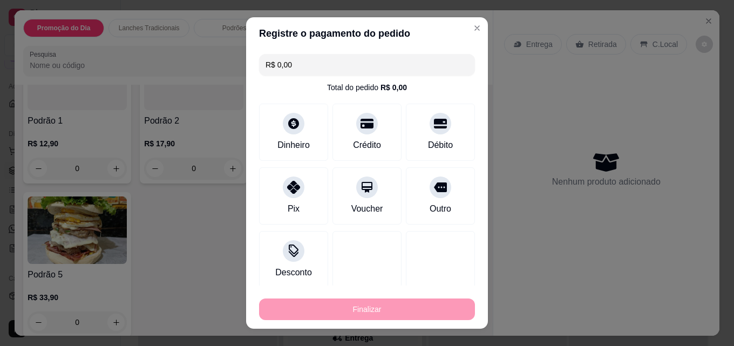
type input "-R$ 41,80"
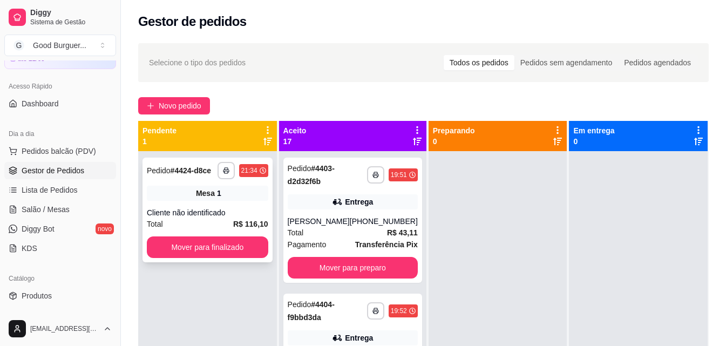
click at [214, 206] on div "**********" at bounding box center [208, 210] width 130 height 105
click at [48, 205] on span "Salão / Mesas" at bounding box center [46, 209] width 48 height 11
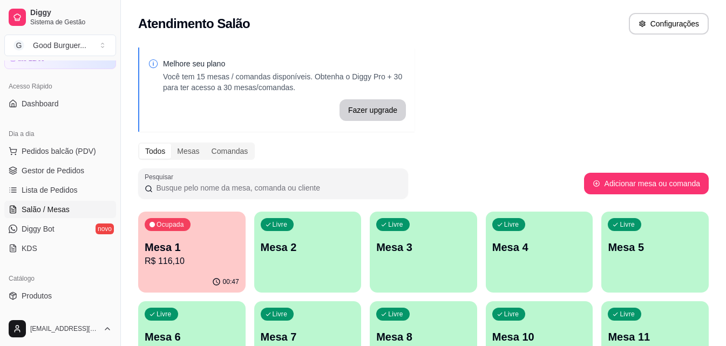
click at [196, 248] on p "Mesa 1" at bounding box center [192, 247] width 94 height 15
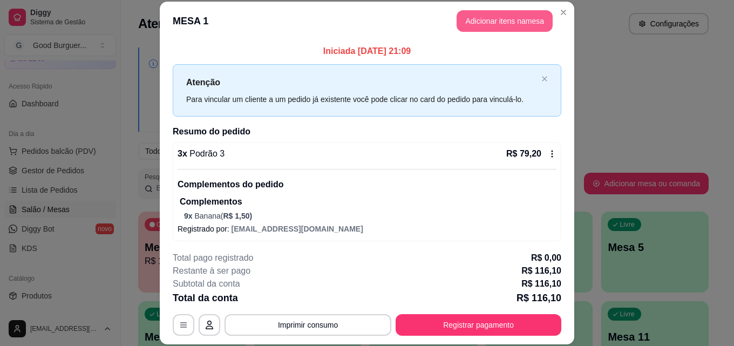
click at [483, 12] on button "Adicionar itens na mesa" at bounding box center [505, 21] width 96 height 22
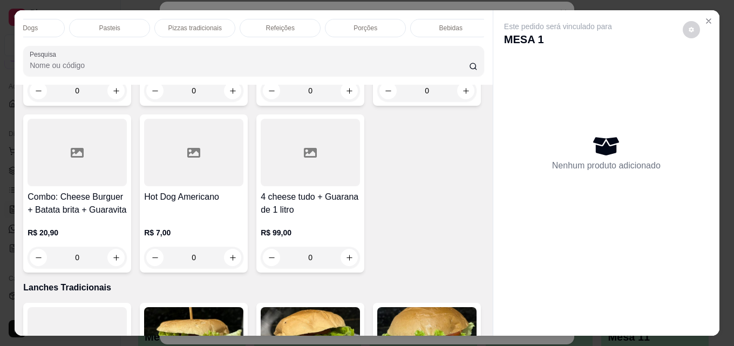
scroll to position [0, 473]
drag, startPoint x: 430, startPoint y: 20, endPoint x: 428, endPoint y: 28, distance: 7.9
click at [432, 24] on p "Bebidas" at bounding box center [443, 28] width 23 height 9
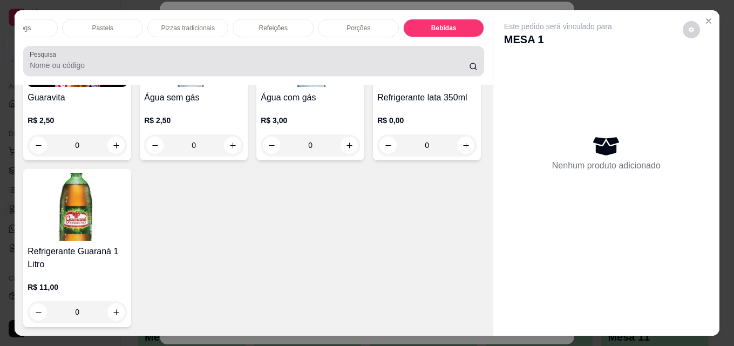
scroll to position [28, 0]
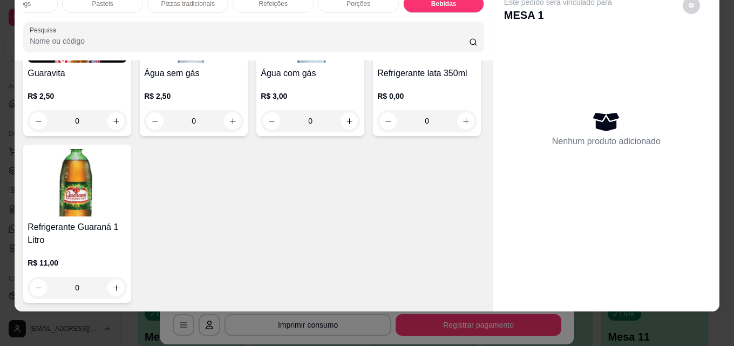
click at [377, 63] on img at bounding box center [426, 28] width 99 height 67
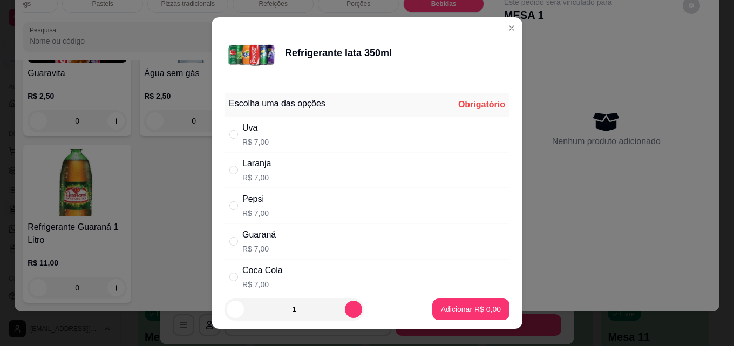
click at [275, 129] on div "Uva R$ 7,00" at bounding box center [367, 135] width 285 height 36
radio input "true"
click at [475, 309] on p "Adicionar R$ 7,00" at bounding box center [471, 309] width 60 height 11
type input "1"
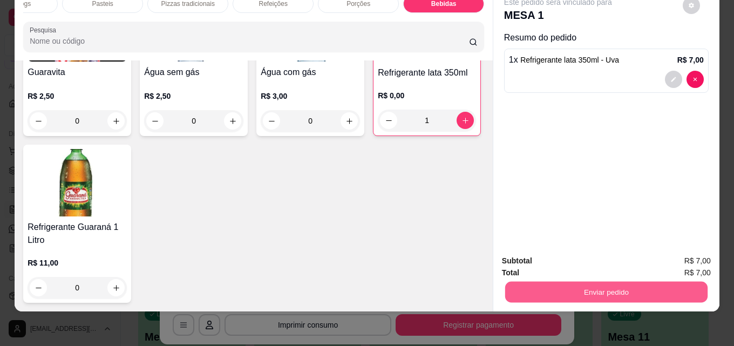
click at [647, 283] on button "Enviar pedido" at bounding box center [606, 291] width 202 height 21
click at [569, 256] on button "Não registrar e enviar pedido" at bounding box center [571, 257] width 112 height 21
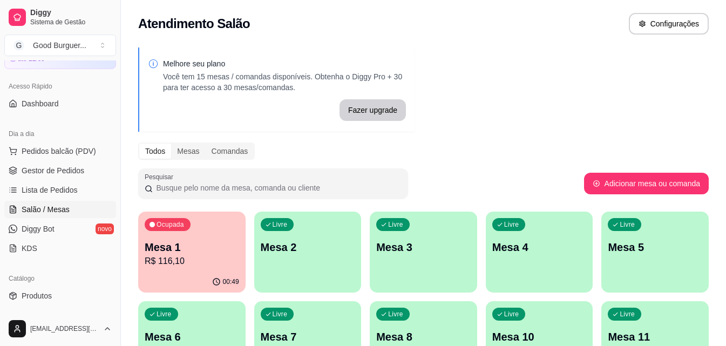
click at [285, 265] on div "Livre Mesa 2" at bounding box center [307, 246] width 107 height 68
click at [51, 151] on span "Pedidos balcão (PDV)" at bounding box center [59, 151] width 75 height 11
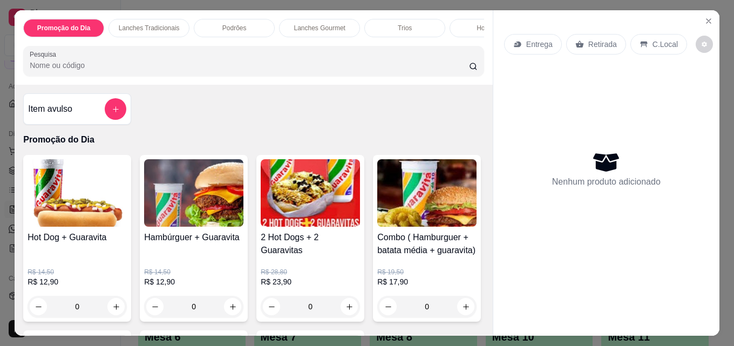
click at [478, 36] on div "Promoção do Dia Lanches Tradicionais Podrões Lanches Gourmet Trios Hot Dogs Pas…" at bounding box center [253, 28] width 461 height 18
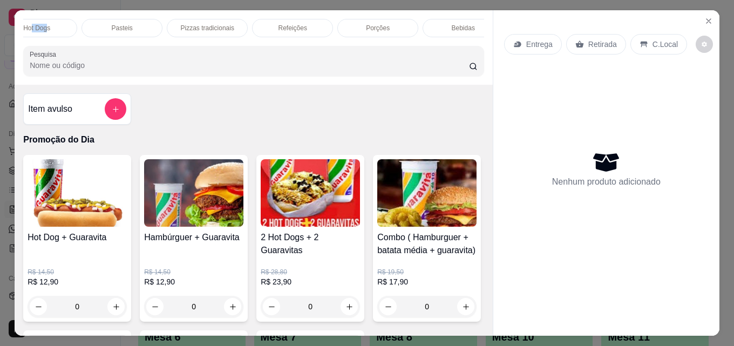
scroll to position [0, 473]
click at [434, 29] on div "Bebidas" at bounding box center [443, 28] width 81 height 18
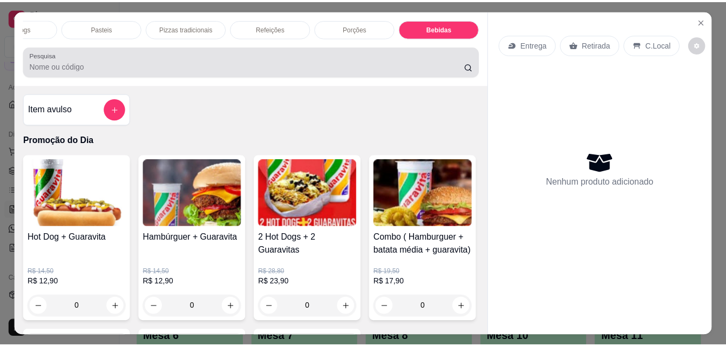
scroll to position [28, 0]
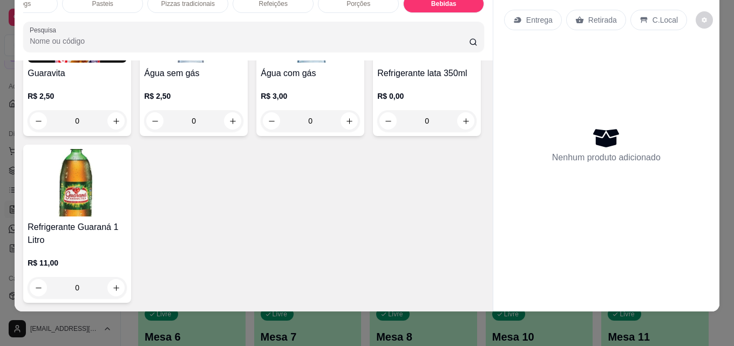
click at [206, 136] on div "Água sem gás R$ 2,50 0" at bounding box center [194, 63] width 108 height 145
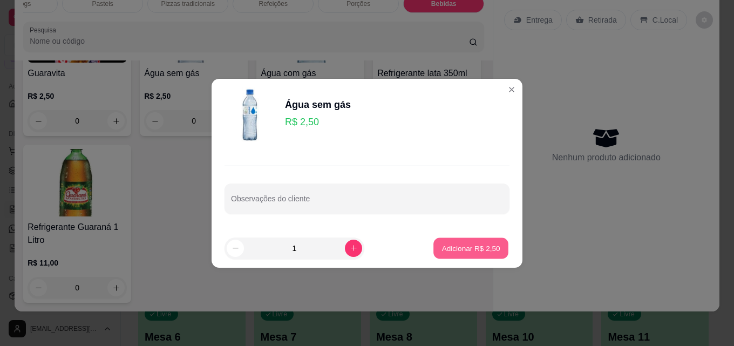
click at [459, 248] on p "Adicionar R$ 2,50" at bounding box center [471, 248] width 58 height 10
type input "1"
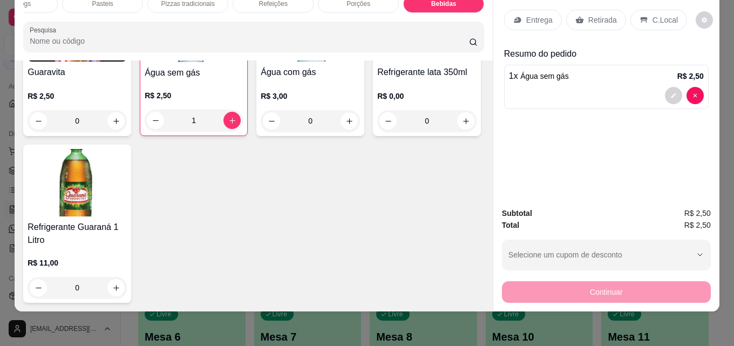
click at [609, 15] on p "Retirada" at bounding box center [603, 20] width 29 height 11
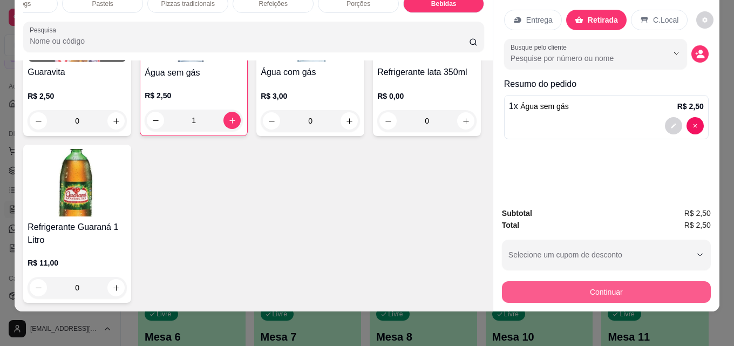
click at [650, 281] on button "Continuar" at bounding box center [606, 292] width 209 height 22
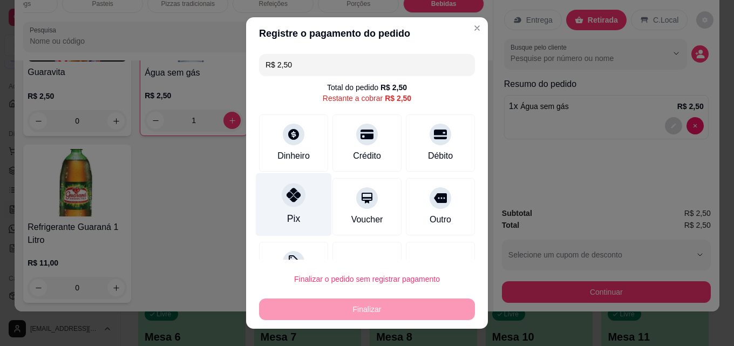
click at [260, 197] on div "Pix" at bounding box center [294, 204] width 76 height 63
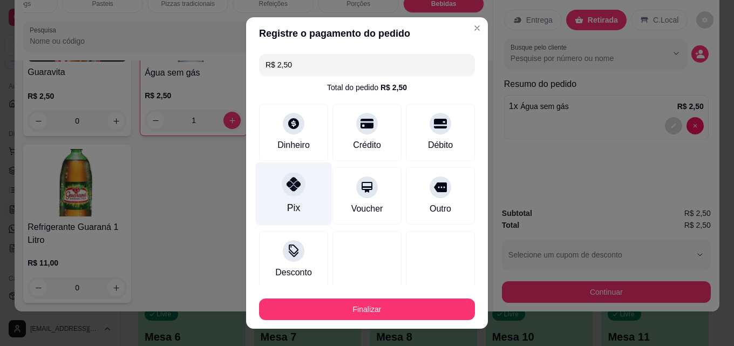
type input "R$ 0,00"
click at [294, 185] on icon at bounding box center [294, 184] width 14 height 14
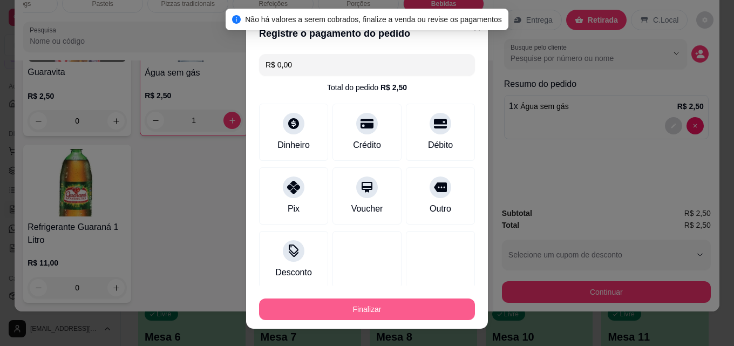
click at [341, 301] on button "Finalizar" at bounding box center [367, 310] width 216 height 22
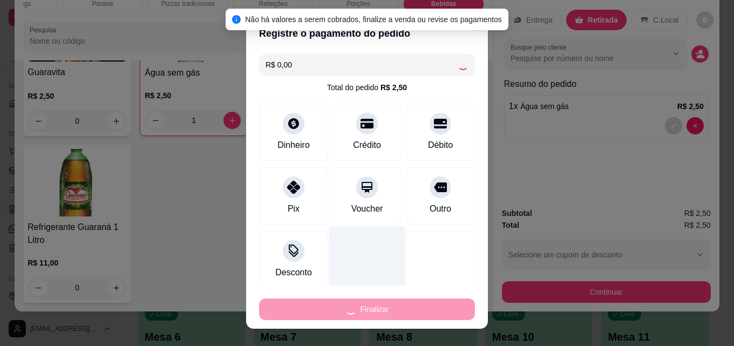
type input "0"
type input "-R$ 2,50"
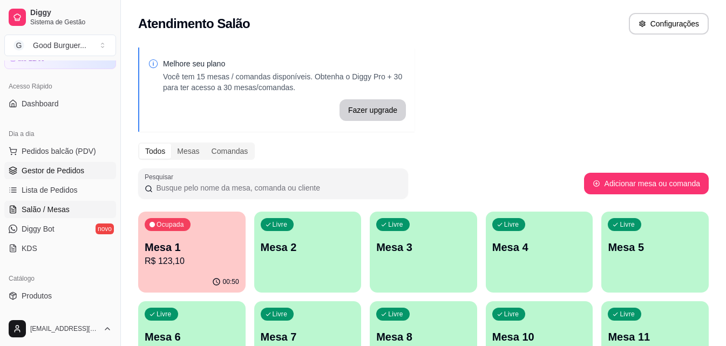
click at [40, 171] on span "Gestor de Pedidos" at bounding box center [53, 170] width 63 height 11
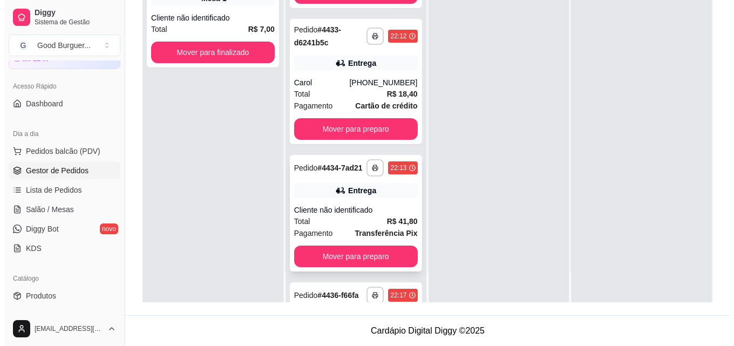
scroll to position [183, 0]
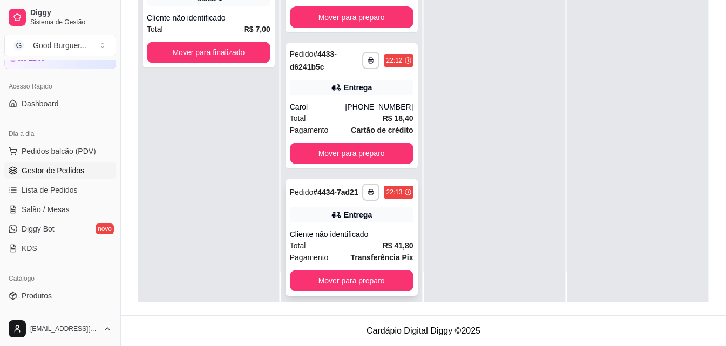
click at [344, 220] on div "Entrega" at bounding box center [358, 214] width 28 height 11
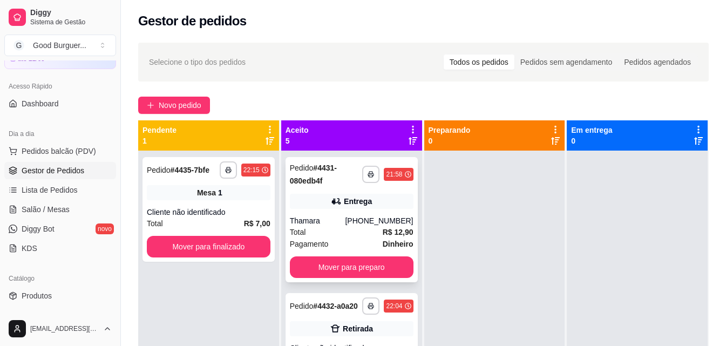
scroll to position [0, 0]
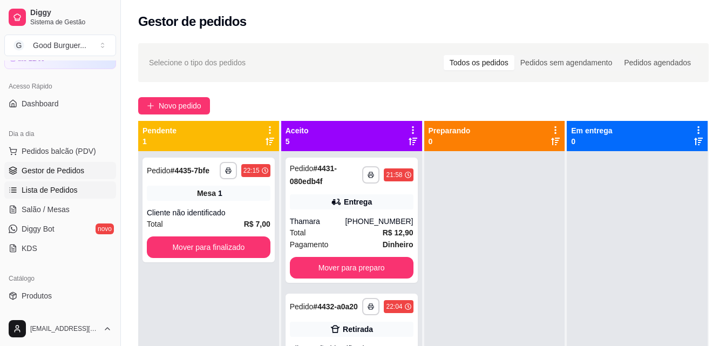
click at [55, 186] on span "Lista de Pedidos" at bounding box center [50, 190] width 56 height 11
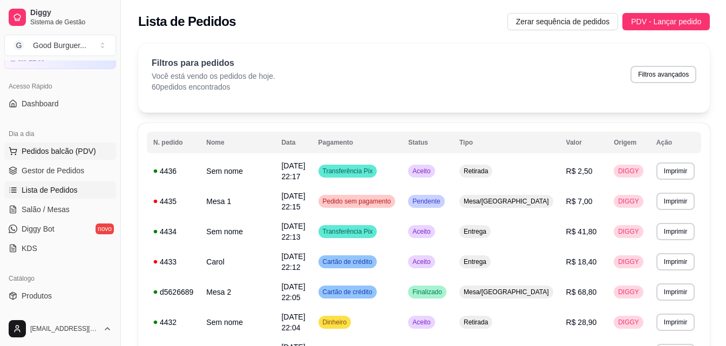
click at [53, 154] on span "Pedidos balcão (PDV)" at bounding box center [59, 151] width 75 height 11
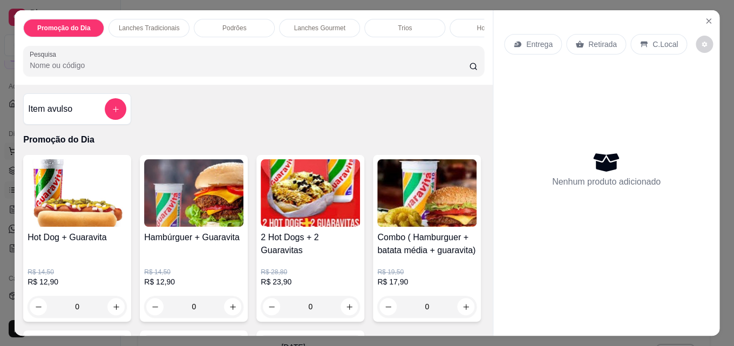
click at [53, 151] on div "Item avulso Promoção do Dia Hot Dog + Guaravita R$ 14,50 R$ 12,90 0 Hambúrguer …" at bounding box center [254, 210] width 478 height 251
click at [708, 17] on icon "Close" at bounding box center [709, 21] width 9 height 9
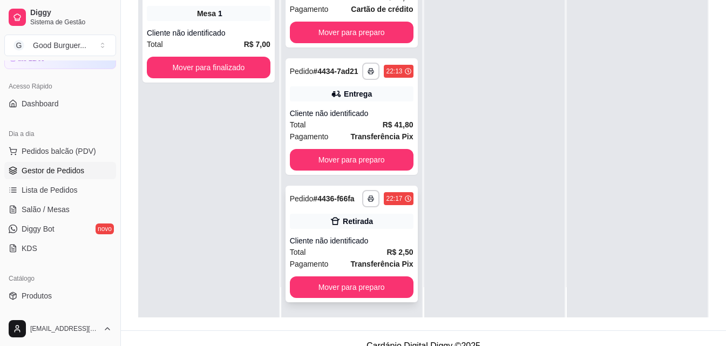
scroll to position [165, 0]
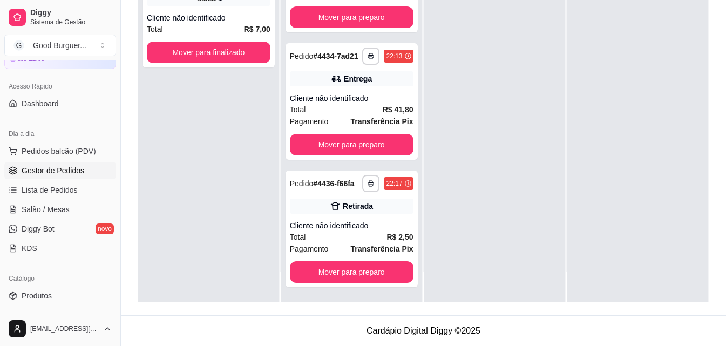
click at [45, 170] on span "Gestor de Pedidos" at bounding box center [53, 170] width 63 height 11
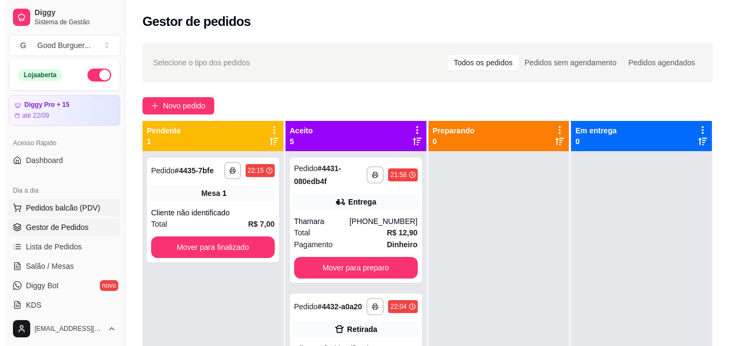
scroll to position [0, 0]
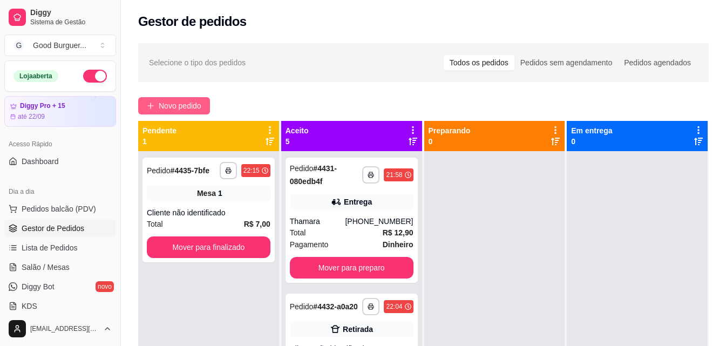
click at [205, 105] on button "Novo pedido" at bounding box center [174, 105] width 72 height 17
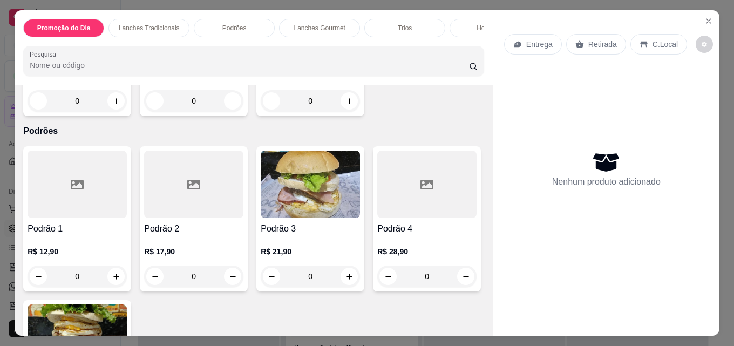
scroll to position [756, 0]
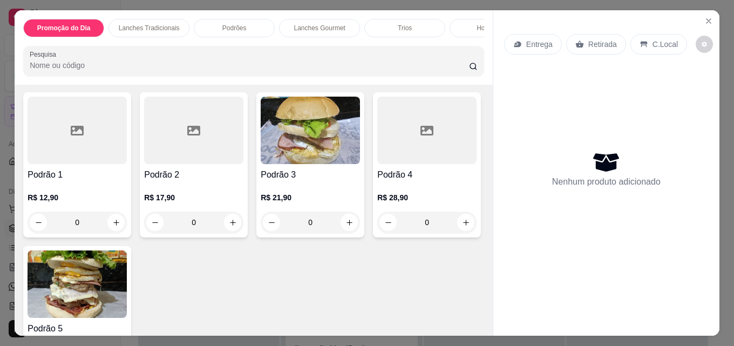
click at [127, 58] on div "R$ 15,00 0" at bounding box center [77, 32] width 99 height 52
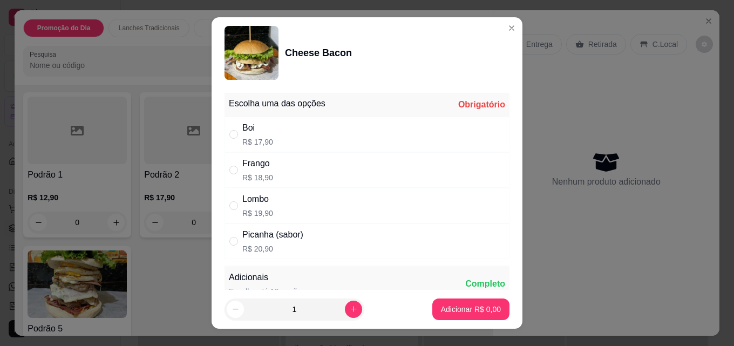
click at [263, 127] on div "Boi" at bounding box center [257, 127] width 31 height 13
radio input "true"
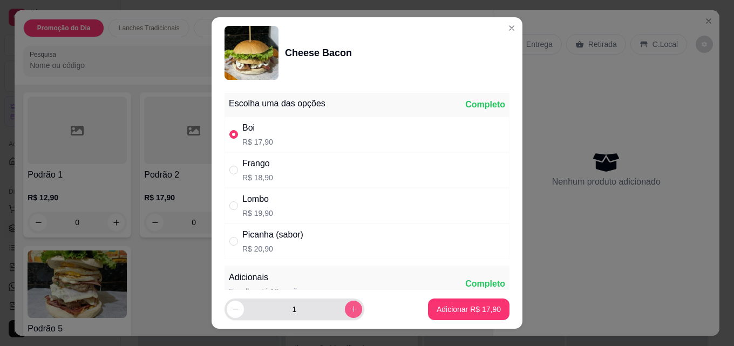
click at [348, 307] on button "increase-product-quantity" at bounding box center [353, 309] width 17 height 17
type input "2"
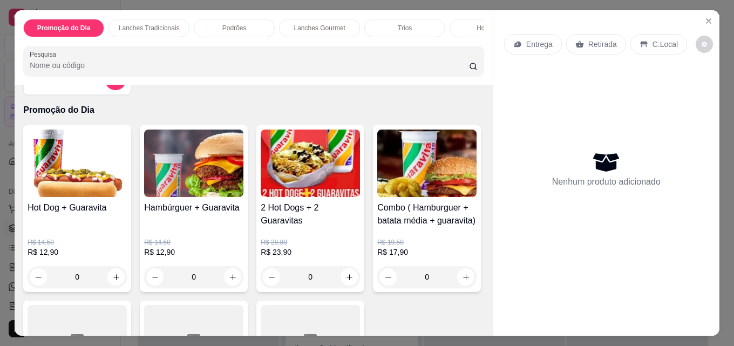
scroll to position [0, 0]
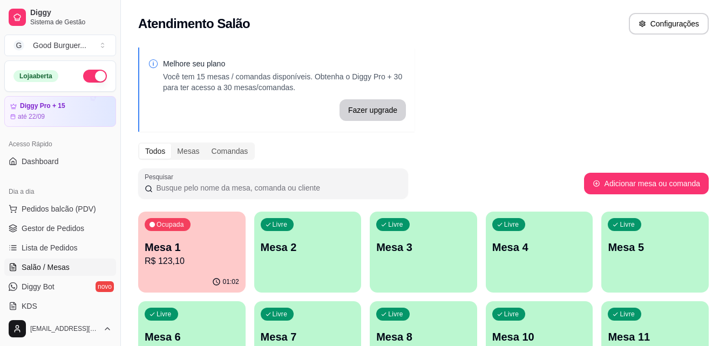
click at [206, 245] on p "Mesa 1" at bounding box center [192, 247] width 94 height 15
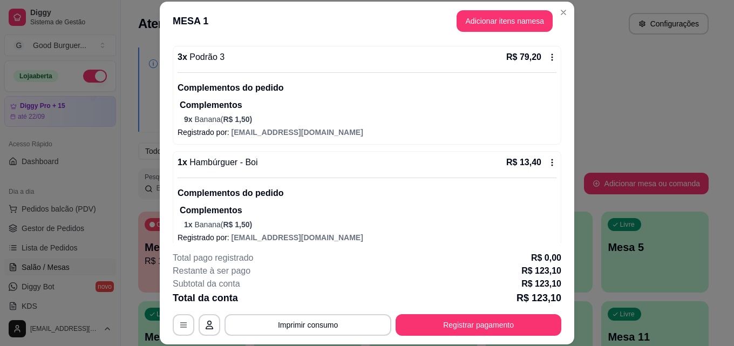
scroll to position [79, 0]
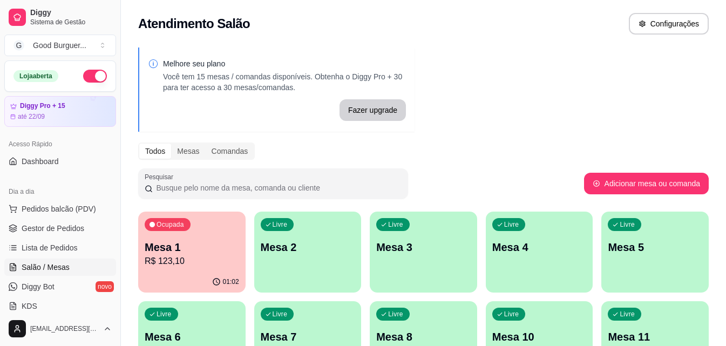
click at [325, 251] on p "Mesa 2" at bounding box center [308, 247] width 94 height 15
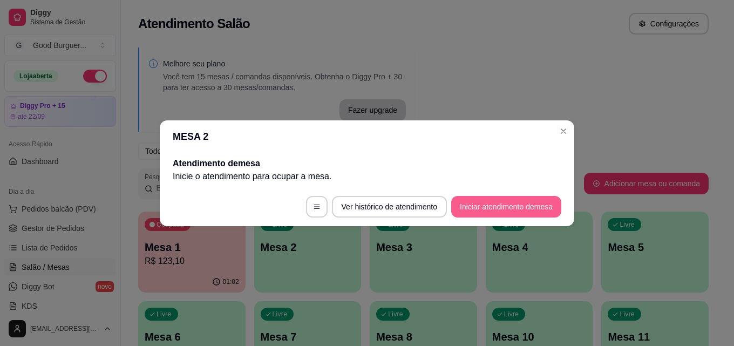
click at [509, 207] on button "Iniciar atendimento de mesa" at bounding box center [506, 207] width 110 height 22
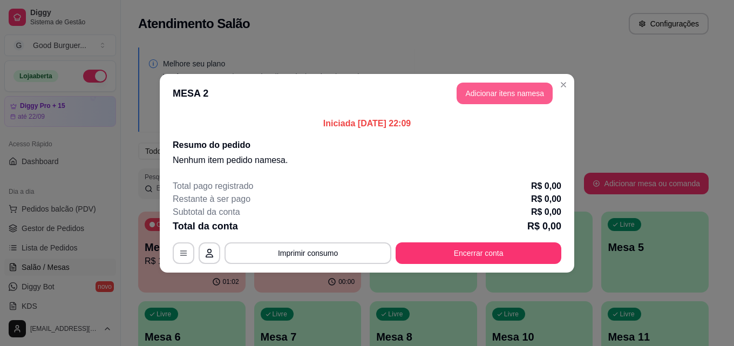
click at [541, 96] on button "Adicionar itens na mesa" at bounding box center [505, 94] width 96 height 22
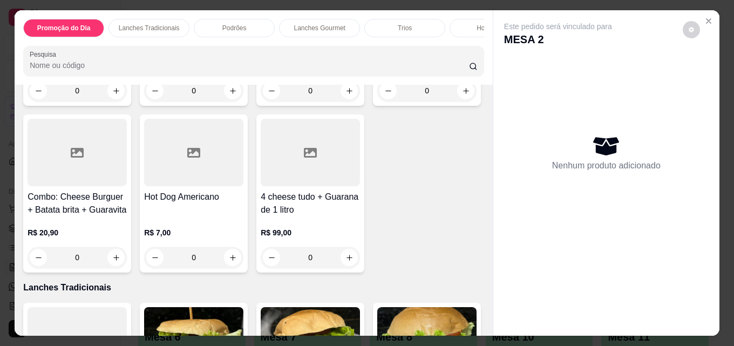
scroll to position [486, 0]
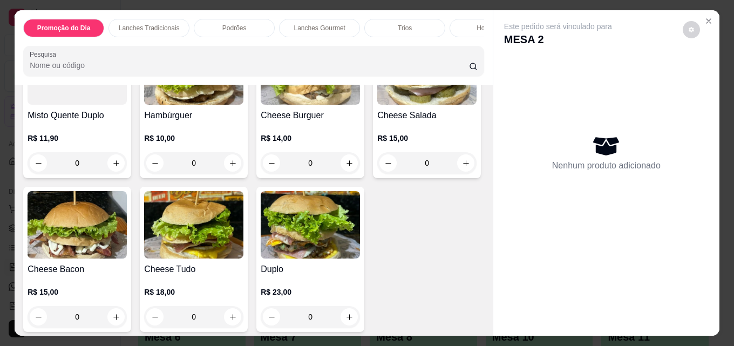
click at [316, 24] on p "Lanches Gourmet" at bounding box center [319, 28] width 51 height 9
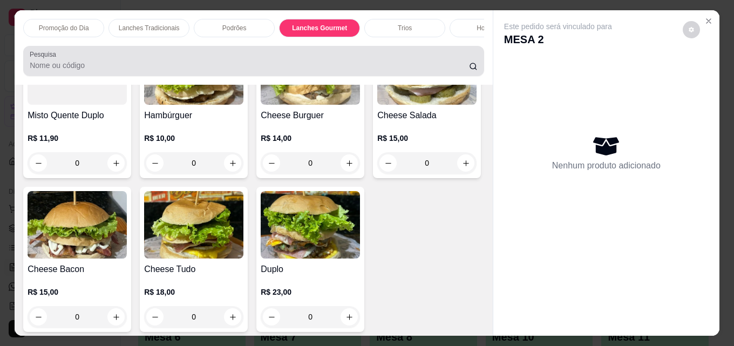
scroll to position [28, 0]
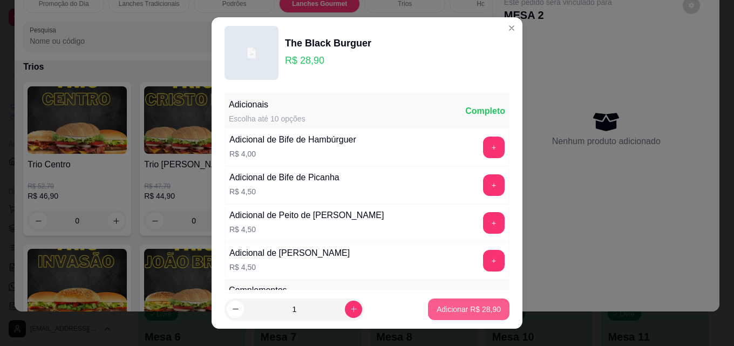
click at [455, 302] on button "Adicionar R$ 28,90" at bounding box center [469, 310] width 82 height 22
type input "1"
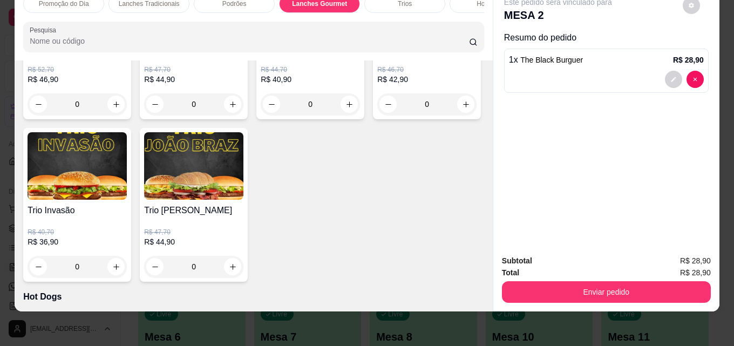
scroll to position [1563, 0]
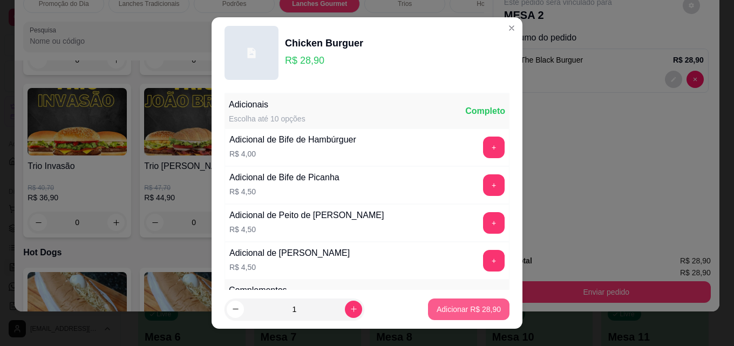
click at [444, 309] on p "Adicionar R$ 28,90" at bounding box center [469, 309] width 64 height 11
type input "1"
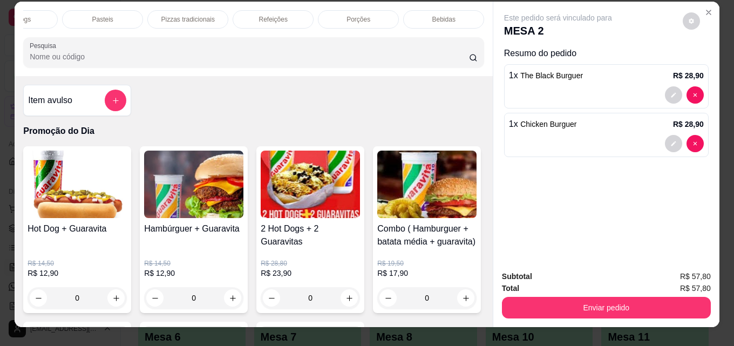
scroll to position [0, 0]
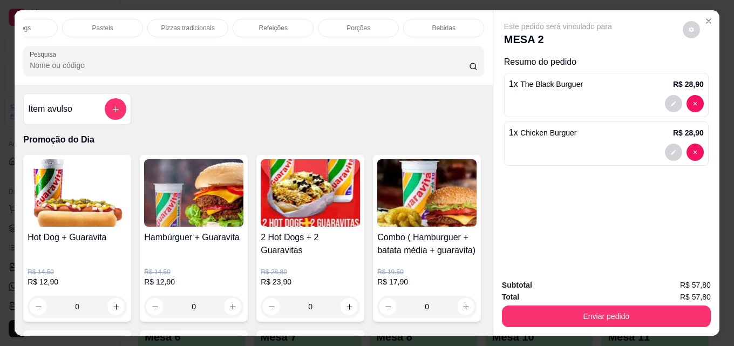
drag, startPoint x: 421, startPoint y: 22, endPoint x: 419, endPoint y: 42, distance: 20.6
click at [422, 22] on div "Bebidas" at bounding box center [443, 28] width 81 height 18
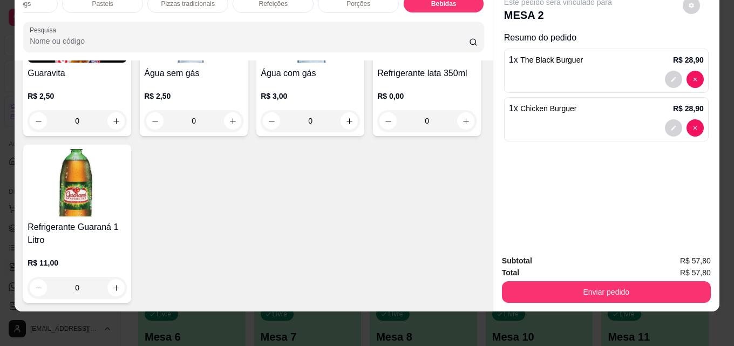
click at [281, 63] on img at bounding box center [310, 28] width 99 height 67
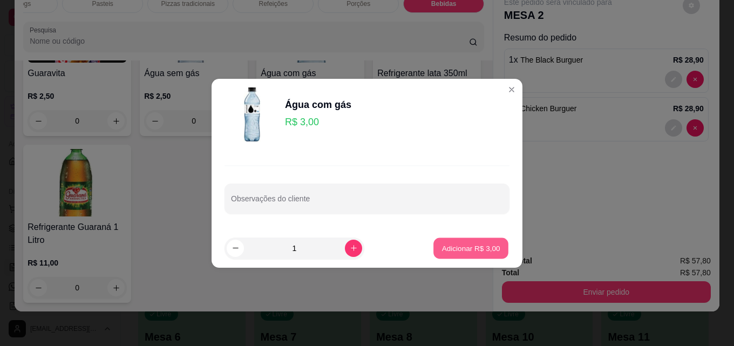
click at [477, 245] on p "Adicionar R$ 3,00" at bounding box center [471, 248] width 58 height 10
type input "1"
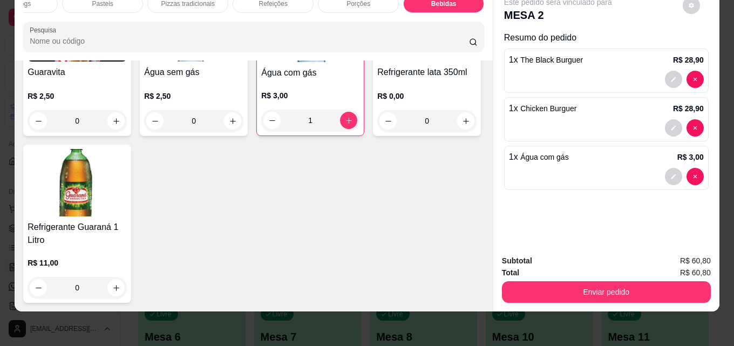
click at [127, 217] on img at bounding box center [77, 182] width 99 height 67
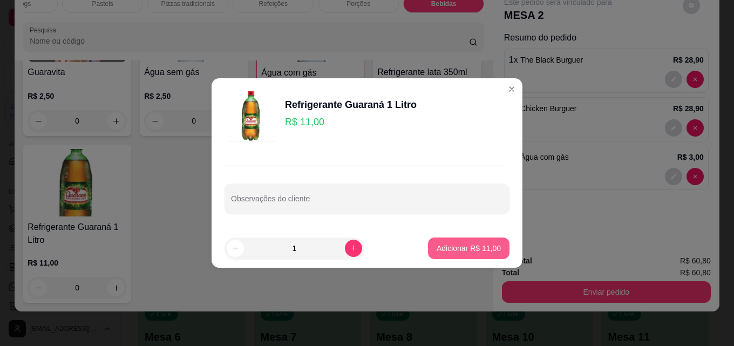
click at [472, 241] on button "Adicionar R$ 11,00" at bounding box center [469, 249] width 82 height 22
type input "1"
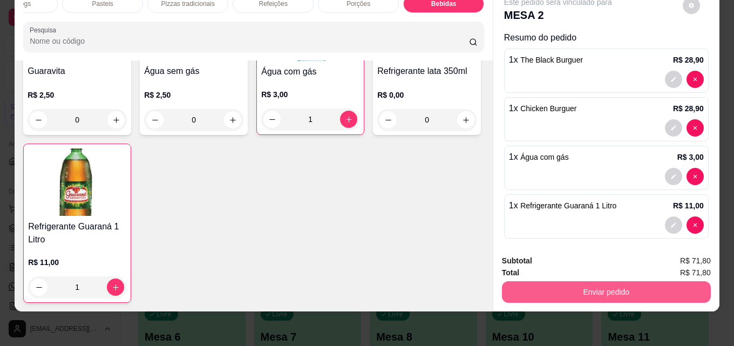
click at [572, 282] on button "Enviar pedido" at bounding box center [606, 292] width 209 height 22
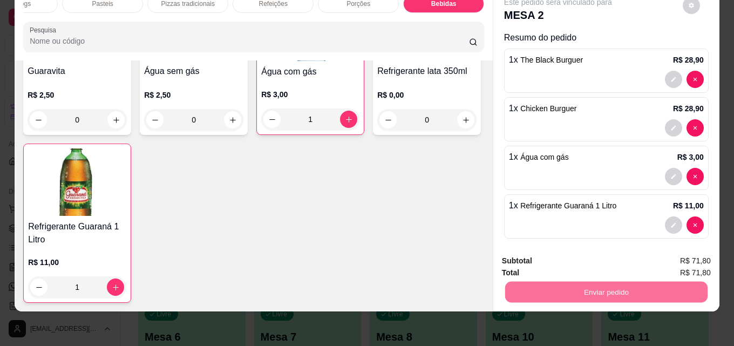
click at [601, 258] on button "Não registrar e enviar pedido" at bounding box center [571, 257] width 112 height 21
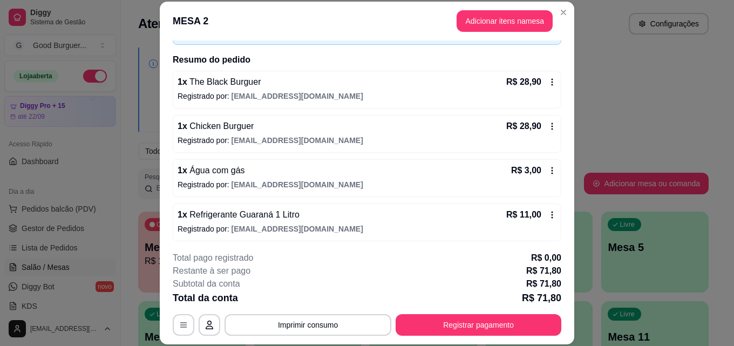
scroll to position [75, 0]
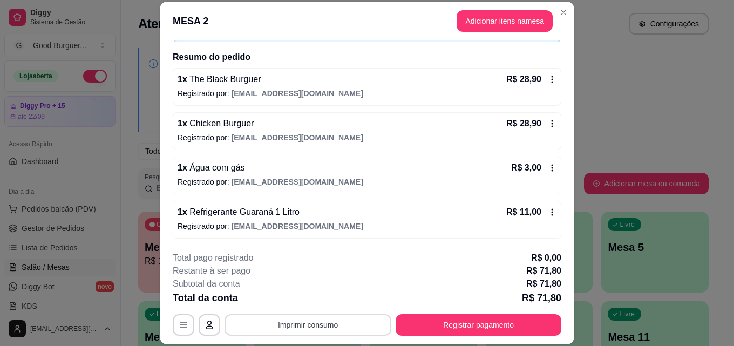
click at [299, 324] on button "Imprimir consumo" at bounding box center [308, 325] width 167 height 22
click at [304, 300] on button "IMPRESSORA" at bounding box center [307, 300] width 78 height 17
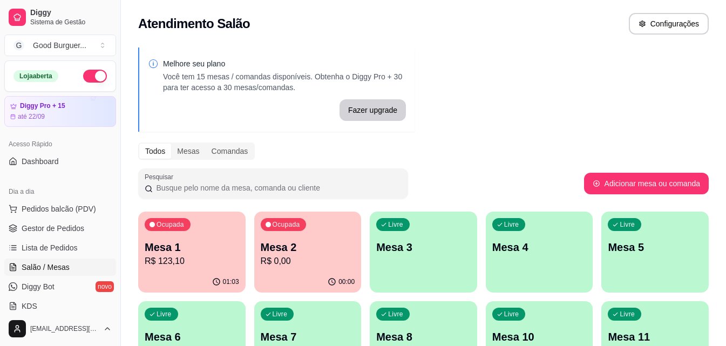
click at [182, 232] on div "Ocupada Mesa 1 R$ 123,10" at bounding box center [191, 242] width 107 height 60
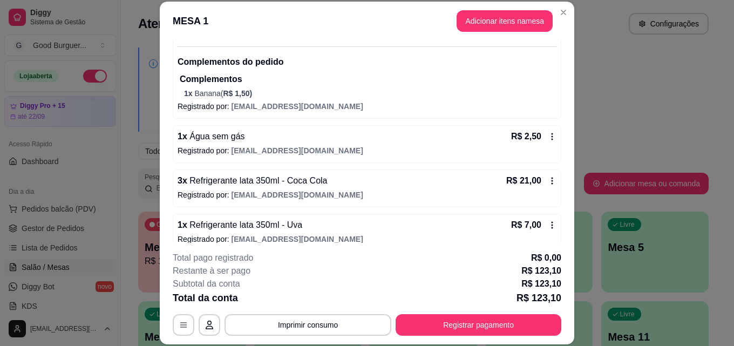
scroll to position [241, 0]
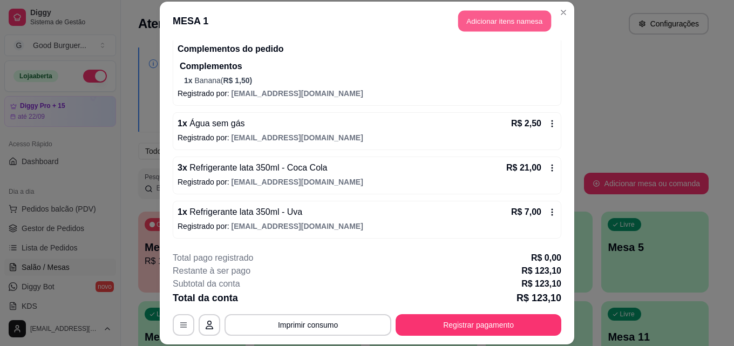
click at [489, 29] on button "Adicionar itens na mesa" at bounding box center [504, 21] width 93 height 21
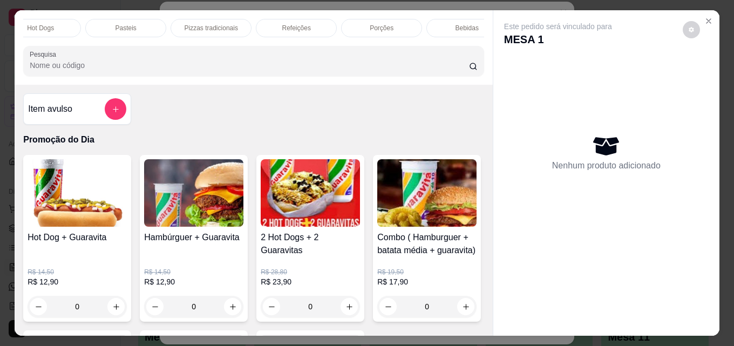
scroll to position [0, 473]
click at [460, 23] on div "Bebidas" at bounding box center [443, 28] width 81 height 18
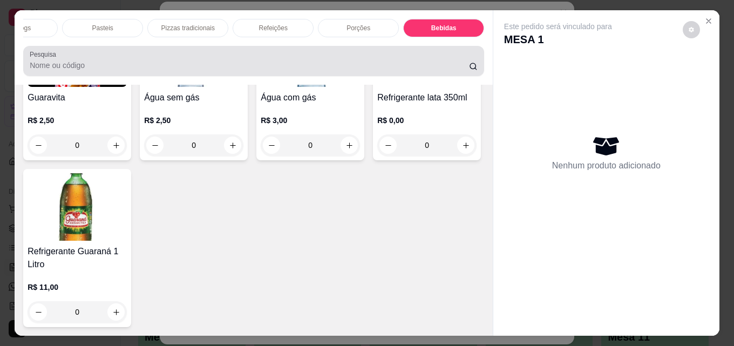
scroll to position [28, 0]
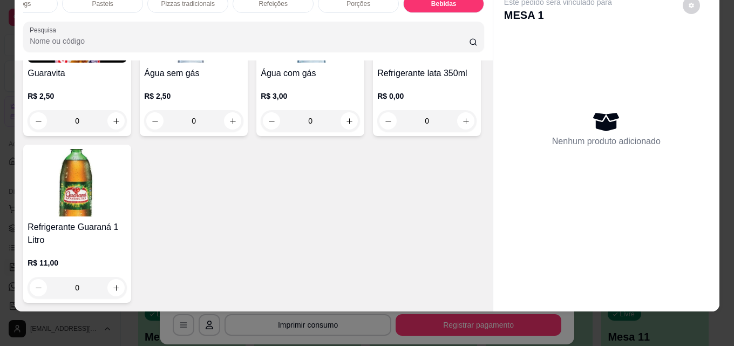
click at [194, 80] on h4 "Água sem gás" at bounding box center [193, 73] width 99 height 13
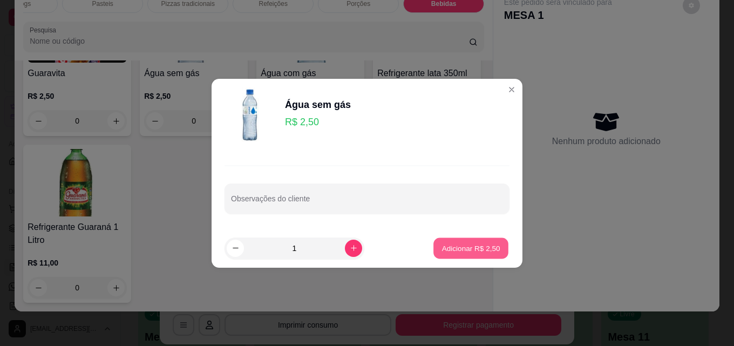
click at [479, 239] on button "Adicionar R$ 2,50" at bounding box center [471, 248] width 75 height 21
type input "1"
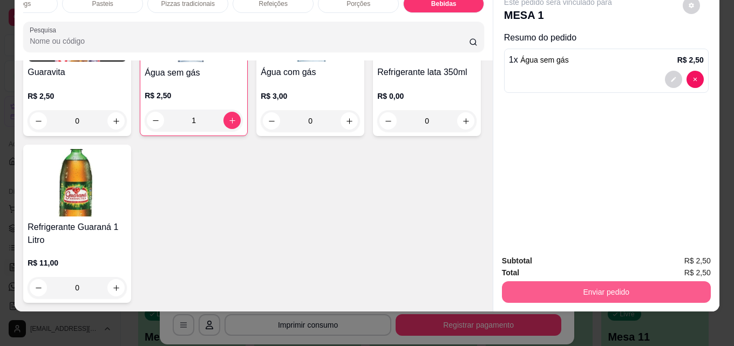
click at [571, 283] on button "Enviar pedido" at bounding box center [606, 292] width 209 height 22
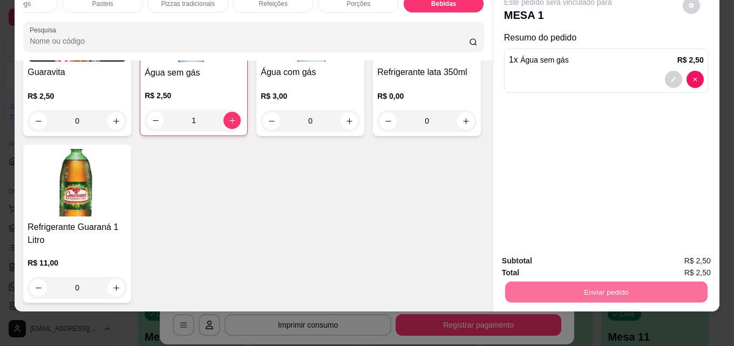
click at [546, 247] on button "Não registrar e enviar pedido" at bounding box center [571, 257] width 112 height 21
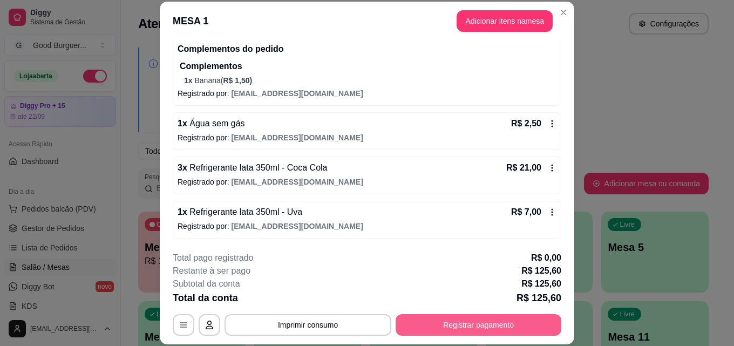
click at [517, 322] on button "Registrar pagamento" at bounding box center [479, 325] width 166 height 22
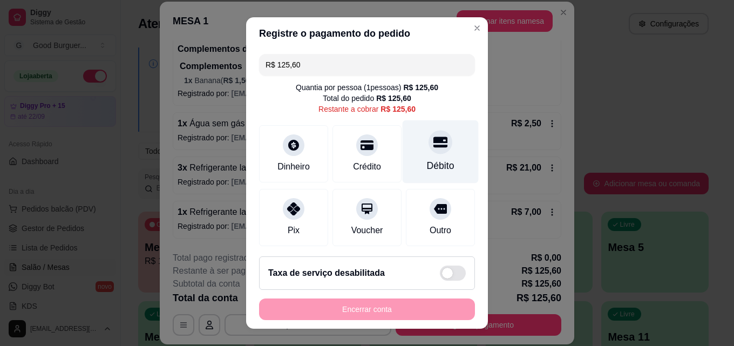
click at [434, 148] on icon at bounding box center [441, 142] width 14 height 14
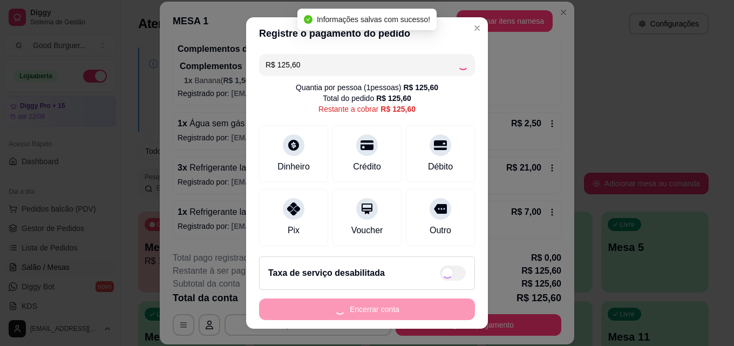
type input "R$ 0,00"
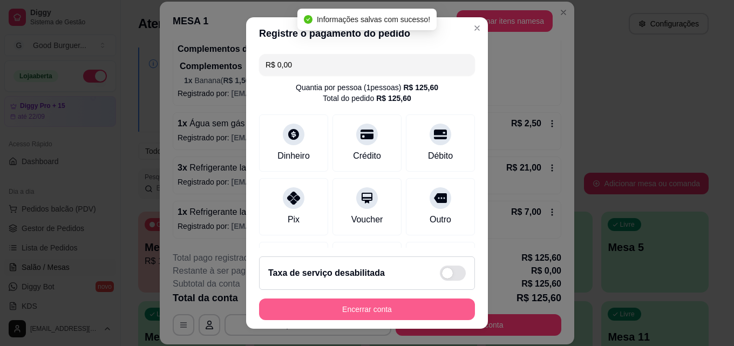
click at [415, 305] on button "Encerrar conta" at bounding box center [367, 310] width 216 height 22
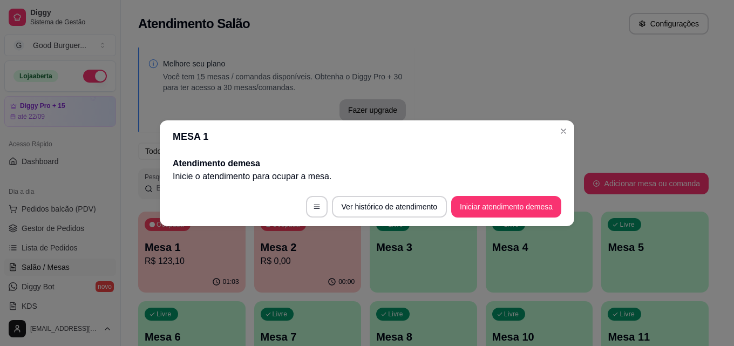
scroll to position [0, 0]
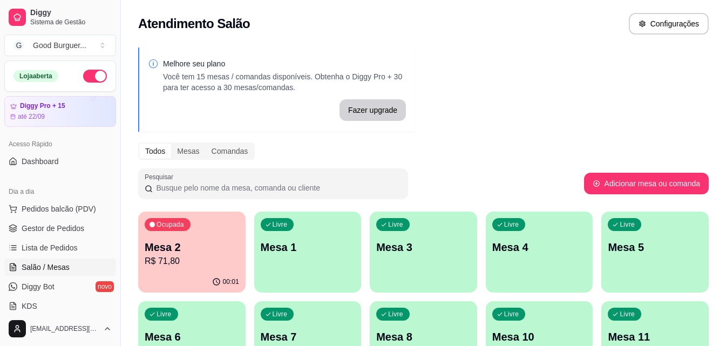
click at [205, 253] on p "Mesa 2" at bounding box center [192, 247] width 94 height 15
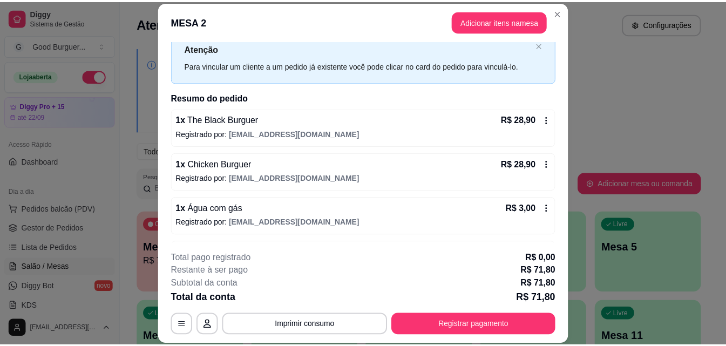
scroll to position [75, 0]
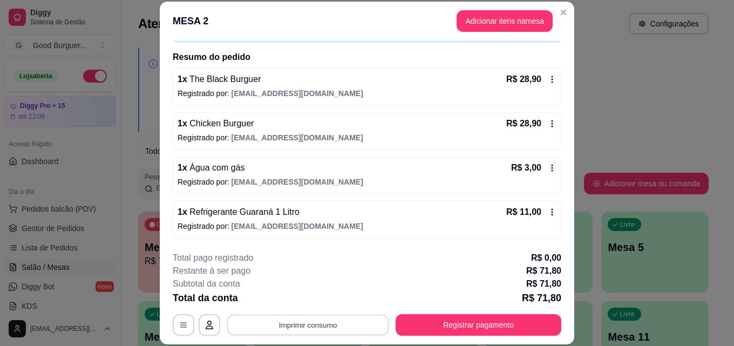
click at [327, 323] on button "Imprimir consumo" at bounding box center [308, 324] width 162 height 21
click at [327, 297] on button "IMPRESSORA" at bounding box center [307, 300] width 78 height 17
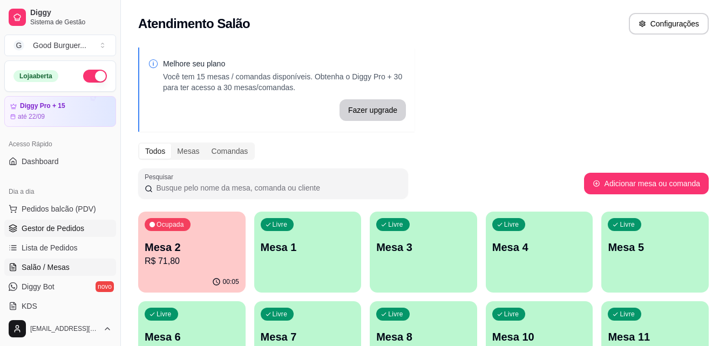
click at [57, 229] on span "Gestor de Pedidos" at bounding box center [53, 228] width 63 height 11
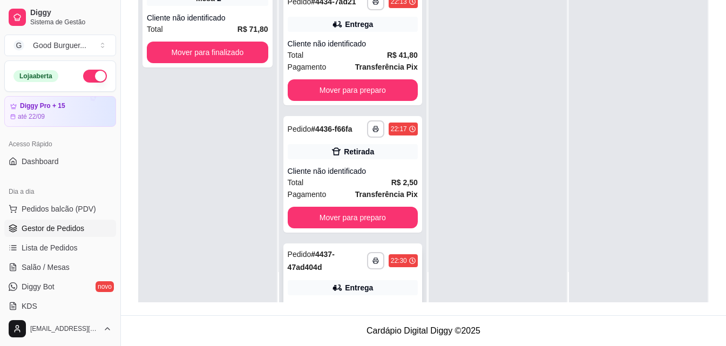
scroll to position [373, 0]
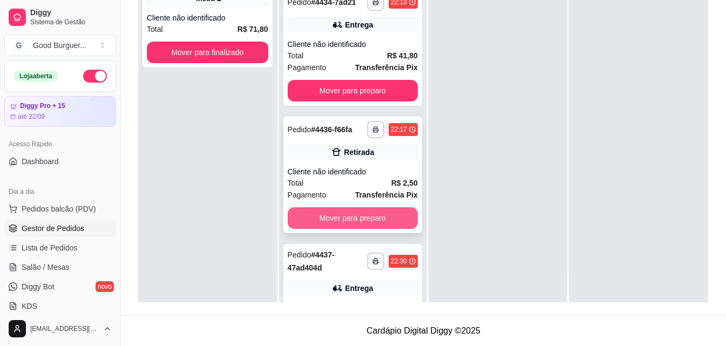
click at [357, 229] on button "Mover para preparo" at bounding box center [353, 218] width 130 height 22
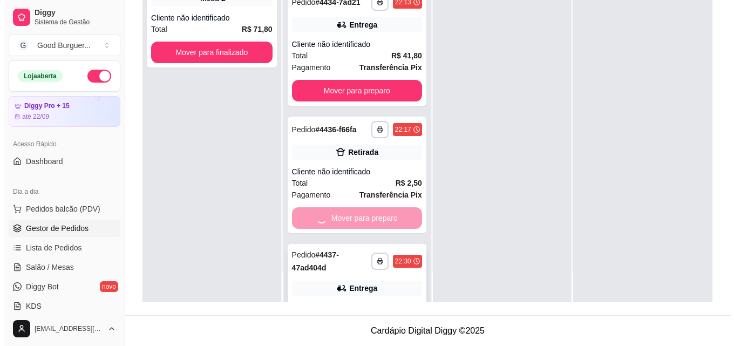
scroll to position [345, 0]
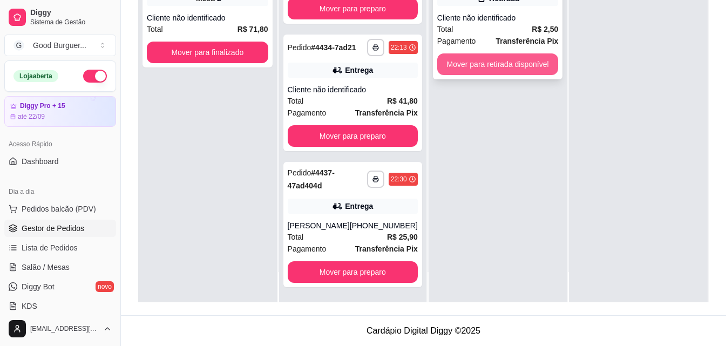
click at [491, 63] on button "Mover para retirada disponível" at bounding box center [497, 64] width 121 height 22
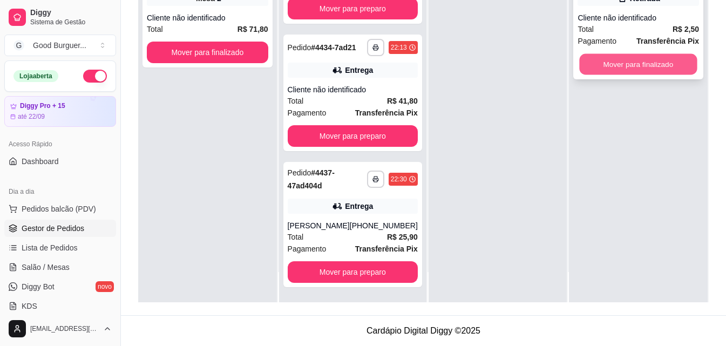
click at [616, 65] on button "Mover para finalizado" at bounding box center [639, 64] width 118 height 21
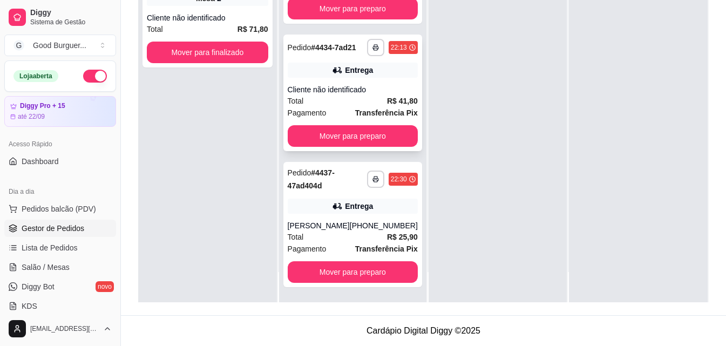
click at [360, 102] on div "Total R$ 41,80" at bounding box center [353, 101] width 130 height 12
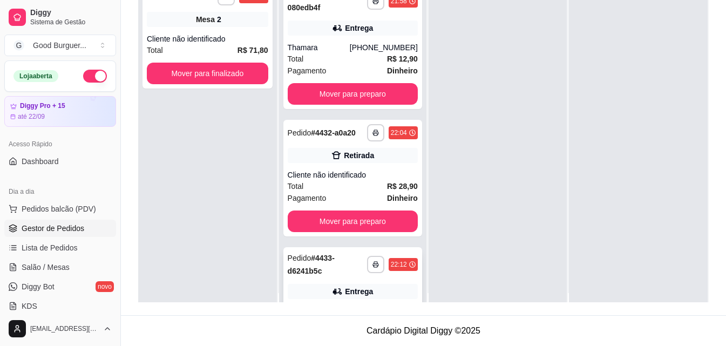
scroll to position [0, 0]
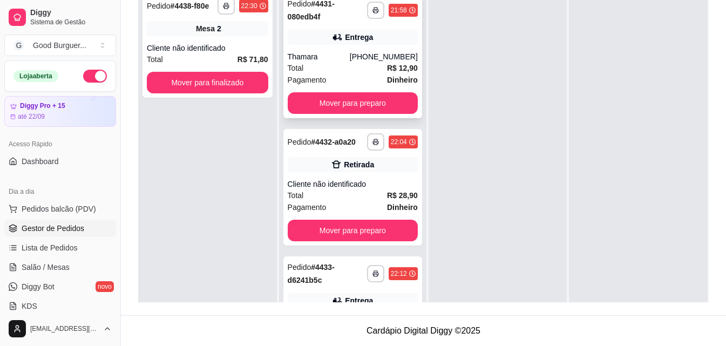
click at [344, 69] on div "Total R$ 12,90" at bounding box center [353, 68] width 130 height 12
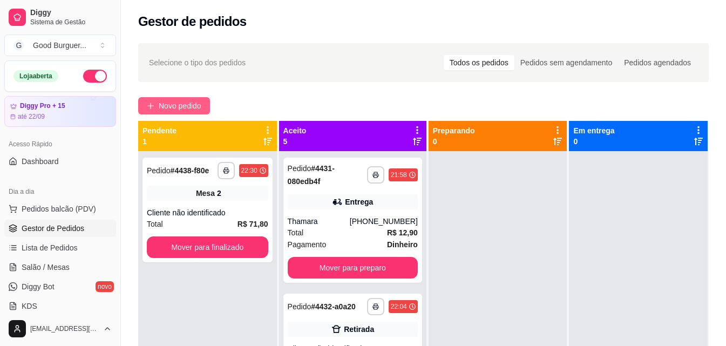
click at [160, 106] on span "Novo pedido" at bounding box center [180, 106] width 43 height 12
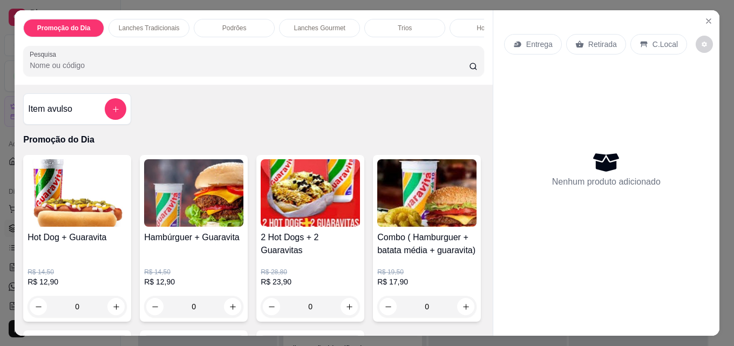
click at [545, 39] on p "Entrega" at bounding box center [539, 44] width 26 height 11
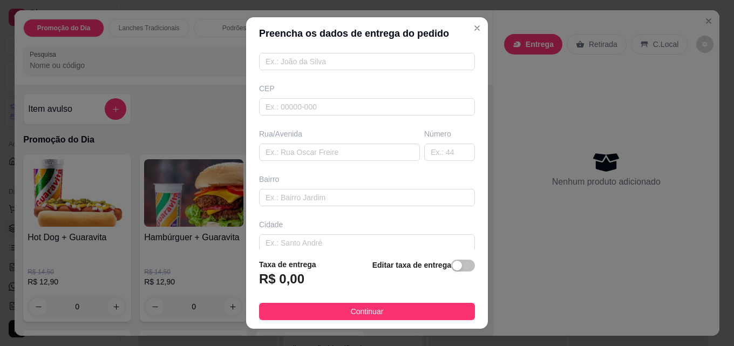
scroll to position [108, 0]
click at [424, 157] on input "text" at bounding box center [449, 149] width 51 height 17
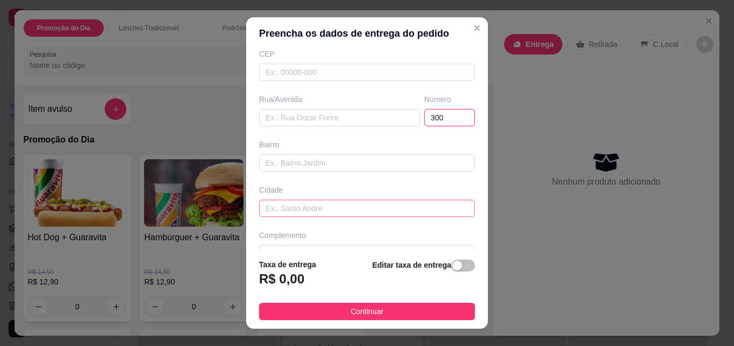
scroll to position [164, 0]
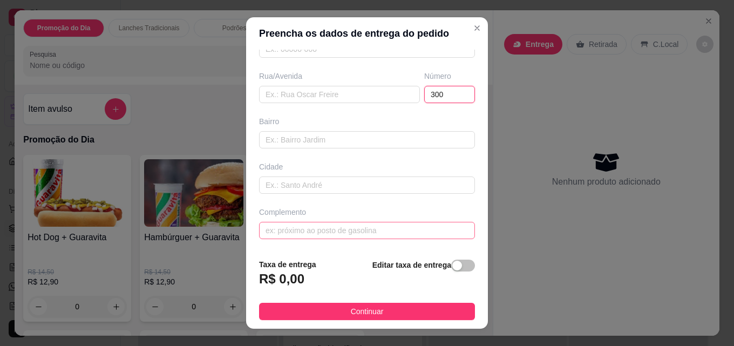
type input "300"
click at [335, 225] on input "text" at bounding box center [367, 230] width 216 height 17
type input "r"
type input "h"
type input "[PERSON_NAME]"
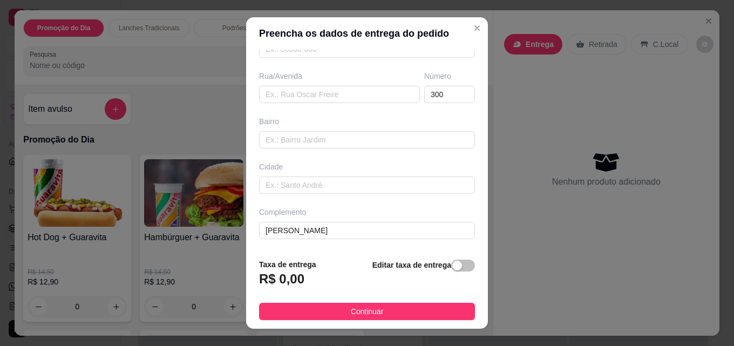
click at [318, 306] on button "Continuar" at bounding box center [367, 311] width 216 height 17
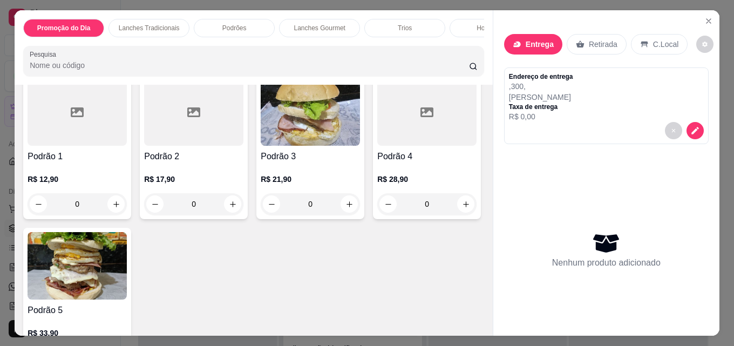
scroll to position [864, 0]
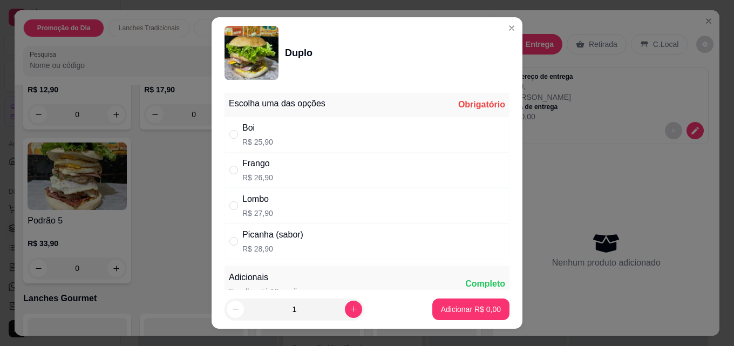
click at [268, 134] on div "Boi R$ 25,90" at bounding box center [367, 135] width 285 height 36
radio input "true"
click at [441, 309] on p "Adicionar R$ 25,90" at bounding box center [469, 309] width 64 height 11
type input "1"
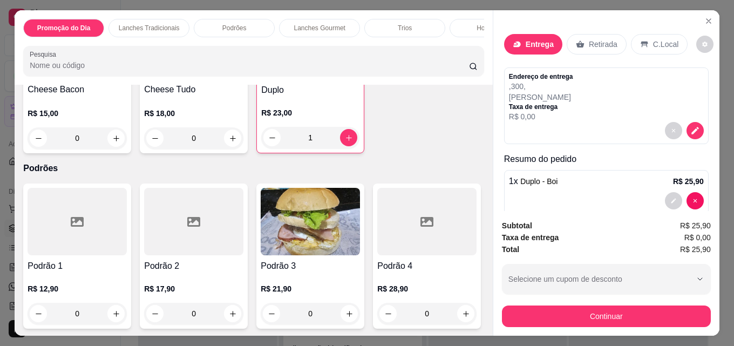
scroll to position [648, 0]
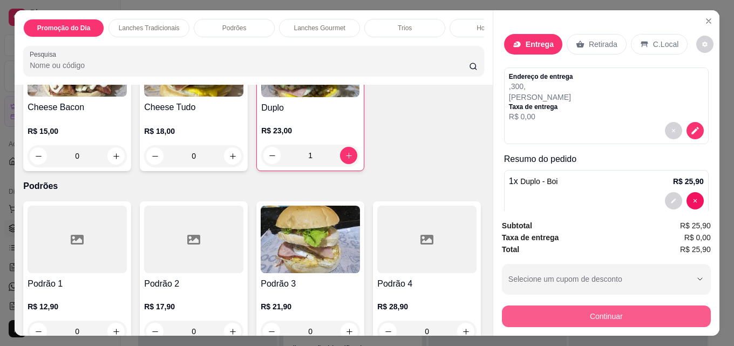
click at [654, 313] on button "Continuar" at bounding box center [606, 317] width 209 height 22
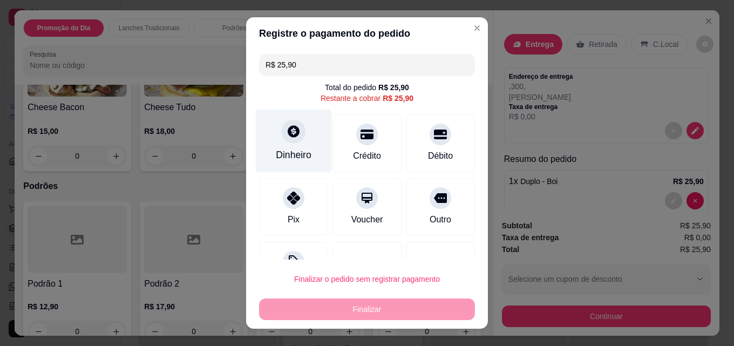
click at [287, 131] on icon at bounding box center [294, 131] width 14 height 14
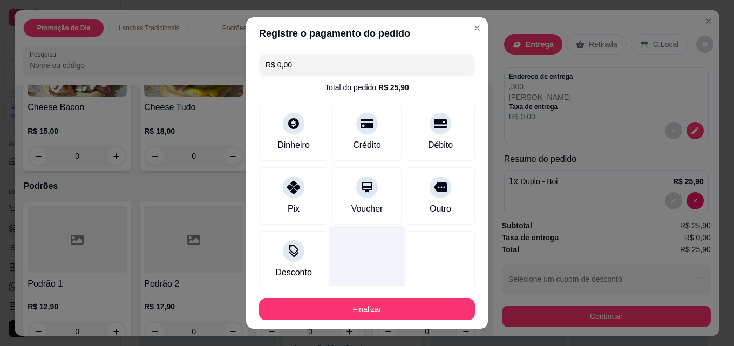
type input "R$ 0,00"
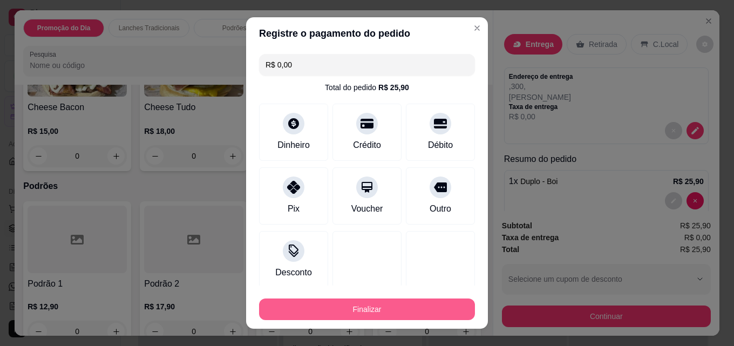
click at [365, 306] on button "Finalizar" at bounding box center [367, 310] width 216 height 22
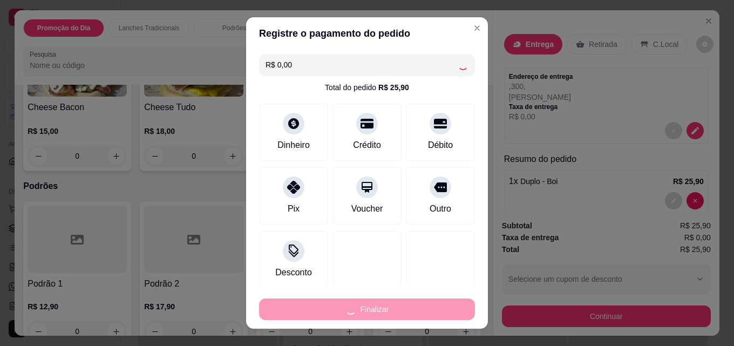
type input "0"
type input "-R$ 25,90"
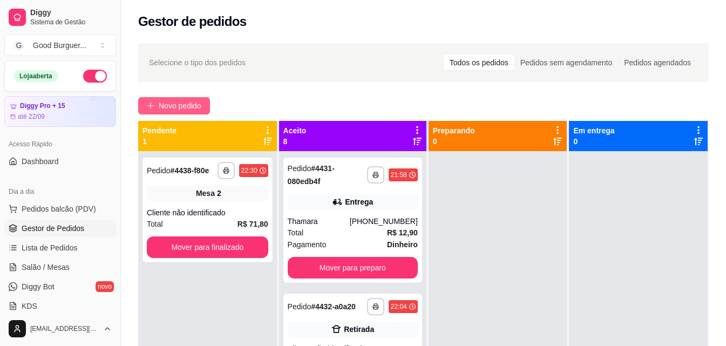
click at [169, 103] on span "Novo pedido" at bounding box center [180, 106] width 43 height 12
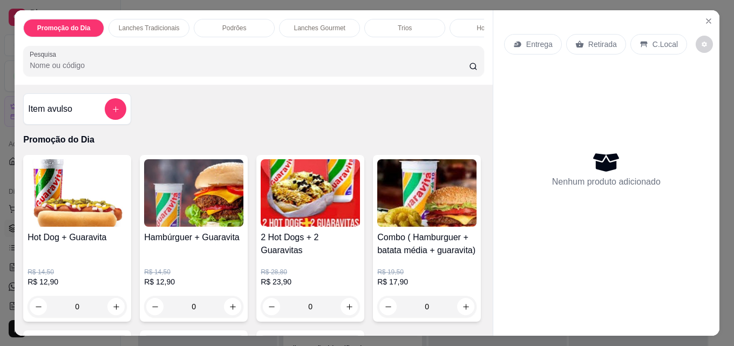
click at [535, 39] on p "Entrega" at bounding box center [539, 44] width 26 height 11
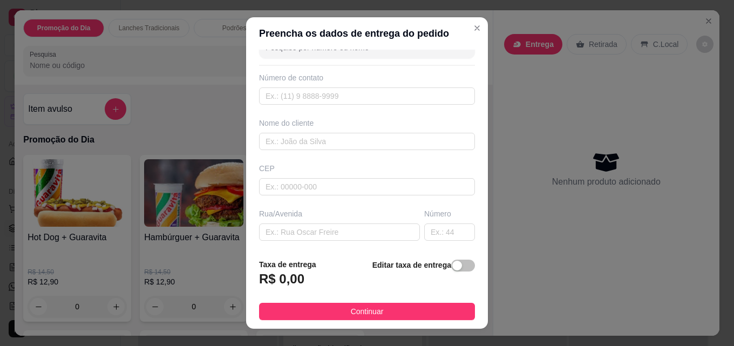
scroll to position [2, 0]
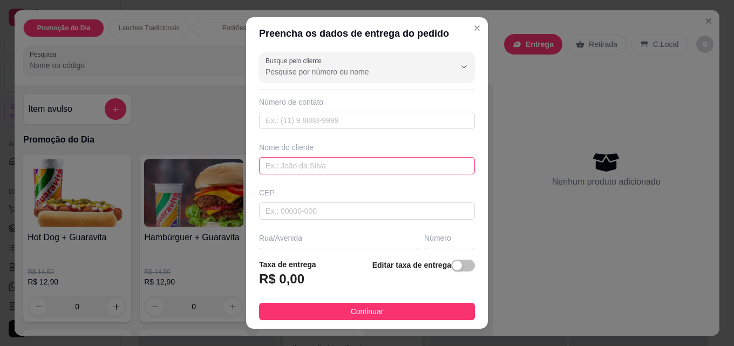
click at [305, 164] on input "text" at bounding box center [367, 165] width 216 height 17
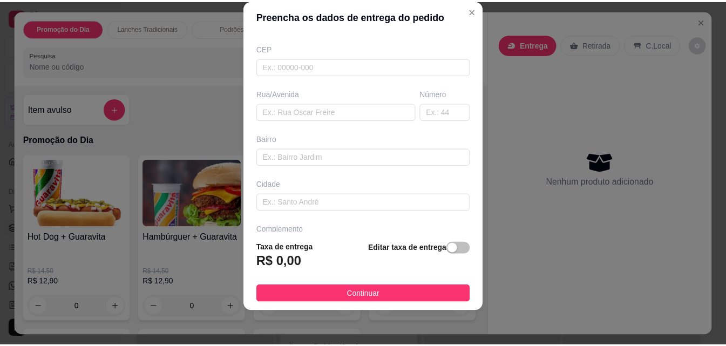
scroll to position [164, 0]
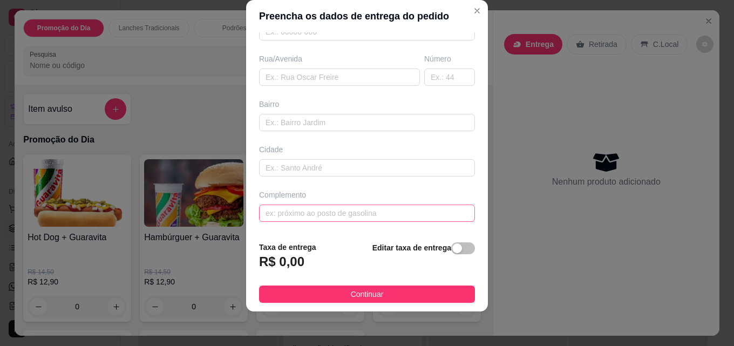
type input "clara"
click at [302, 210] on input "text" at bounding box center [367, 213] width 216 height 17
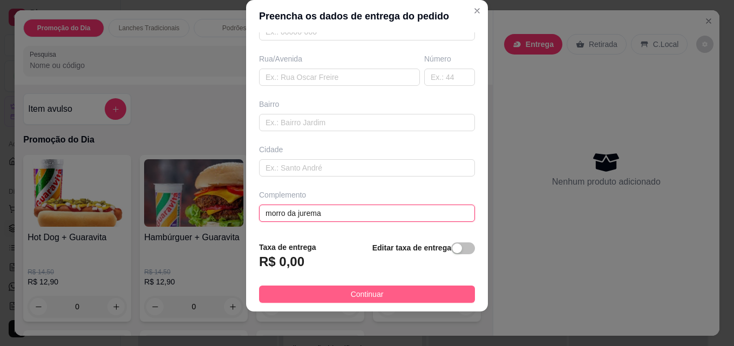
type input "morro da jurema"
click at [351, 299] on span "Continuar" at bounding box center [367, 294] width 33 height 12
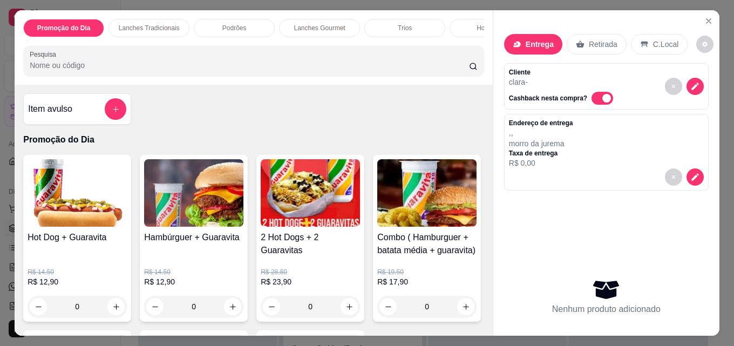
click at [336, 226] on img at bounding box center [310, 192] width 99 height 67
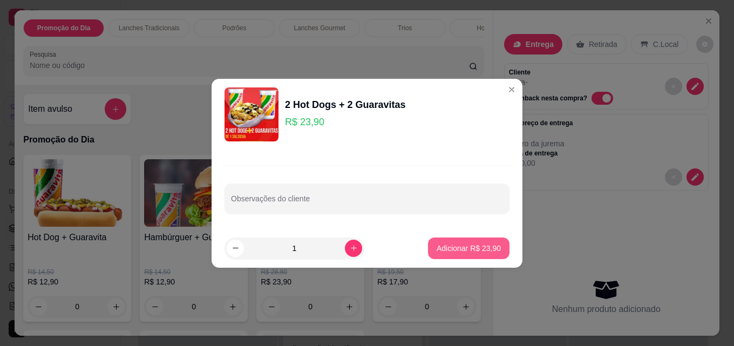
click at [455, 243] on p "Adicionar R$ 23,90" at bounding box center [469, 248] width 64 height 11
type input "1"
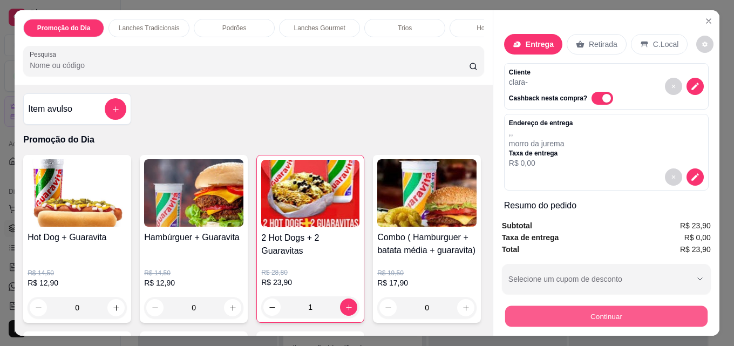
click at [584, 310] on button "Continuar" at bounding box center [606, 316] width 202 height 21
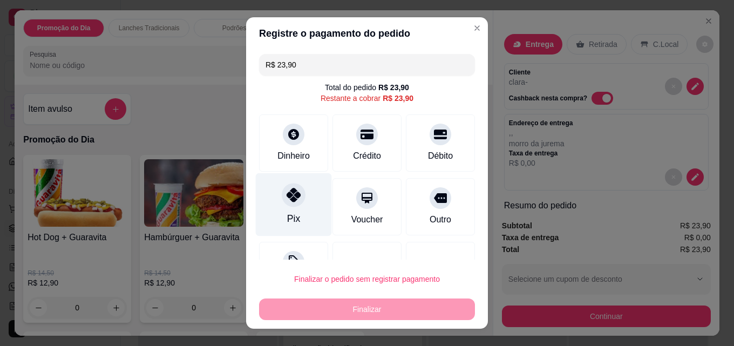
click at [287, 193] on icon at bounding box center [294, 195] width 14 height 14
type input "R$ 0,00"
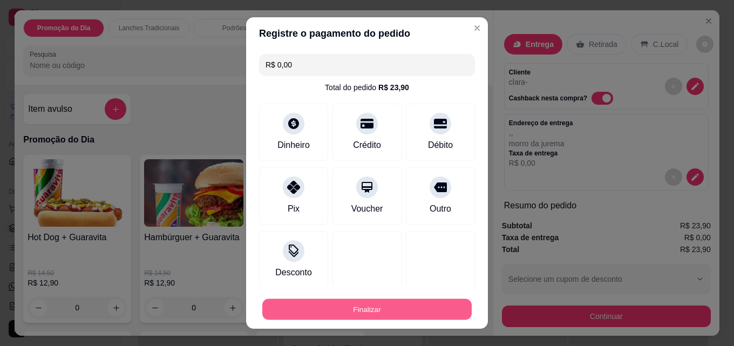
click at [350, 310] on button "Finalizar" at bounding box center [366, 309] width 209 height 21
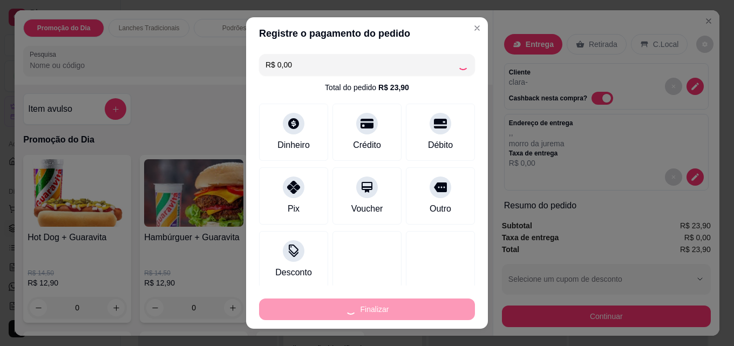
type input "0"
type input "-R$ 23,90"
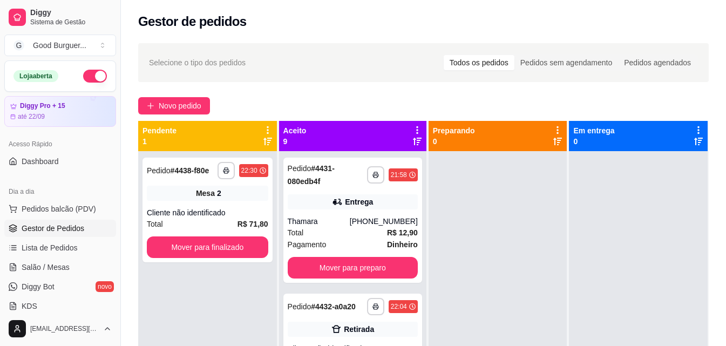
click at [380, 87] on div "**********" at bounding box center [423, 258] width 605 height 443
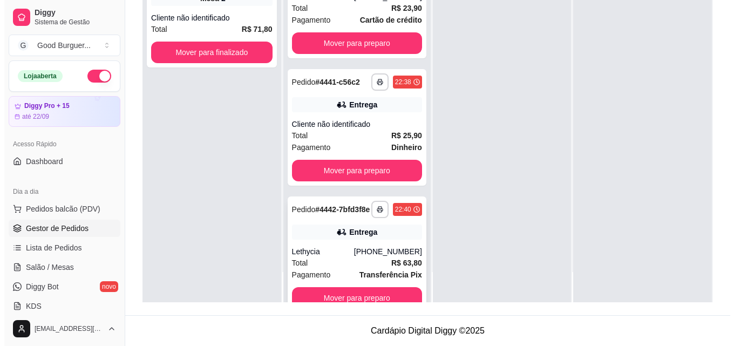
scroll to position [727, 0]
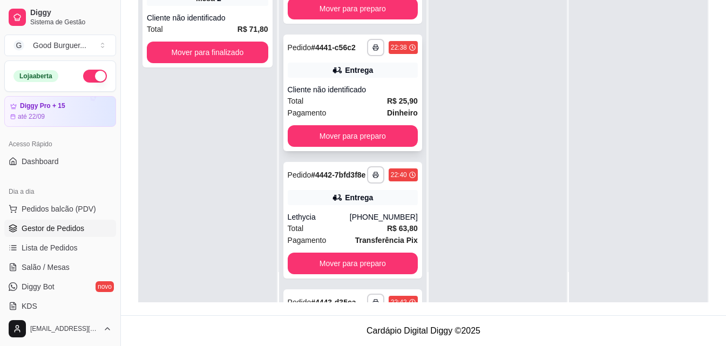
click at [357, 107] on div "Total R$ 25,90" at bounding box center [353, 101] width 130 height 12
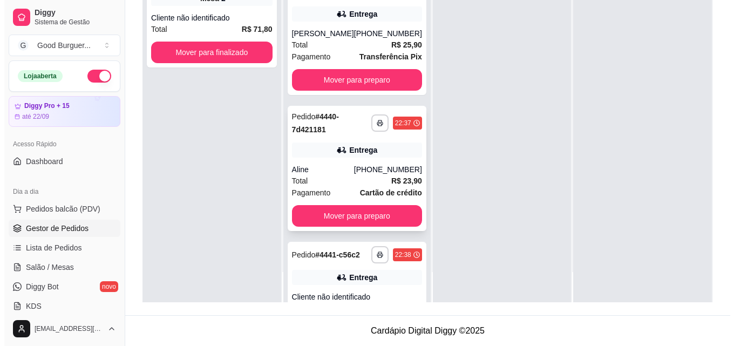
scroll to position [511, 0]
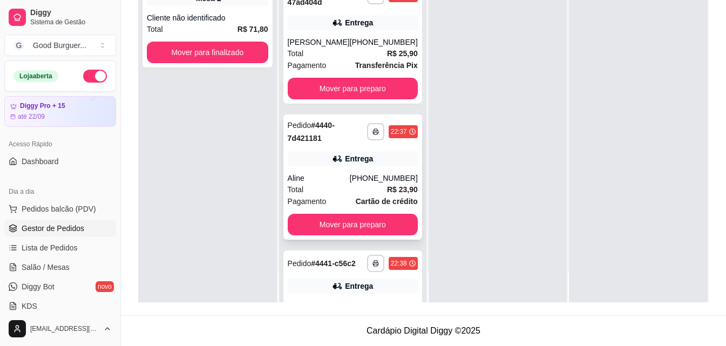
click at [350, 164] on div "Entrega" at bounding box center [359, 158] width 28 height 11
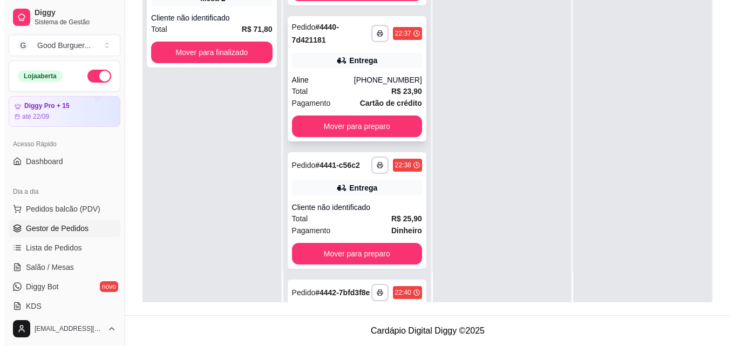
scroll to position [619, 0]
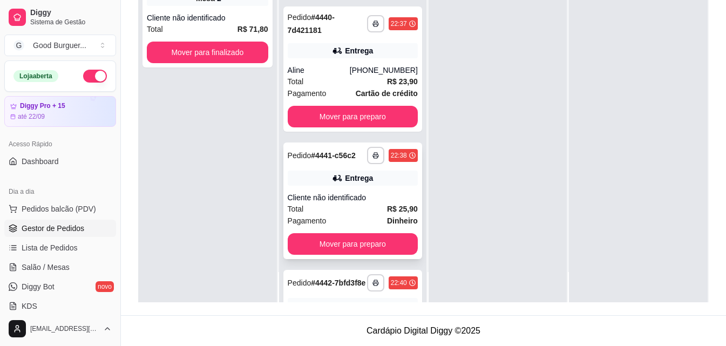
click at [364, 203] on div "Cliente não identificado" at bounding box center [353, 197] width 130 height 11
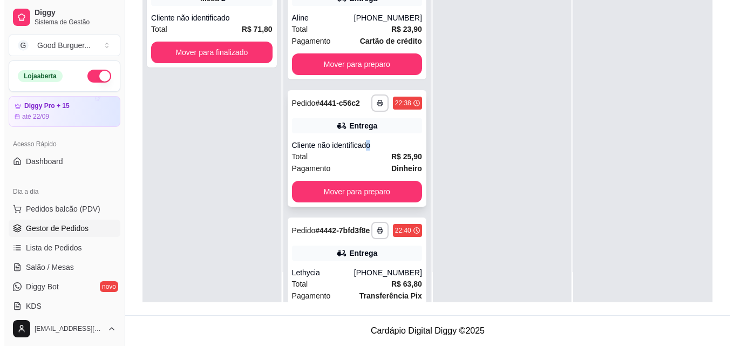
scroll to position [781, 0]
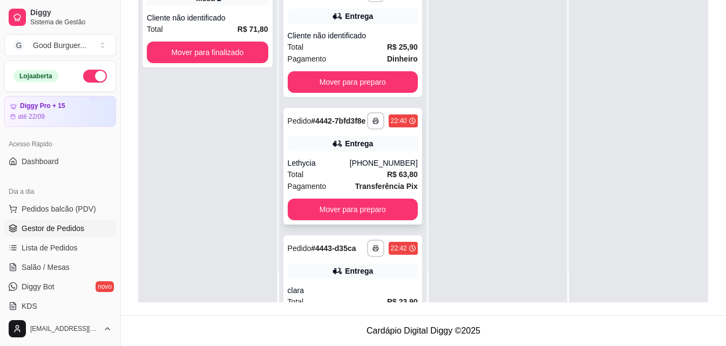
click at [367, 180] on div "Total R$ 63,80" at bounding box center [353, 174] width 130 height 12
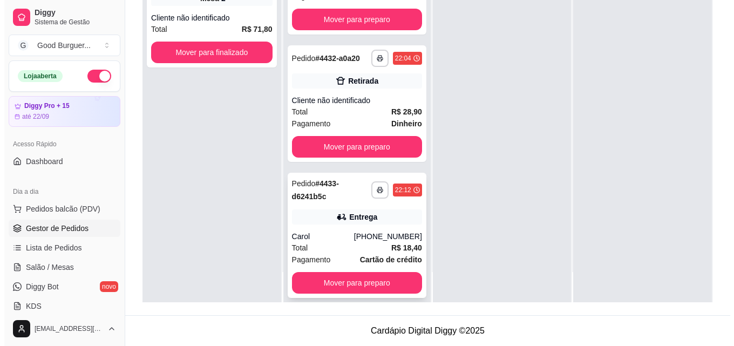
scroll to position [0, 0]
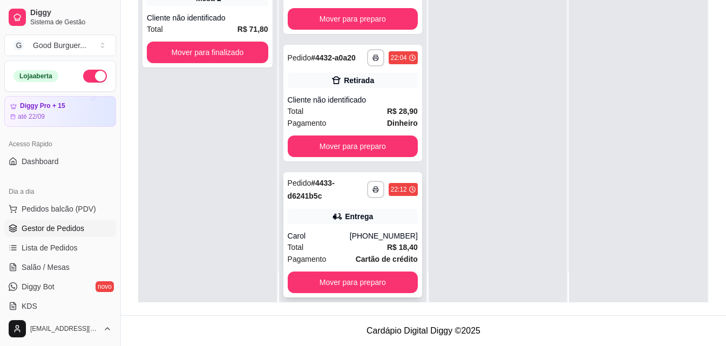
click at [352, 253] on div "Total R$ 18,40" at bounding box center [353, 247] width 130 height 12
click at [346, 283] on button "Mover para preparo" at bounding box center [353, 283] width 130 height 22
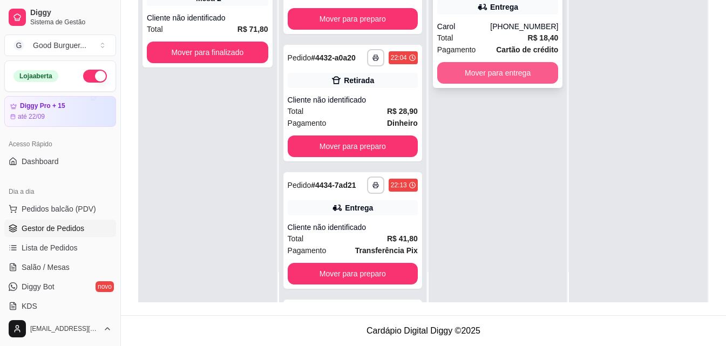
click at [523, 70] on button "Mover para entrega" at bounding box center [497, 73] width 121 height 22
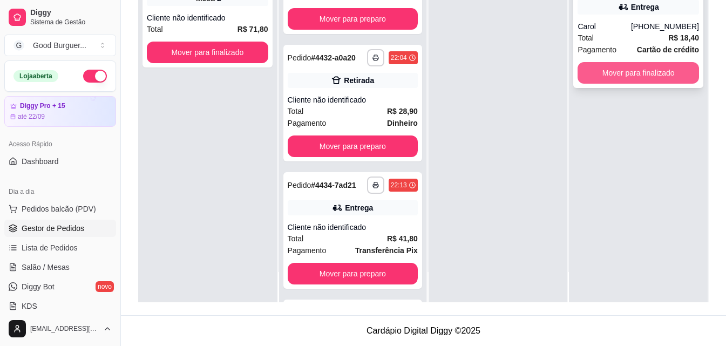
click at [672, 70] on button "Mover para finalizado" at bounding box center [638, 73] width 121 height 22
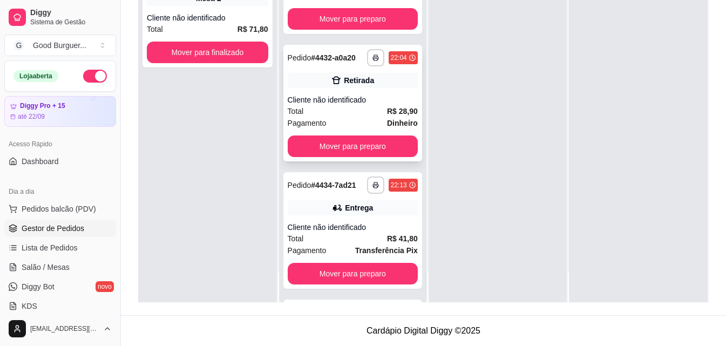
click at [366, 117] on div "Total R$ 28,90" at bounding box center [353, 111] width 130 height 12
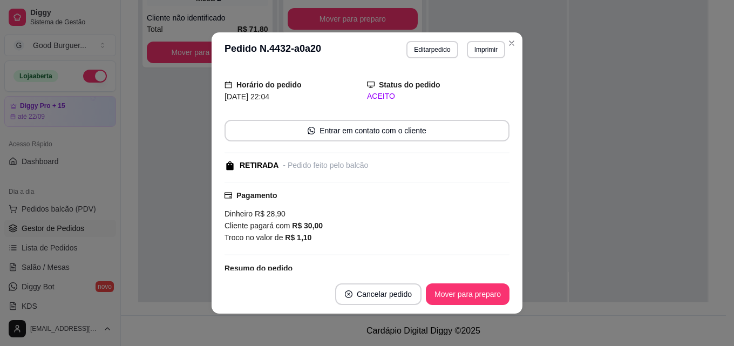
scroll to position [24, 0]
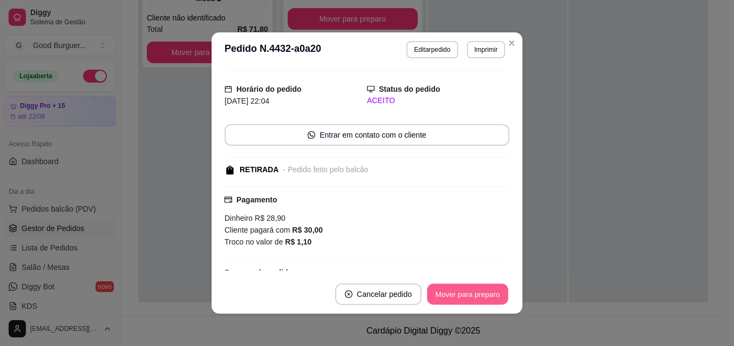
click at [452, 289] on button "Mover para preparo" at bounding box center [467, 294] width 81 height 21
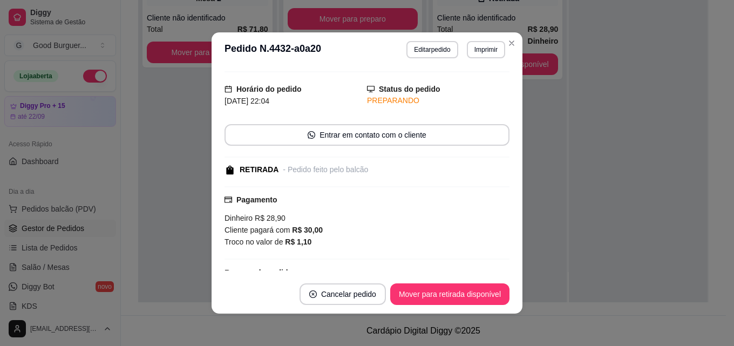
click at [465, 282] on footer "Cancelar pedido Mover para retirada disponível" at bounding box center [367, 294] width 311 height 39
click at [459, 287] on button "Mover para retirada disponível" at bounding box center [449, 294] width 119 height 22
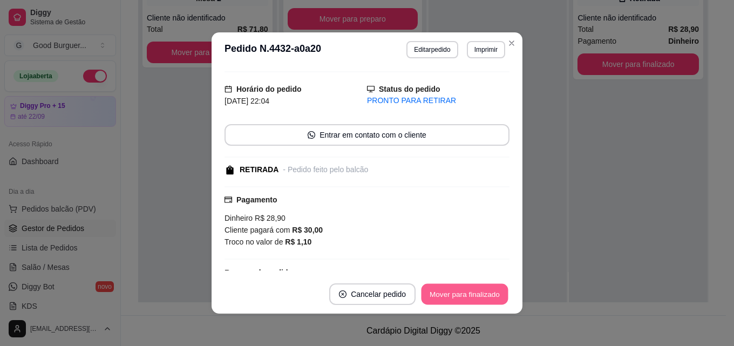
click at [464, 296] on button "Mover para finalizado" at bounding box center [465, 294] width 87 height 21
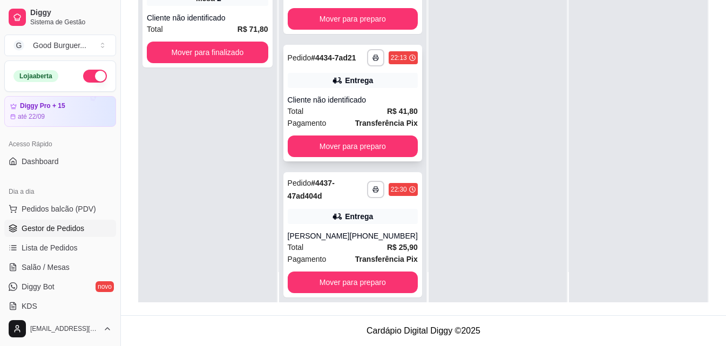
click at [387, 116] on strong "R$ 41,80" at bounding box center [402, 111] width 31 height 9
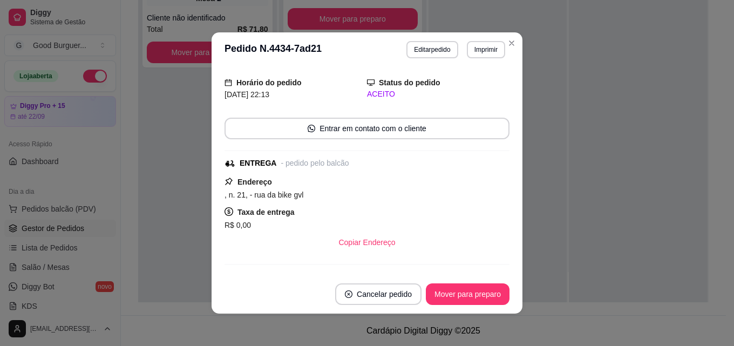
scroll to position [56, 0]
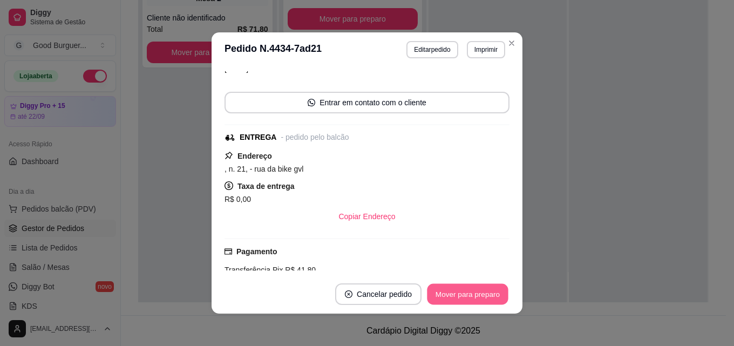
click at [441, 292] on button "Mover para preparo" at bounding box center [467, 294] width 81 height 21
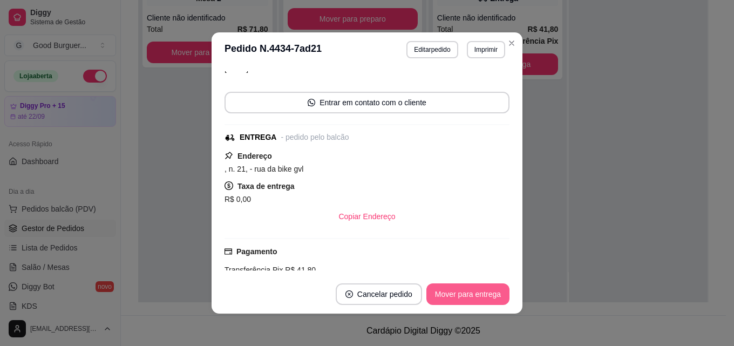
click at [458, 300] on button "Mover para entrega" at bounding box center [468, 294] width 83 height 22
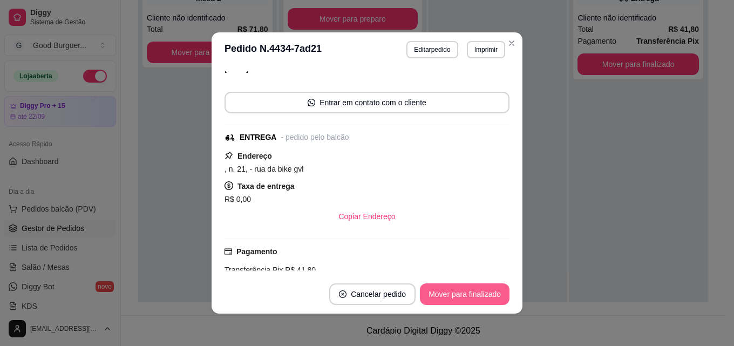
click at [466, 295] on button "Mover para finalizado" at bounding box center [465, 294] width 90 height 22
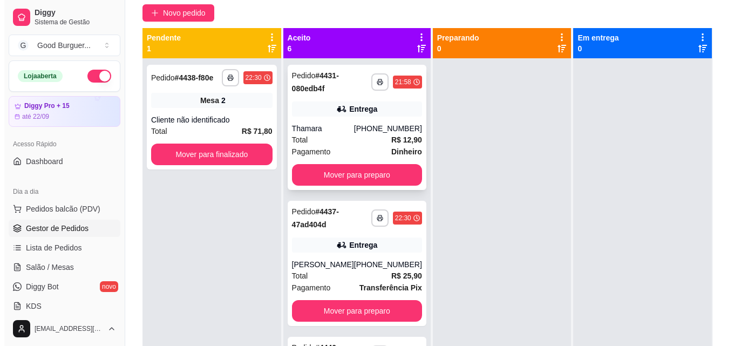
scroll to position [0, 0]
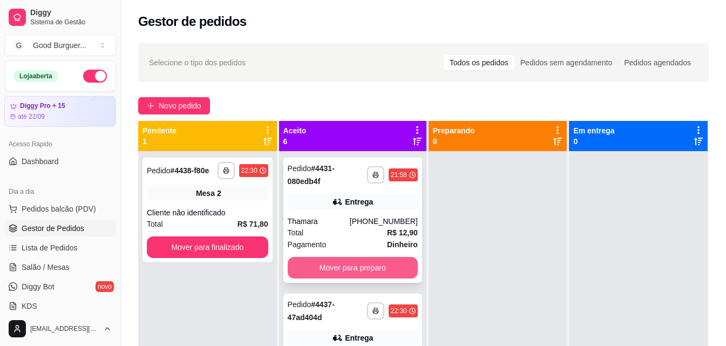
click at [362, 274] on button "Mover para preparo" at bounding box center [353, 268] width 130 height 22
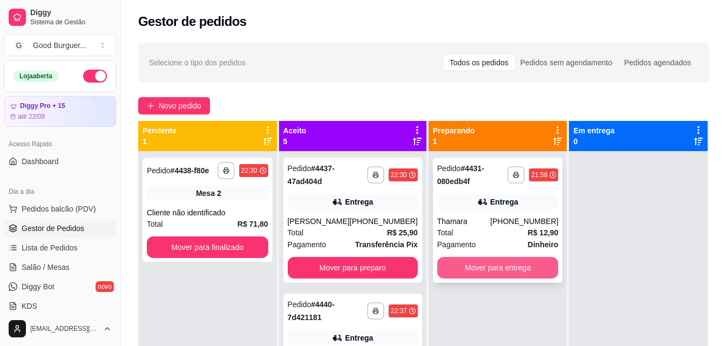
click at [496, 270] on button "Mover para entrega" at bounding box center [497, 268] width 121 height 22
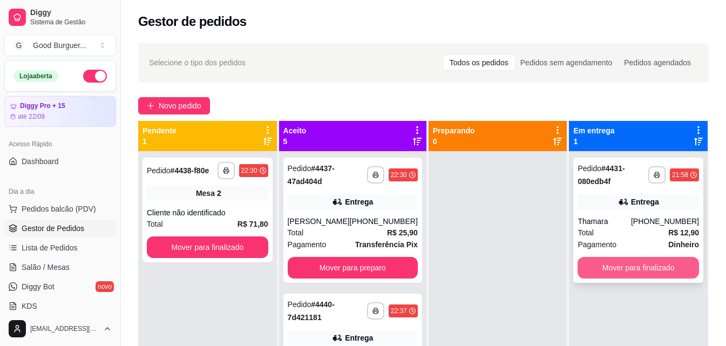
click at [618, 264] on button "Mover para finalizado" at bounding box center [638, 268] width 121 height 22
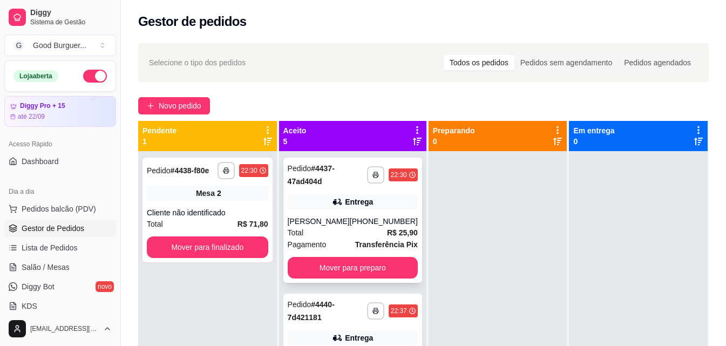
click at [342, 217] on div "[PERSON_NAME]" at bounding box center [319, 221] width 62 height 11
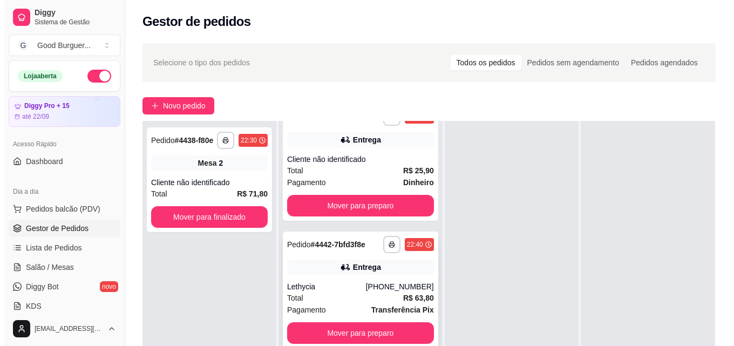
scroll to position [216, 0]
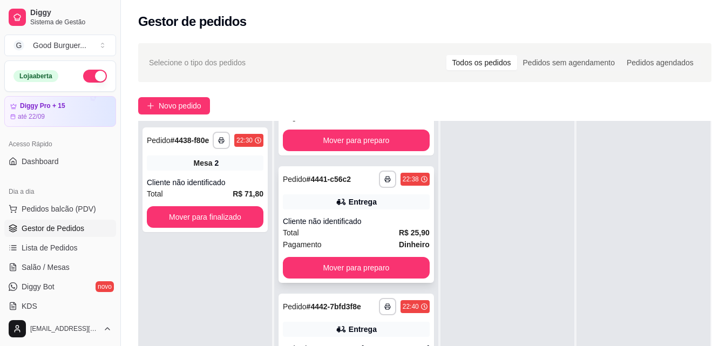
click at [324, 239] on div "Total R$ 25,90" at bounding box center [356, 233] width 147 height 12
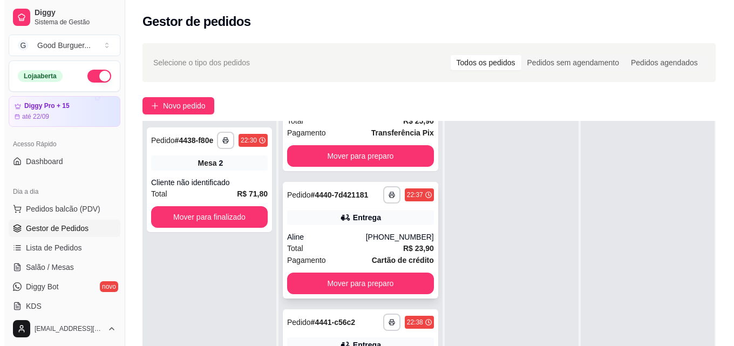
scroll to position [54, 0]
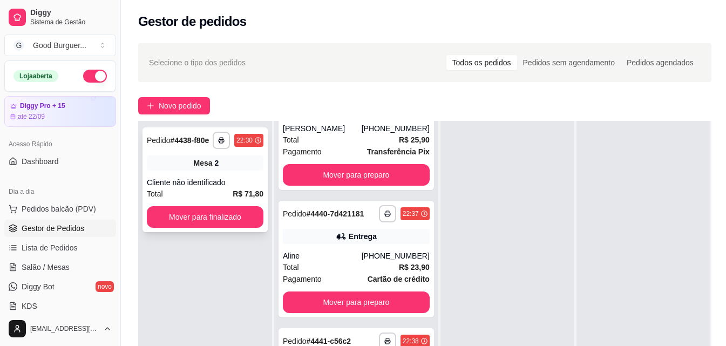
click at [234, 180] on div "Cliente não identificado" at bounding box center [205, 182] width 117 height 11
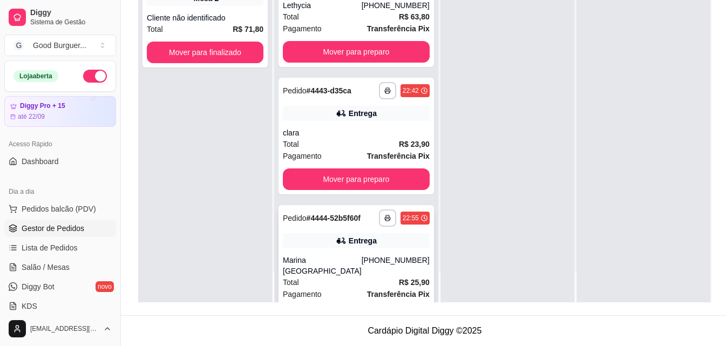
scroll to position [373, 0]
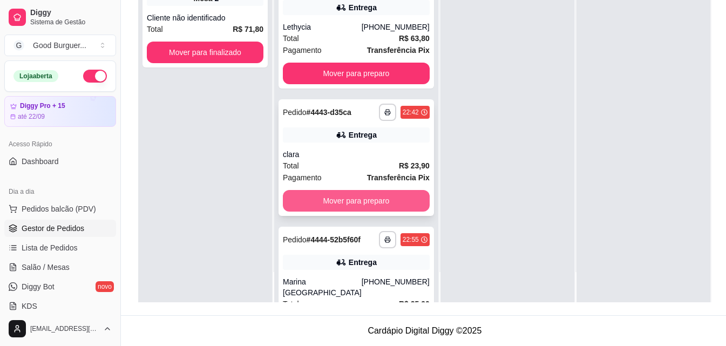
click at [363, 212] on button "Mover para preparo" at bounding box center [356, 201] width 147 height 22
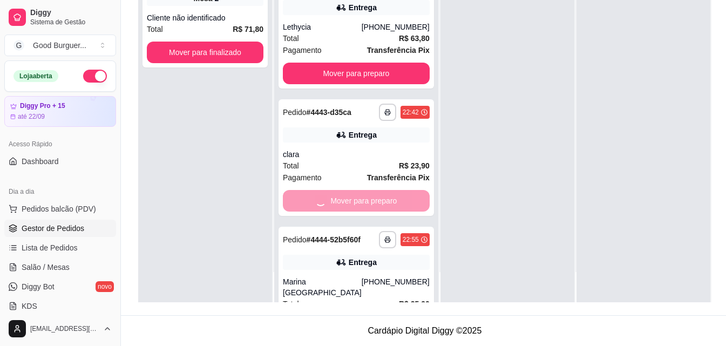
scroll to position [345, 0]
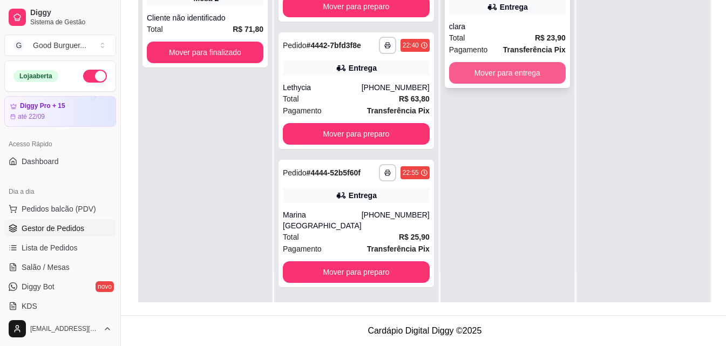
click at [507, 53] on div "**********" at bounding box center [507, 25] width 125 height 125
click at [528, 67] on button "Mover para entrega" at bounding box center [507, 73] width 113 height 21
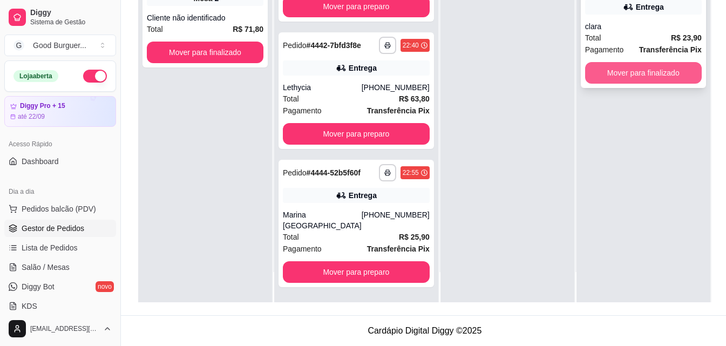
click at [594, 67] on button "Mover para finalizado" at bounding box center [643, 73] width 117 height 22
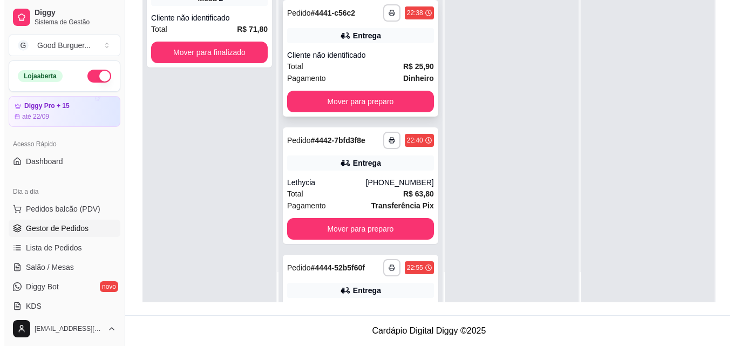
scroll to position [183, 0]
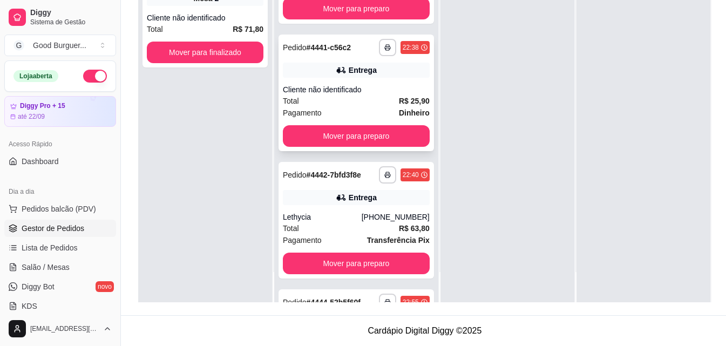
click at [358, 106] on div "**********" at bounding box center [356, 93] width 155 height 117
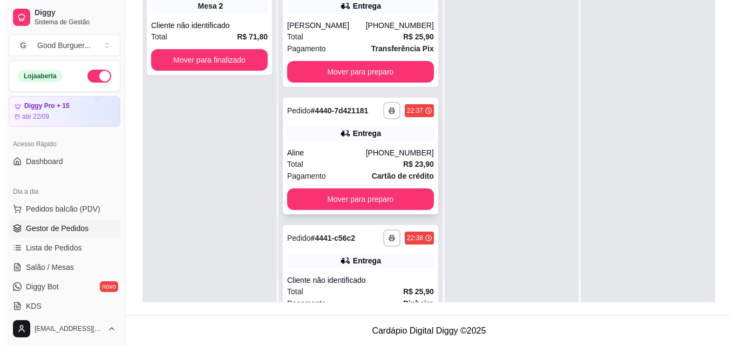
scroll to position [0, 0]
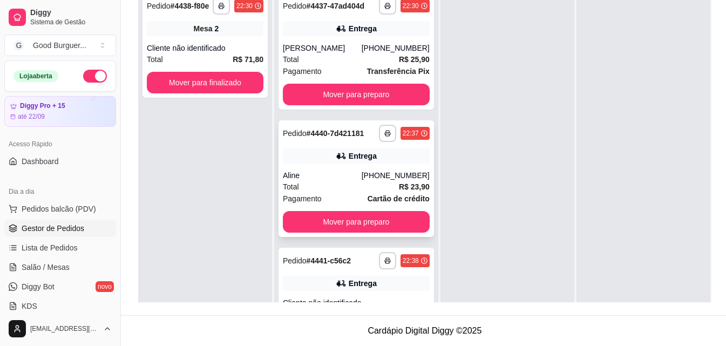
click at [324, 181] on div "Aline" at bounding box center [322, 175] width 79 height 11
click at [336, 161] on icon at bounding box center [341, 156] width 11 height 11
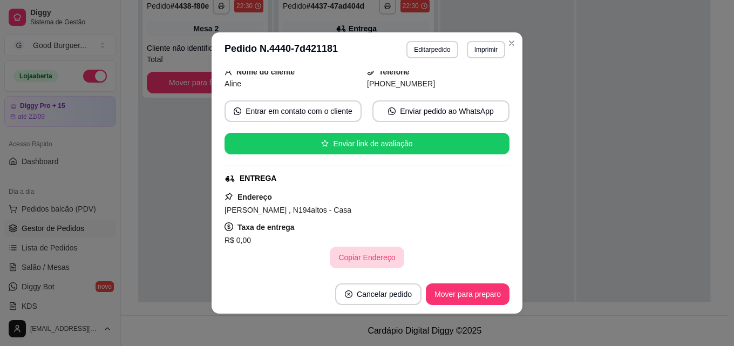
scroll to position [54, 0]
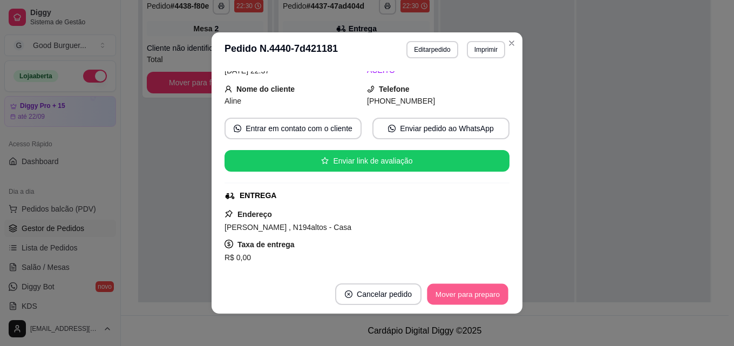
click at [455, 288] on button "Mover para preparo" at bounding box center [467, 294] width 81 height 21
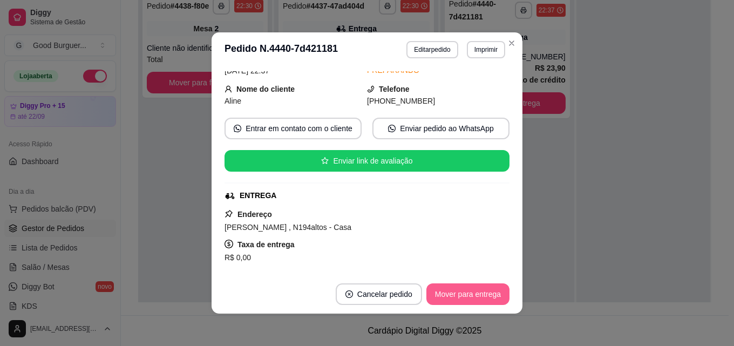
click at [488, 287] on button "Mover para entrega" at bounding box center [468, 294] width 83 height 22
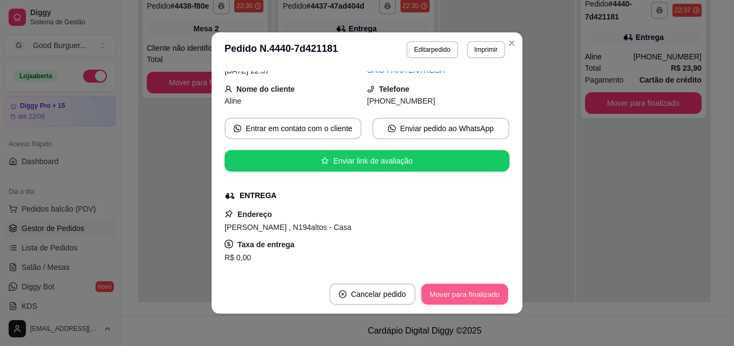
click at [489, 293] on button "Mover para finalizado" at bounding box center [465, 294] width 87 height 21
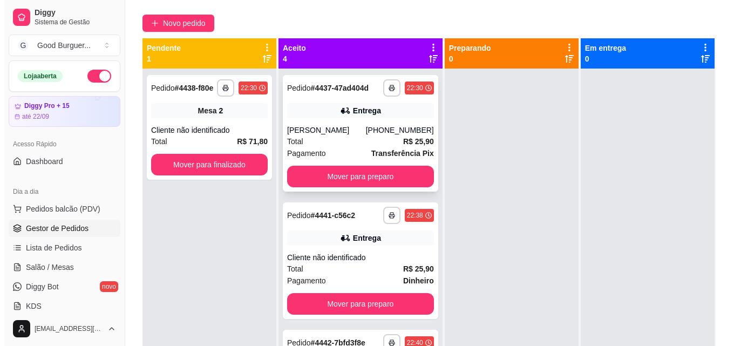
scroll to position [108, 0]
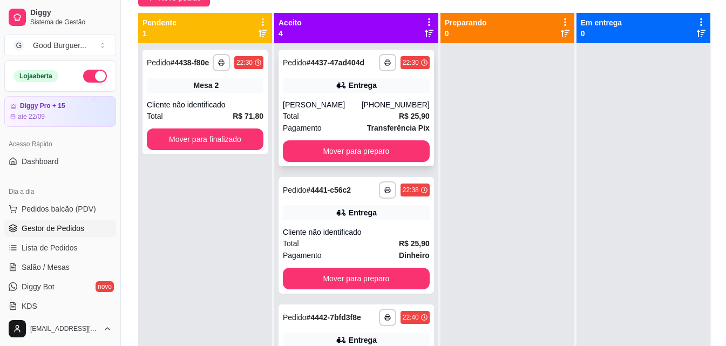
click at [399, 120] on strong "R$ 25,90" at bounding box center [414, 116] width 31 height 9
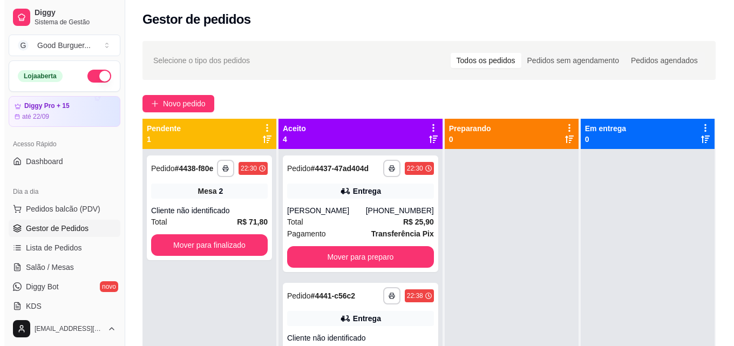
scroll to position [0, 0]
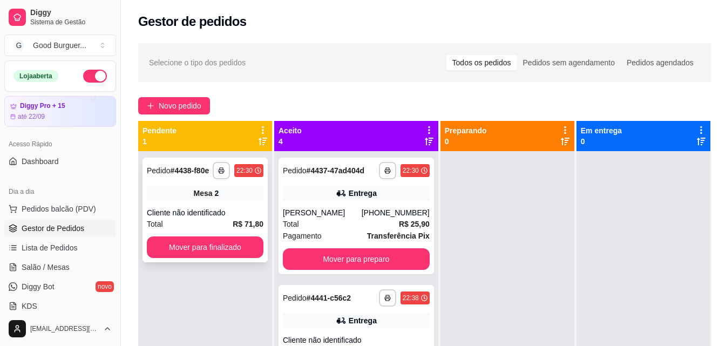
click at [239, 221] on div "Total R$ 71,80" at bounding box center [205, 224] width 117 height 12
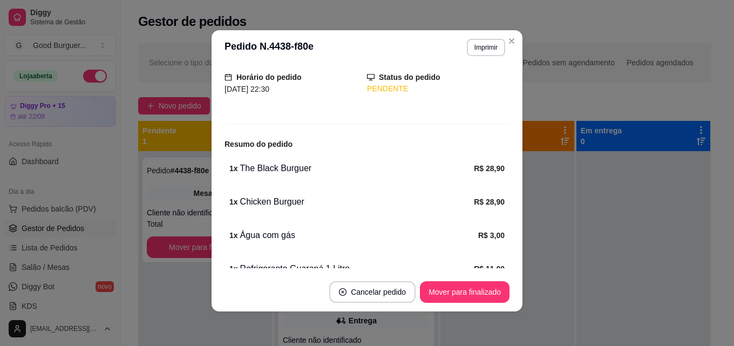
scroll to position [122, 0]
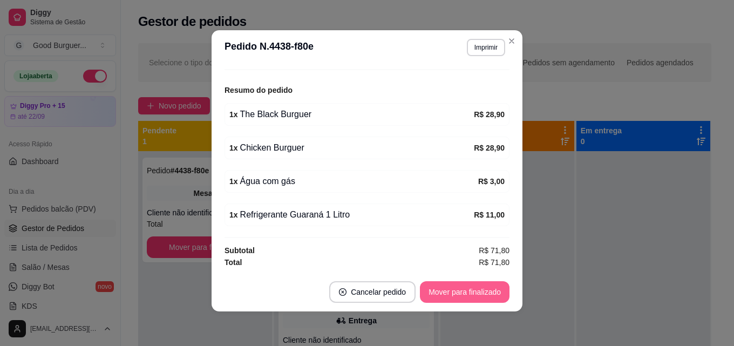
click at [479, 292] on button "Mover para finalizado" at bounding box center [465, 292] width 90 height 22
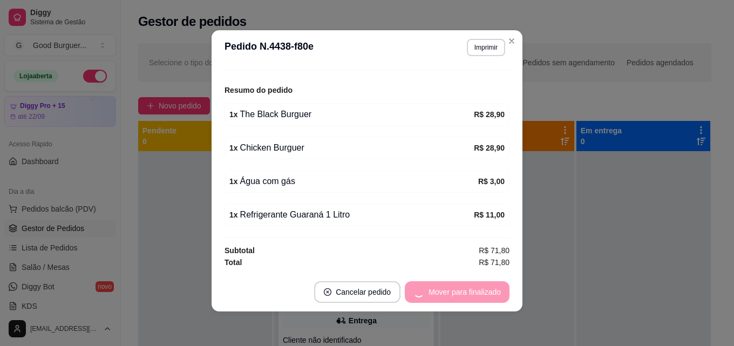
scroll to position [86, 0]
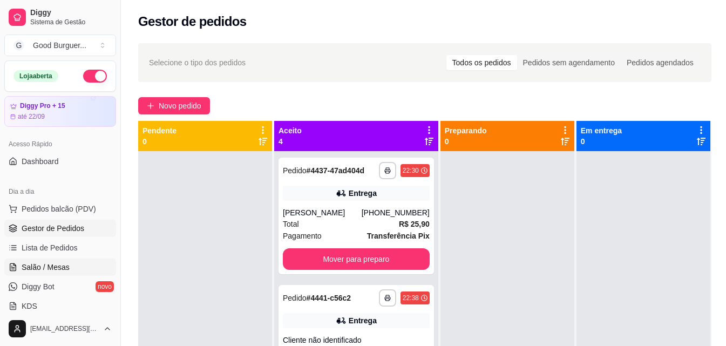
click at [45, 272] on span "Salão / Mesas" at bounding box center [46, 267] width 48 height 11
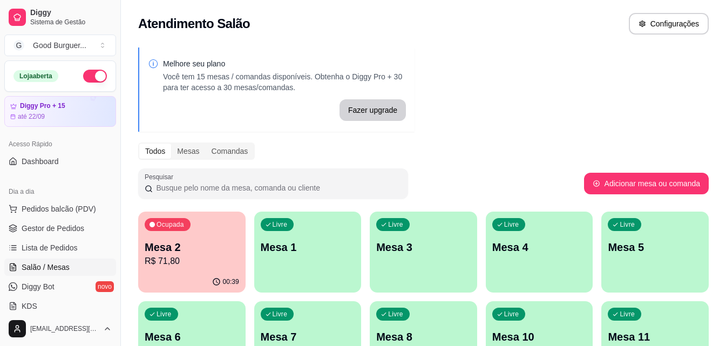
click at [210, 242] on p "Mesa 2" at bounding box center [192, 247] width 94 height 15
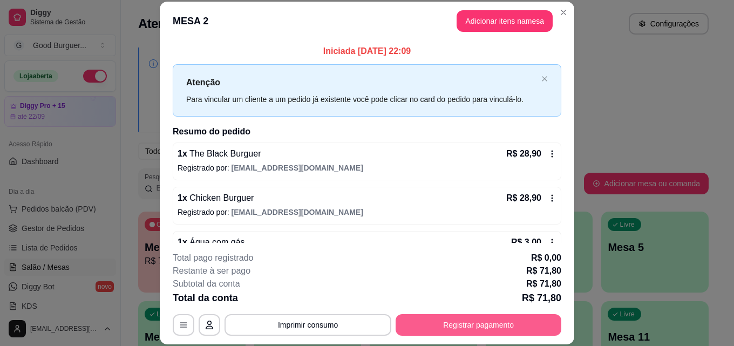
click at [477, 324] on button "Registrar pagamento" at bounding box center [479, 325] width 166 height 22
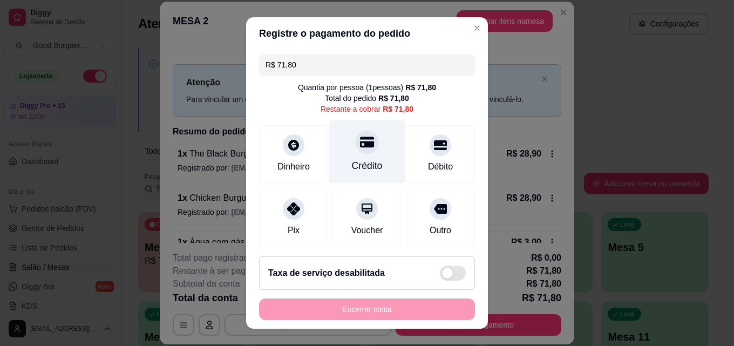
click at [360, 146] on icon at bounding box center [367, 142] width 14 height 11
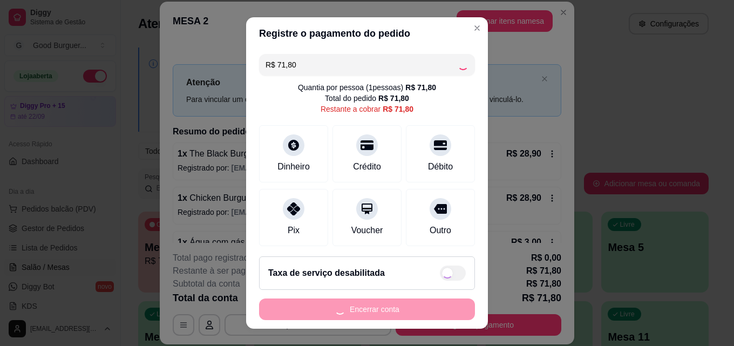
type input "R$ 0,00"
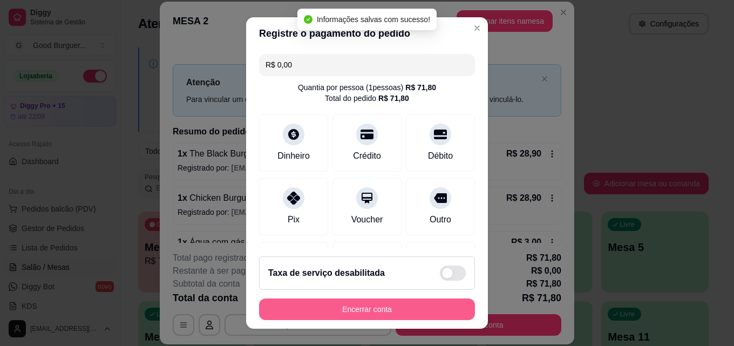
click at [373, 306] on button "Encerrar conta" at bounding box center [367, 310] width 216 height 22
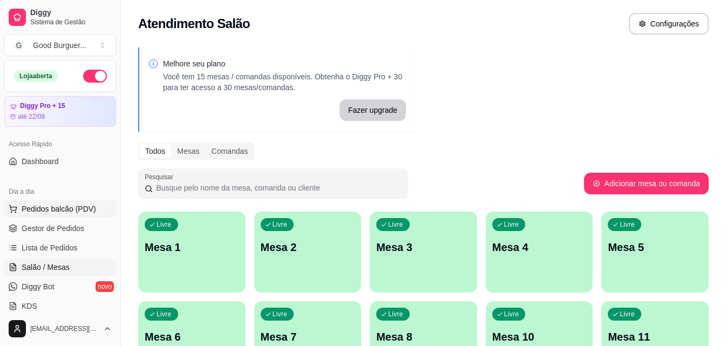
click at [56, 207] on span "Pedidos balcão (PDV)" at bounding box center [59, 209] width 75 height 11
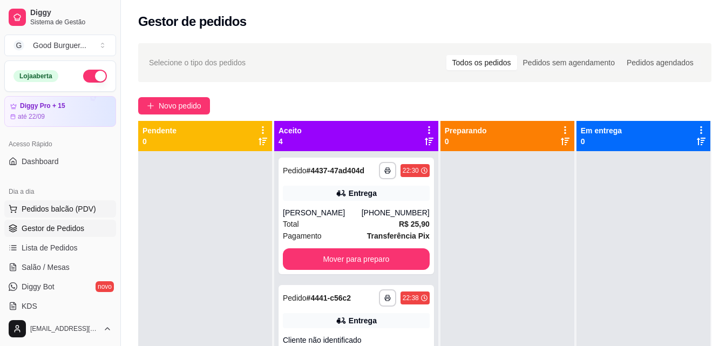
drag, startPoint x: 51, startPoint y: 225, endPoint x: 83, endPoint y: 205, distance: 37.9
click at [51, 226] on span "Gestor de Pedidos" at bounding box center [53, 228] width 63 height 11
click at [168, 110] on span "Novo pedido" at bounding box center [180, 106] width 43 height 12
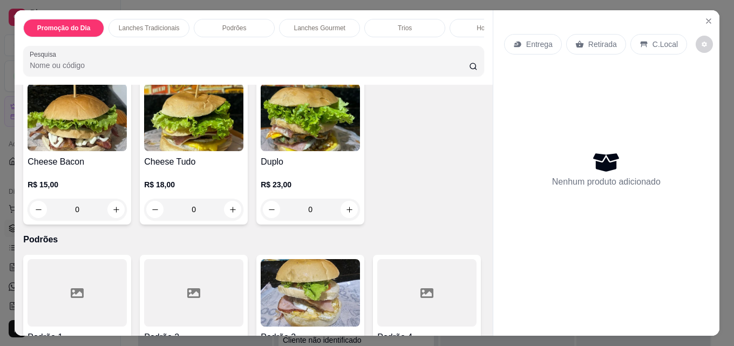
scroll to position [594, 0]
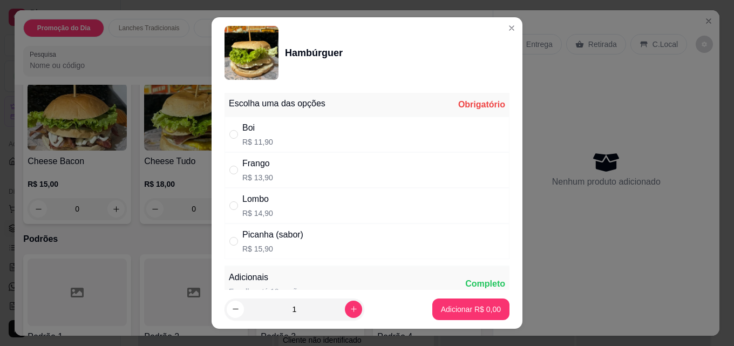
click at [276, 139] on div "Boi R$ 11,90" at bounding box center [367, 135] width 285 height 36
radio input "true"
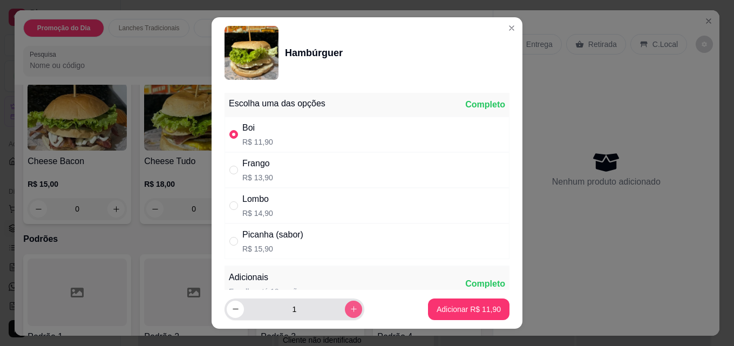
click at [345, 304] on button "increase-product-quantity" at bounding box center [353, 309] width 17 height 17
type input "2"
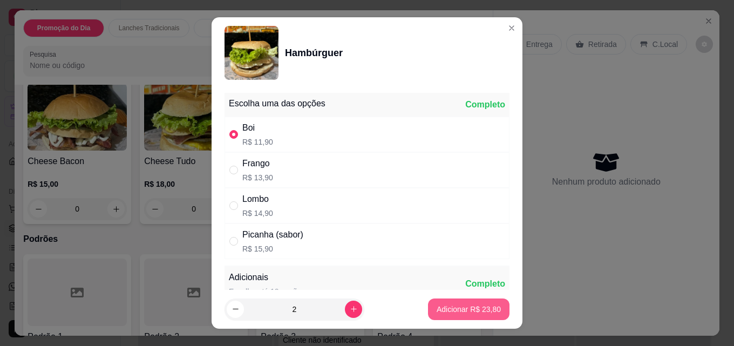
click at [449, 310] on p "Adicionar R$ 23,80" at bounding box center [469, 309] width 64 height 11
type input "2"
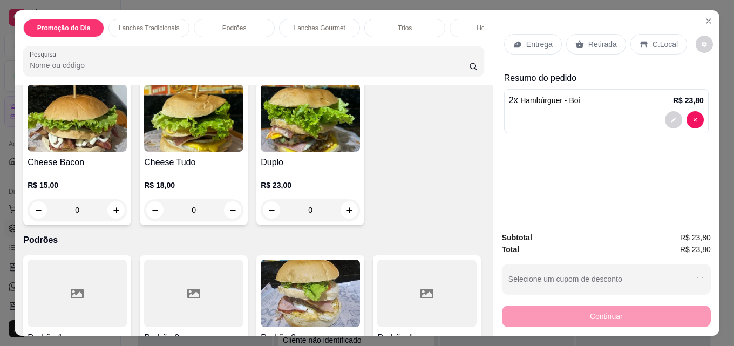
click at [531, 39] on p "Entrega" at bounding box center [539, 44] width 26 height 11
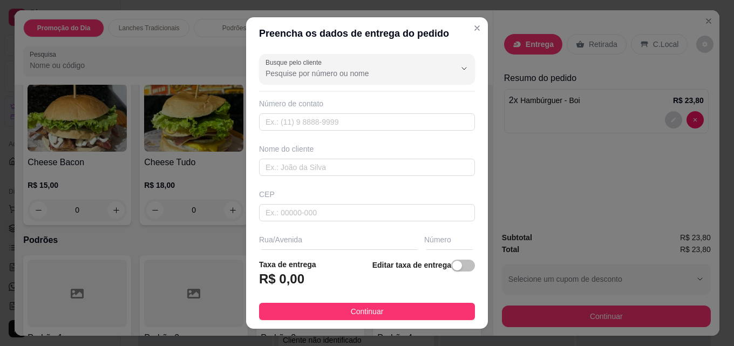
click at [430, 238] on div "Número" at bounding box center [449, 239] width 51 height 11
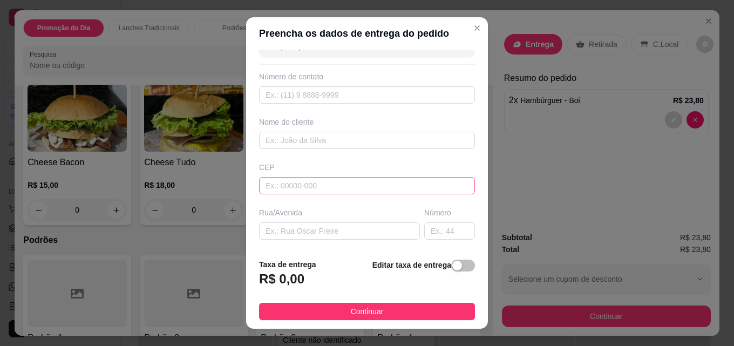
scroll to position [54, 0]
click at [424, 200] on input "text" at bounding box center [449, 203] width 51 height 17
type input "871"
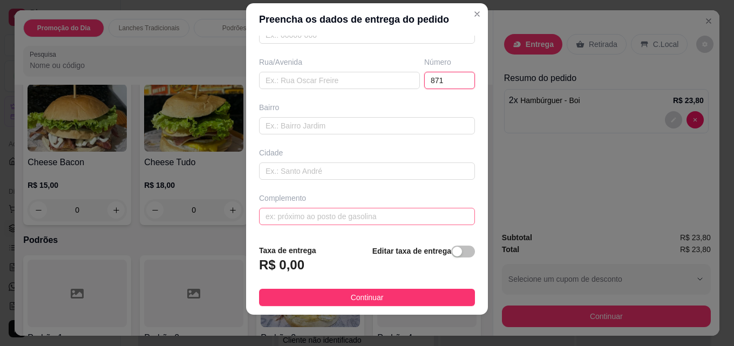
scroll to position [17, 0]
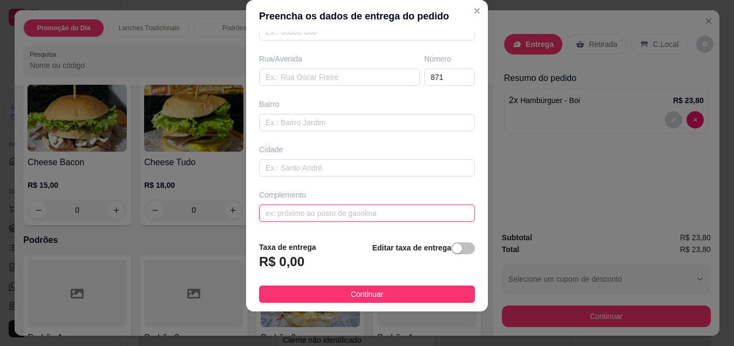
click at [296, 212] on input "text" at bounding box center [367, 213] width 216 height 17
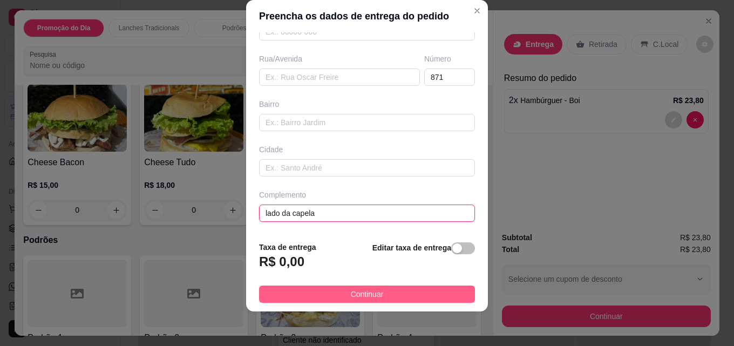
type input "lado da capela"
click at [351, 289] on span "Continuar" at bounding box center [367, 294] width 33 height 12
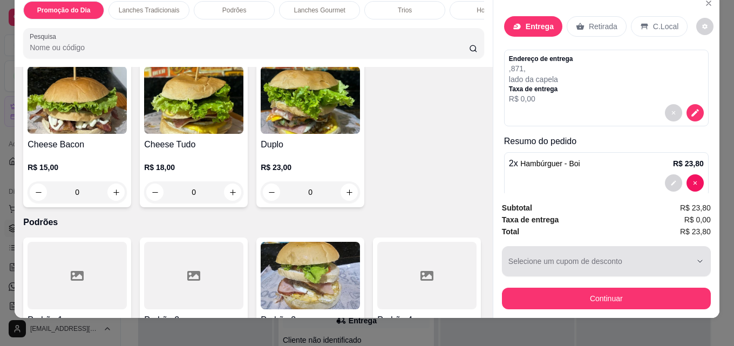
scroll to position [28, 0]
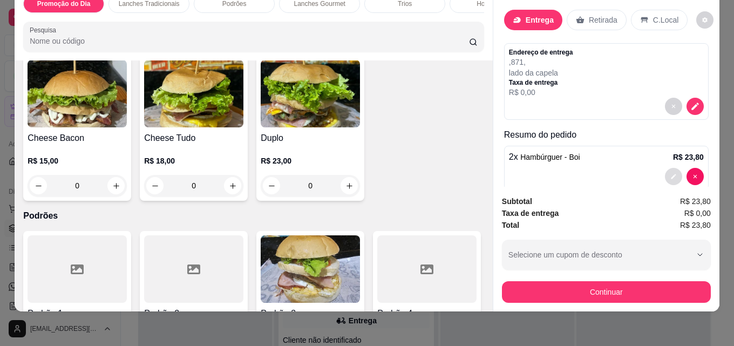
click at [671, 173] on icon "decrease-product-quantity" at bounding box center [674, 176] width 6 height 6
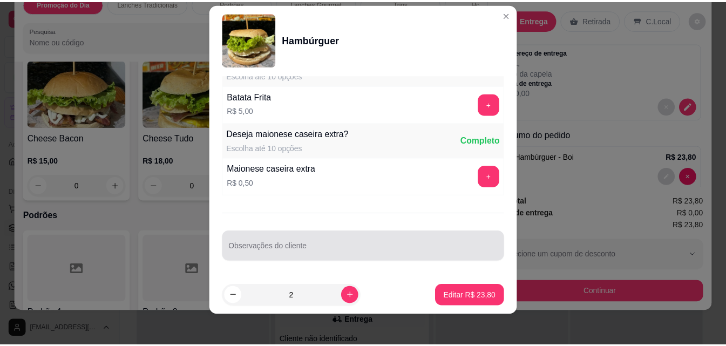
scroll to position [17, 0]
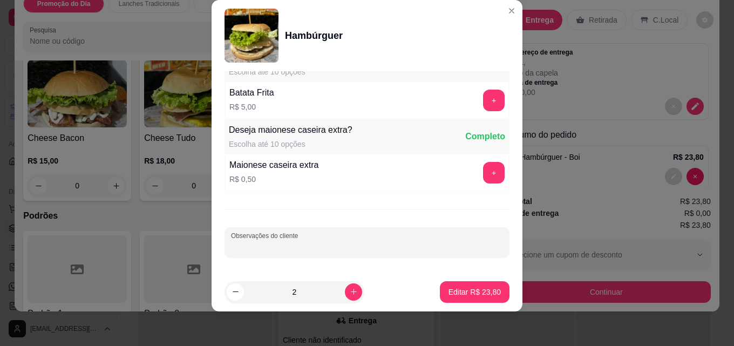
click at [287, 247] on input "Observações do cliente" at bounding box center [367, 246] width 272 height 11
type input "pao bem torrado pfv"
click at [456, 293] on p "Editar R$ 23,80" at bounding box center [474, 292] width 51 height 10
type input "0"
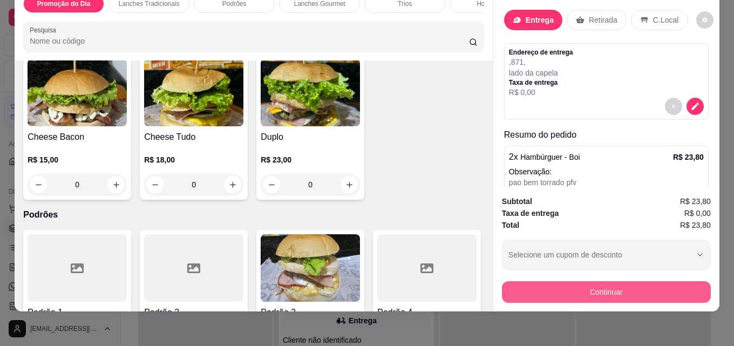
click at [576, 283] on button "Continuar" at bounding box center [606, 292] width 209 height 22
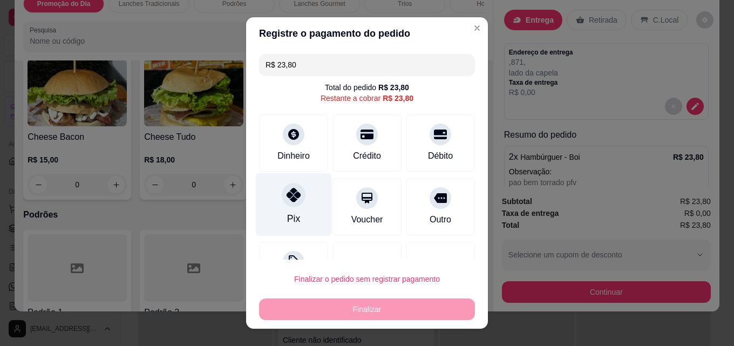
drag, startPoint x: 293, startPoint y: 193, endPoint x: 295, endPoint y: 204, distance: 10.6
click at [293, 194] on icon at bounding box center [294, 195] width 14 height 14
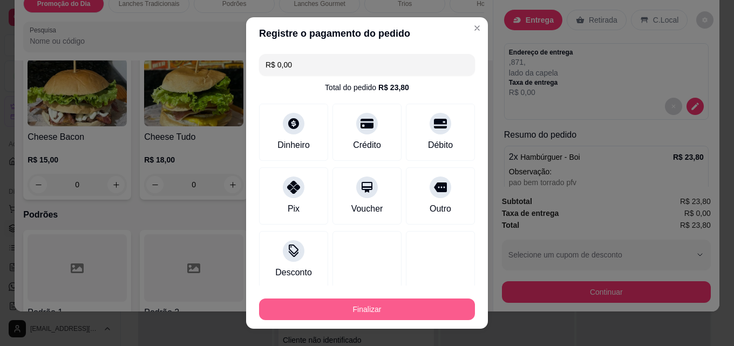
click at [358, 309] on button "Finalizar" at bounding box center [367, 310] width 216 height 22
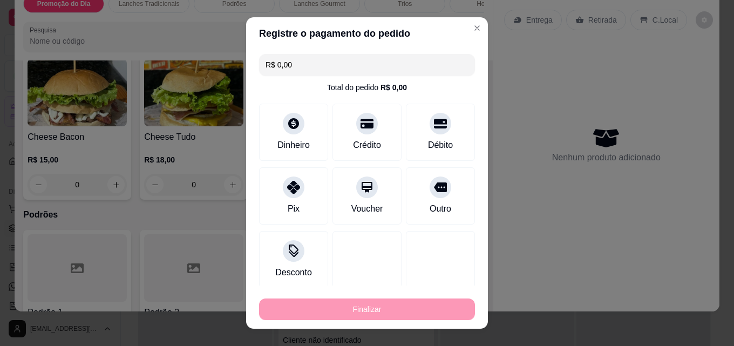
type input "-R$ 23,80"
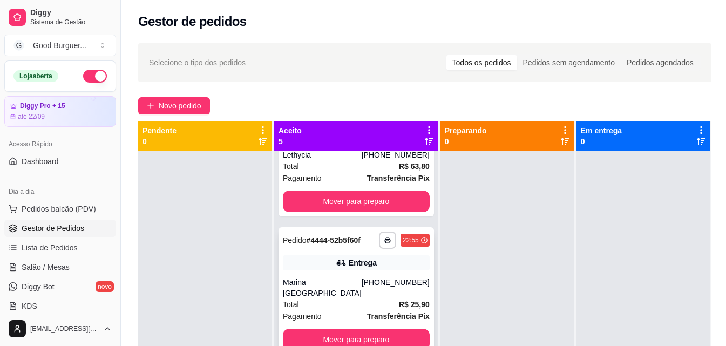
scroll to position [345, 0]
click at [367, 329] on button "Mover para preparo" at bounding box center [356, 340] width 147 height 22
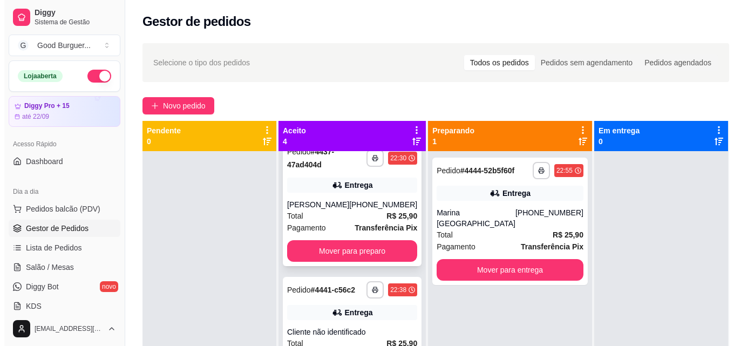
scroll to position [0, 0]
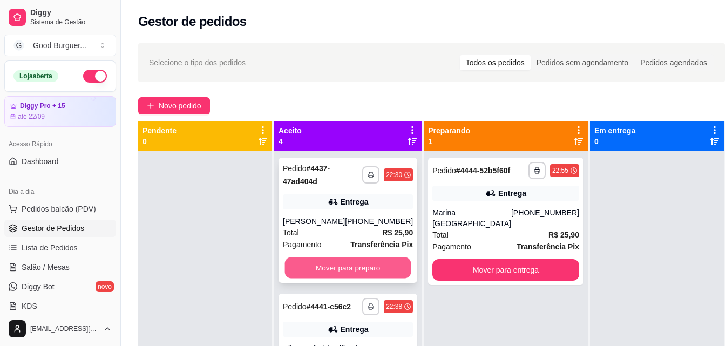
click at [356, 263] on button "Mover para preparo" at bounding box center [348, 268] width 126 height 21
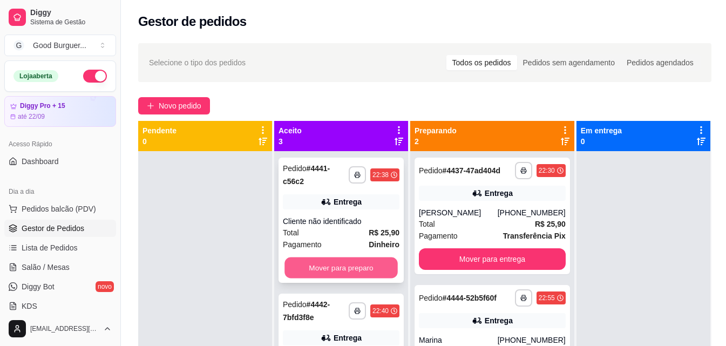
click at [365, 262] on button "Mover para preparo" at bounding box center [341, 268] width 113 height 21
click at [364, 258] on button "Mover para preparo" at bounding box center [341, 268] width 113 height 21
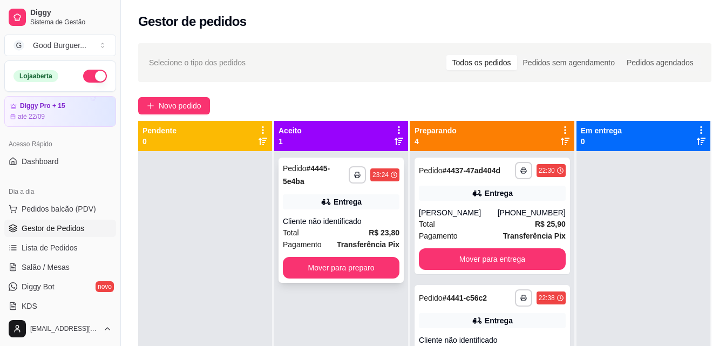
click at [367, 227] on div "Total R$ 23,80" at bounding box center [341, 233] width 117 height 12
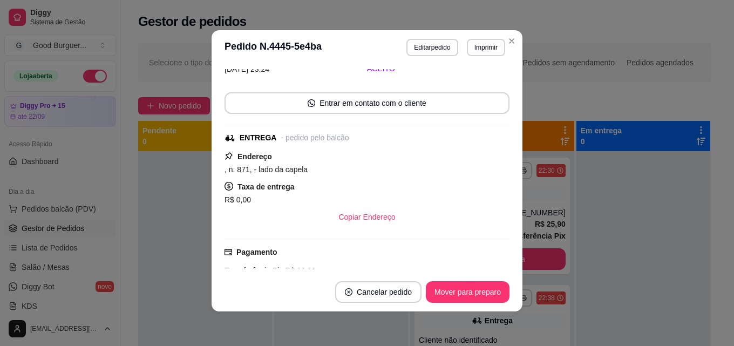
scroll to position [162, 0]
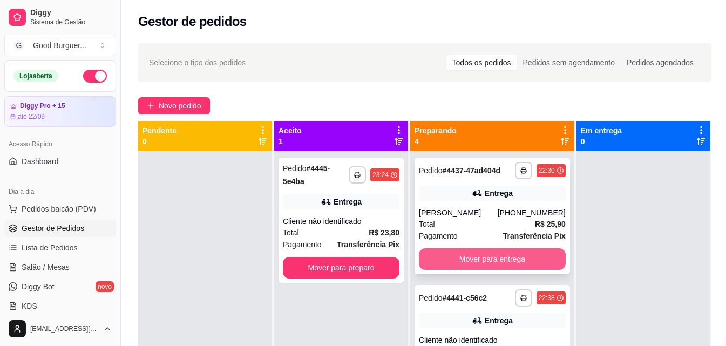
click at [497, 270] on button "Mover para entrega" at bounding box center [492, 259] width 147 height 22
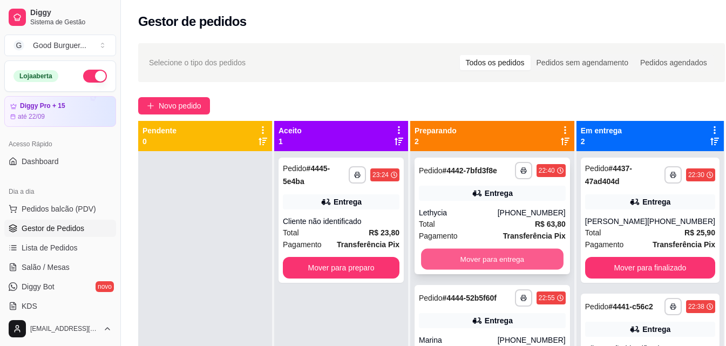
click at [499, 264] on button "Mover para entrega" at bounding box center [492, 259] width 143 height 21
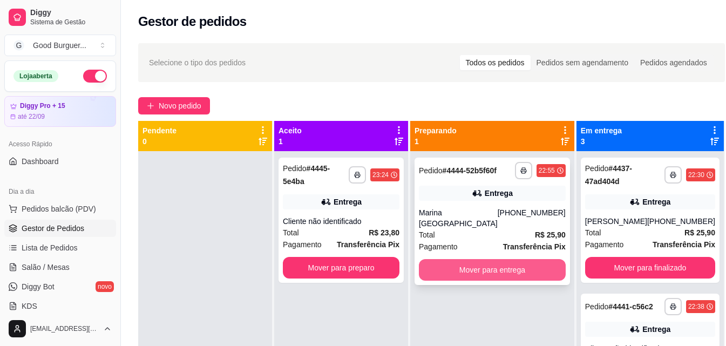
click at [508, 259] on button "Mover para entrega" at bounding box center [492, 270] width 147 height 22
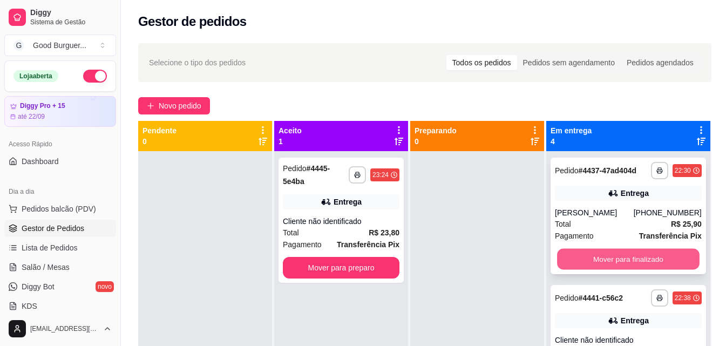
click at [587, 267] on button "Mover para finalizado" at bounding box center [628, 259] width 143 height 21
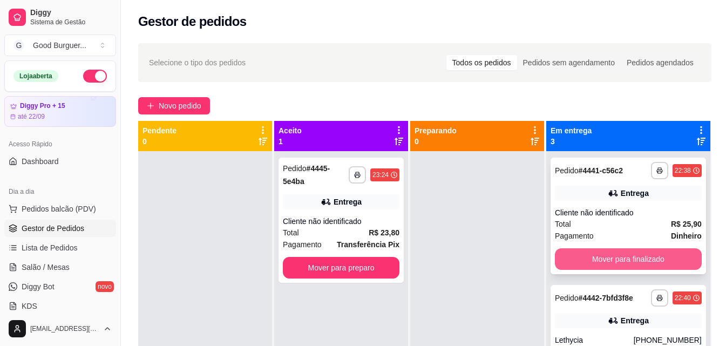
click at [591, 268] on button "Mover para finalizado" at bounding box center [628, 259] width 147 height 22
click at [592, 268] on button "Mover para finalizado" at bounding box center [628, 259] width 143 height 21
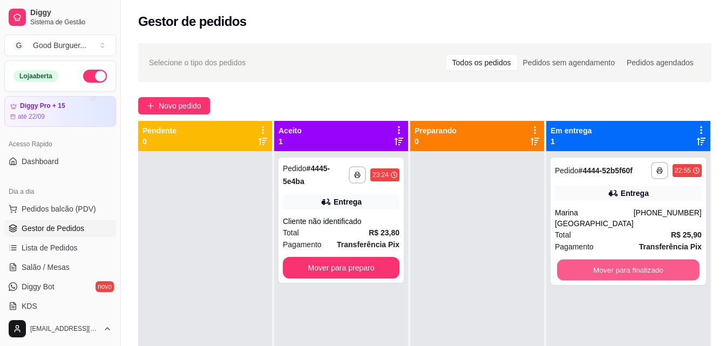
click at [592, 268] on button "Mover para finalizado" at bounding box center [628, 270] width 143 height 21
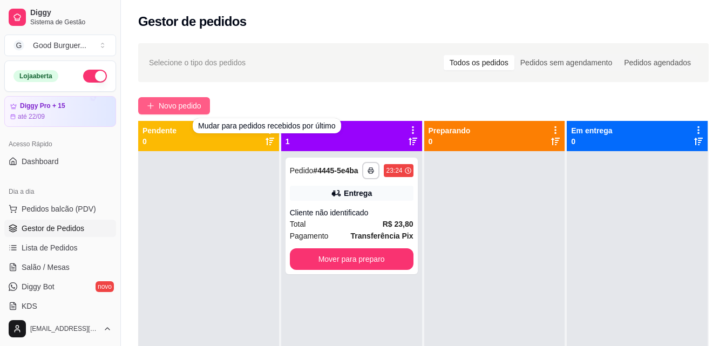
click at [190, 104] on span "Novo pedido" at bounding box center [180, 106] width 43 height 12
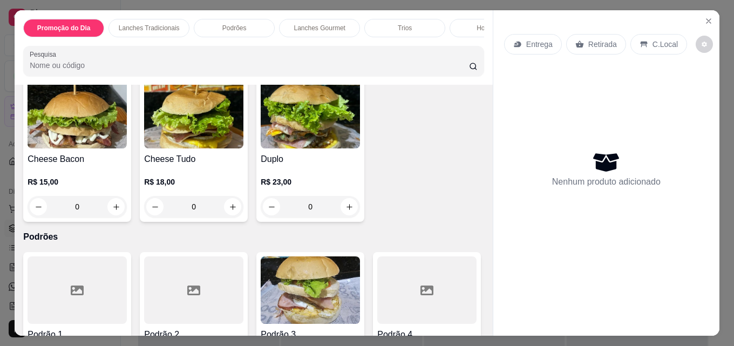
scroll to position [648, 0]
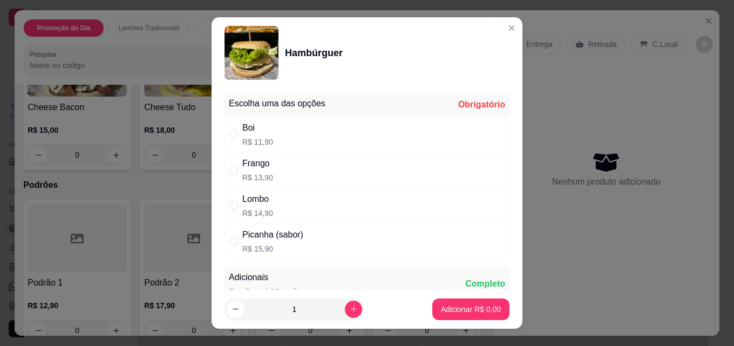
click at [260, 143] on p "R$ 11,90" at bounding box center [257, 142] width 31 height 11
radio input "true"
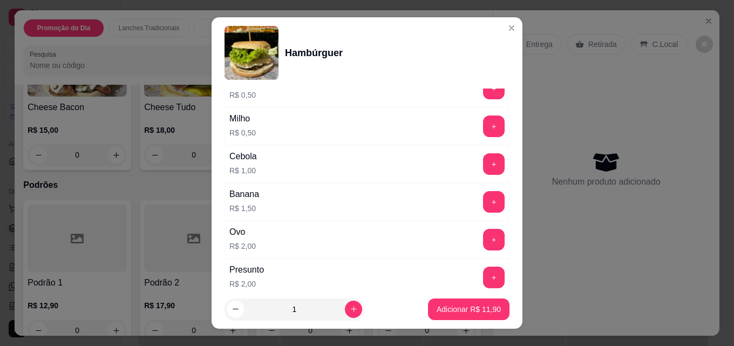
scroll to position [432, 0]
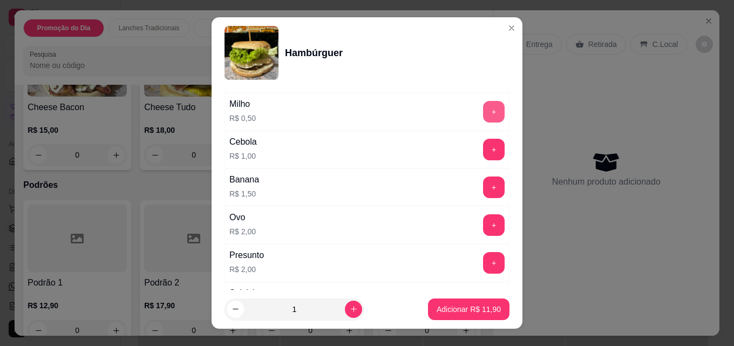
click at [483, 109] on button "+" at bounding box center [494, 112] width 22 height 22
click at [468, 310] on p "Adicionar R$ 12,40" at bounding box center [469, 309] width 63 height 10
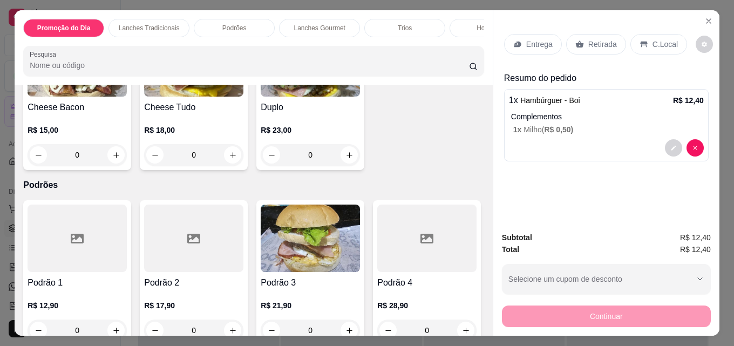
click at [537, 44] on p "Entrega" at bounding box center [539, 44] width 26 height 11
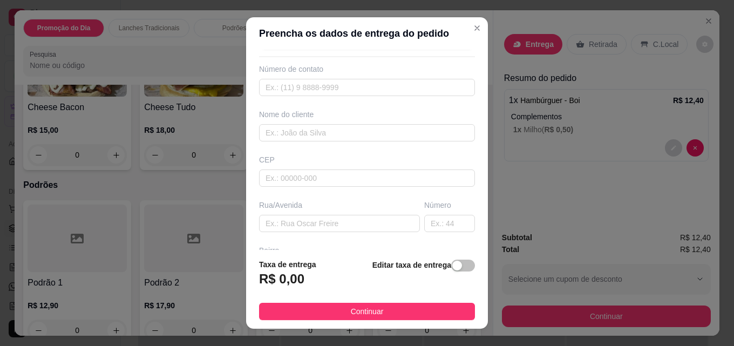
scroll to position [54, 0]
click at [427, 200] on input "text" at bounding box center [449, 203] width 51 height 17
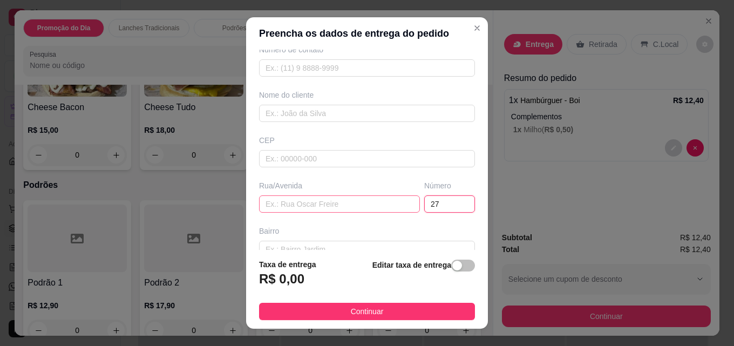
type input "27"
click at [326, 202] on input "text" at bounding box center [339, 203] width 161 height 17
type input "otto lui"
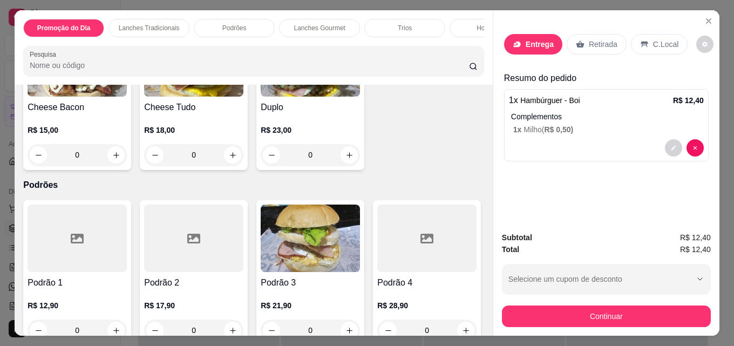
click at [533, 39] on p "Entrega" at bounding box center [540, 44] width 28 height 11
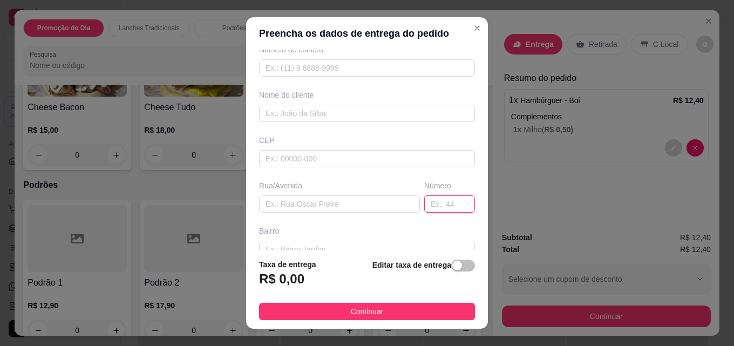
click at [424, 206] on input "text" at bounding box center [449, 203] width 51 height 17
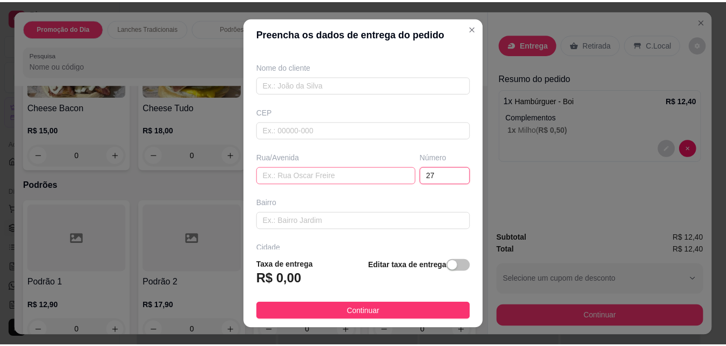
scroll to position [108, 0]
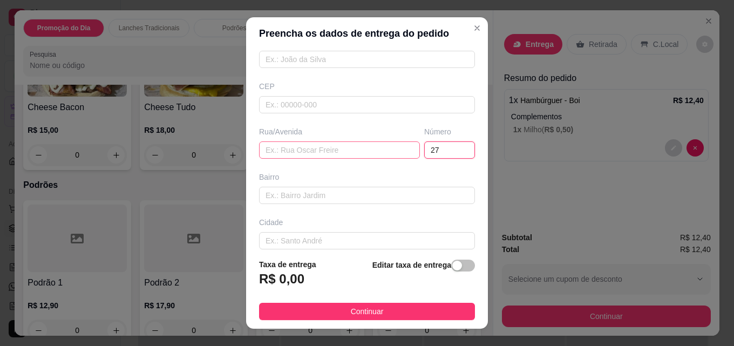
type input "27"
click at [287, 145] on input "text" at bounding box center [339, 149] width 161 height 17
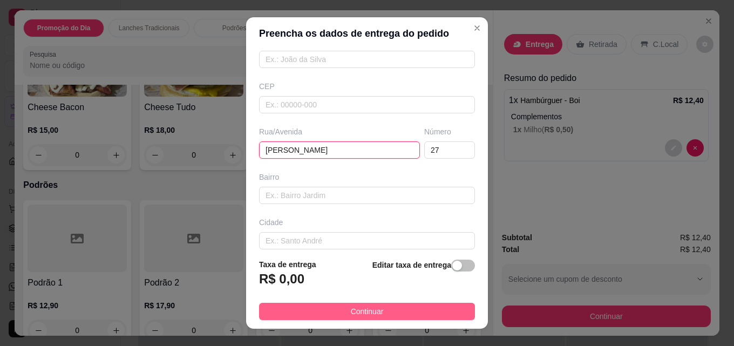
type input "[PERSON_NAME]"
click at [363, 314] on span "Continuar" at bounding box center [367, 312] width 33 height 12
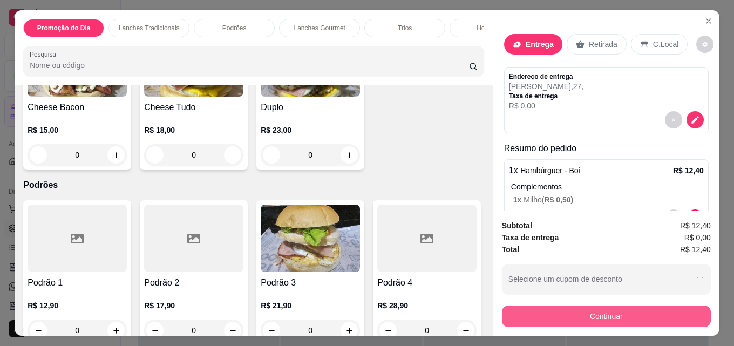
click at [533, 310] on button "Continuar" at bounding box center [606, 317] width 209 height 22
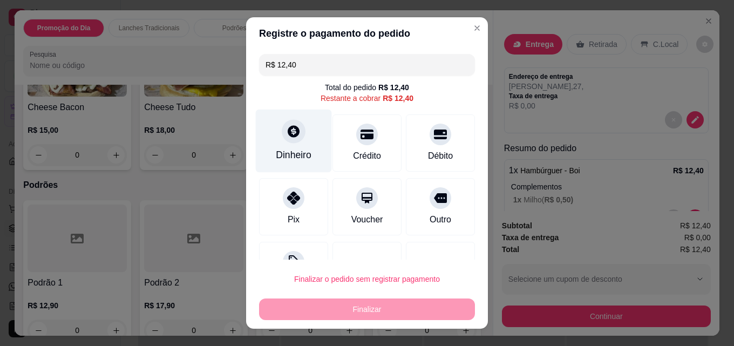
click at [292, 137] on icon at bounding box center [294, 131] width 14 height 14
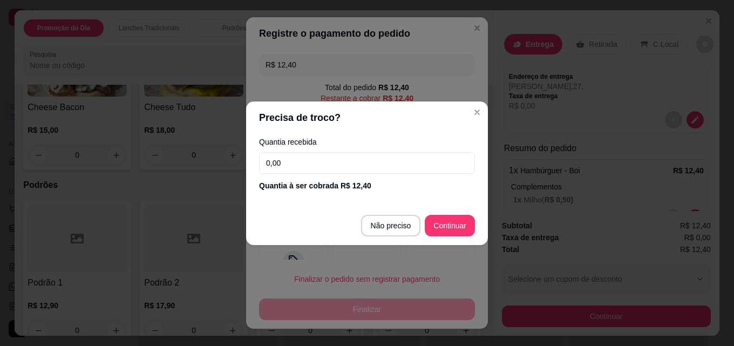
click at [300, 163] on input "0,00" at bounding box center [367, 163] width 216 height 22
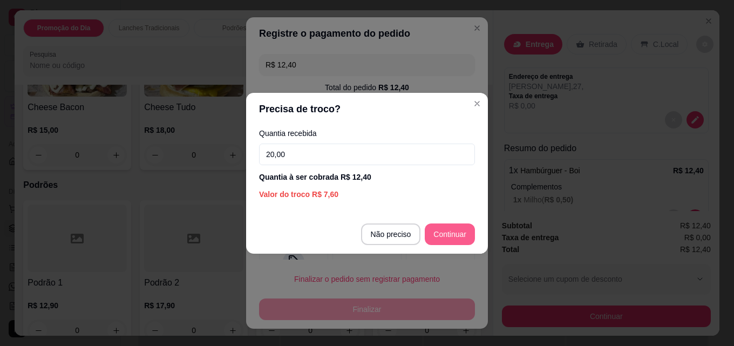
type input "20,00"
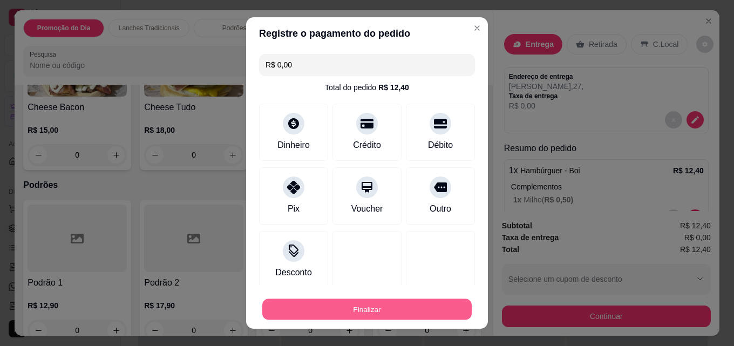
click at [321, 301] on button "Finalizar" at bounding box center [366, 309] width 209 height 21
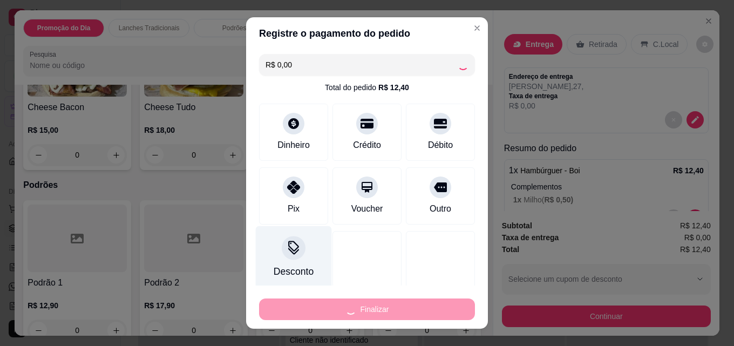
type input "-R$ 12,40"
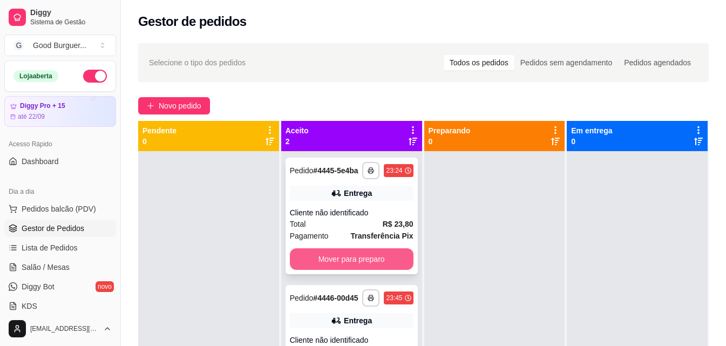
click at [327, 259] on button "Mover para preparo" at bounding box center [352, 259] width 124 height 22
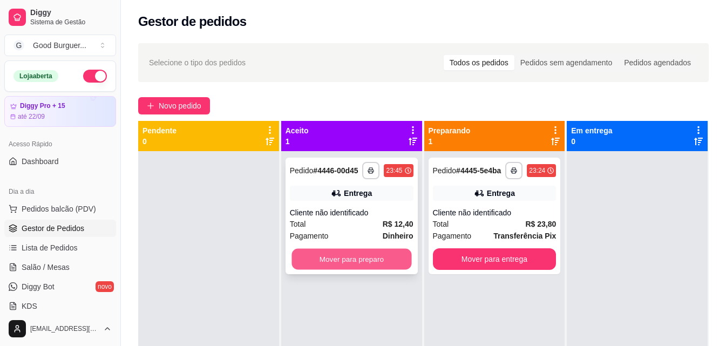
click at [366, 258] on button "Mover para preparo" at bounding box center [352, 259] width 120 height 21
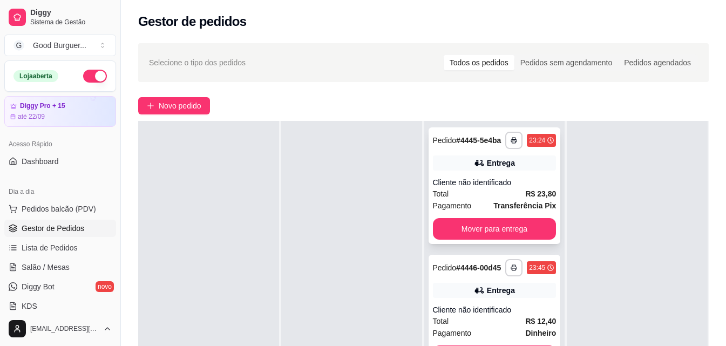
click at [518, 174] on div "**********" at bounding box center [495, 185] width 132 height 117
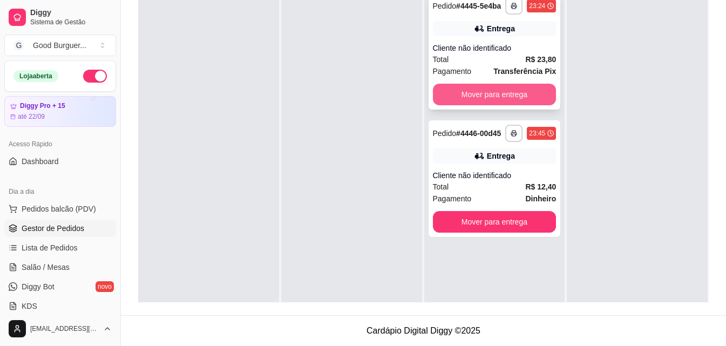
click at [495, 91] on button "Mover para entrega" at bounding box center [495, 95] width 124 height 22
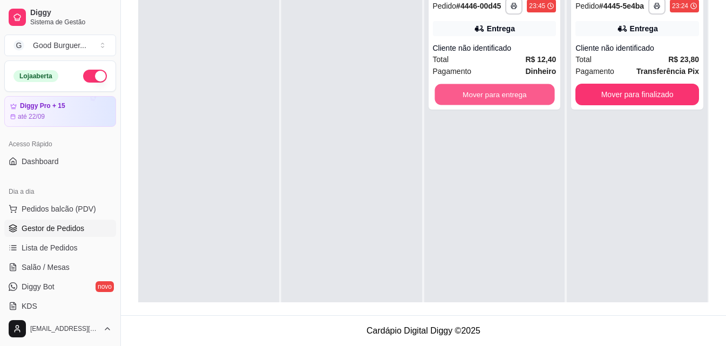
click at [495, 91] on button "Mover para entrega" at bounding box center [495, 94] width 120 height 21
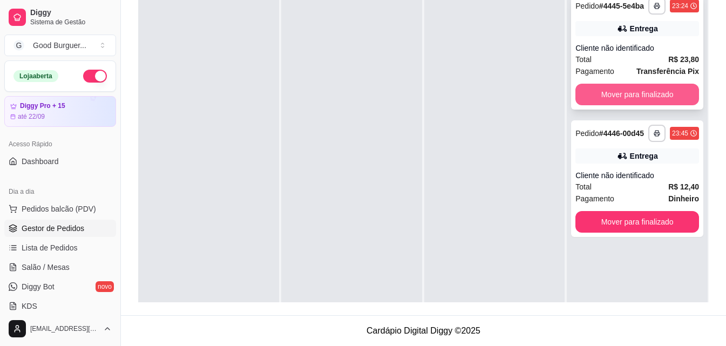
click at [639, 94] on button "Mover para finalizado" at bounding box center [638, 95] width 124 height 22
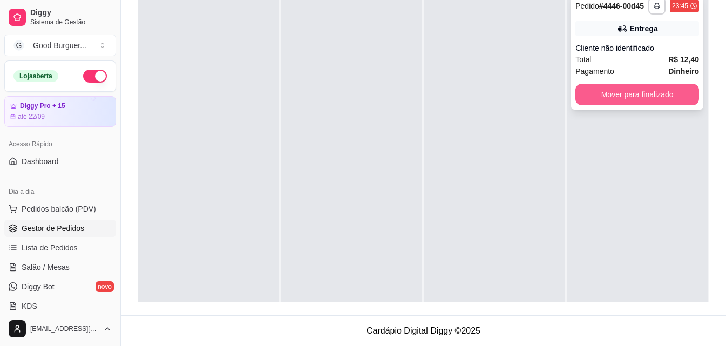
click at [635, 92] on button "Mover para finalizado" at bounding box center [638, 95] width 124 height 22
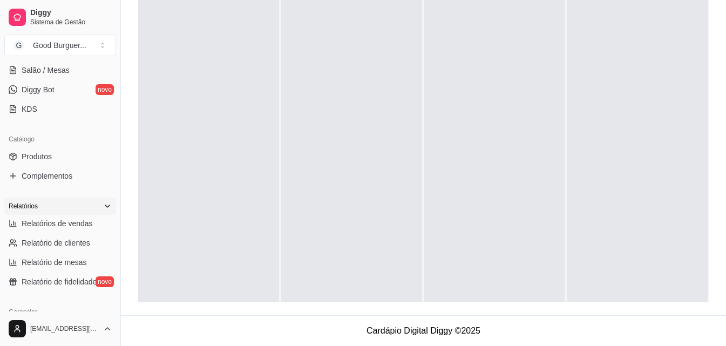
scroll to position [216, 0]
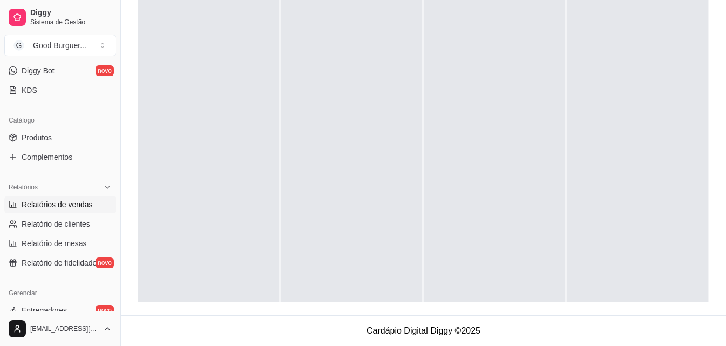
click at [58, 204] on span "Relatórios de vendas" at bounding box center [57, 204] width 71 height 11
select select "ALL"
select select "0"
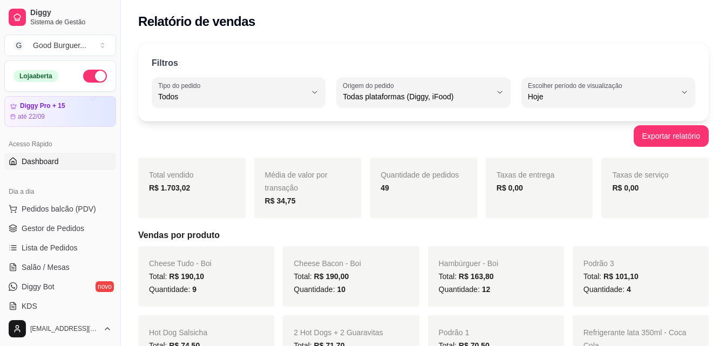
click at [44, 159] on span "Dashboard" at bounding box center [40, 161] width 37 height 11
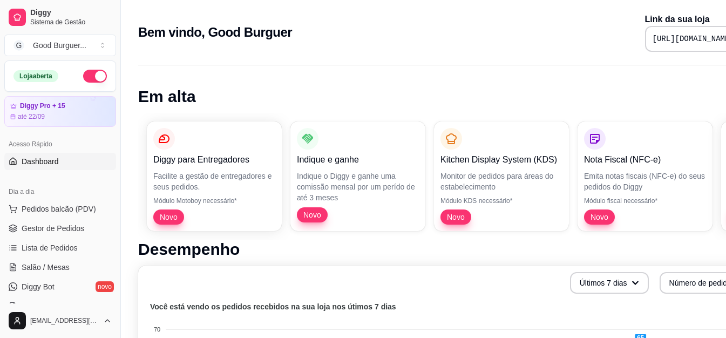
click at [91, 75] on button "button" at bounding box center [95, 76] width 24 height 13
